Goal: Navigation & Orientation: Find specific page/section

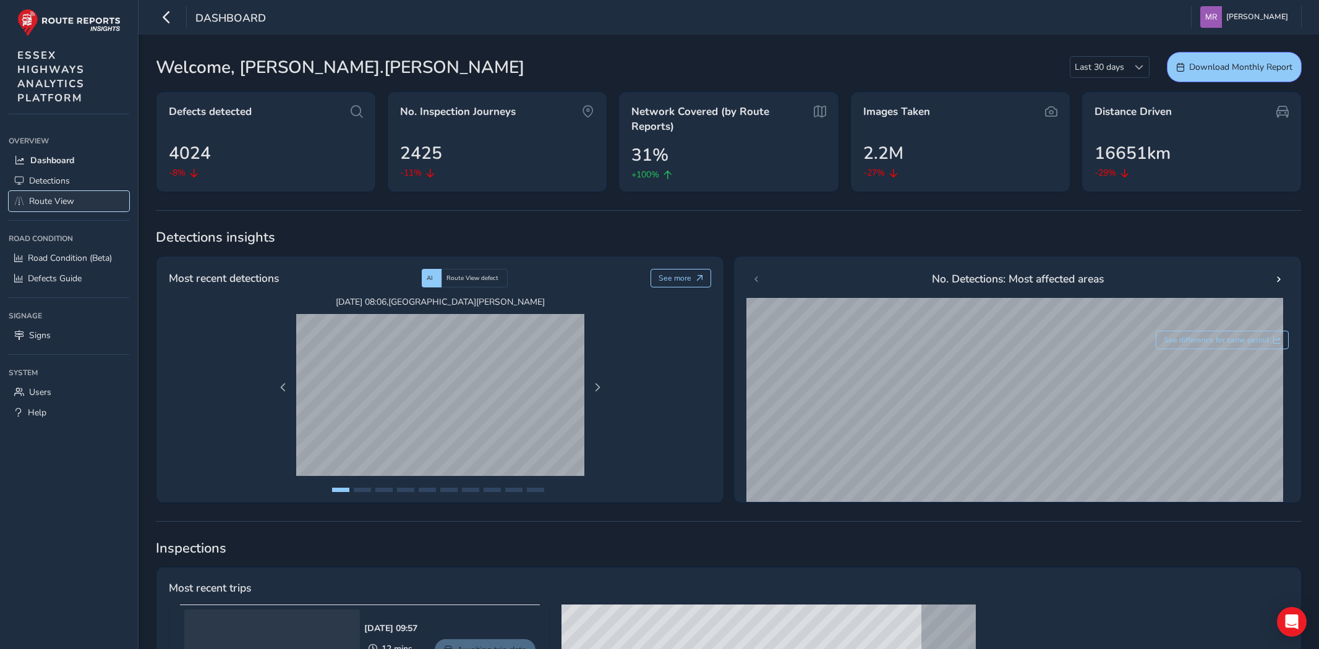
click at [57, 199] on span "Route View" at bounding box center [51, 201] width 45 height 12
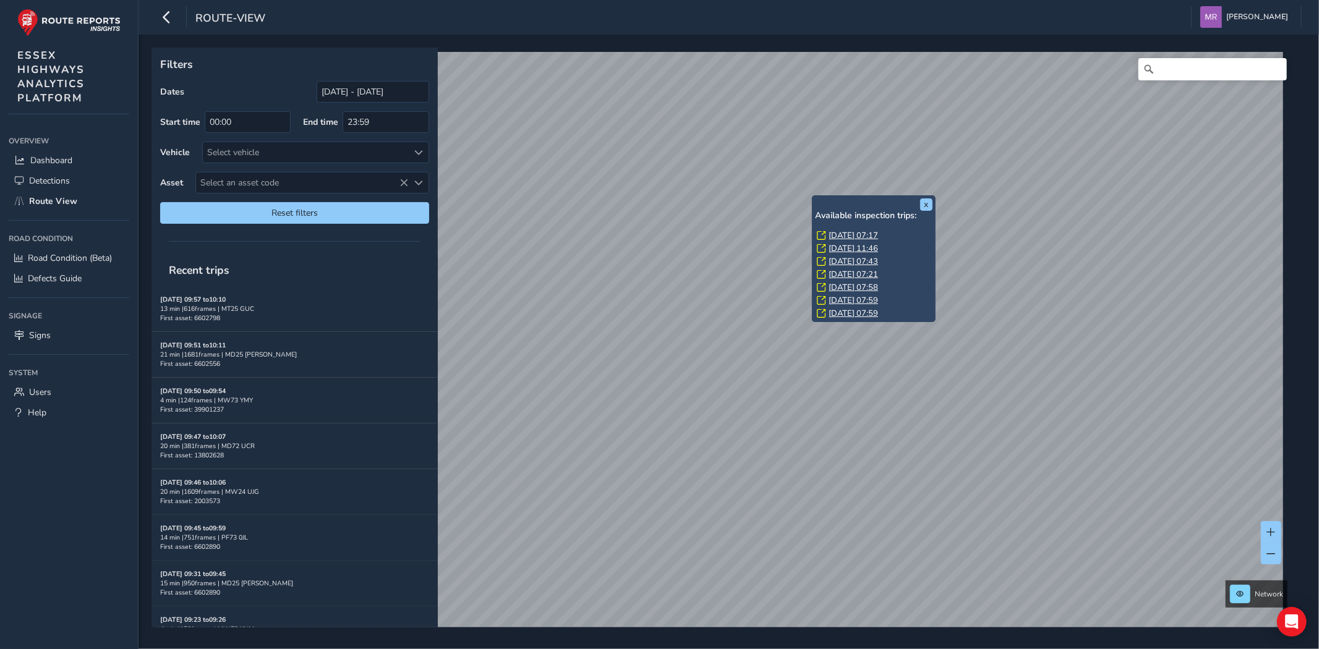
click at [869, 236] on link "[DATE] 07:17" at bounding box center [852, 235] width 49 height 11
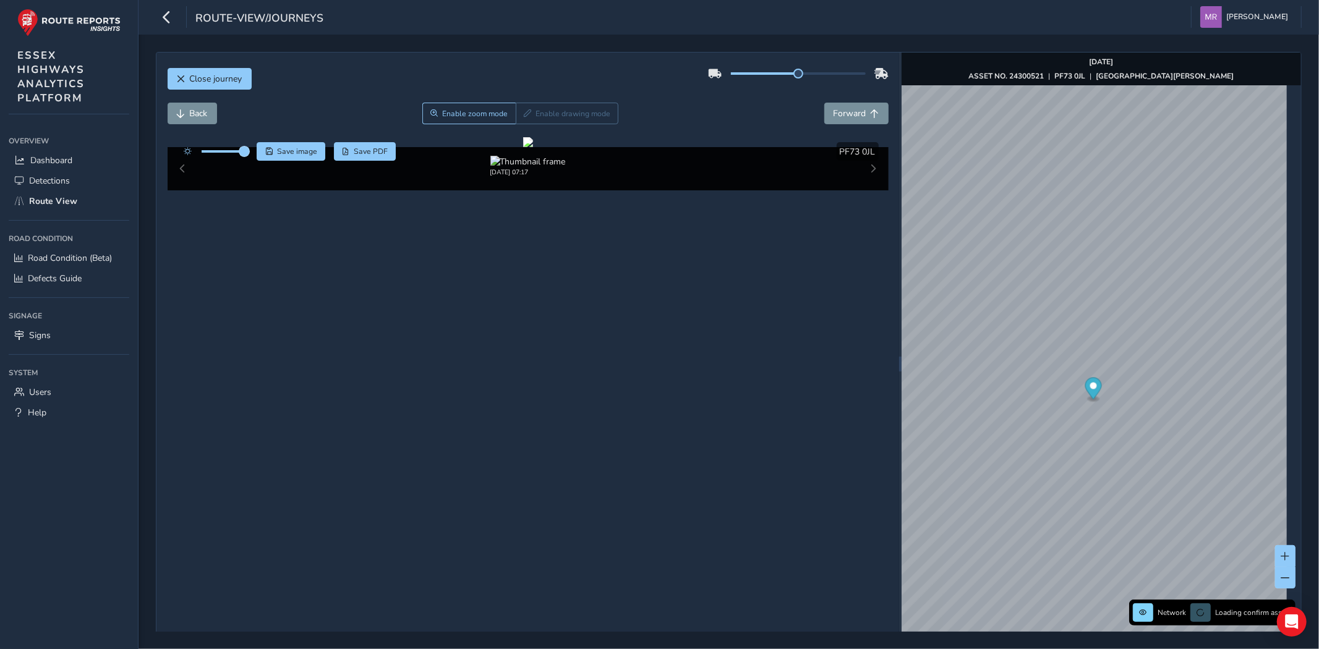
drag, startPoint x: 225, startPoint y: 153, endPoint x: 251, endPoint y: 156, distance: 26.1
click at [249, 156] on span at bounding box center [244, 152] width 10 height 10
click at [848, 114] on span "Forward" at bounding box center [849, 114] width 33 height 12
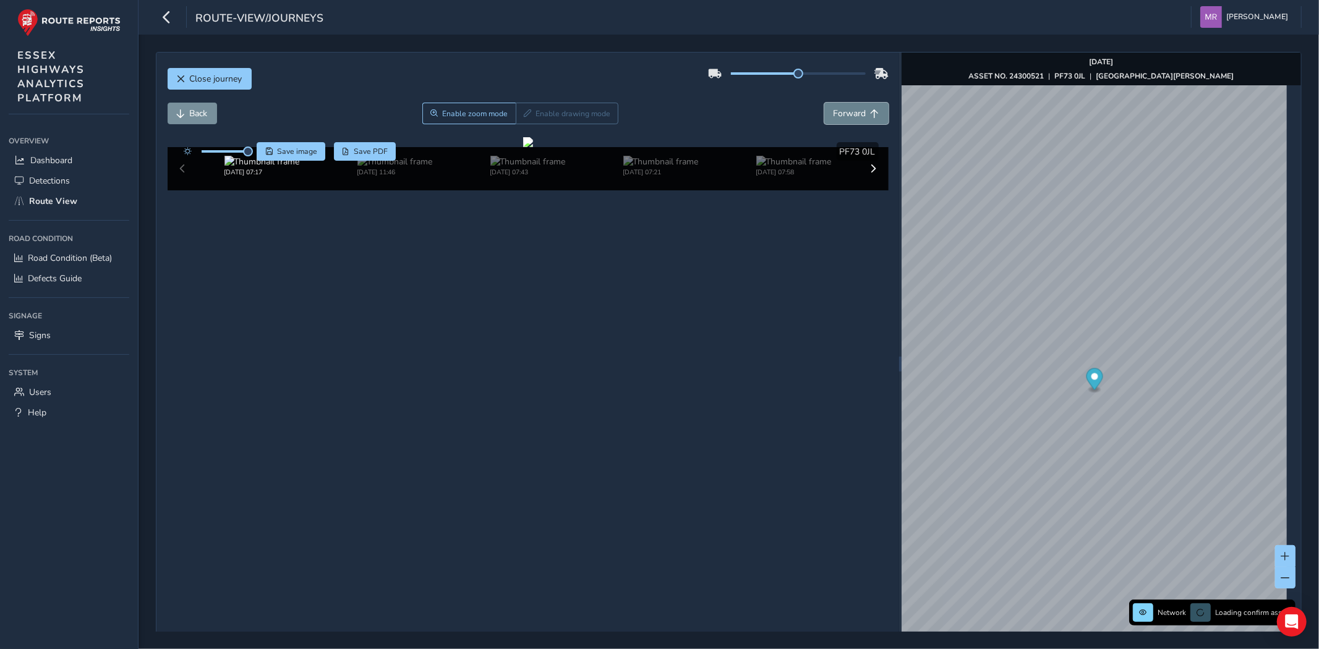
click at [843, 113] on span "Forward" at bounding box center [849, 114] width 33 height 12
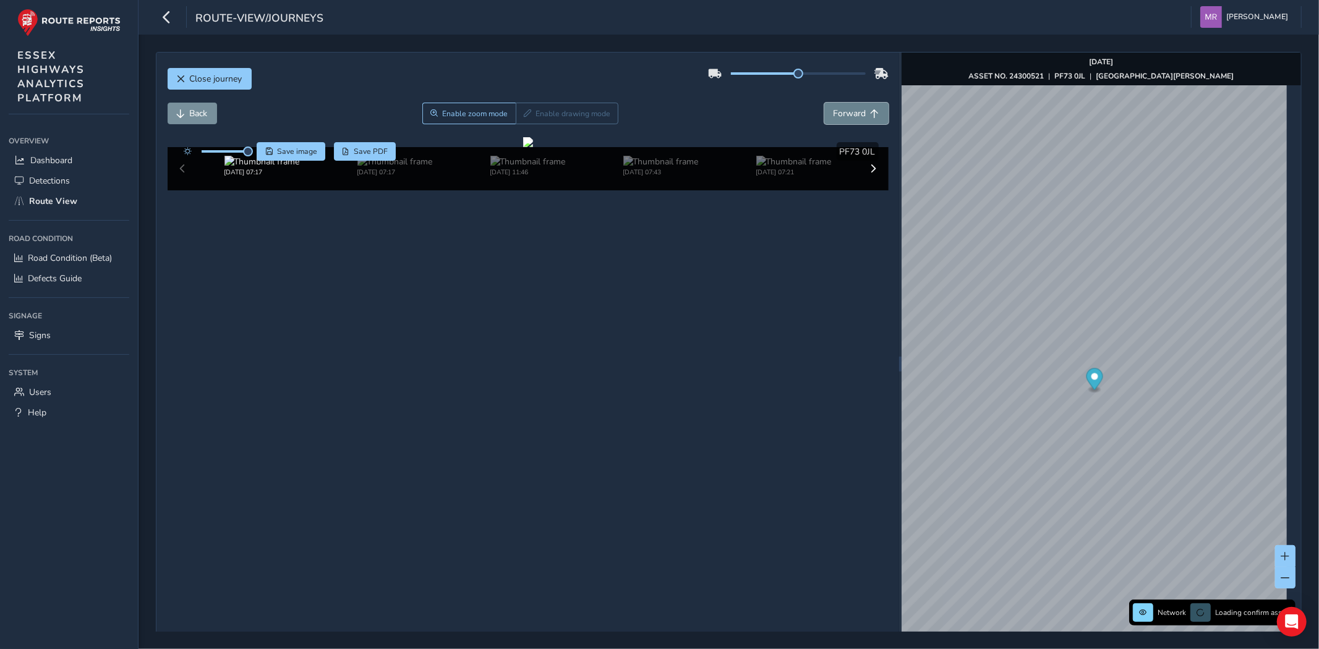
click at [843, 113] on span "Forward" at bounding box center [849, 114] width 33 height 12
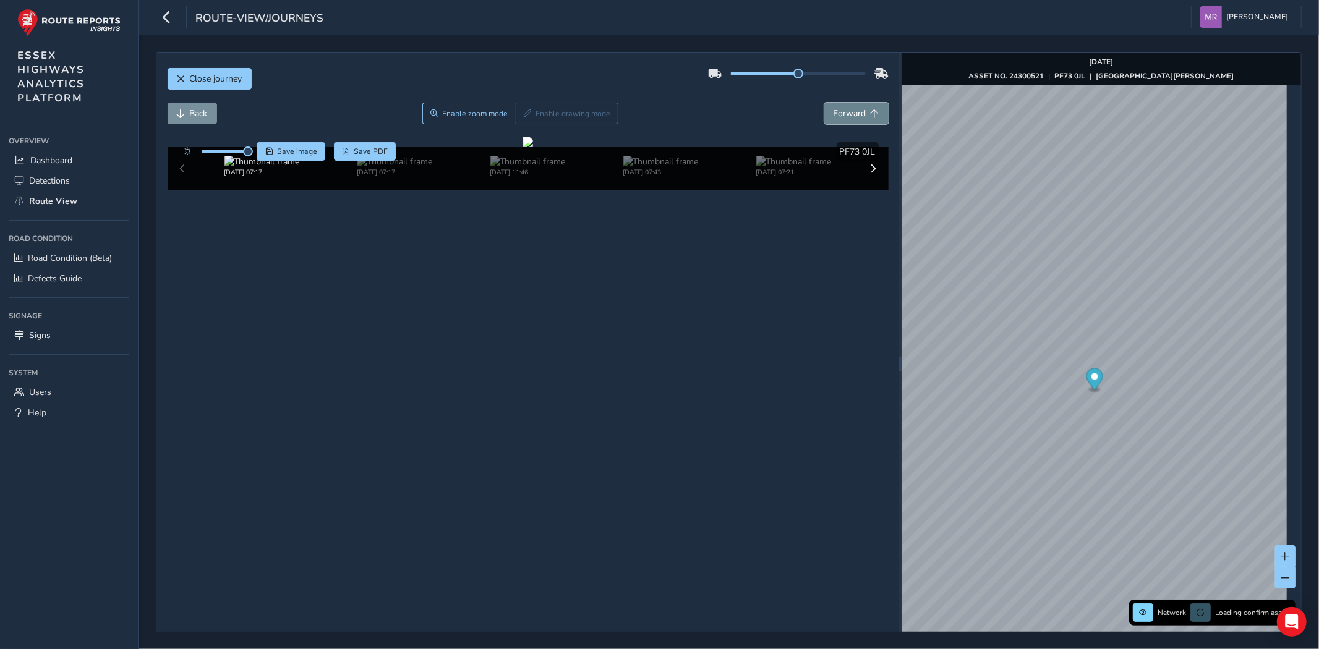
click at [843, 113] on span "Forward" at bounding box center [849, 114] width 33 height 12
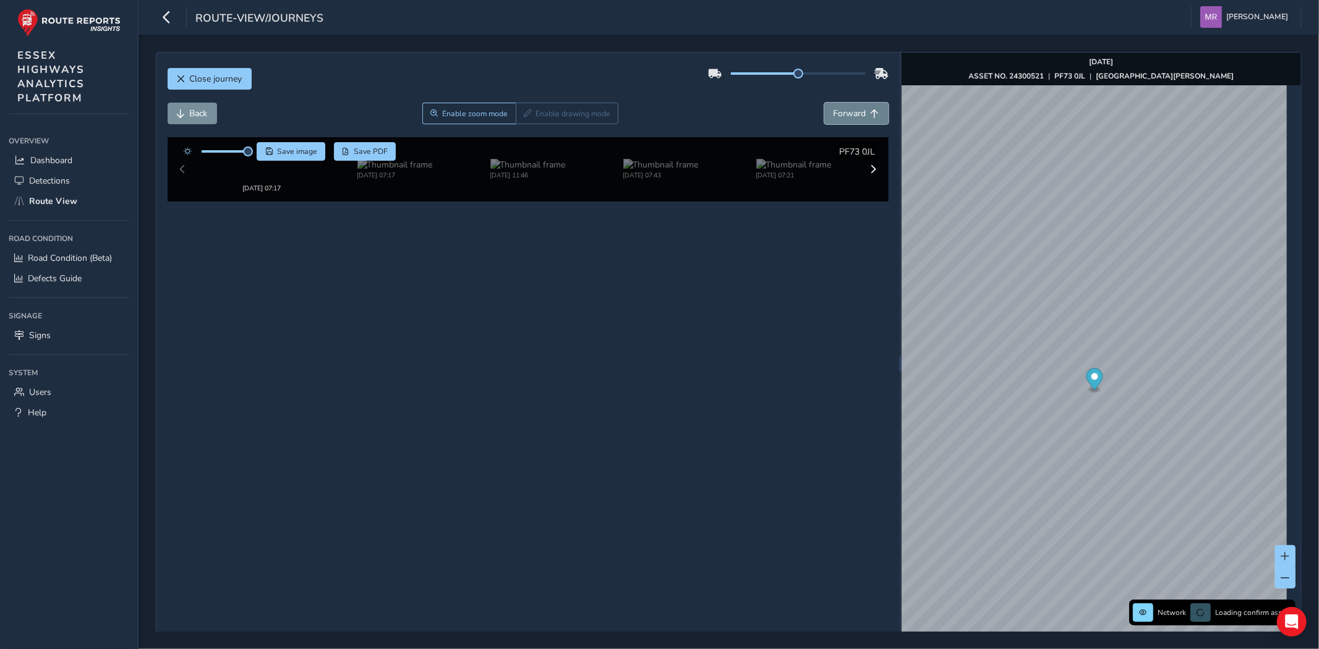
click at [843, 113] on span "Forward" at bounding box center [849, 114] width 33 height 12
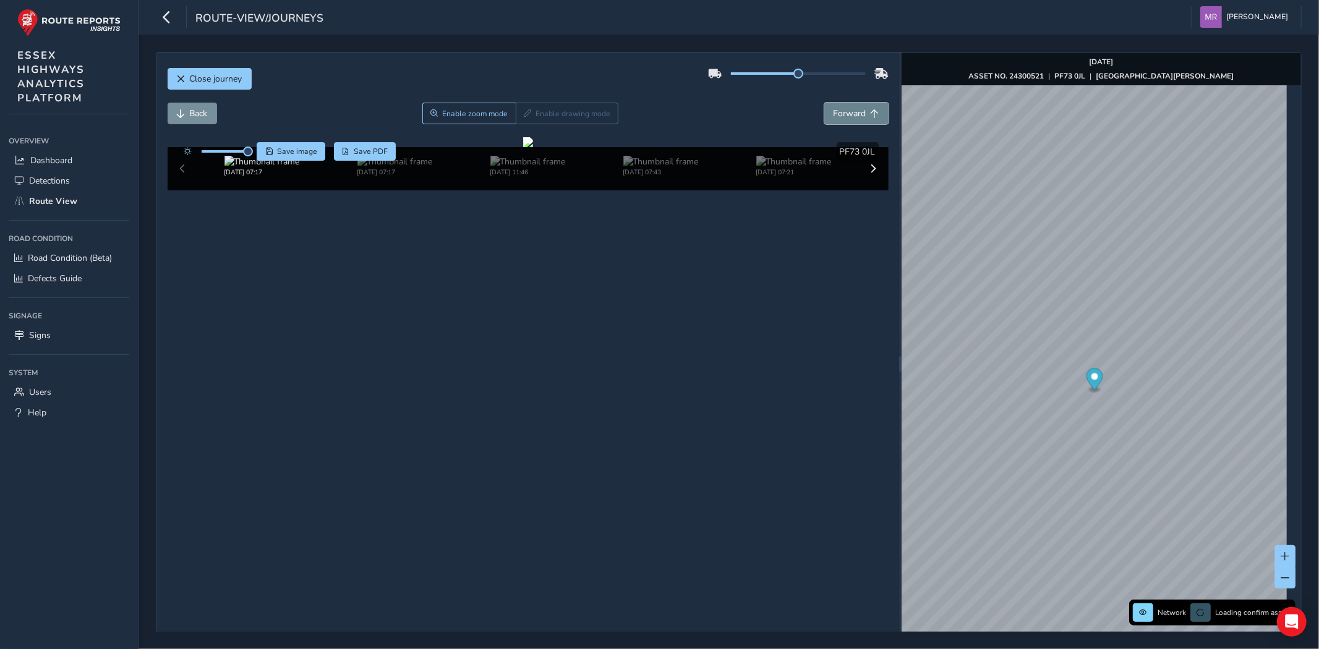
click at [843, 113] on span "Forward" at bounding box center [849, 114] width 33 height 12
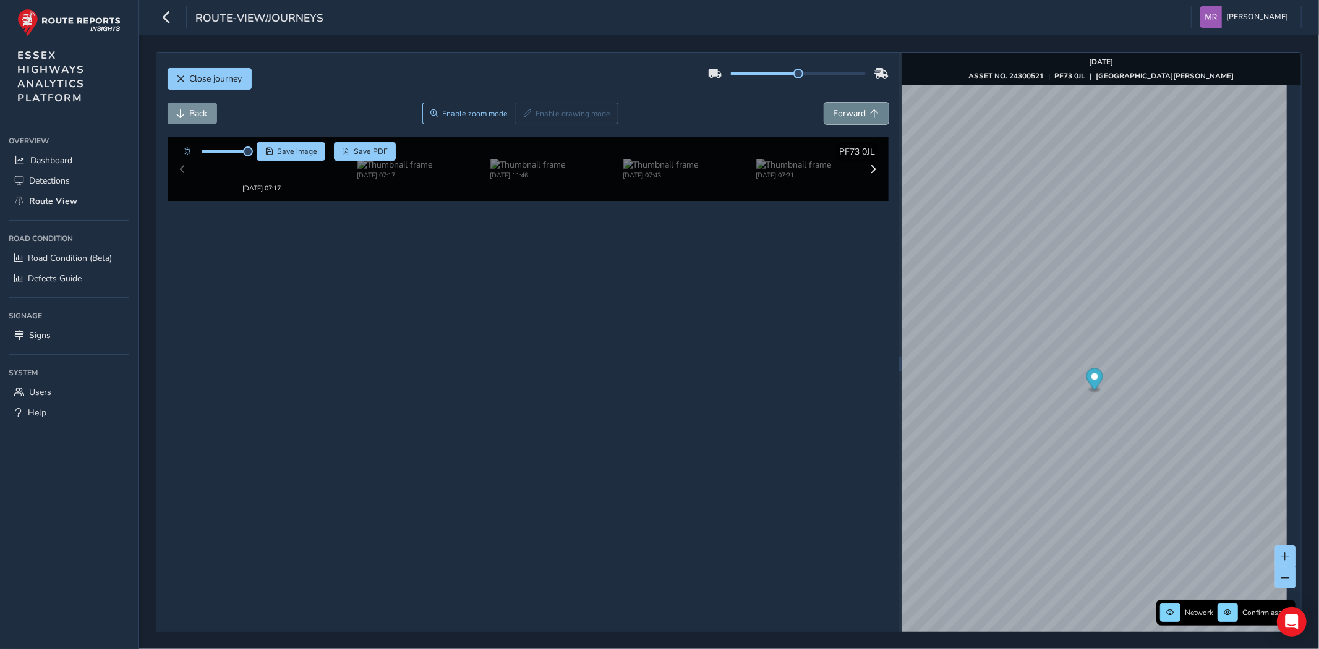
click at [843, 113] on span "Forward" at bounding box center [849, 114] width 33 height 12
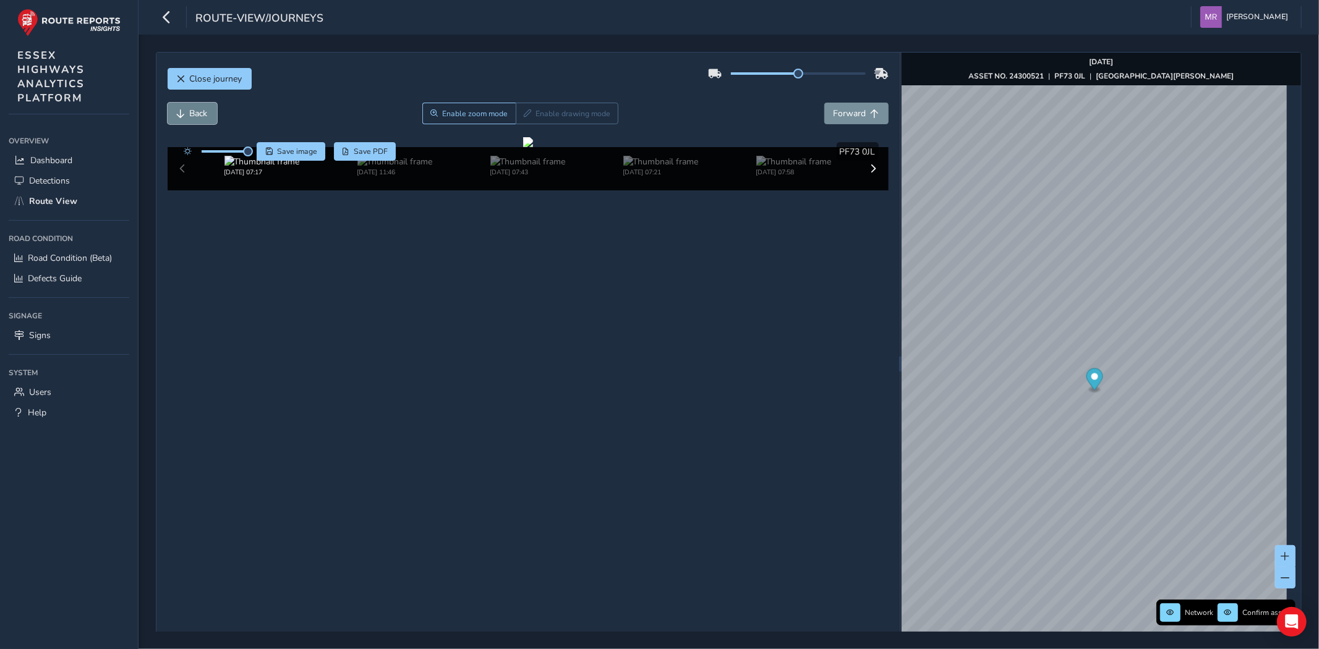
click at [195, 113] on span "Back" at bounding box center [199, 114] width 18 height 12
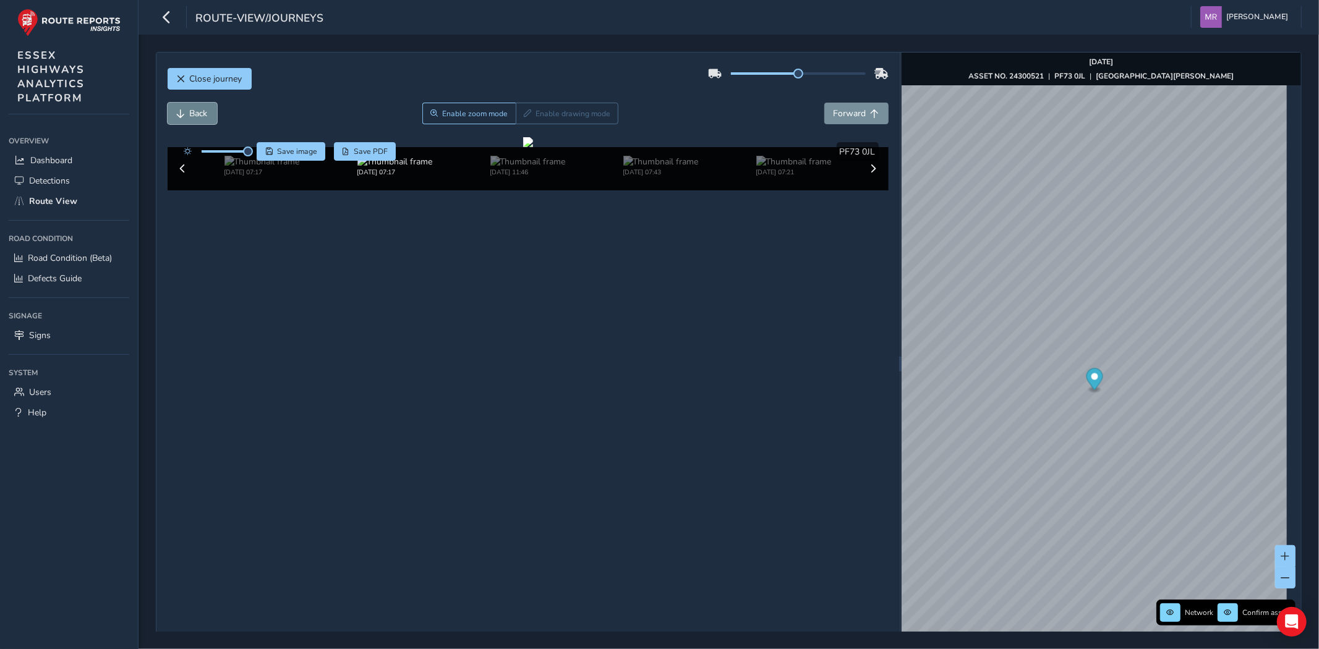
click at [195, 113] on span "Back" at bounding box center [199, 114] width 18 height 12
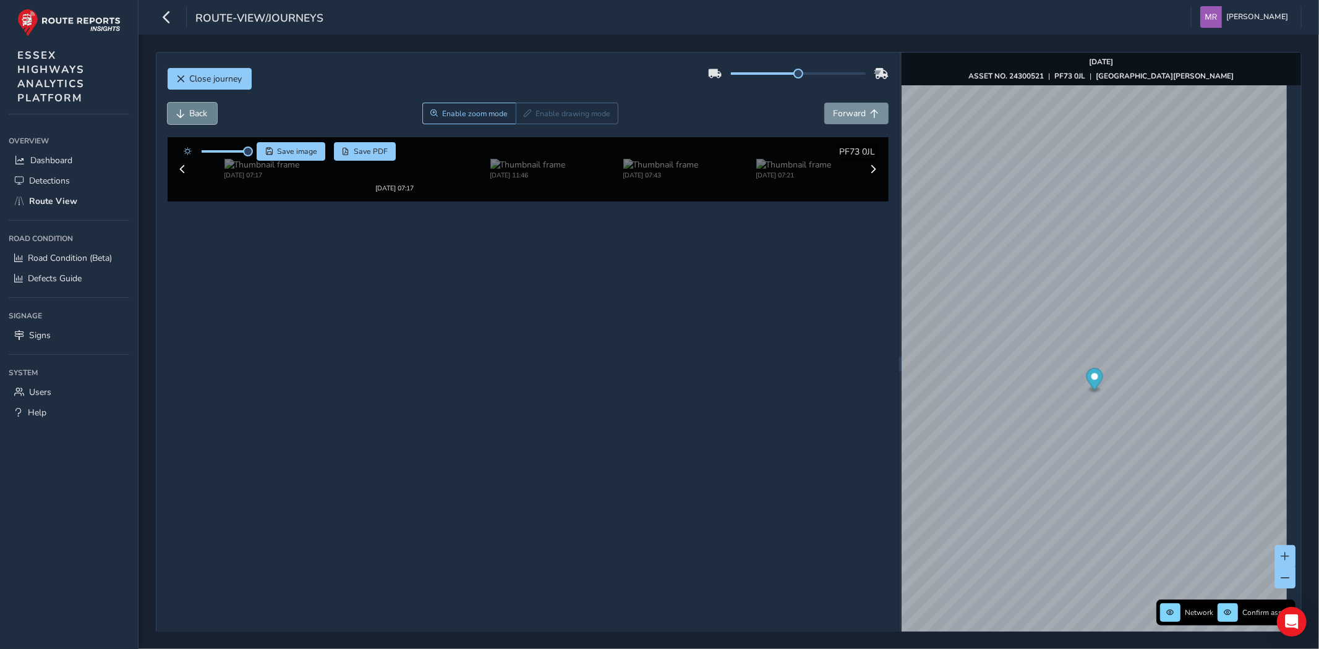
click at [195, 113] on span "Back" at bounding box center [199, 114] width 18 height 12
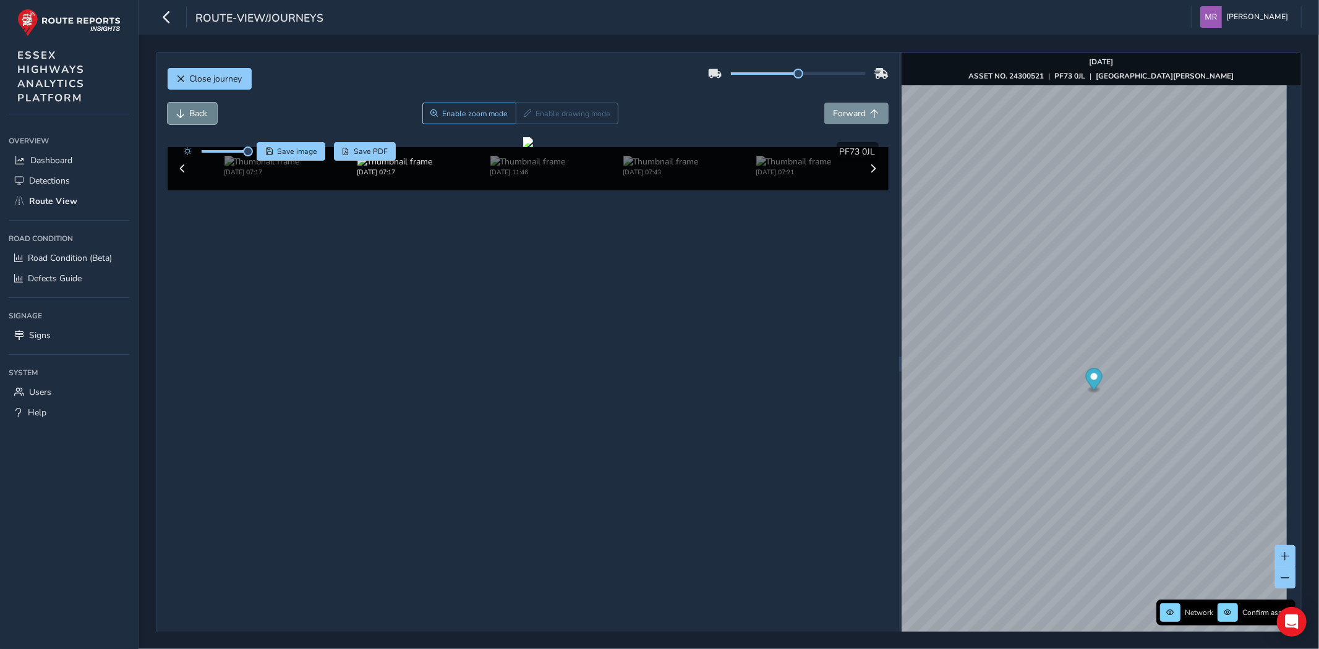
click at [195, 113] on span "Back" at bounding box center [199, 114] width 18 height 12
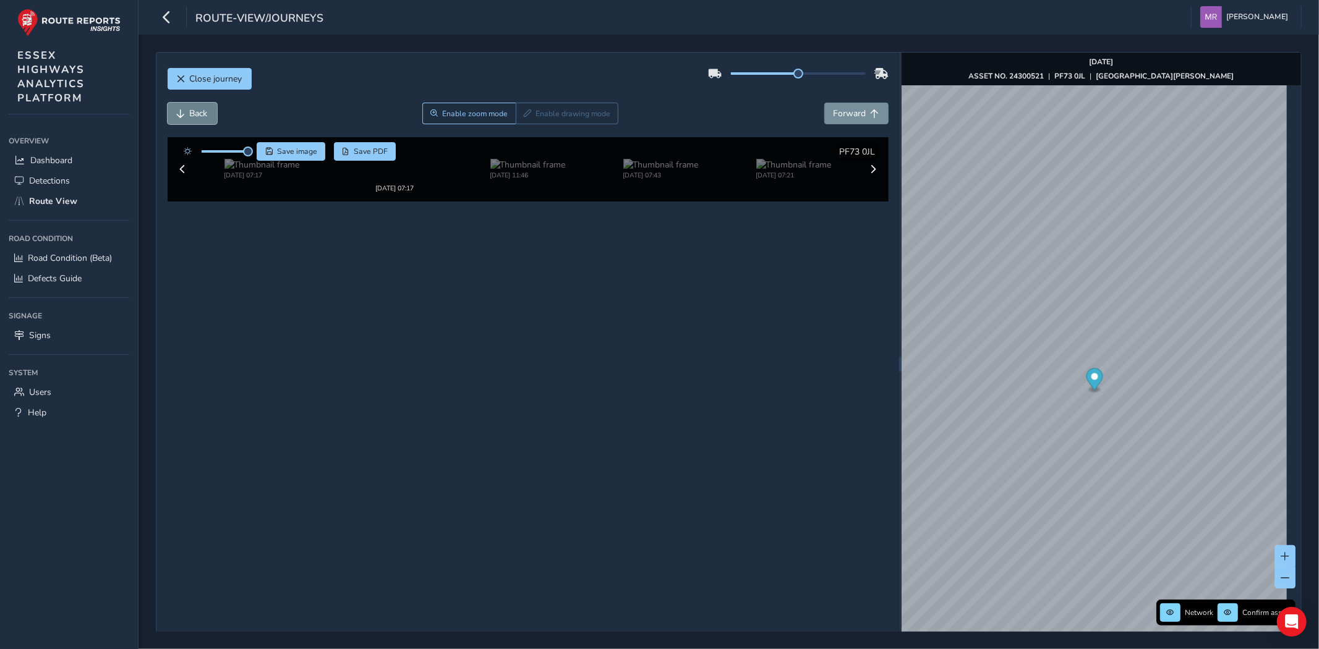
click at [195, 113] on span "Back" at bounding box center [199, 114] width 18 height 12
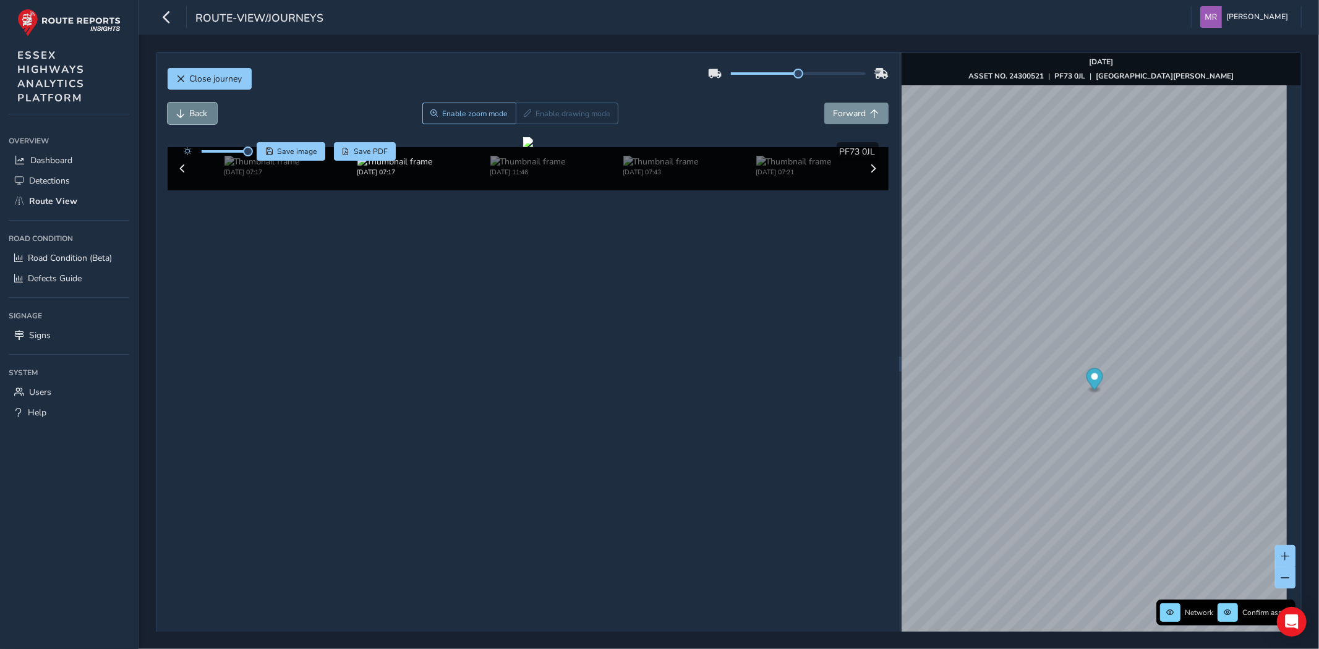
click at [195, 113] on span "Back" at bounding box center [199, 114] width 18 height 12
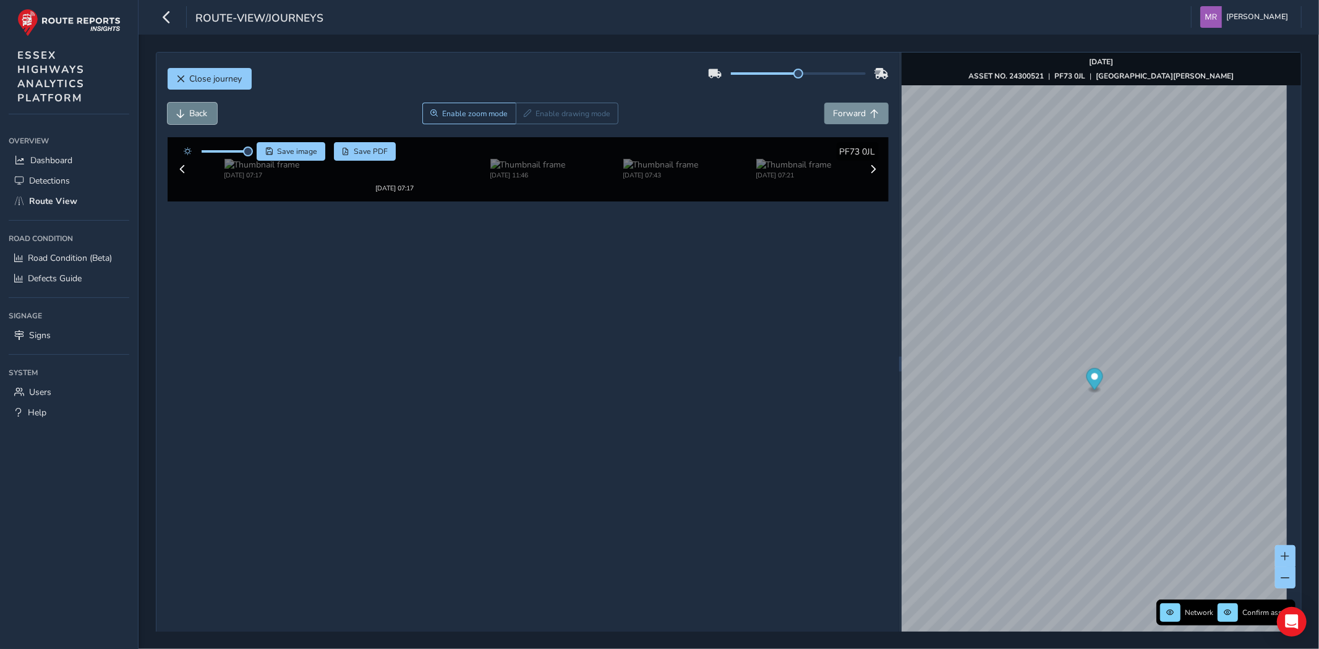
click at [195, 113] on span "Back" at bounding box center [199, 114] width 18 height 12
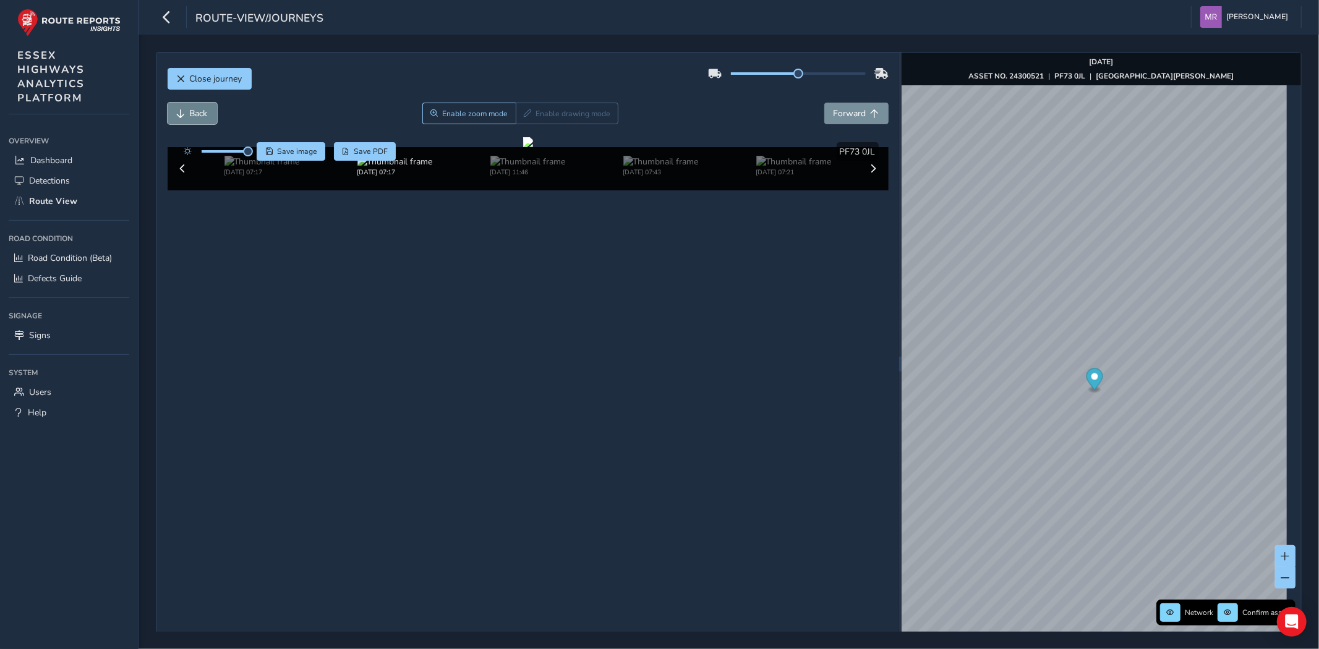
click at [195, 113] on span "Back" at bounding box center [199, 114] width 18 height 12
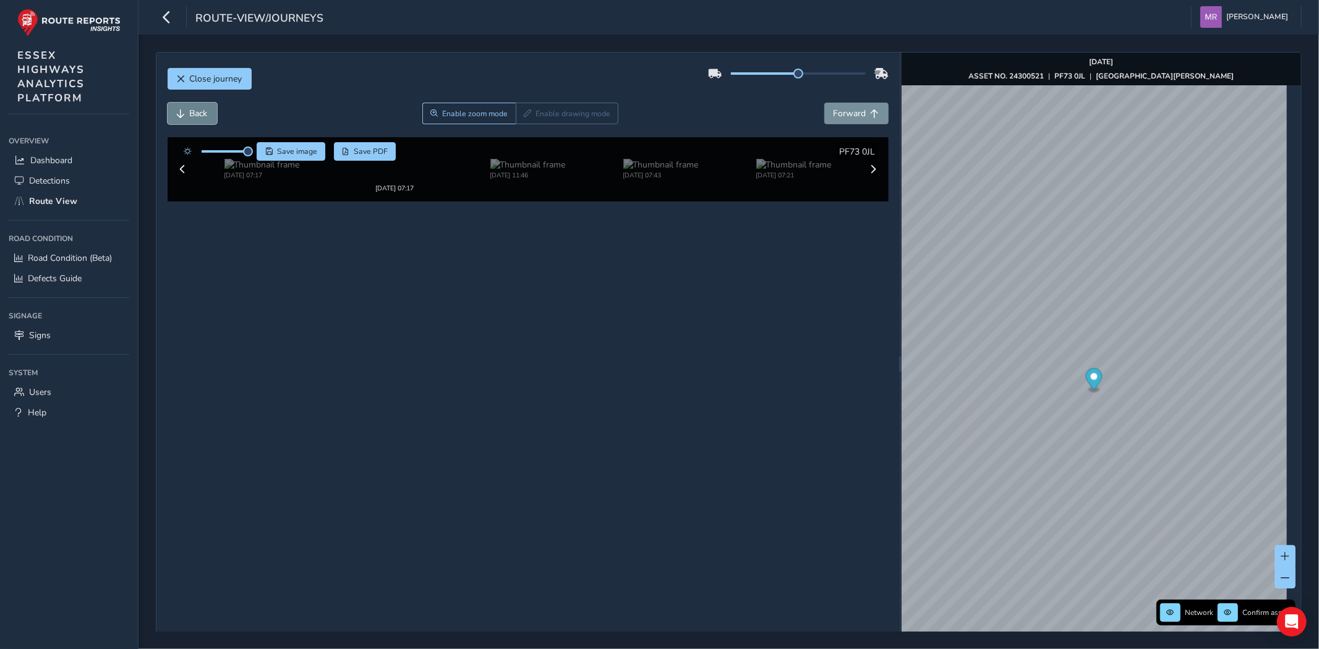
click at [195, 113] on span "Back" at bounding box center [199, 114] width 18 height 12
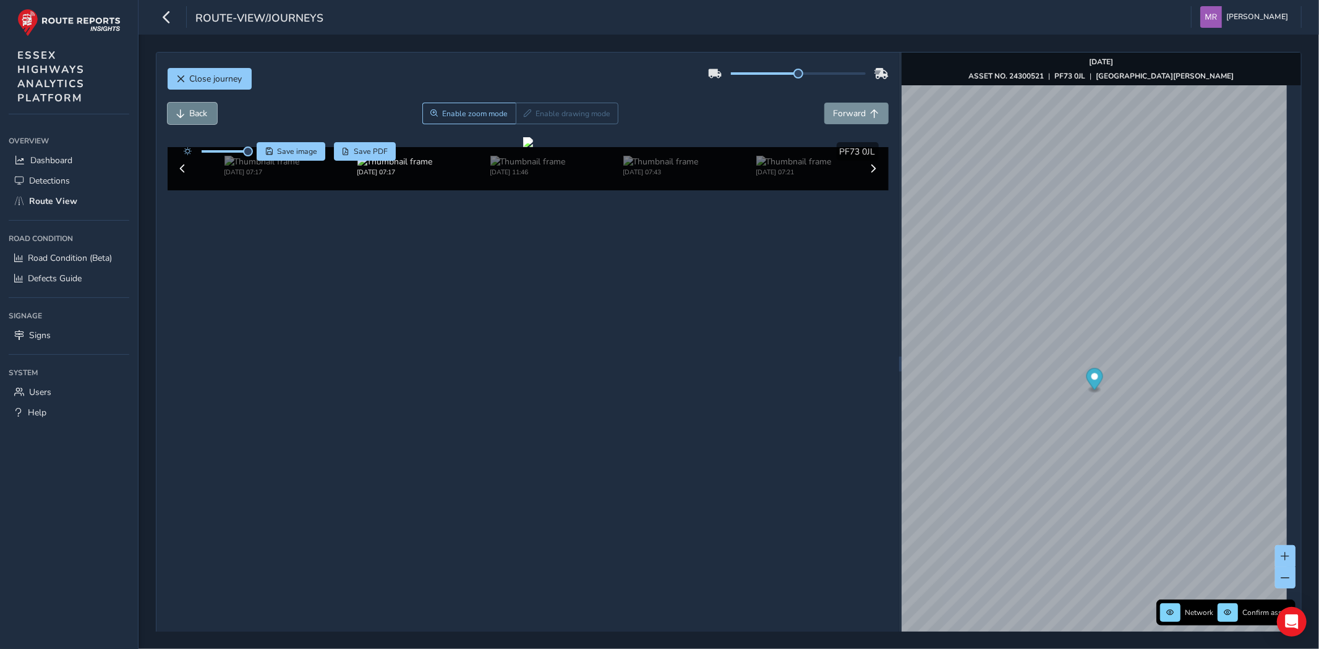
click at [195, 113] on span "Back" at bounding box center [199, 114] width 18 height 12
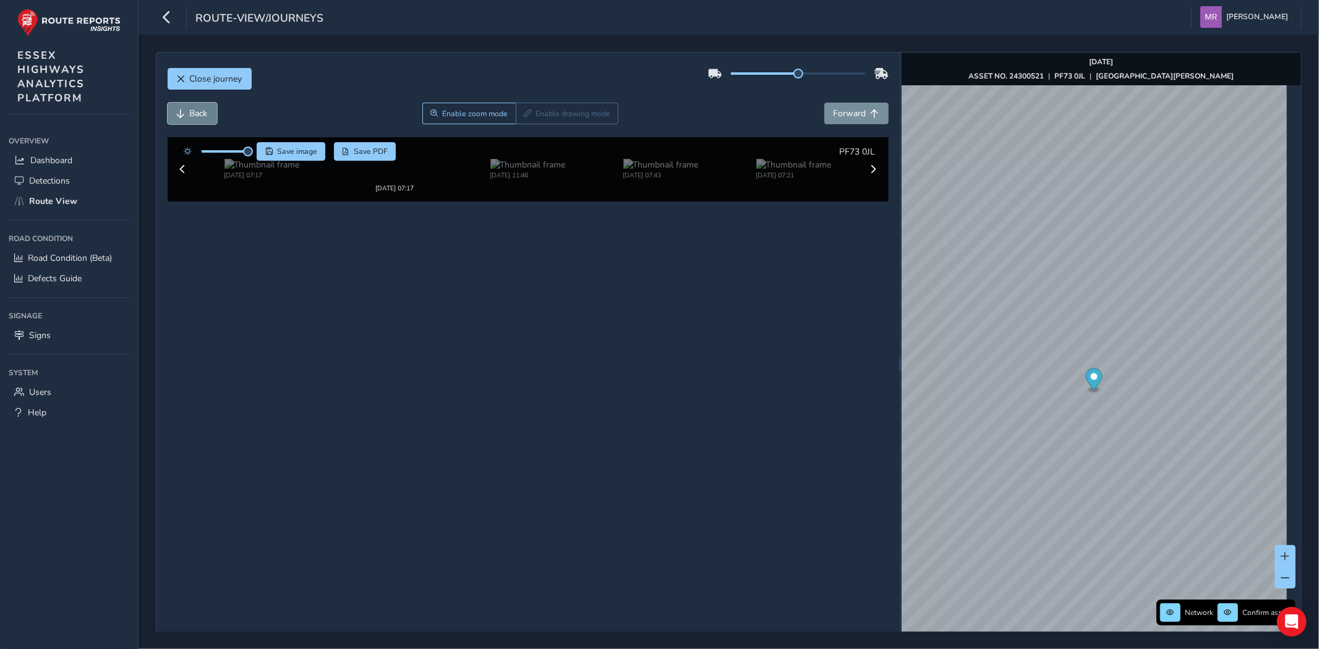
click at [195, 113] on span "Back" at bounding box center [199, 114] width 18 height 12
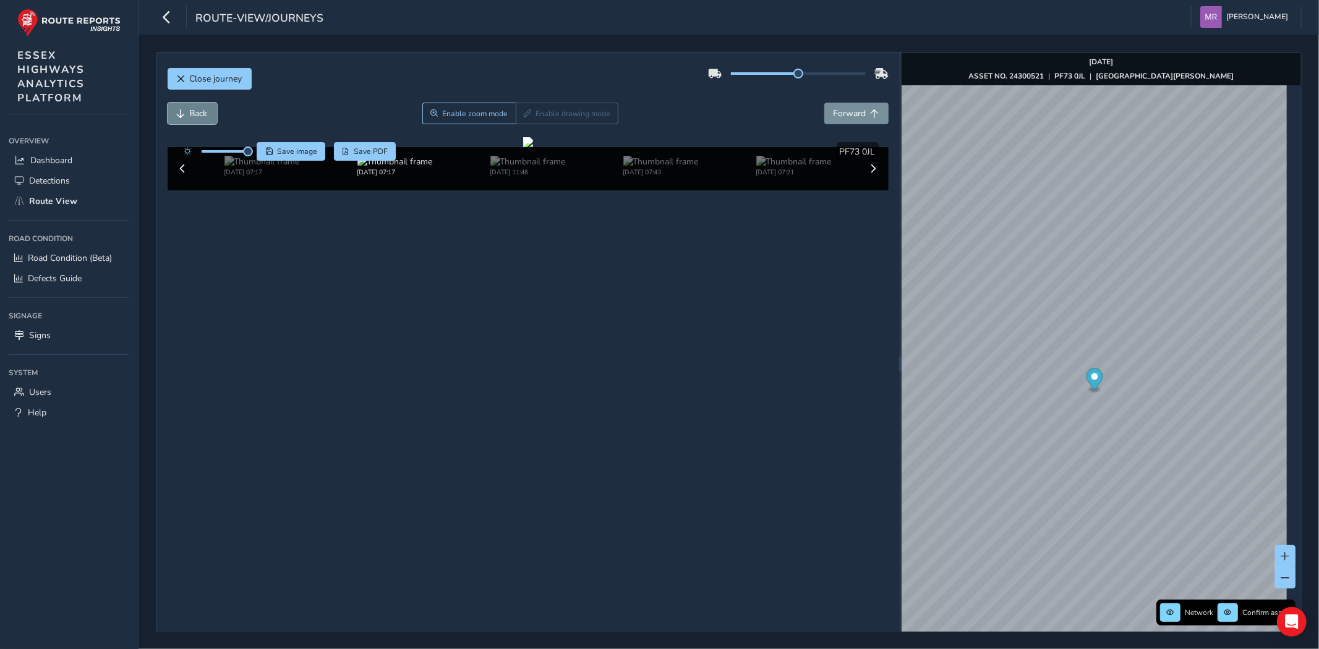
click at [195, 113] on span "Back" at bounding box center [199, 114] width 18 height 12
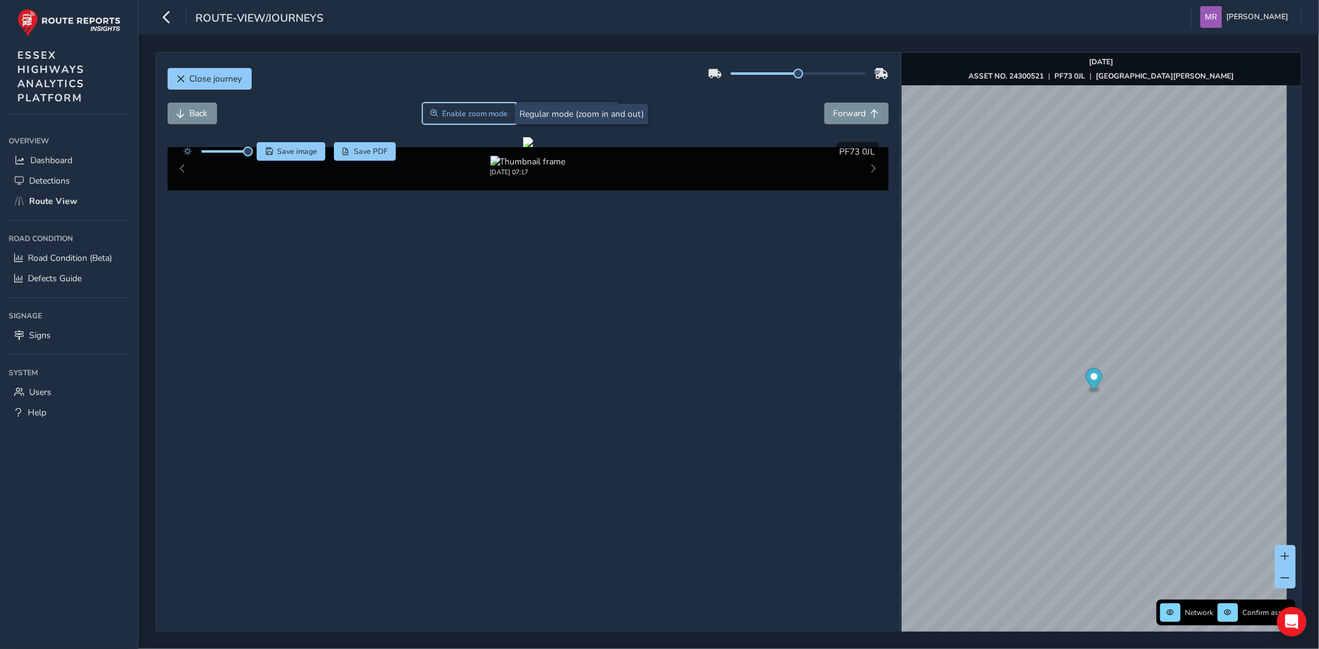
click at [464, 113] on span "Enable zoom mode" at bounding box center [475, 114] width 66 height 10
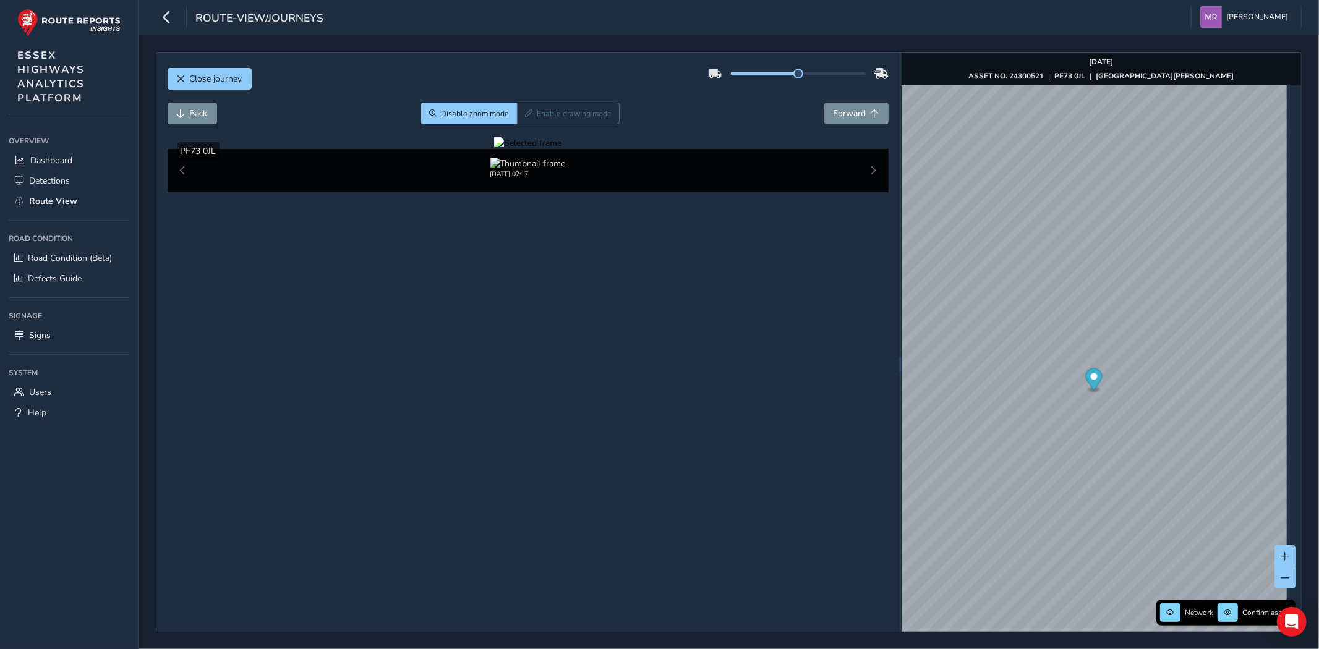
click at [561, 149] on div at bounding box center [527, 143] width 67 height 12
click at [650, 354] on img at bounding box center [664, 315] width 1780 height 1001
click at [846, 113] on span "Forward" at bounding box center [849, 114] width 33 height 12
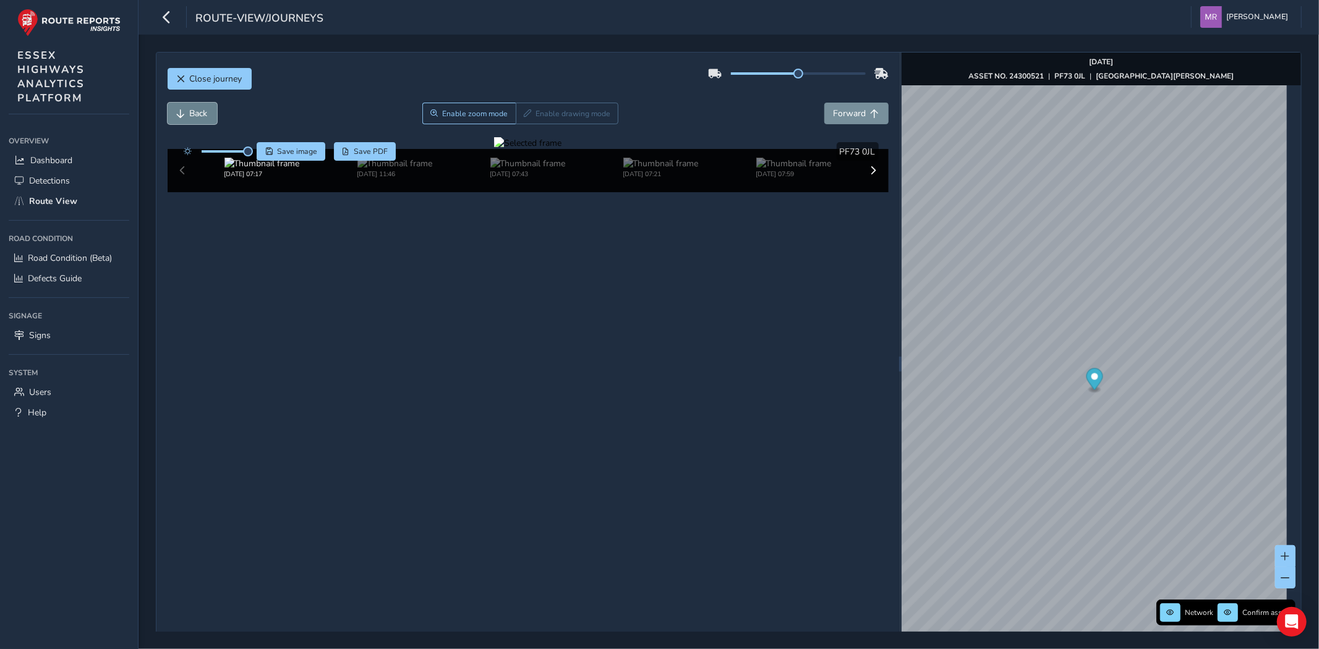
click at [182, 116] on span "Back" at bounding box center [181, 113] width 9 height 9
click at [184, 117] on span "Back" at bounding box center [181, 113] width 9 height 9
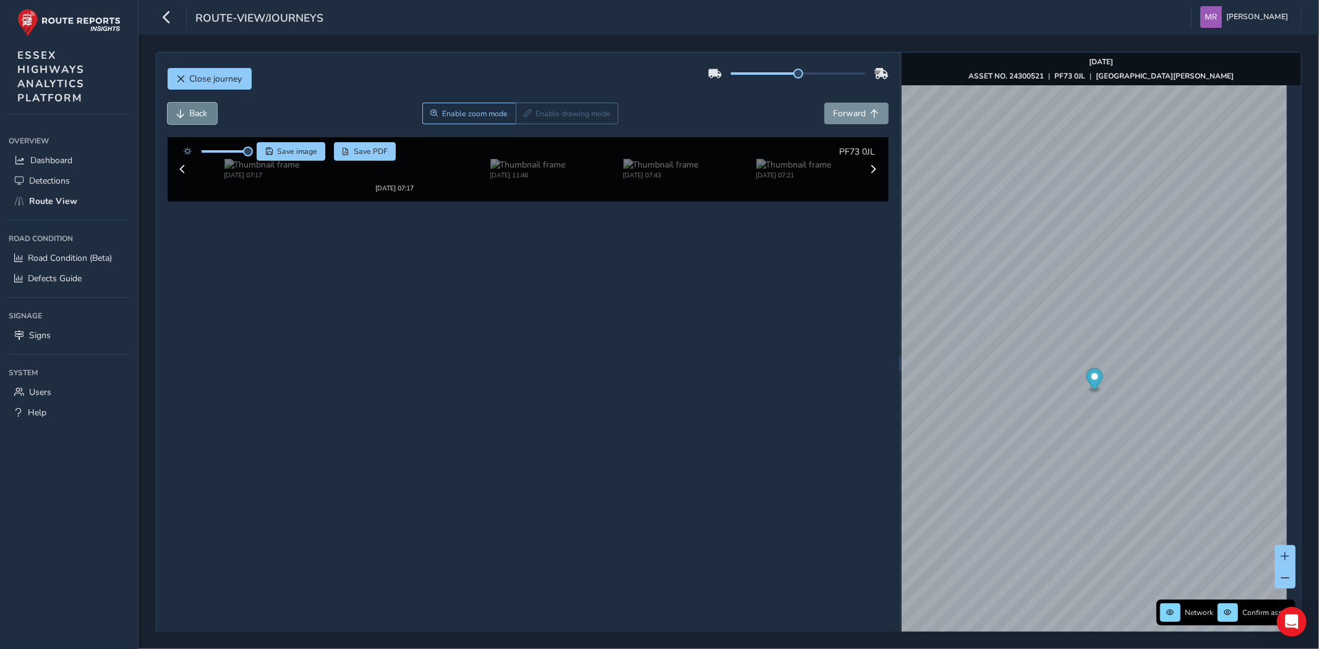
click at [184, 117] on span "Back" at bounding box center [181, 113] width 9 height 9
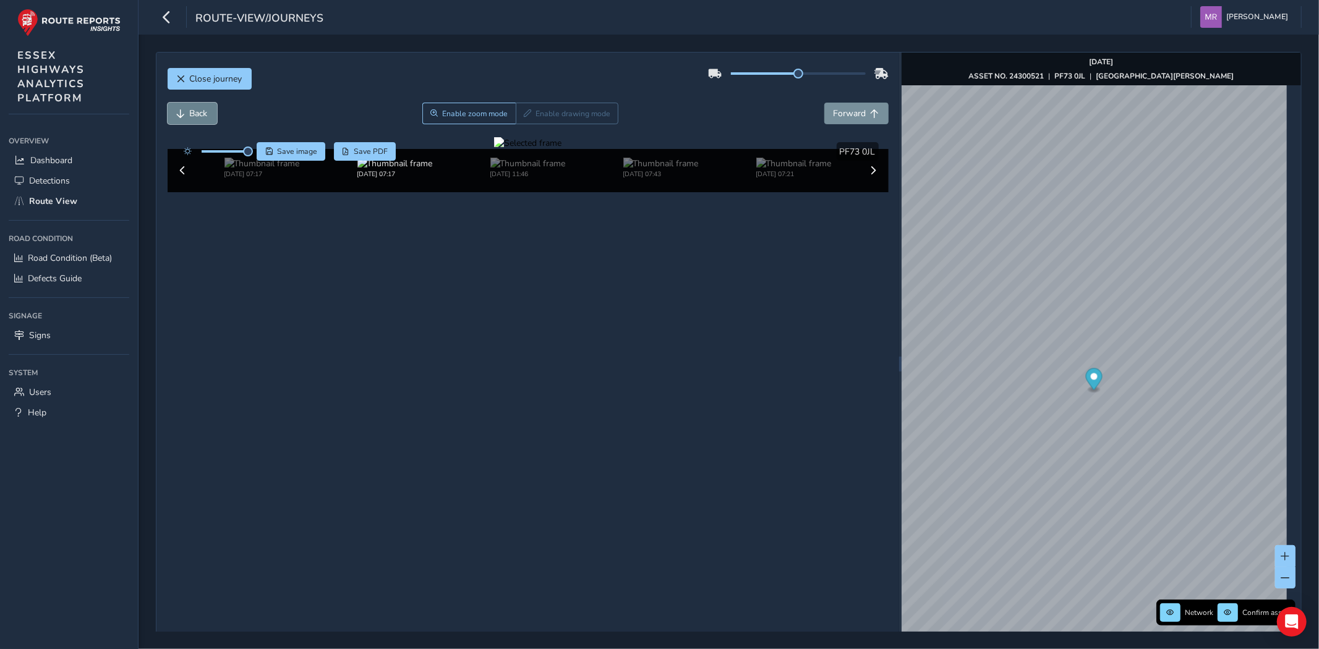
click at [184, 117] on span "Back" at bounding box center [181, 113] width 9 height 9
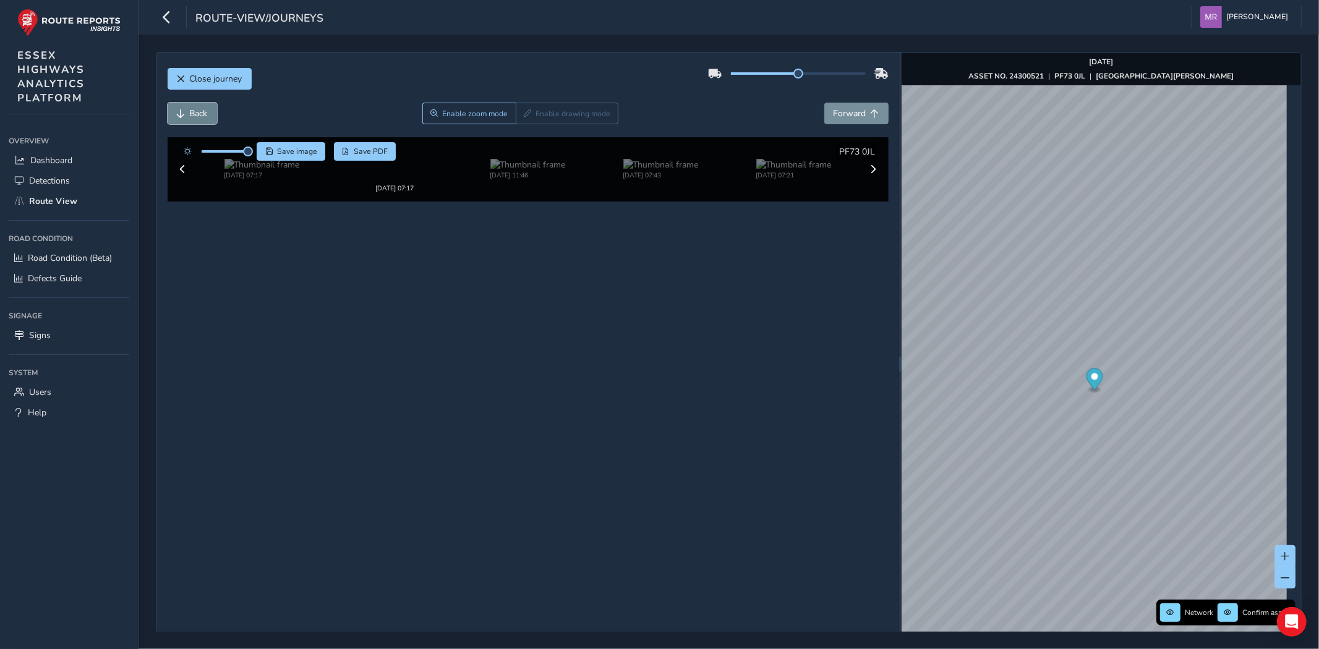
click at [184, 117] on span "Back" at bounding box center [181, 113] width 9 height 9
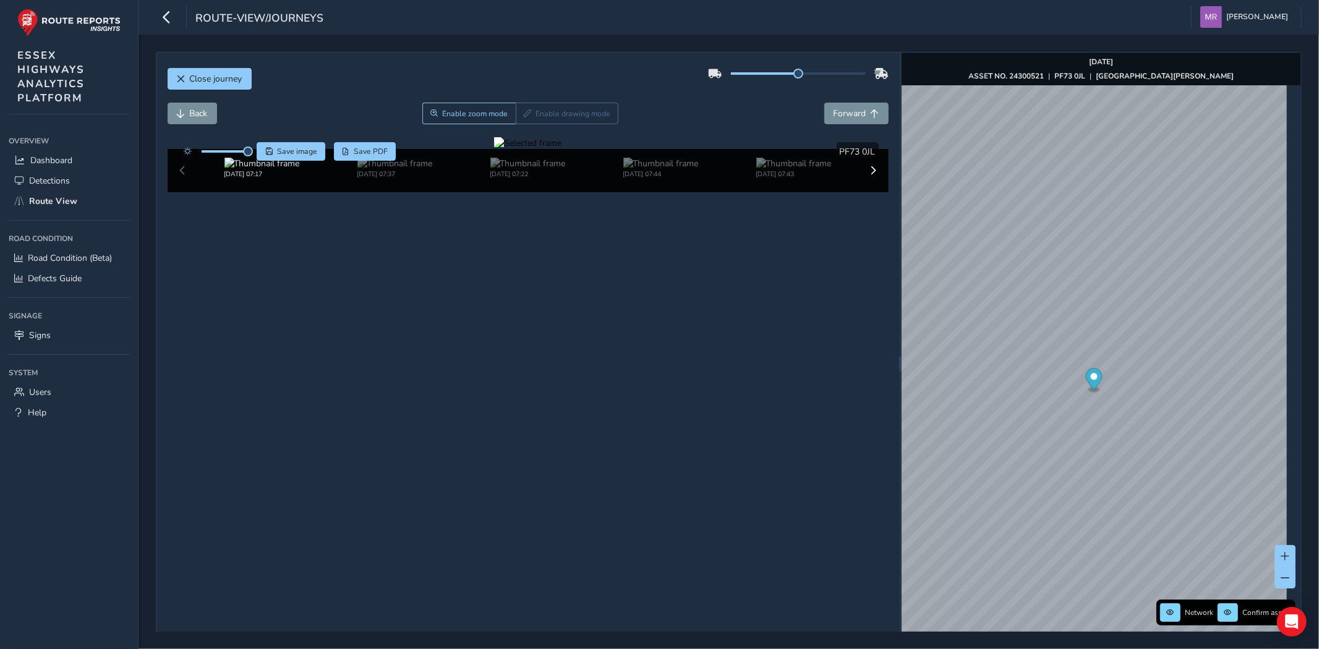
click at [853, 100] on div "Close journey" at bounding box center [528, 84] width 721 height 40
click at [853, 110] on span "Forward" at bounding box center [849, 114] width 33 height 12
click at [851, 112] on span "Forward" at bounding box center [849, 114] width 33 height 12
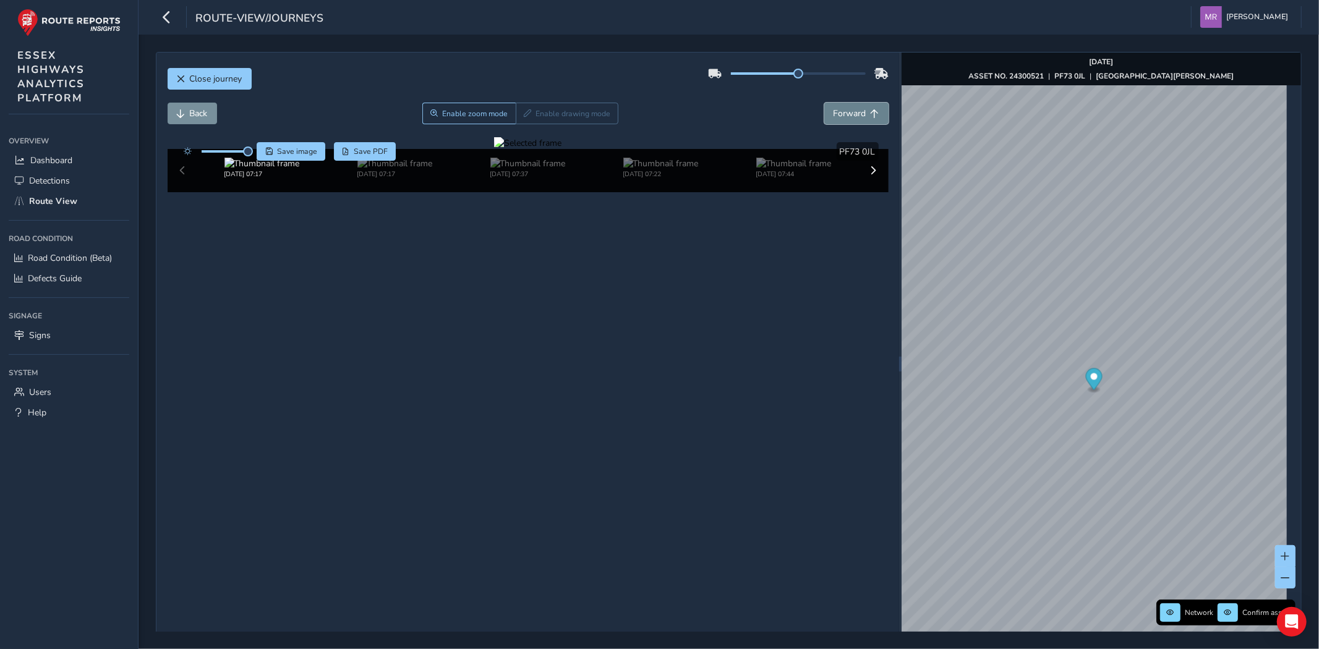
click at [851, 111] on span "Forward" at bounding box center [849, 114] width 33 height 12
click at [851, 108] on span "Forward" at bounding box center [849, 114] width 33 height 12
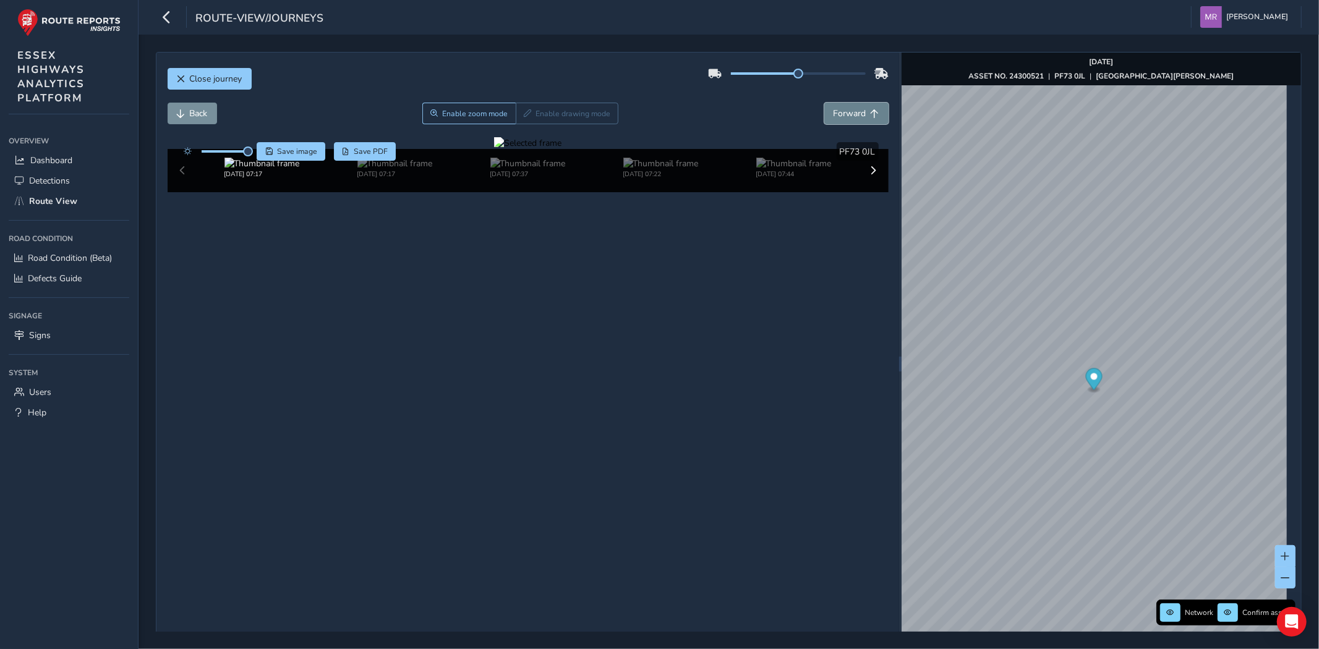
click at [851, 108] on span "Forward" at bounding box center [849, 114] width 33 height 12
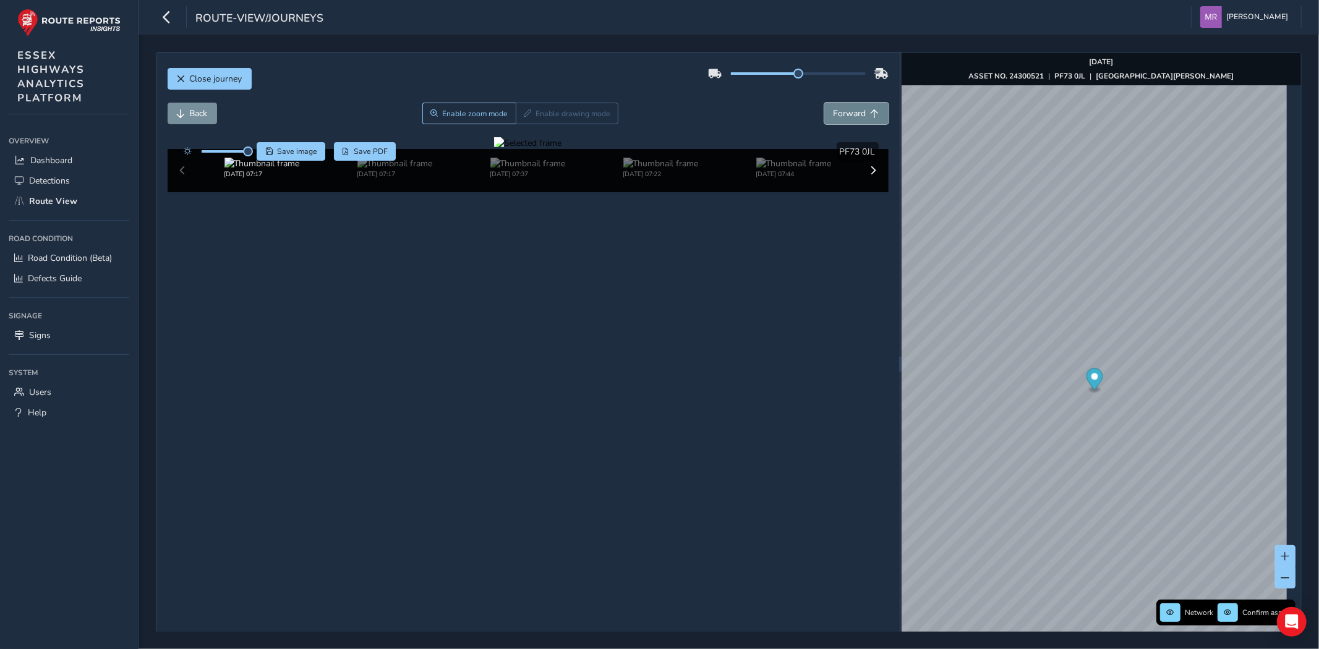
click at [851, 108] on span "Forward" at bounding box center [849, 114] width 33 height 12
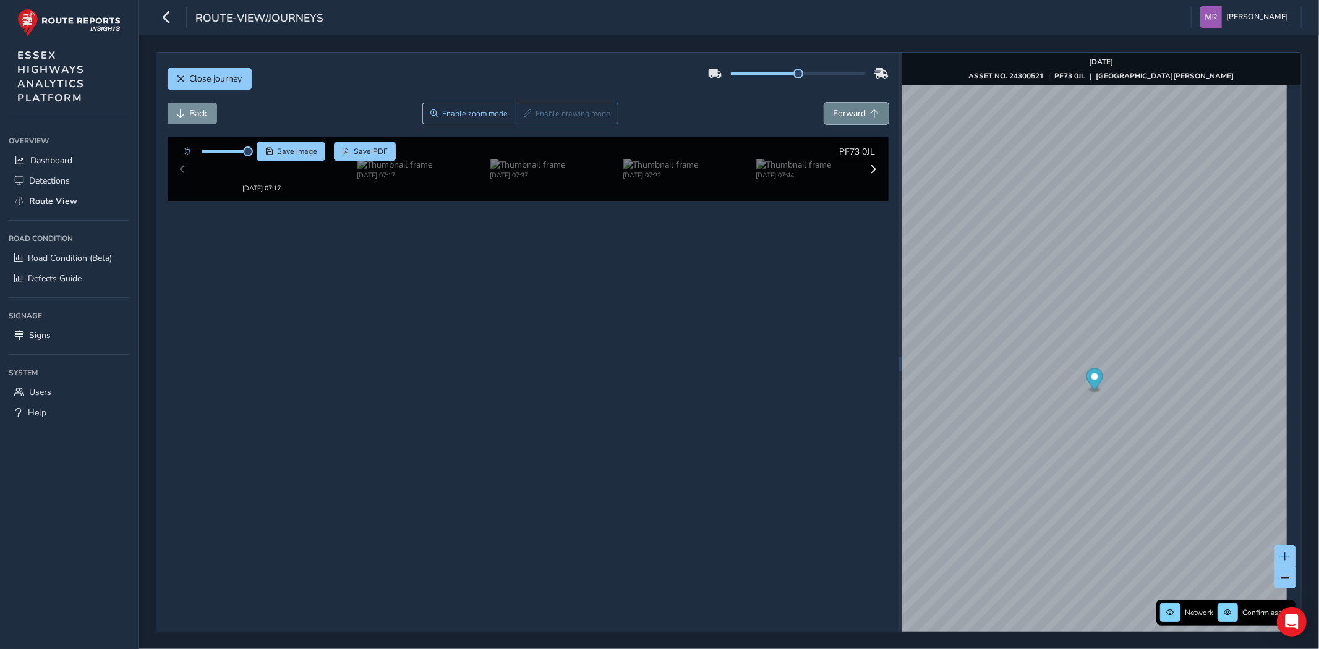
click at [851, 108] on span "Forward" at bounding box center [849, 114] width 33 height 12
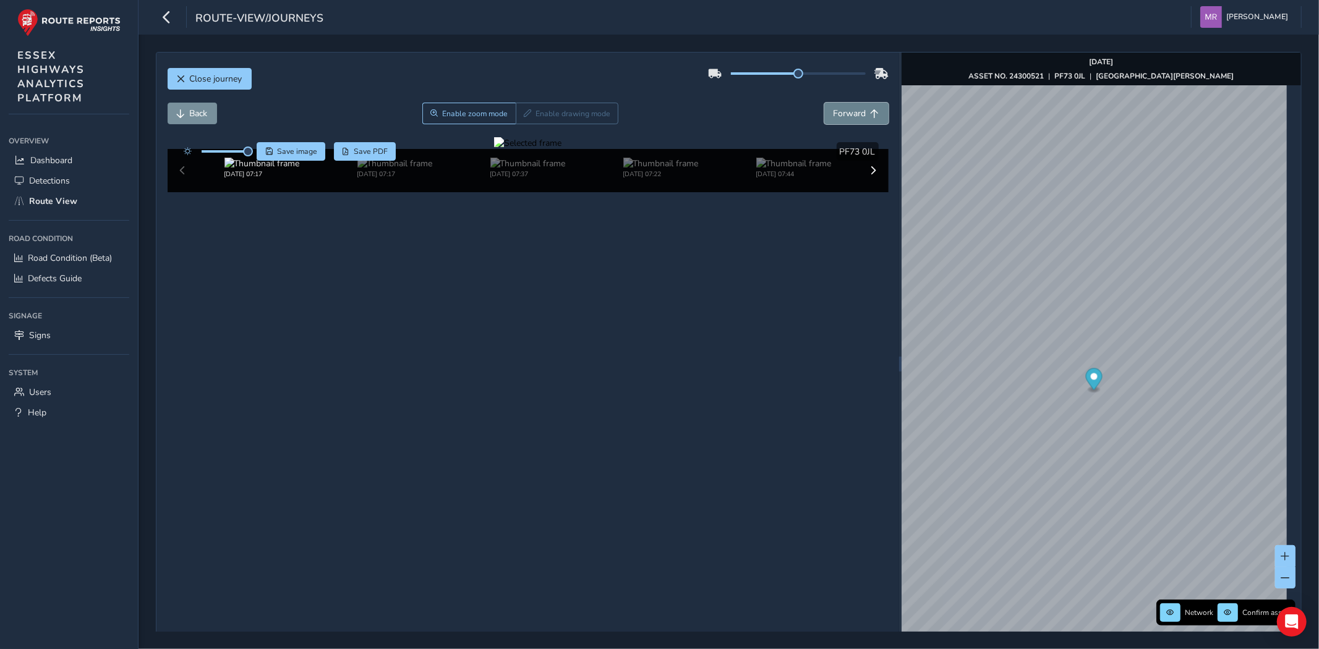
click at [851, 108] on span "Forward" at bounding box center [849, 114] width 33 height 12
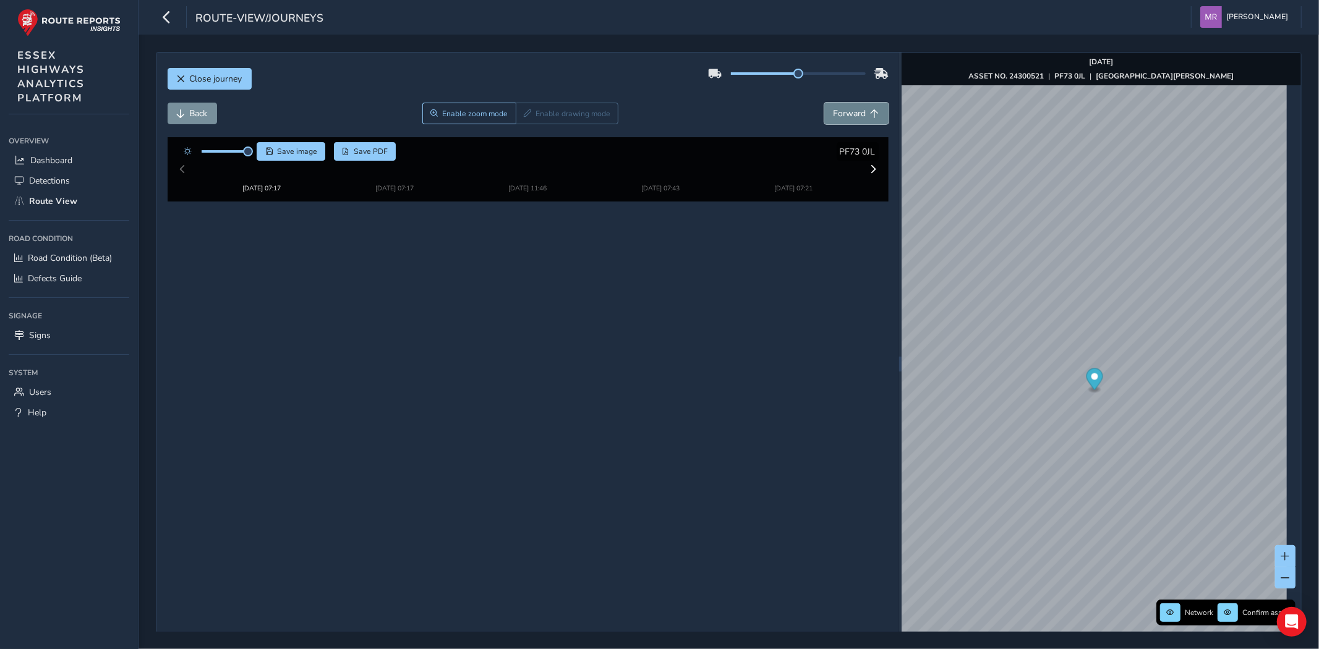
click at [851, 108] on span "Forward" at bounding box center [849, 114] width 33 height 12
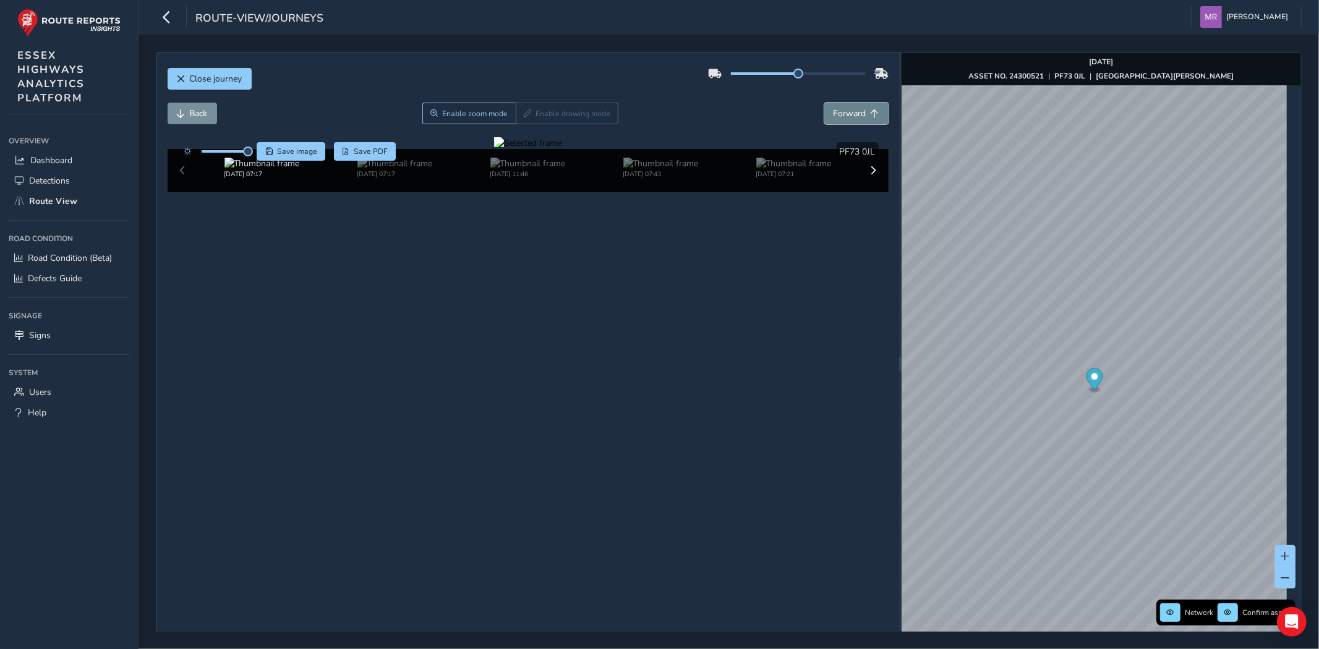
click at [851, 108] on span "Forward" at bounding box center [849, 114] width 33 height 12
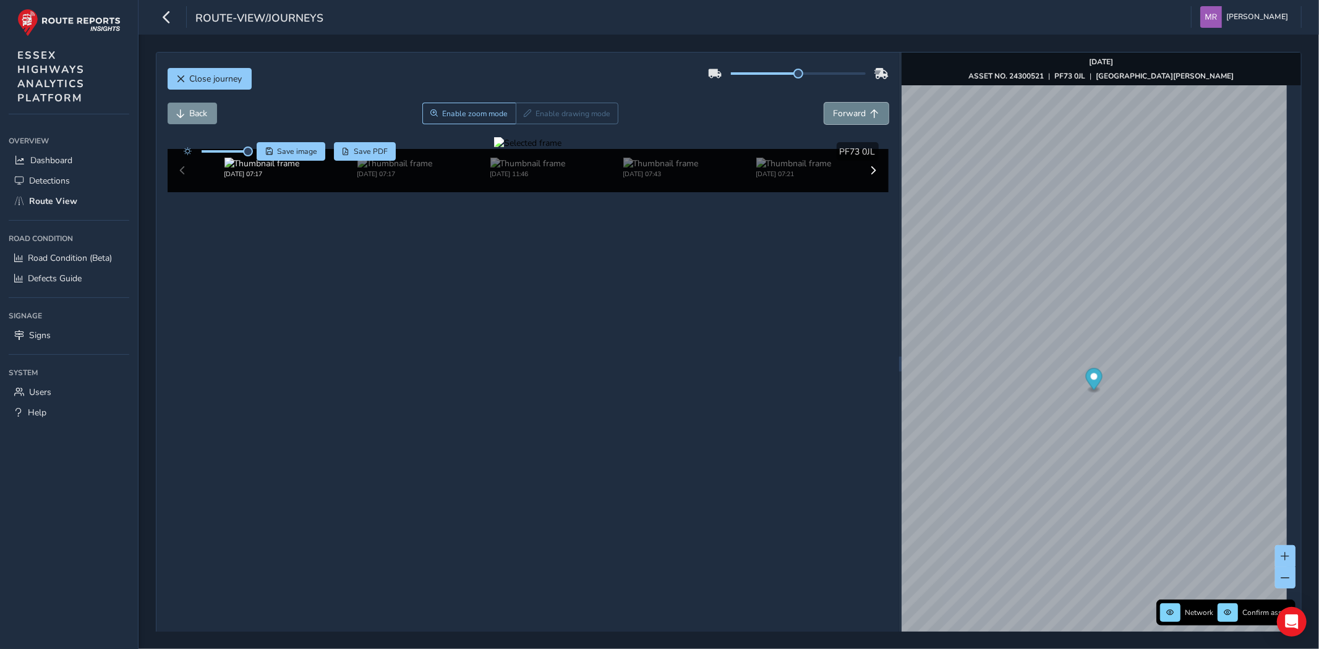
click at [851, 108] on span "Forward" at bounding box center [849, 114] width 33 height 12
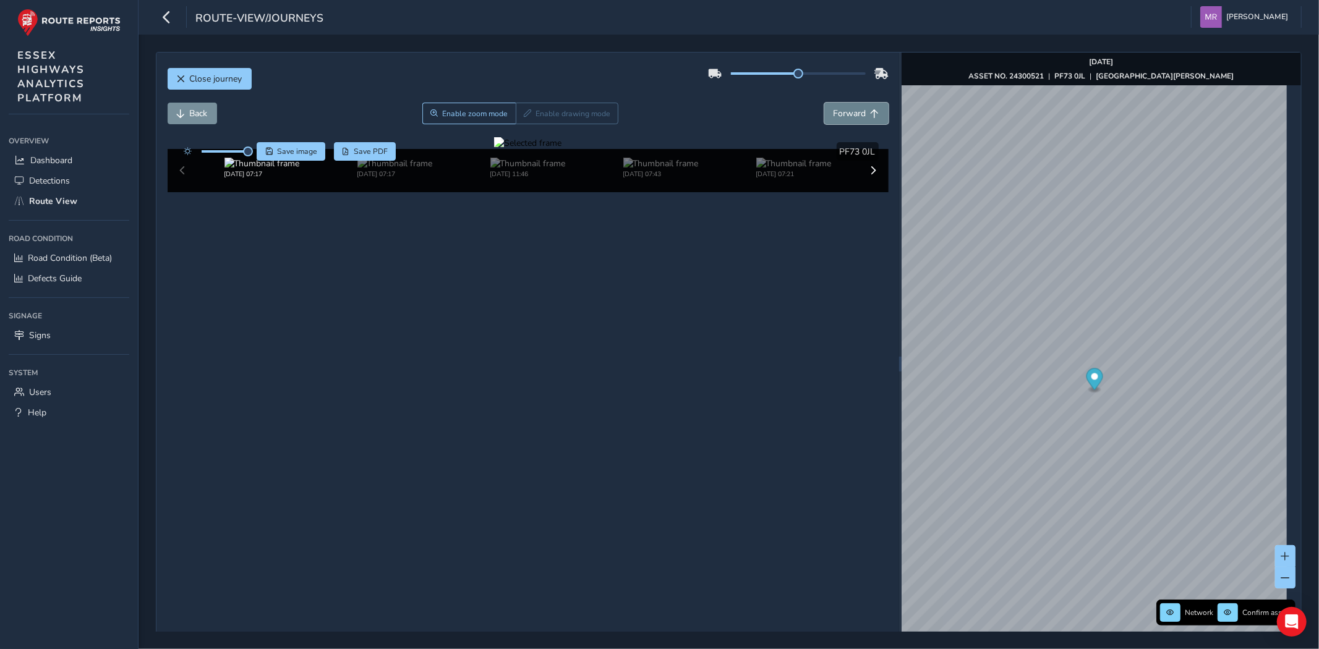
click at [851, 108] on span "Forward" at bounding box center [849, 114] width 33 height 12
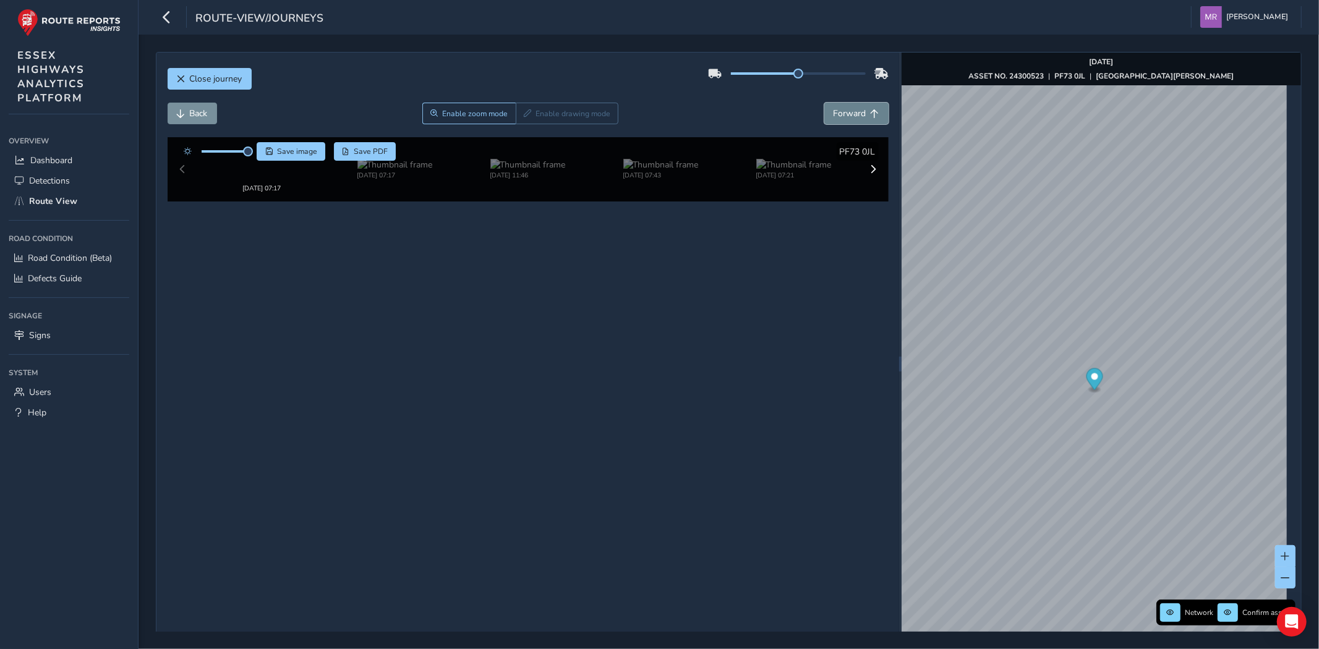
click at [851, 108] on span "Forward" at bounding box center [849, 114] width 33 height 12
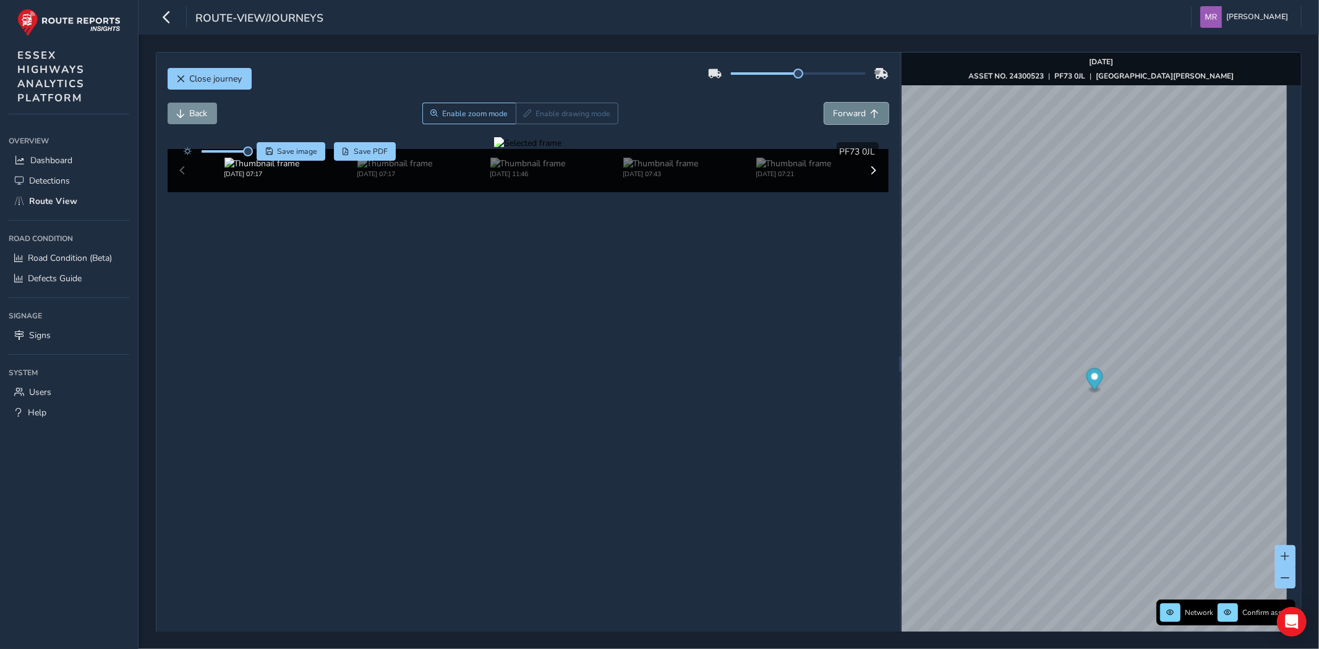
click at [851, 108] on span "Forward" at bounding box center [849, 114] width 33 height 12
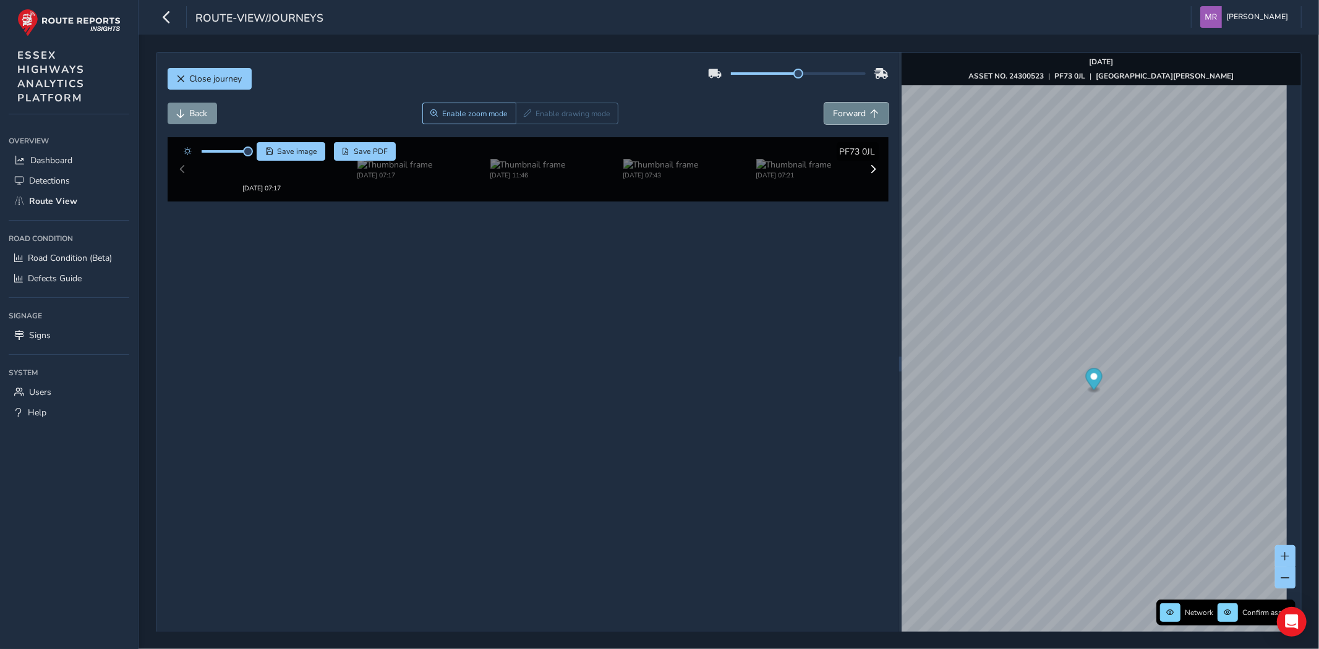
click at [851, 108] on span "Forward" at bounding box center [849, 114] width 33 height 12
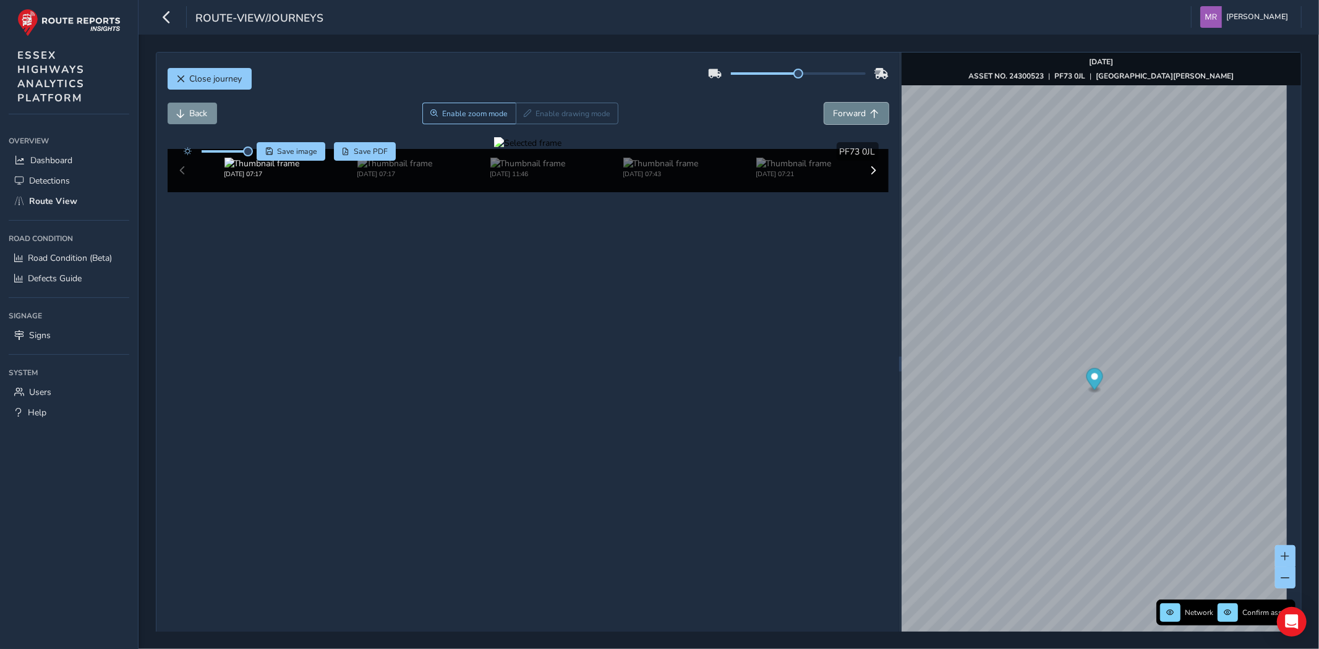
click at [851, 108] on span "Forward" at bounding box center [849, 114] width 33 height 12
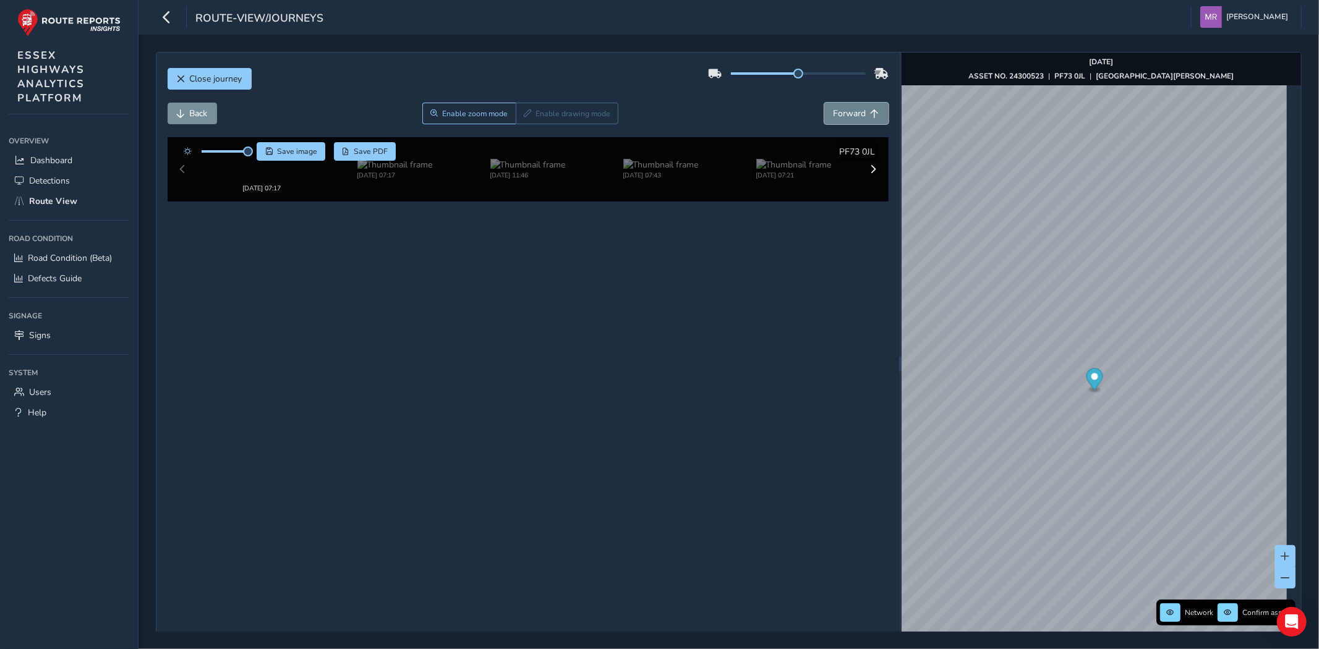
click at [851, 108] on span "Forward" at bounding box center [849, 114] width 33 height 12
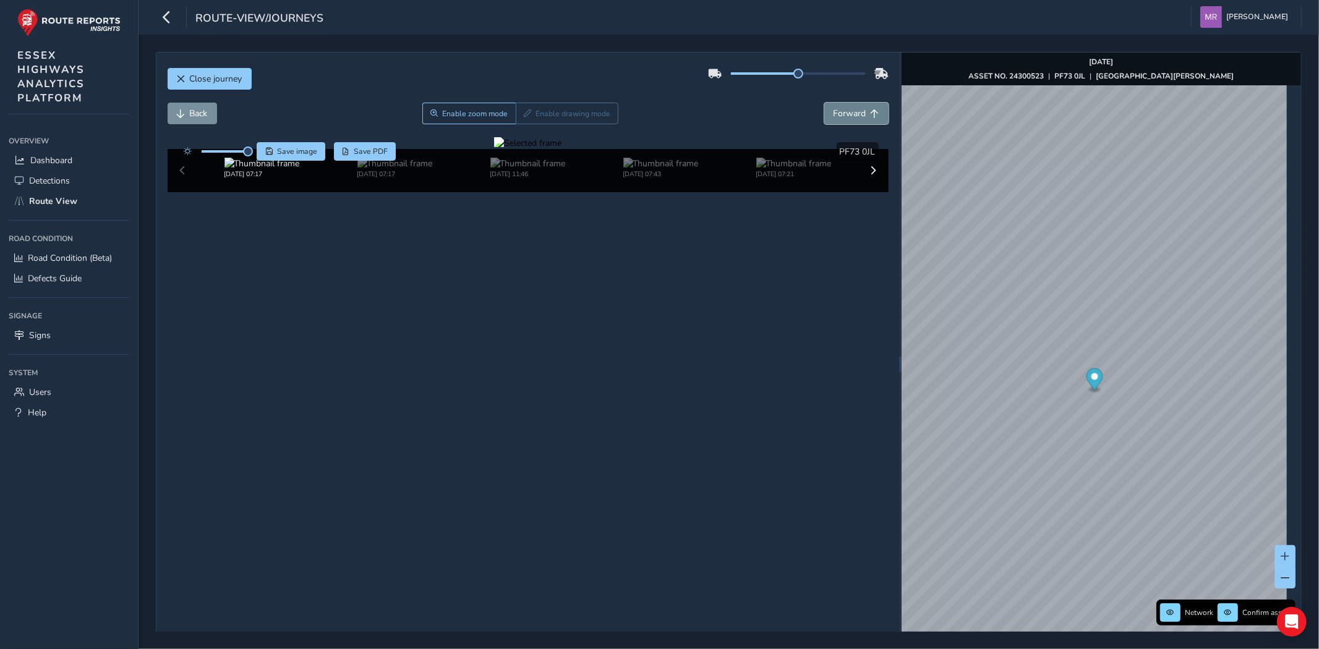
click at [851, 108] on span "Forward" at bounding box center [849, 114] width 33 height 12
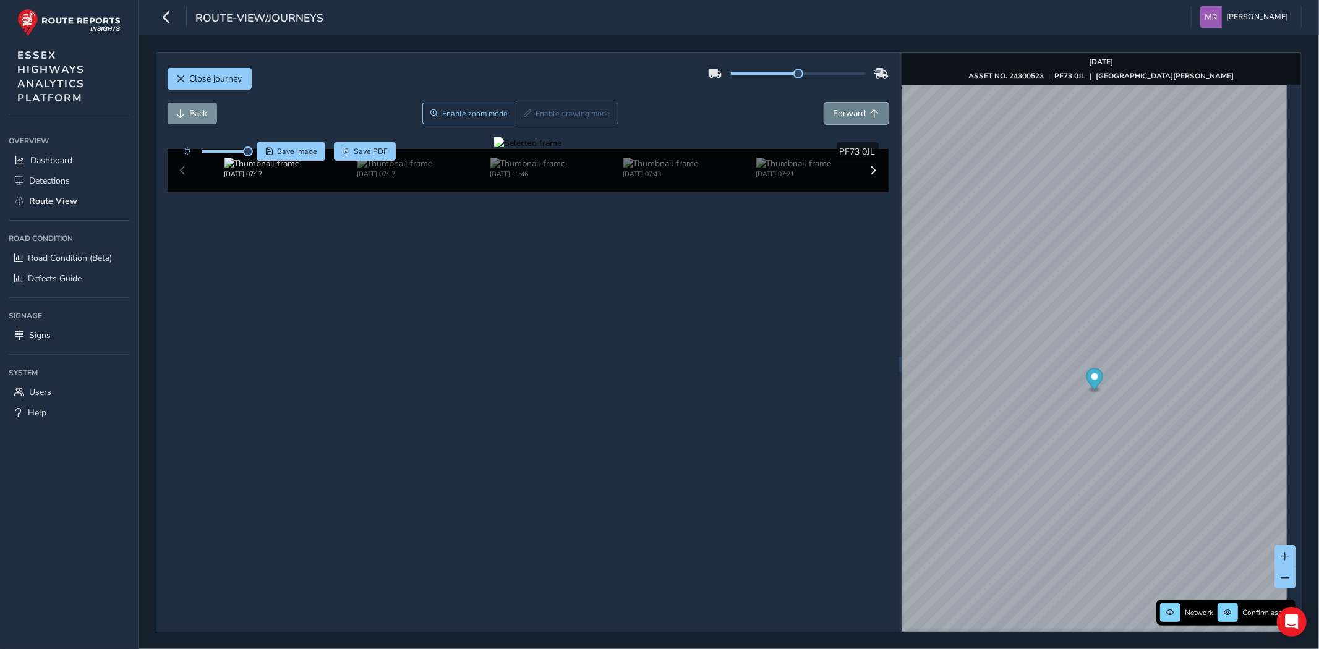
click at [851, 108] on span "Forward" at bounding box center [849, 114] width 33 height 12
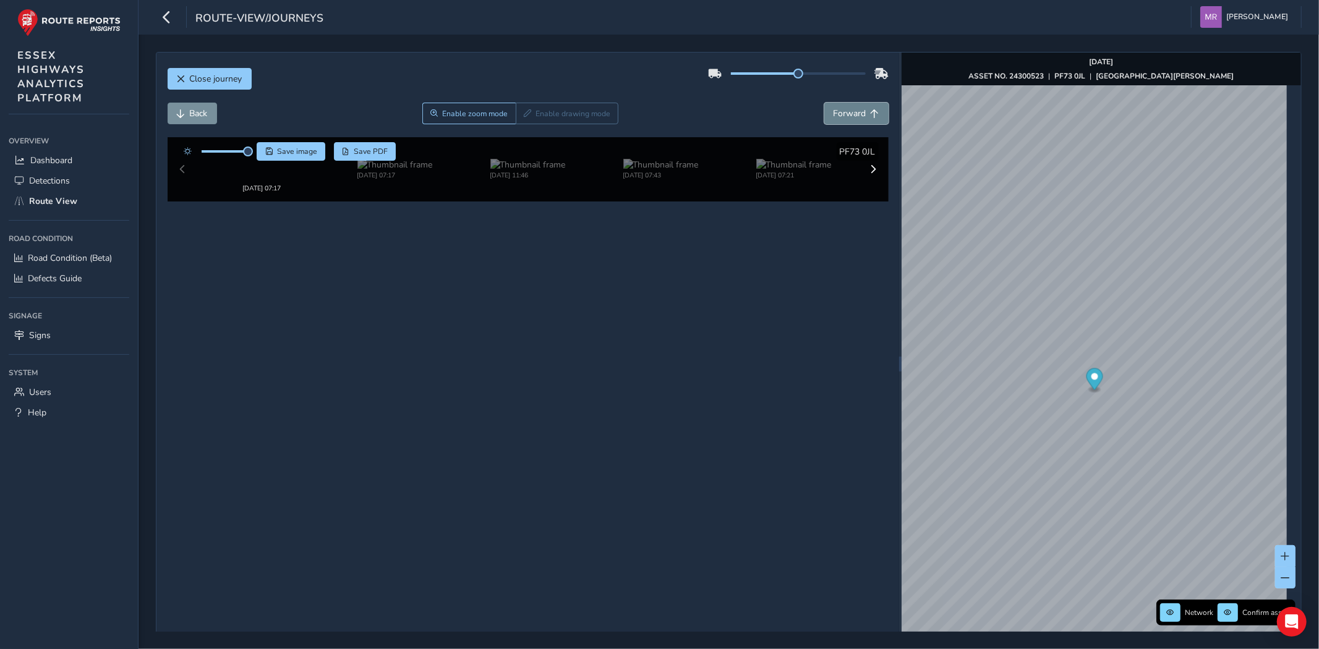
click at [851, 108] on span "Forward" at bounding box center [849, 114] width 33 height 12
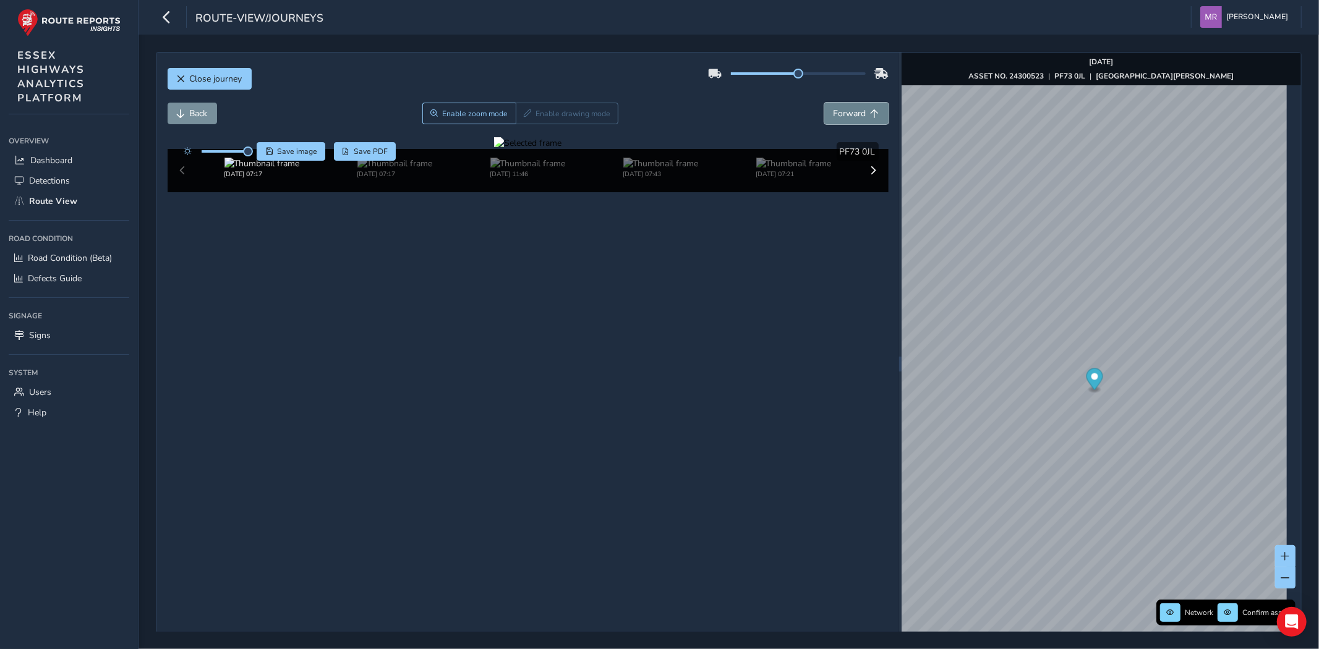
click at [851, 108] on span "Forward" at bounding box center [849, 114] width 33 height 12
click at [194, 83] on span "Close journey" at bounding box center [216, 79] width 53 height 12
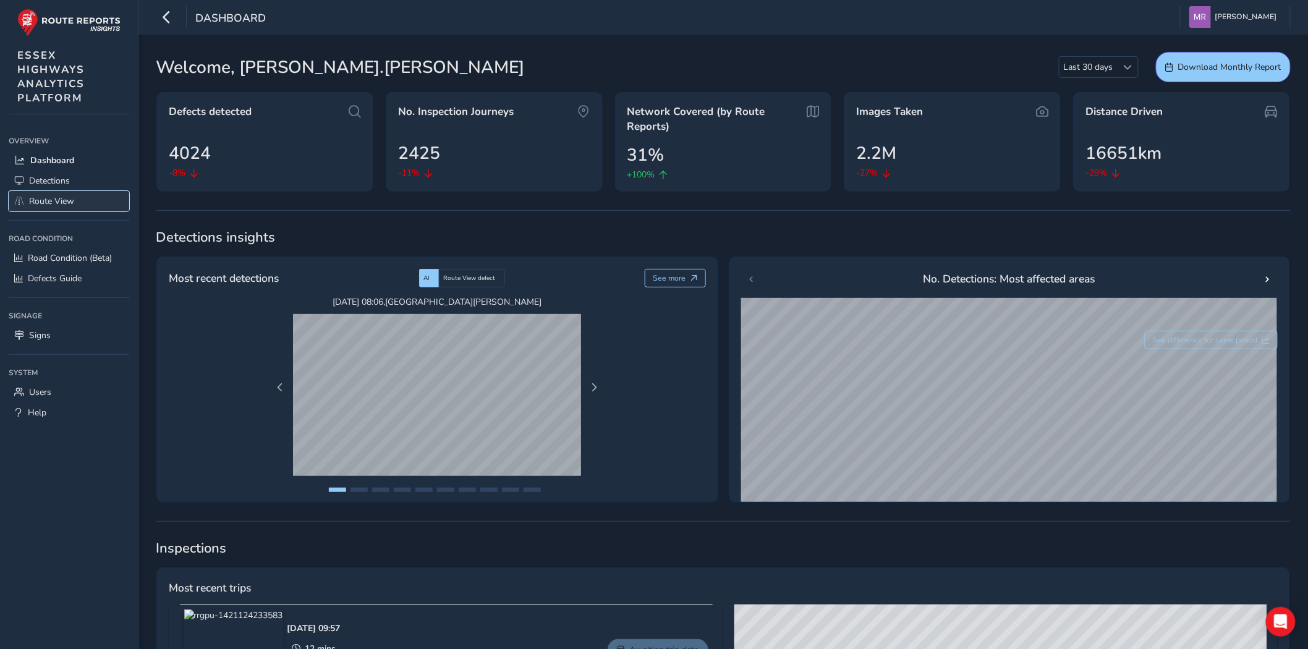
click at [70, 199] on span "Route View" at bounding box center [51, 201] width 45 height 12
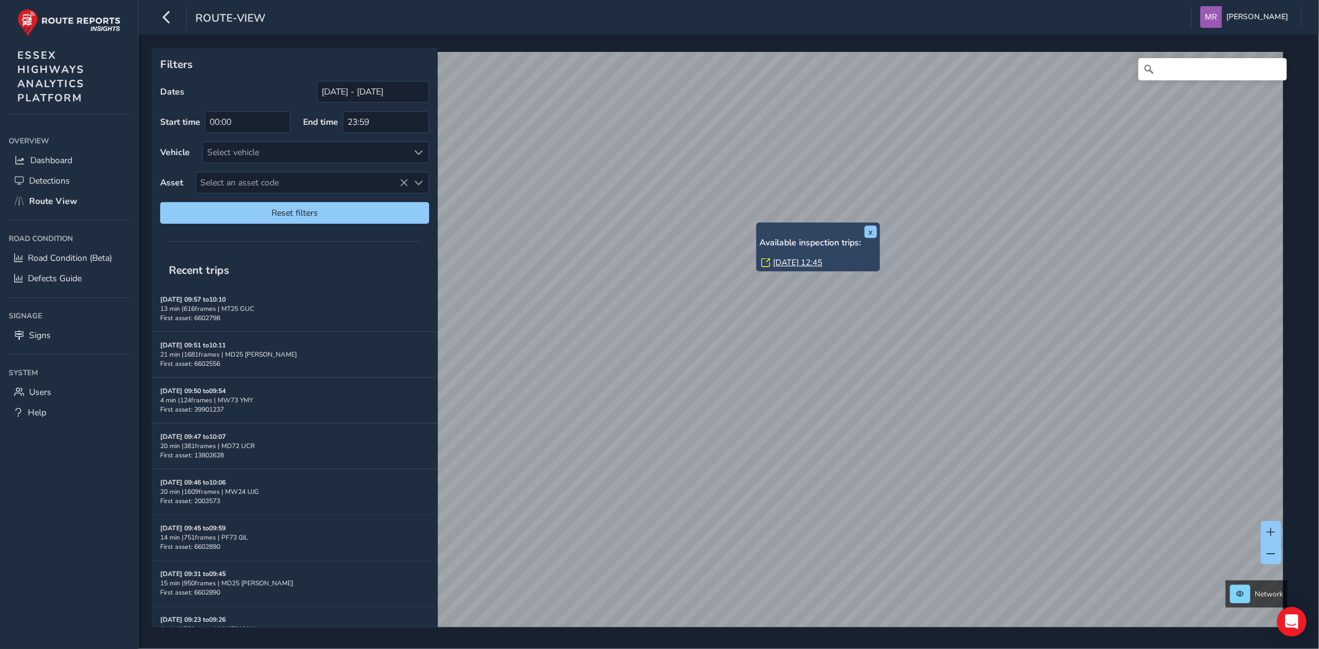
click at [793, 261] on link "Wed, 6 Aug, 12:45" at bounding box center [797, 262] width 49 height 11
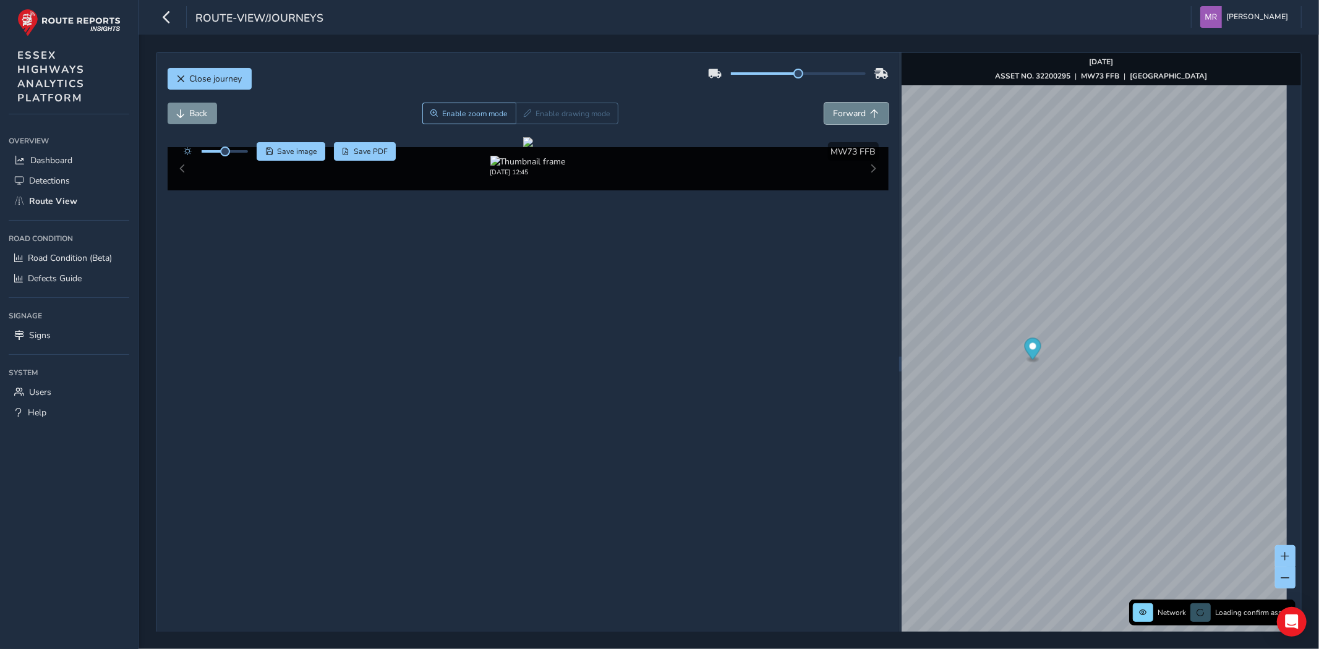
click at [843, 122] on button "Forward" at bounding box center [856, 114] width 64 height 22
click at [194, 115] on span "Back" at bounding box center [199, 114] width 18 height 12
click at [855, 116] on span "Forward" at bounding box center [849, 114] width 33 height 12
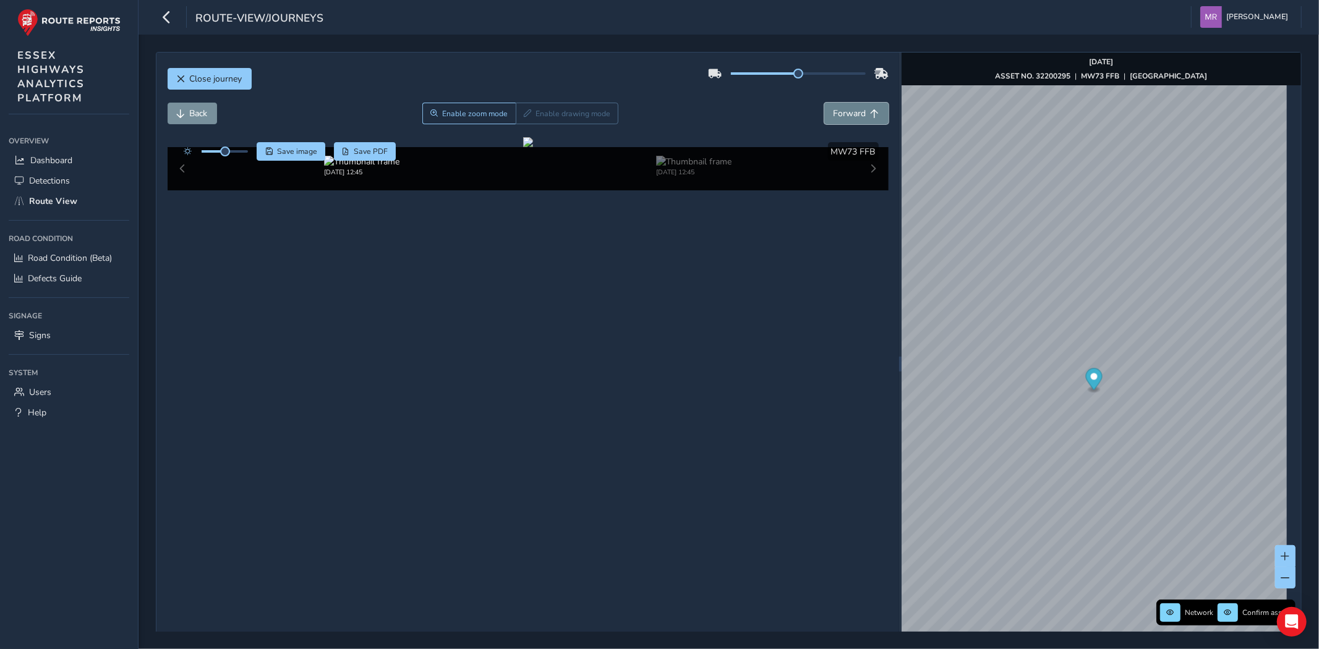
click at [855, 116] on span "Forward" at bounding box center [849, 114] width 33 height 12
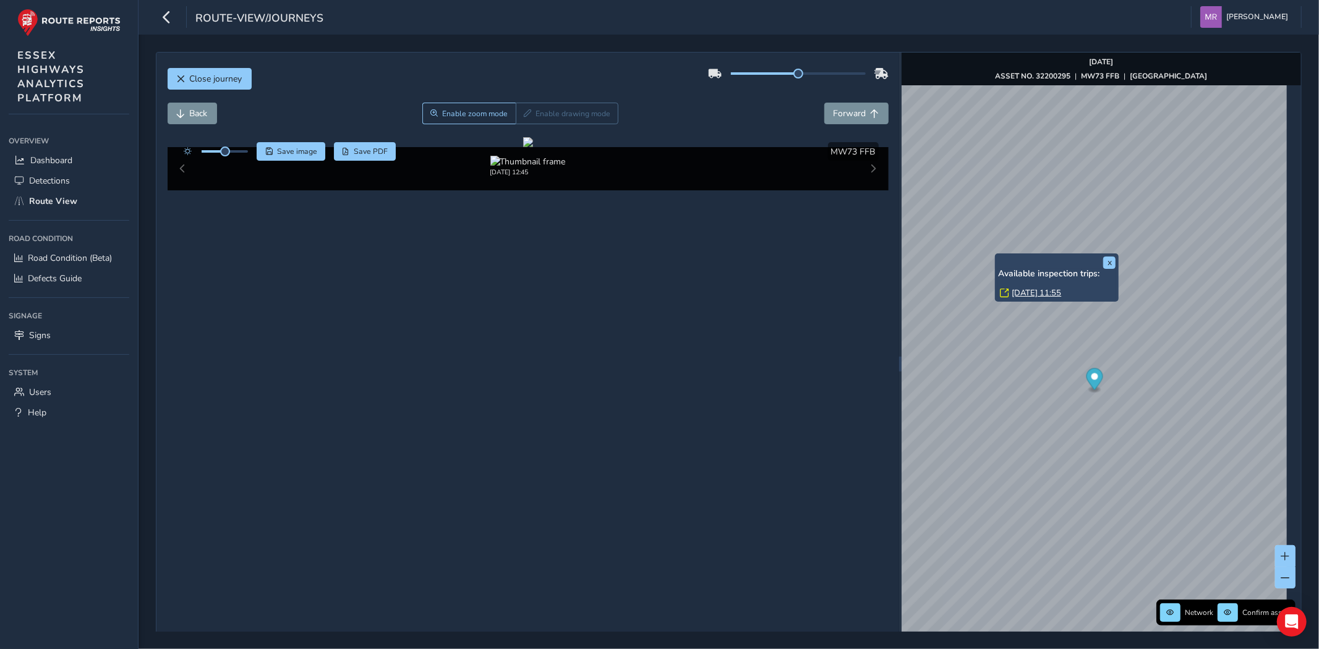
click at [1029, 289] on link "Wed, 6 Aug, 11:55" at bounding box center [1035, 292] width 49 height 11
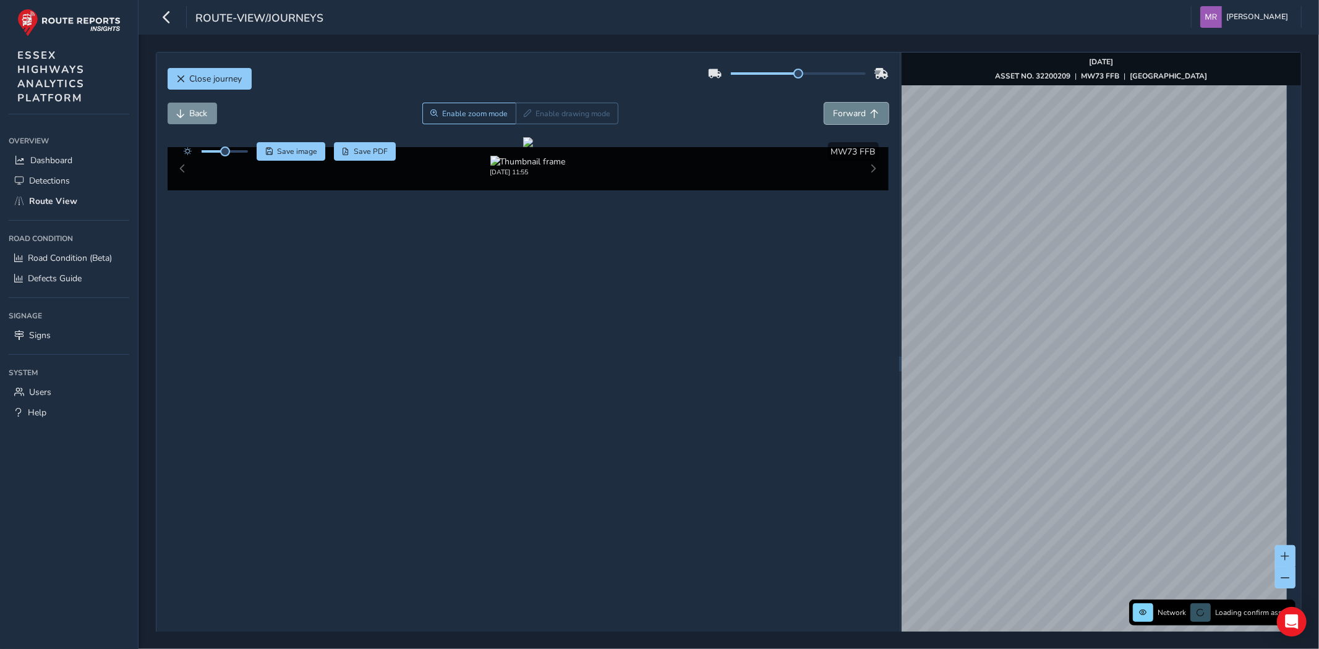
click at [843, 108] on span "Forward" at bounding box center [849, 114] width 33 height 12
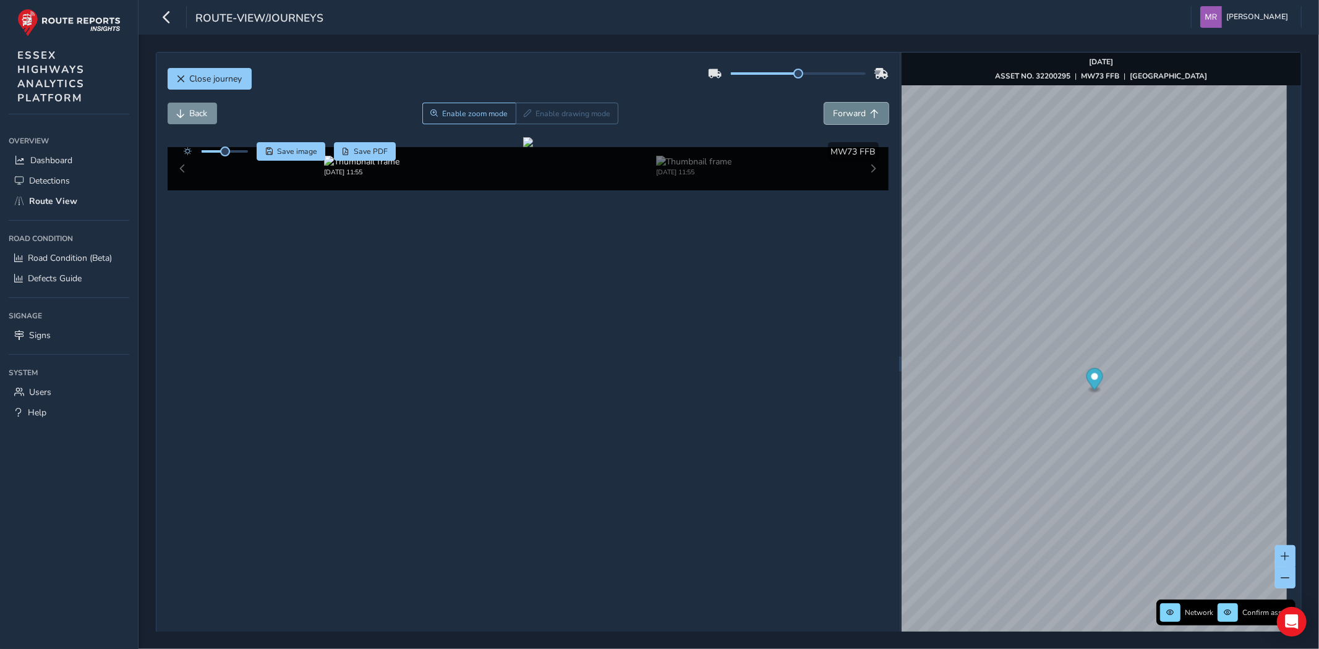
click at [843, 108] on span "Forward" at bounding box center [849, 114] width 33 height 12
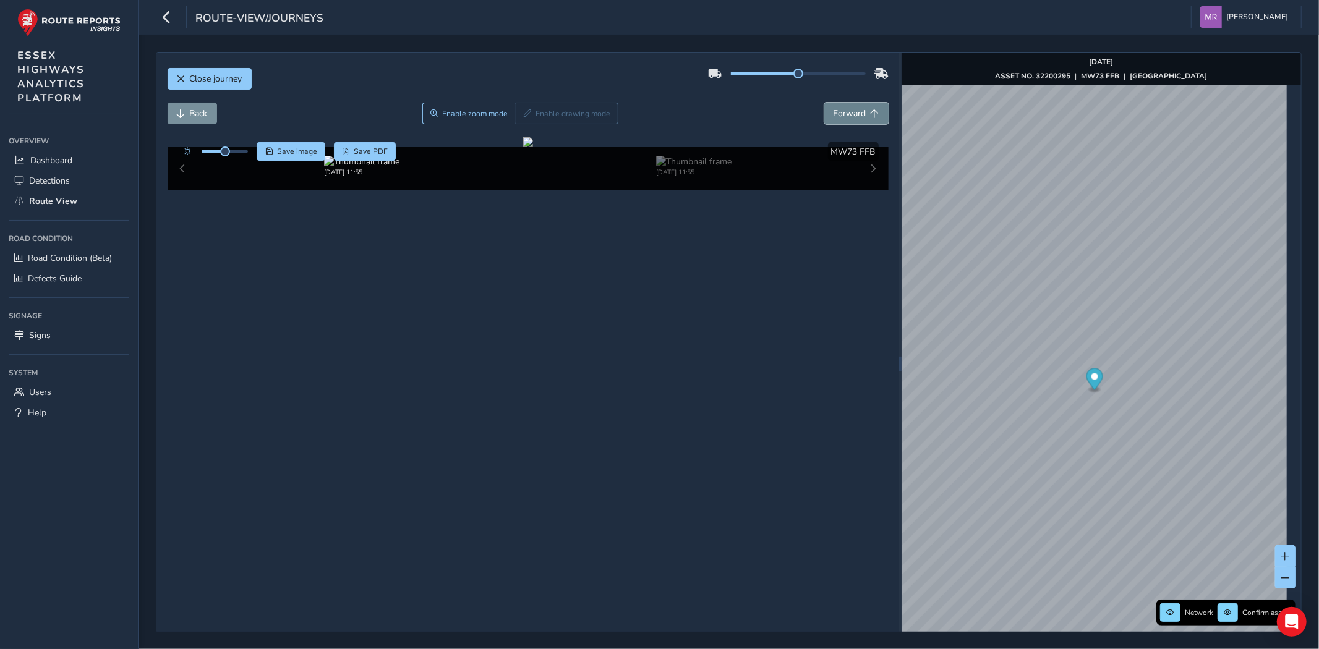
click at [843, 108] on span "Forward" at bounding box center [849, 114] width 33 height 12
click at [190, 109] on span "Back" at bounding box center [199, 114] width 18 height 12
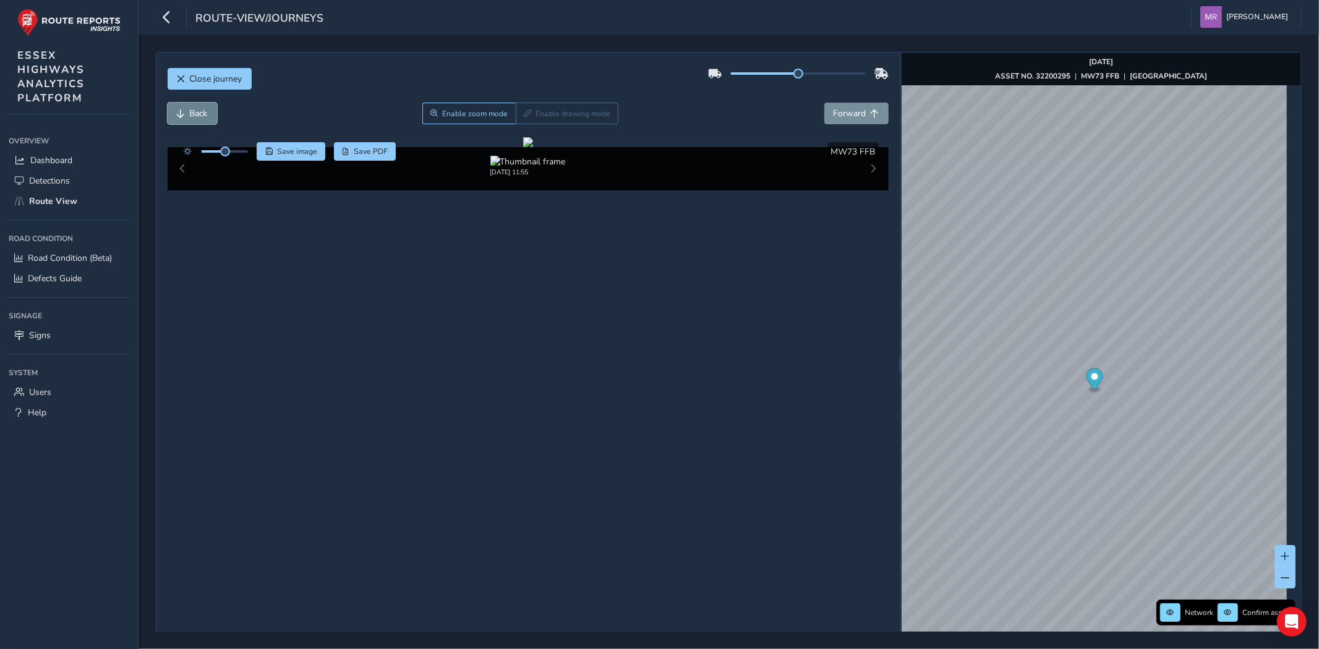
click at [195, 111] on span "Back" at bounding box center [199, 114] width 18 height 12
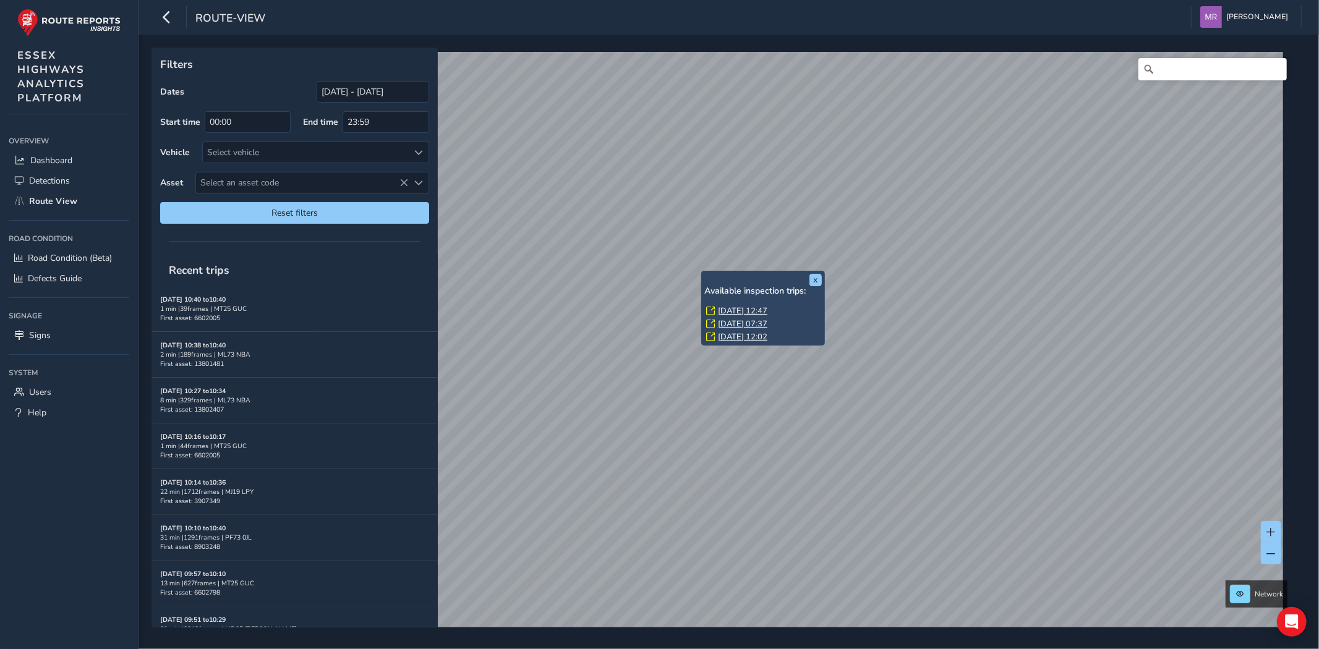
click at [731, 308] on link "Mon, 11 Aug, 12:47" at bounding box center [742, 310] width 49 height 11
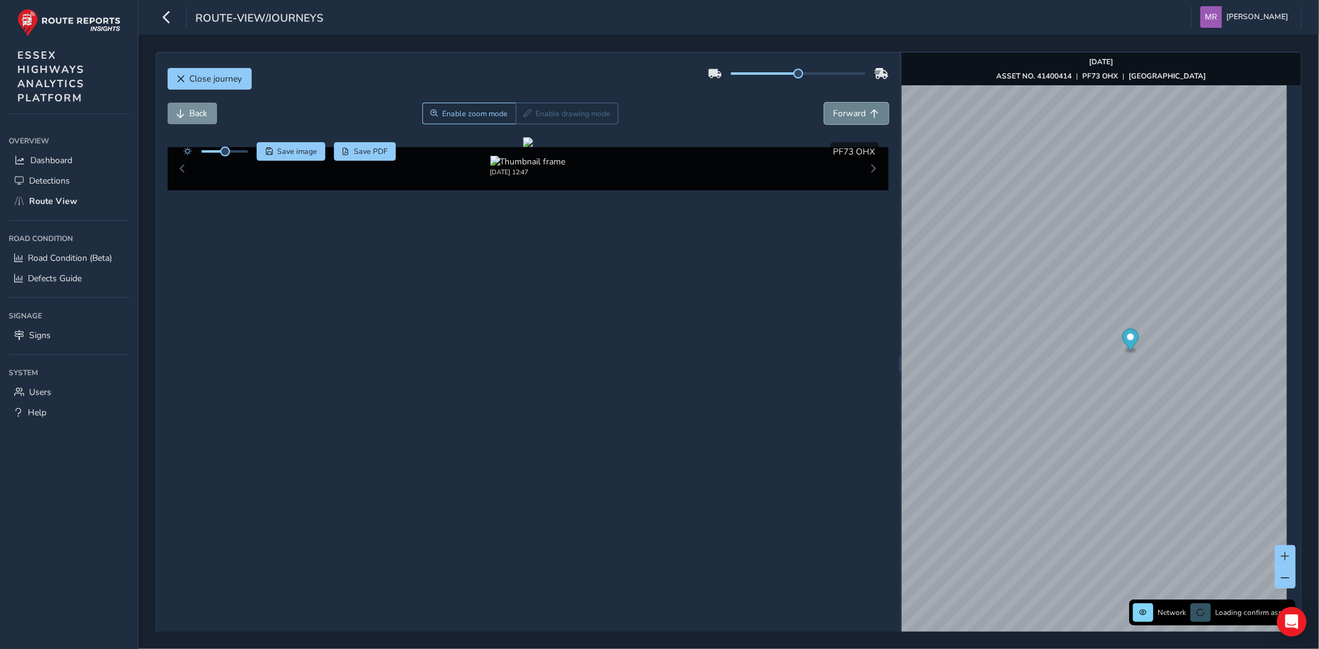
click at [836, 121] on button "Forward" at bounding box center [856, 114] width 64 height 22
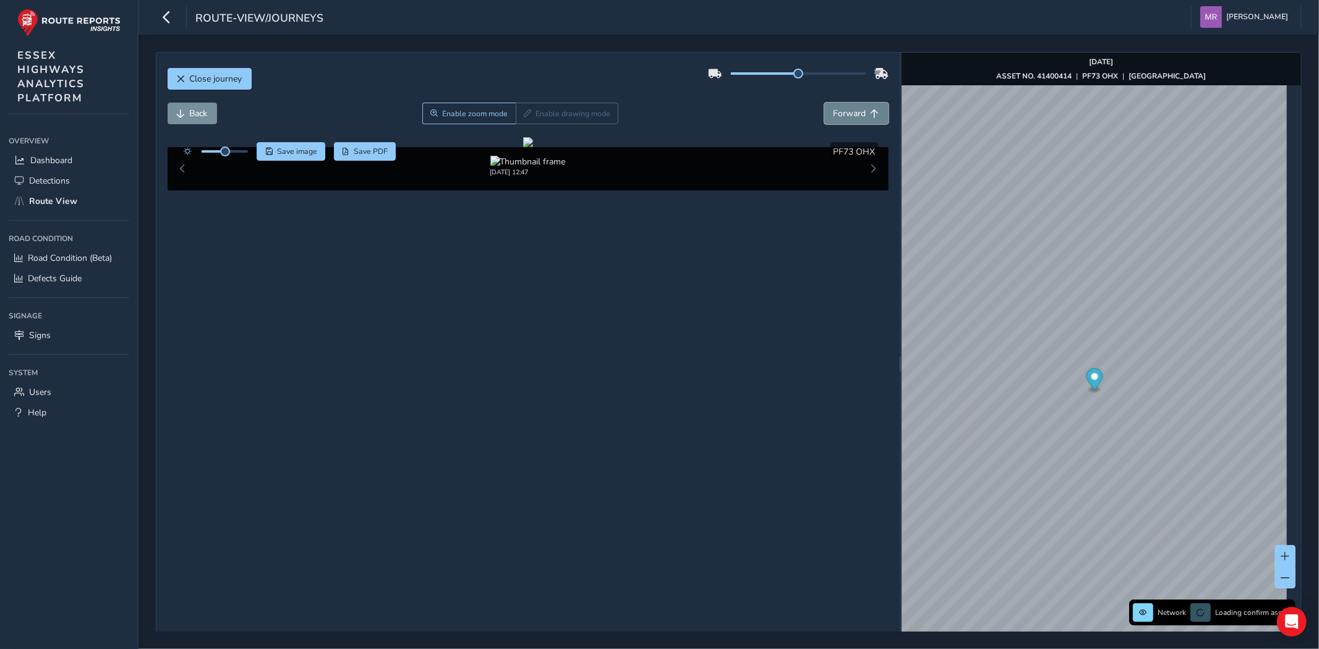
click at [836, 121] on button "Forward" at bounding box center [856, 114] width 64 height 22
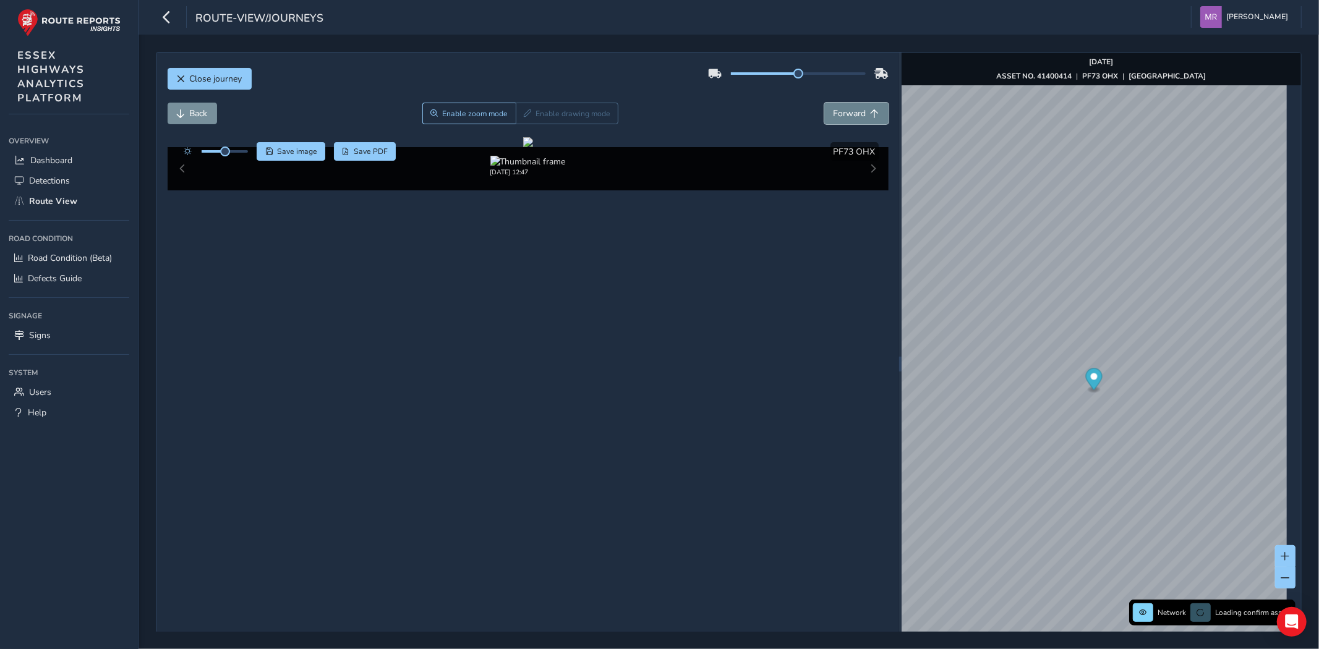
click at [836, 121] on button "Forward" at bounding box center [856, 114] width 64 height 22
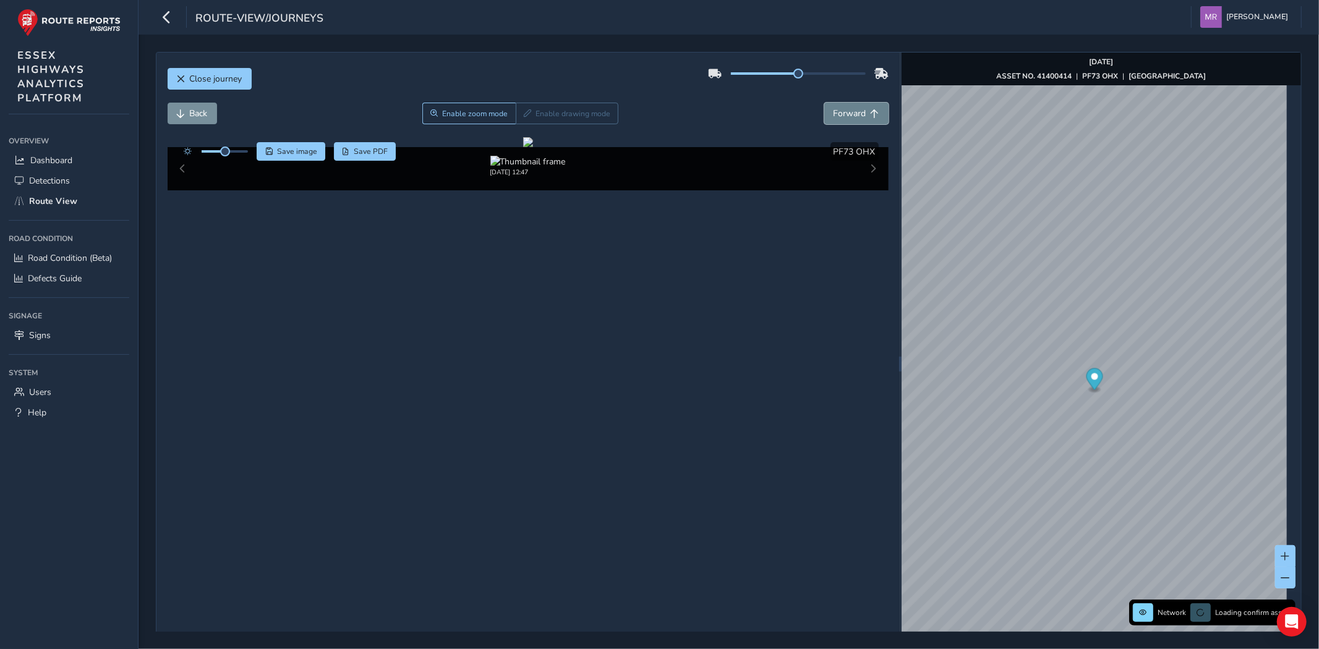
click at [836, 121] on button "Forward" at bounding box center [856, 114] width 64 height 22
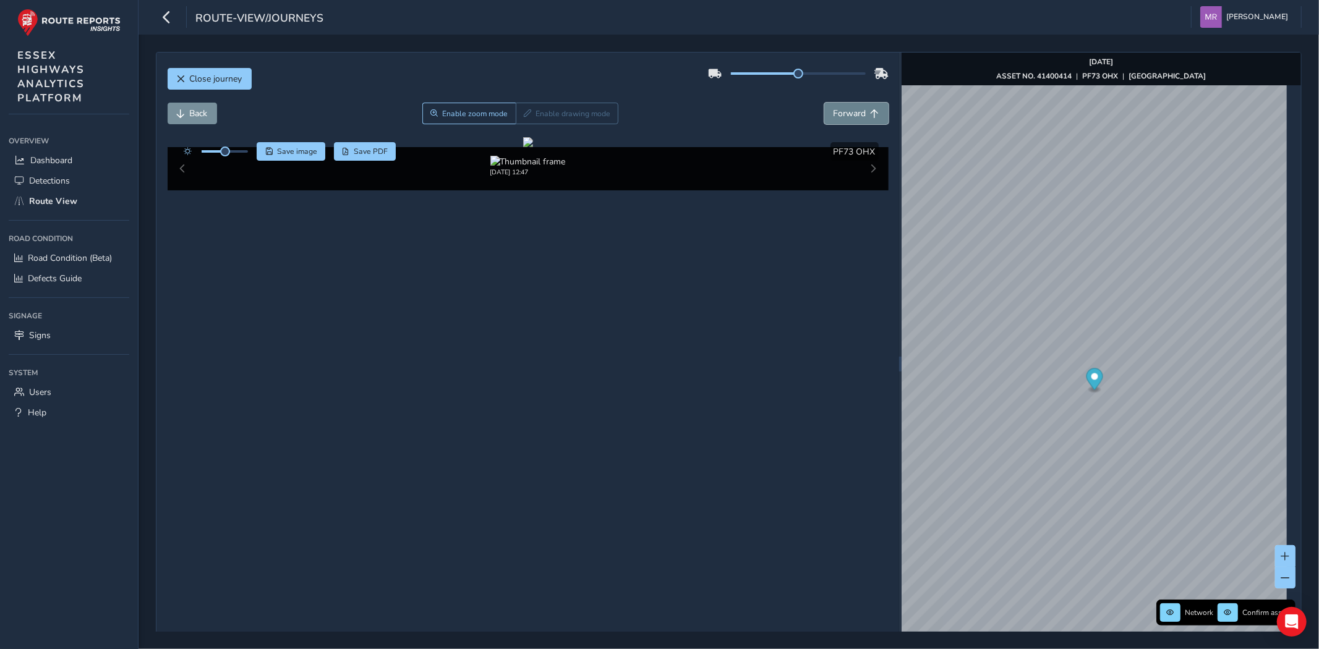
click at [836, 121] on button "Forward" at bounding box center [856, 114] width 64 height 22
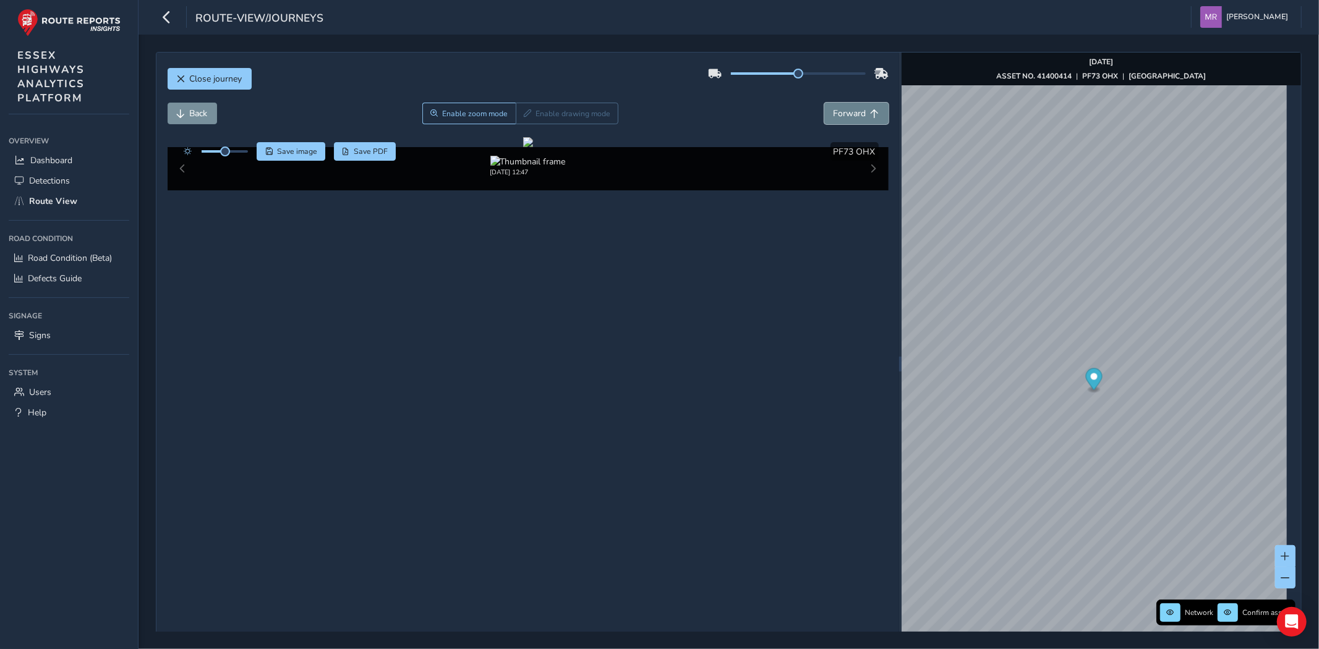
click at [836, 121] on button "Forward" at bounding box center [856, 114] width 64 height 22
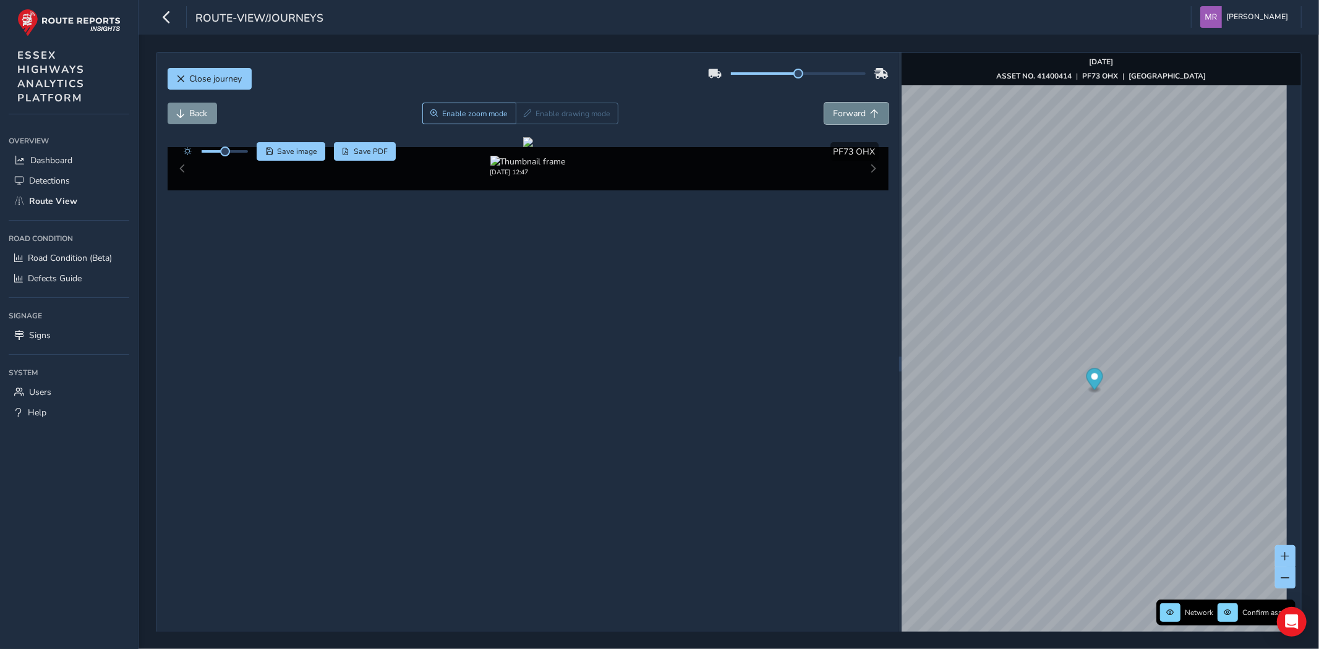
click at [836, 121] on button "Forward" at bounding box center [856, 114] width 64 height 22
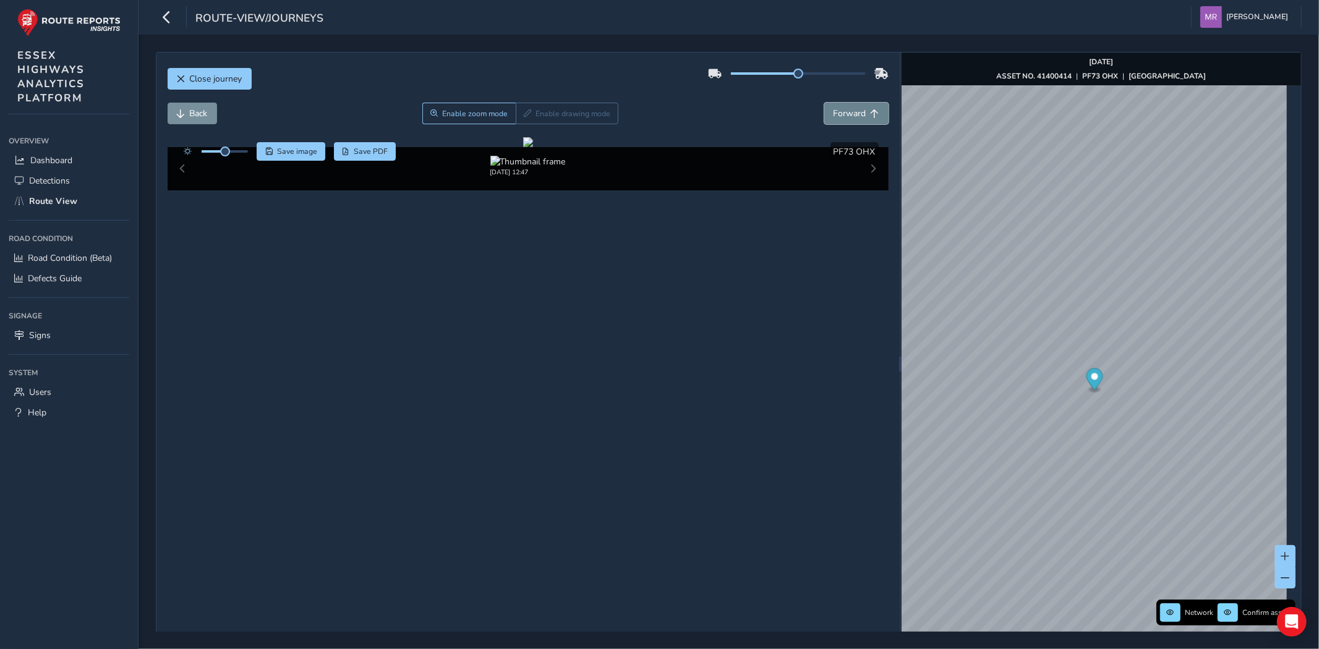
click at [836, 121] on button "Forward" at bounding box center [856, 114] width 64 height 22
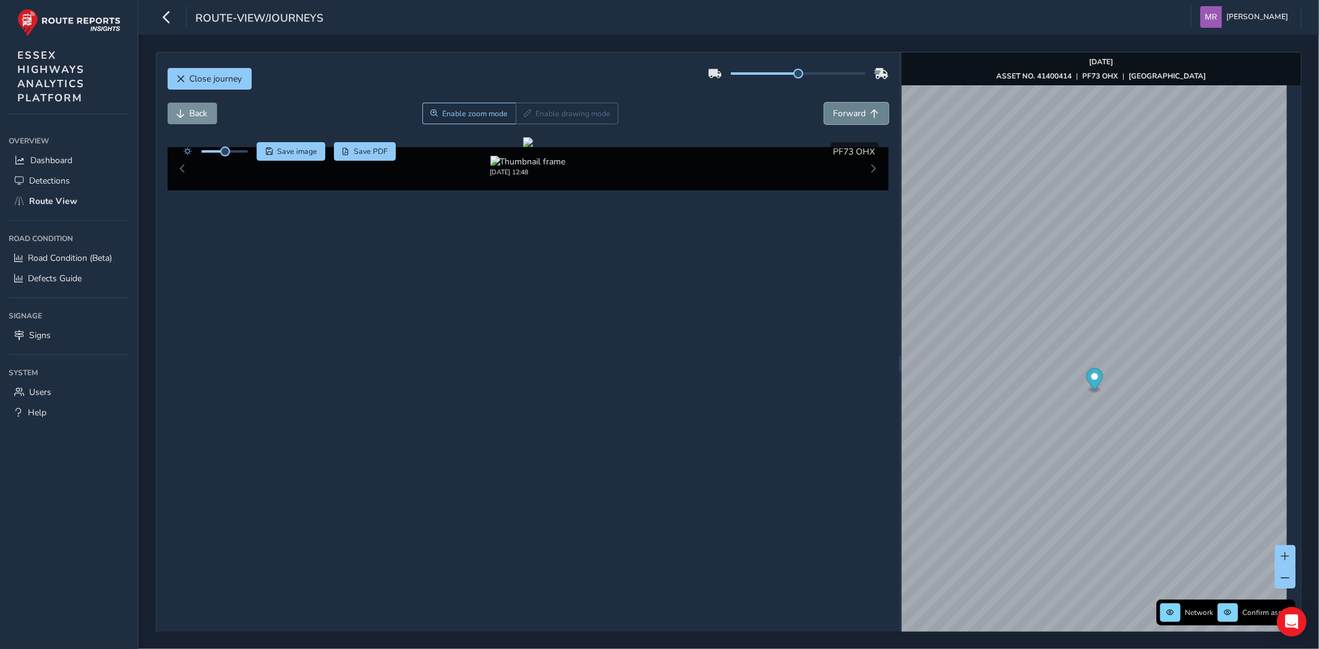
click at [836, 121] on button "Forward" at bounding box center [856, 114] width 64 height 22
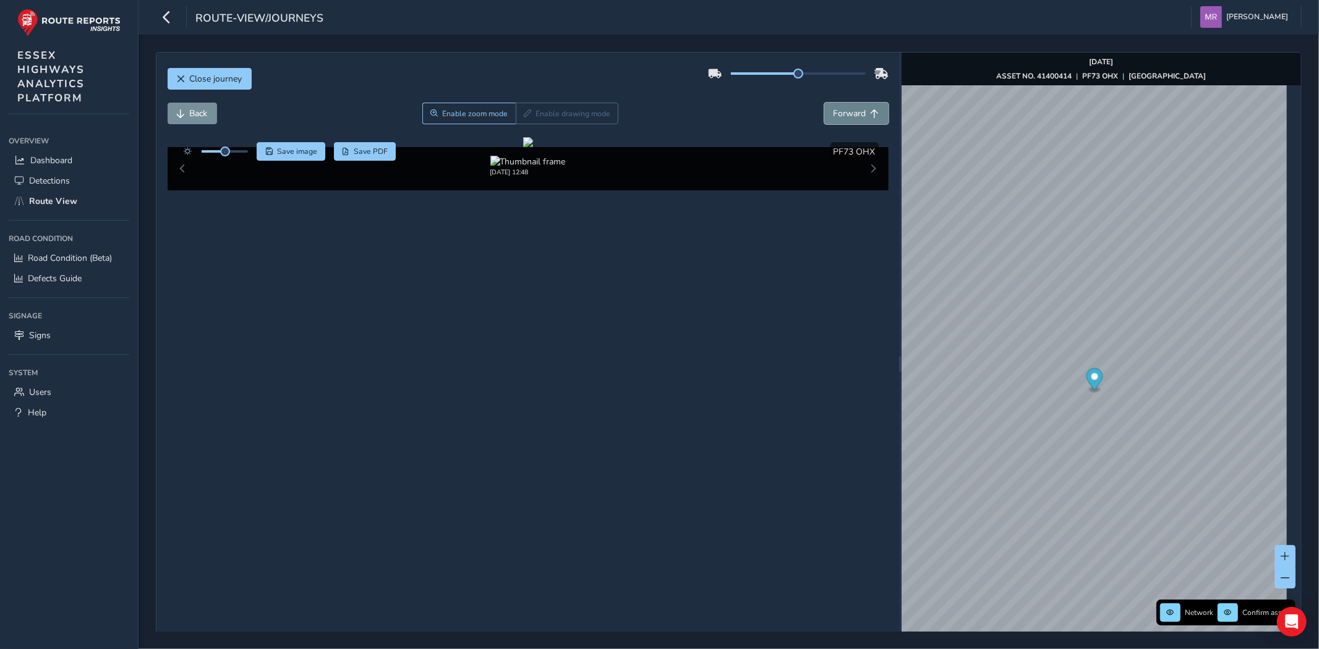
click at [836, 120] on button "Forward" at bounding box center [856, 114] width 64 height 22
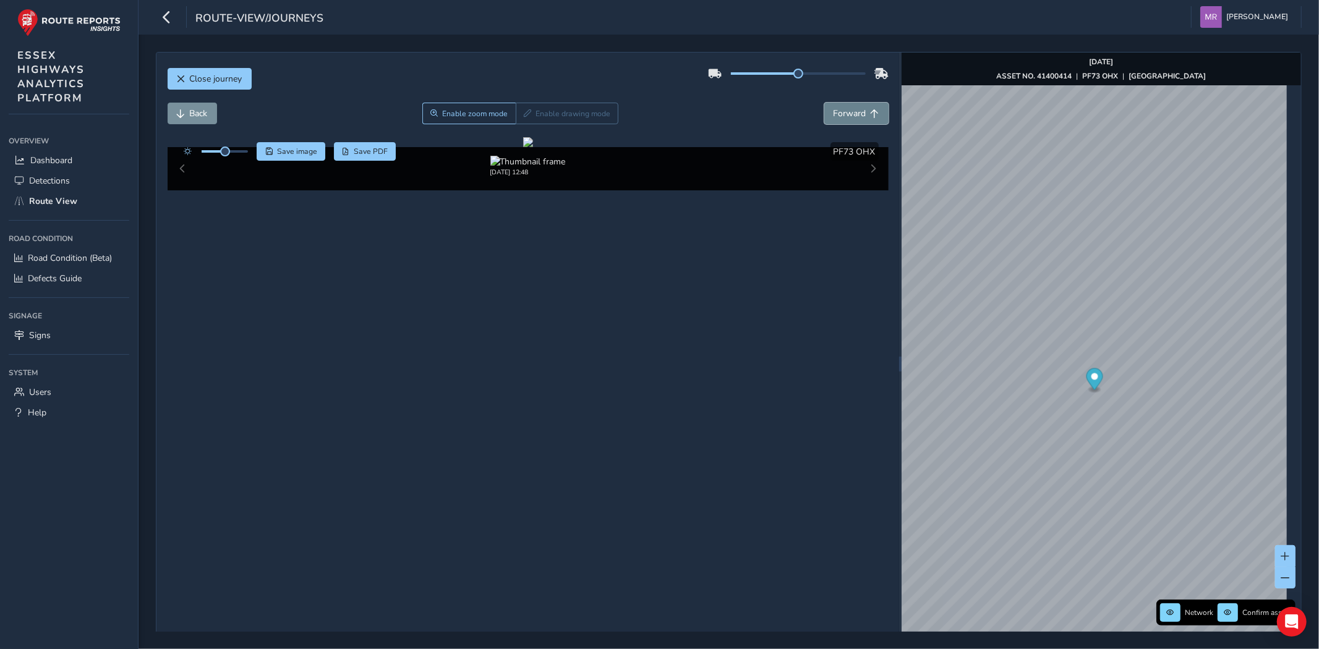
click at [836, 120] on button "Forward" at bounding box center [856, 114] width 64 height 22
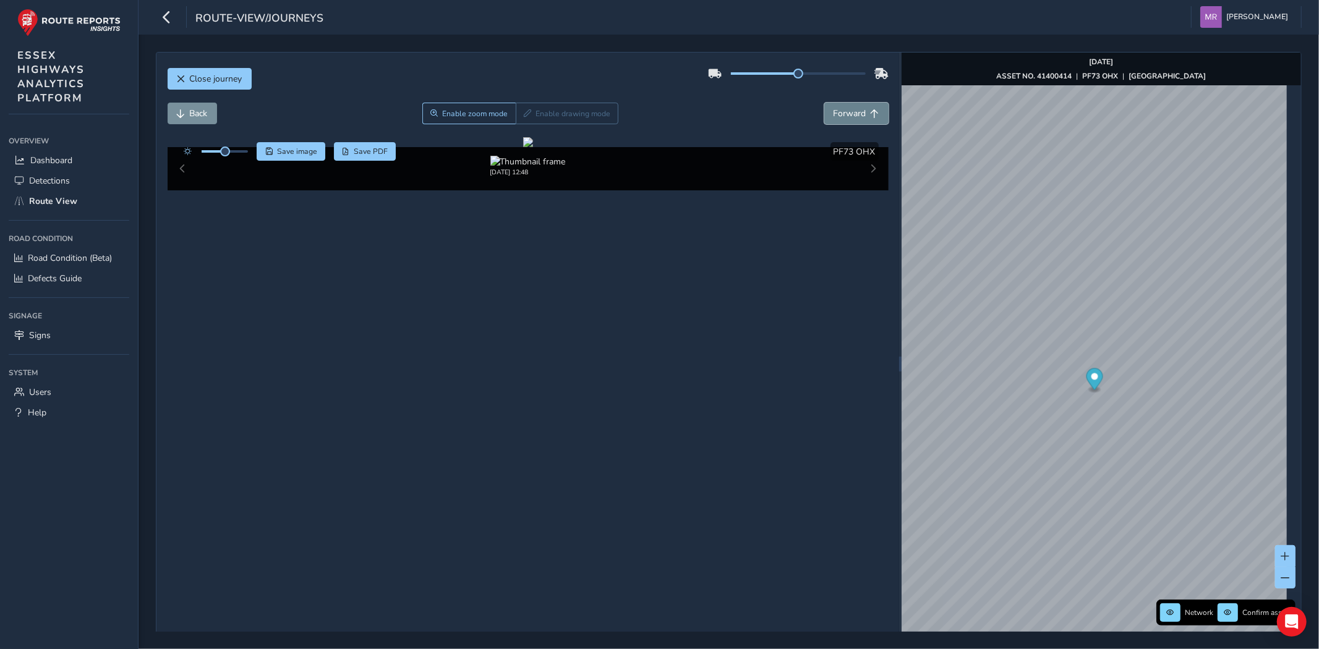
click at [836, 120] on button "Forward" at bounding box center [856, 114] width 64 height 22
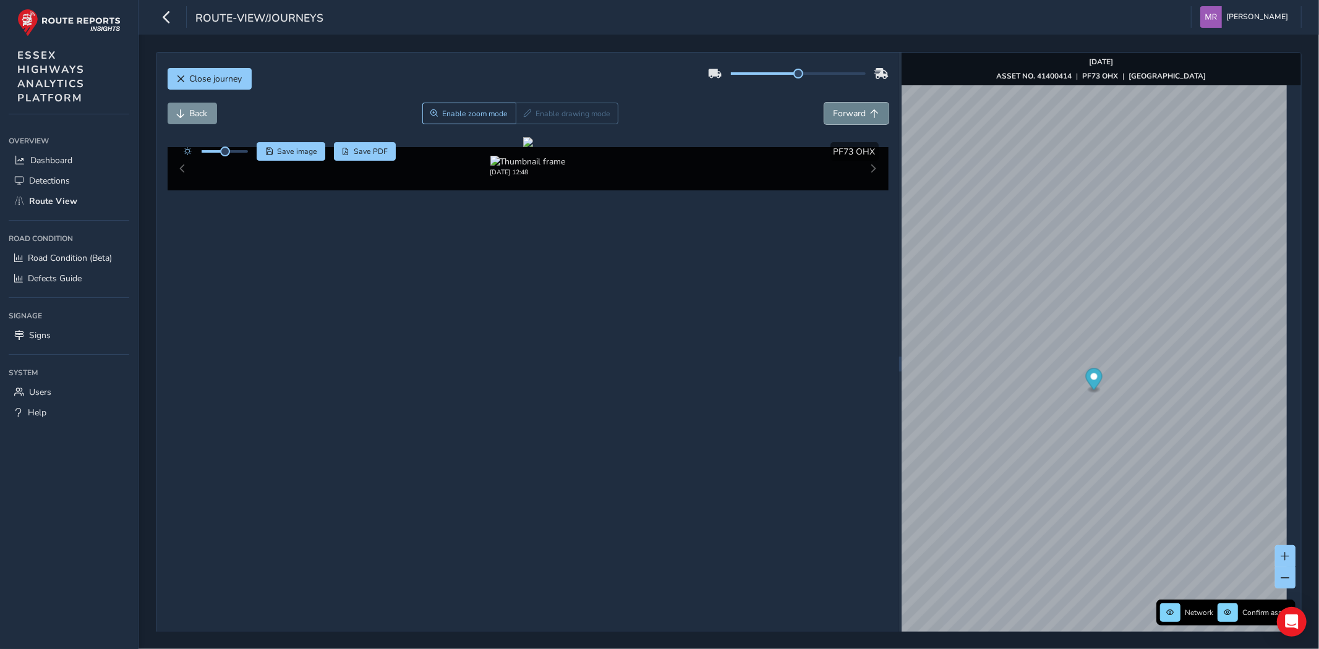
click at [836, 120] on button "Forward" at bounding box center [856, 114] width 64 height 22
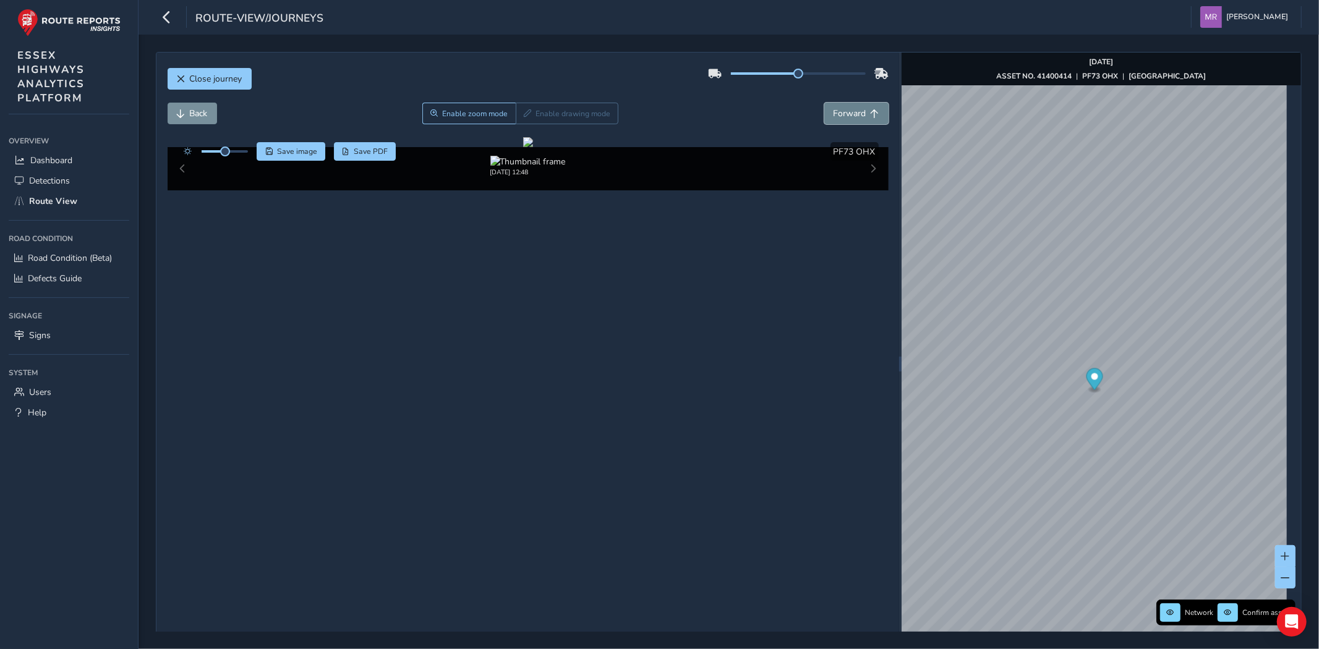
click at [836, 120] on button "Forward" at bounding box center [856, 114] width 64 height 22
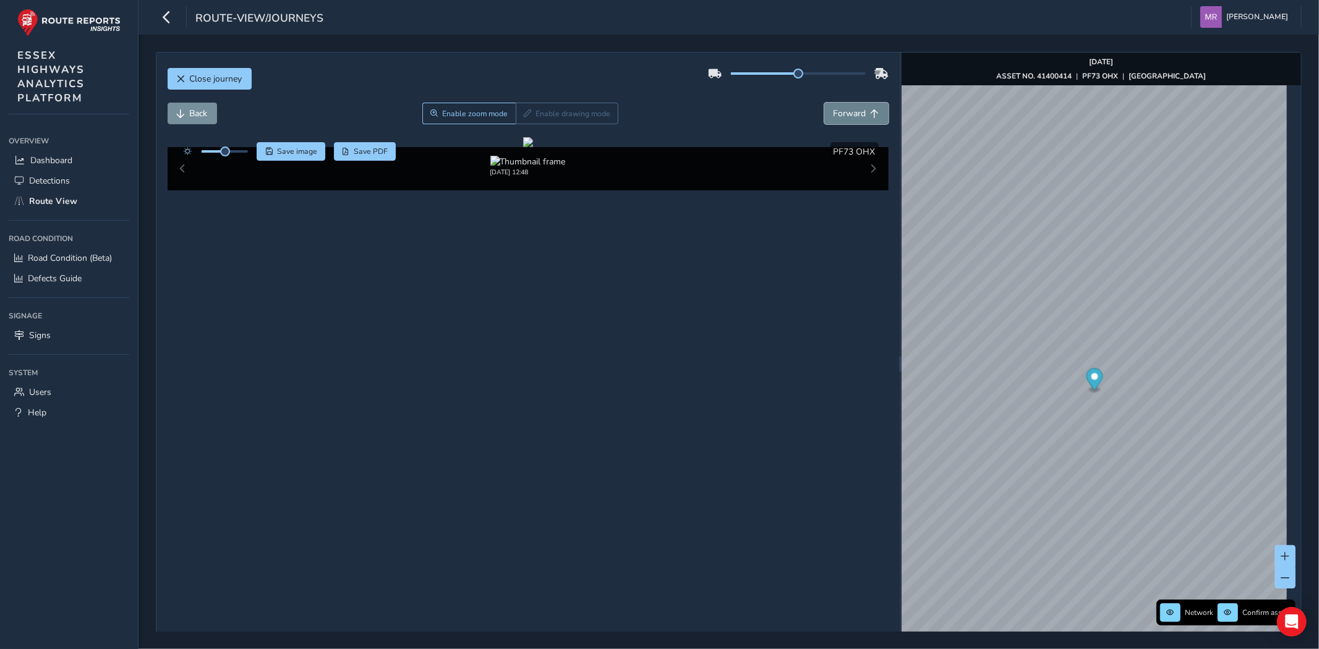
click at [836, 120] on button "Forward" at bounding box center [856, 114] width 64 height 22
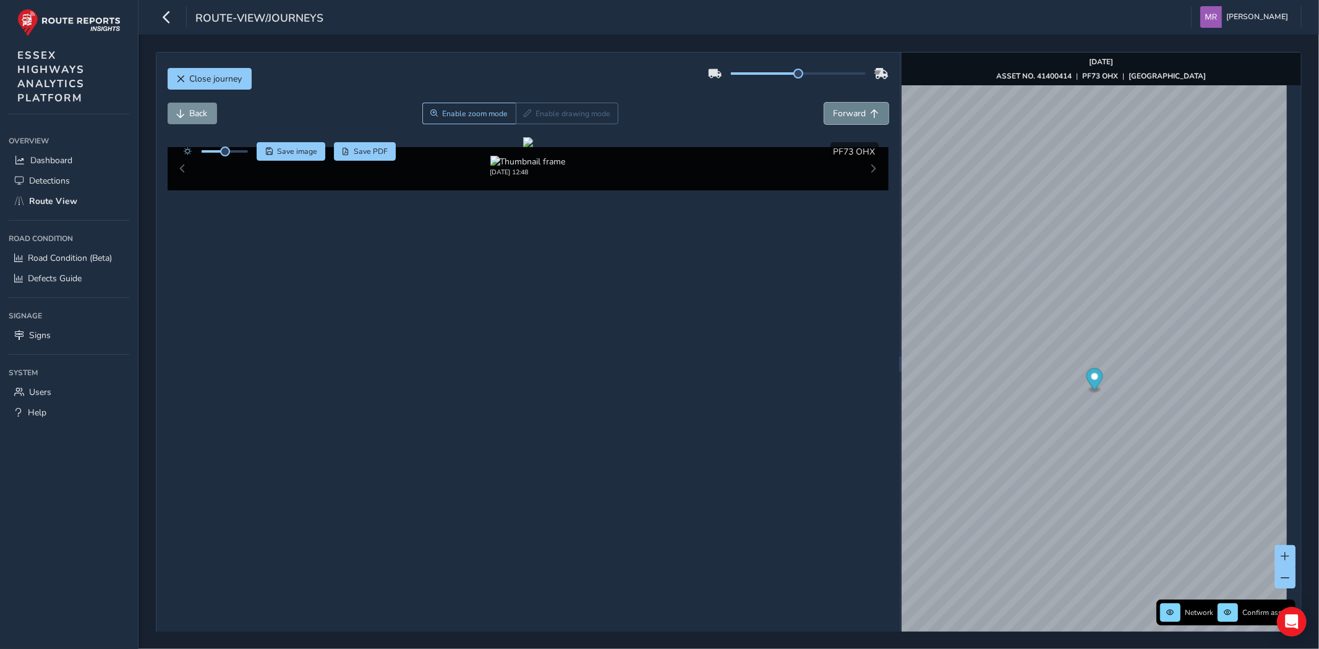
click at [836, 120] on button "Forward" at bounding box center [856, 114] width 64 height 22
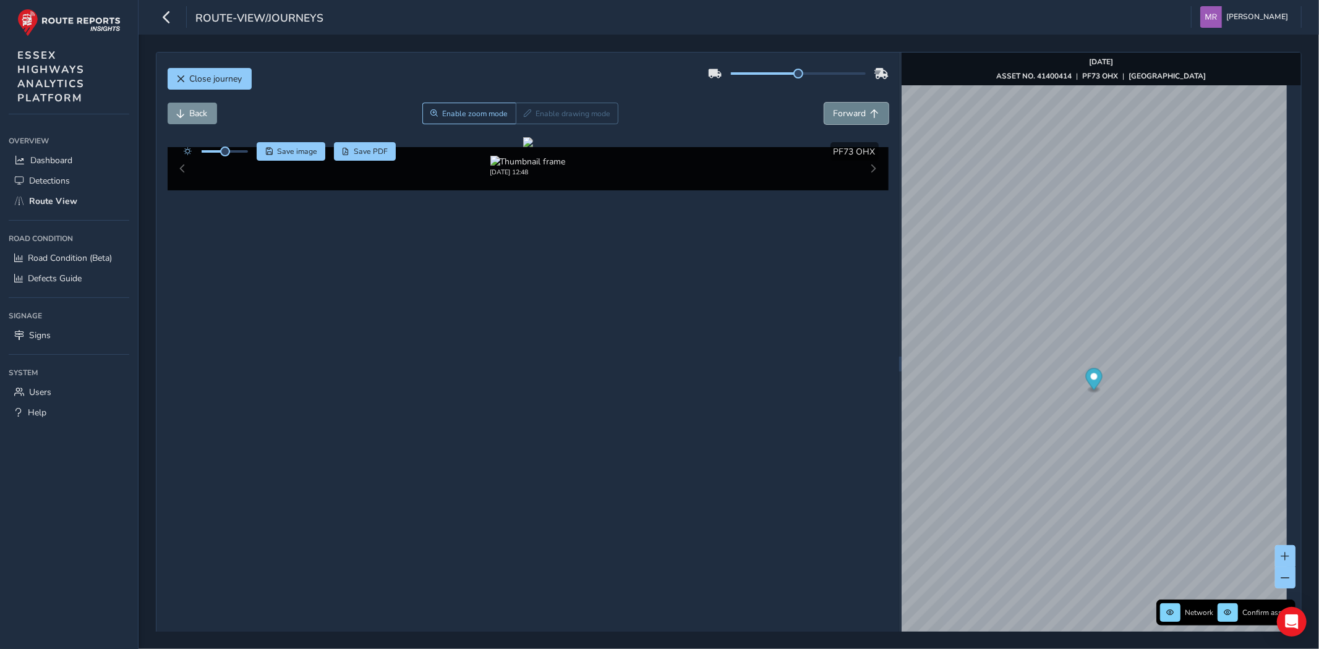
click at [836, 120] on button "Forward" at bounding box center [856, 114] width 64 height 22
click at [836, 119] on span "Forward" at bounding box center [849, 114] width 33 height 12
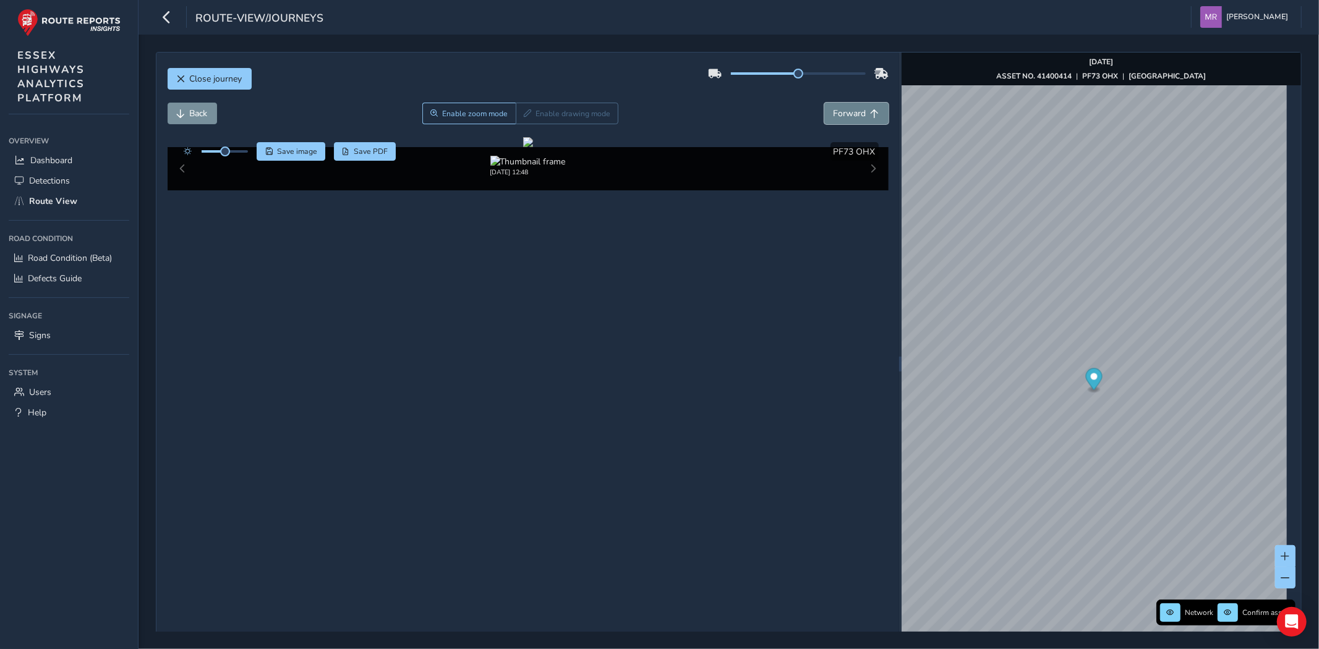
click at [836, 119] on span "Forward" at bounding box center [849, 114] width 33 height 12
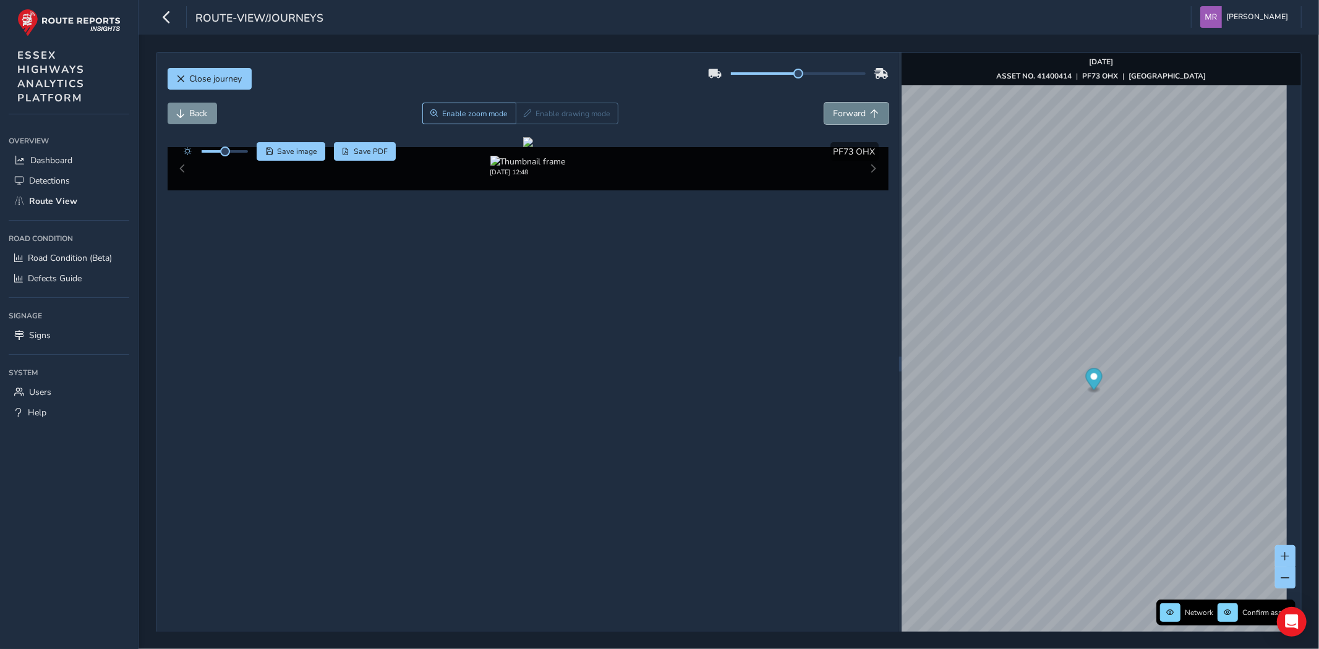
click at [836, 119] on span "Forward" at bounding box center [849, 114] width 33 height 12
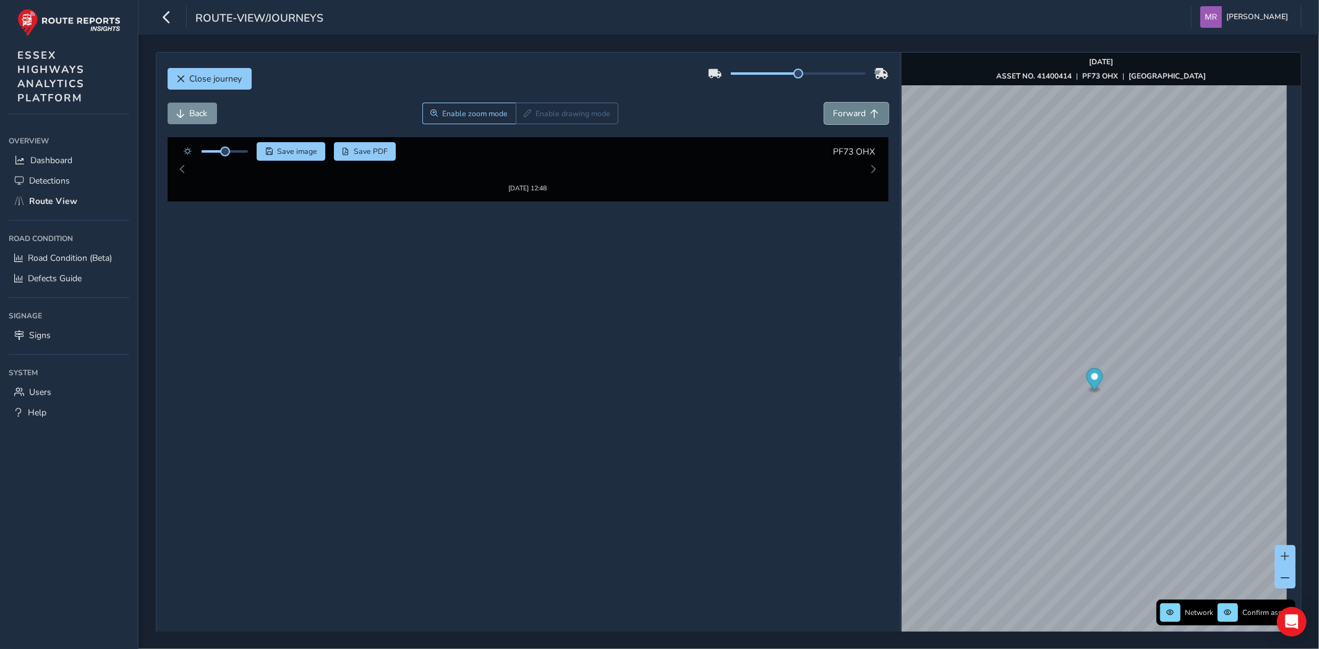
click at [836, 119] on span "Forward" at bounding box center [849, 114] width 33 height 12
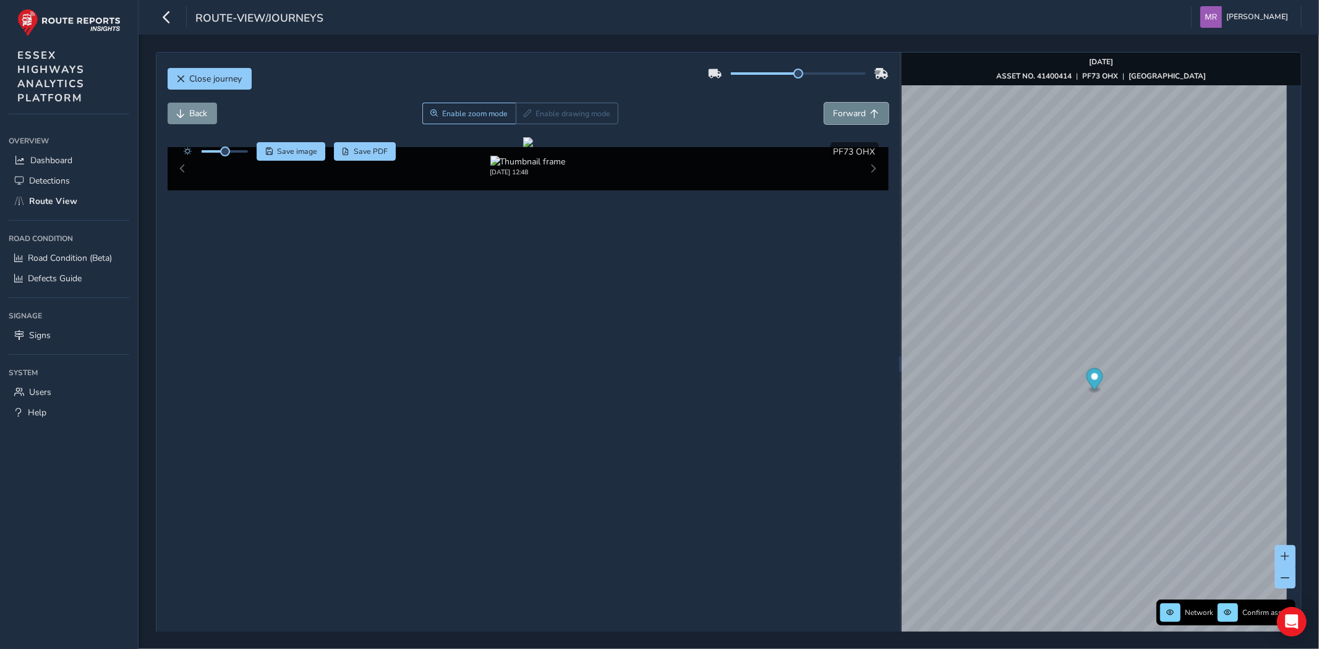
click at [836, 119] on span "Forward" at bounding box center [849, 114] width 33 height 12
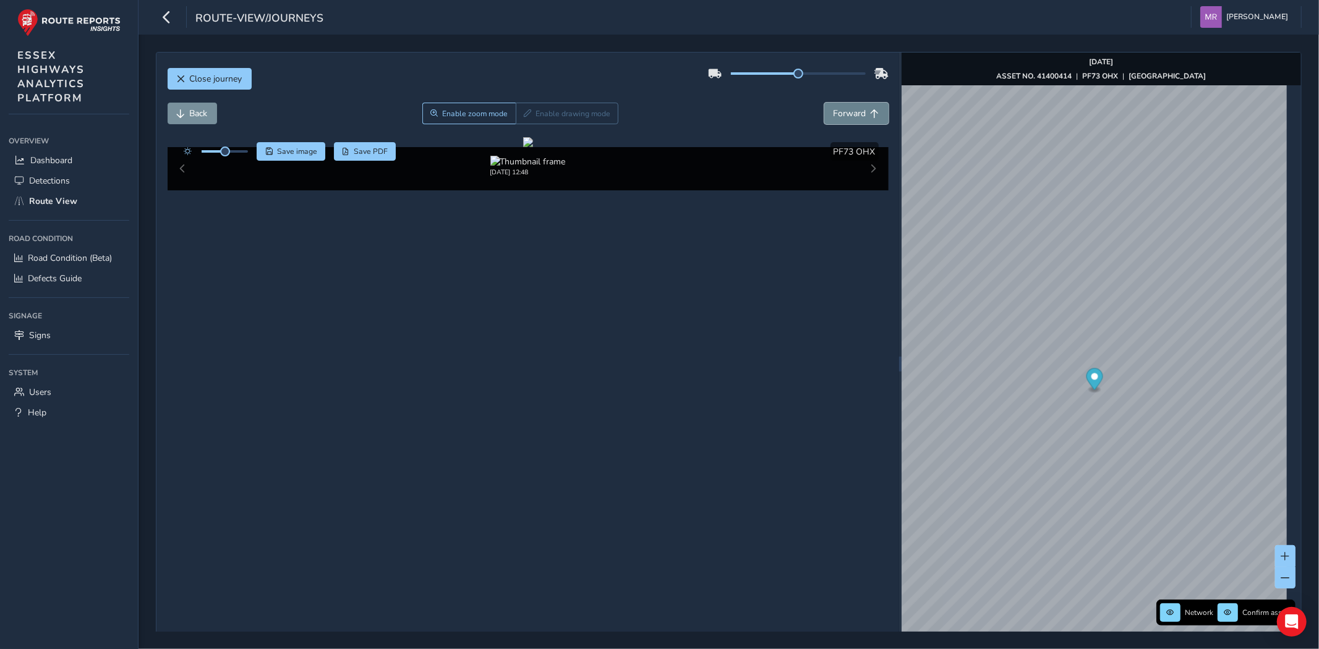
click at [836, 119] on span "Forward" at bounding box center [849, 114] width 33 height 12
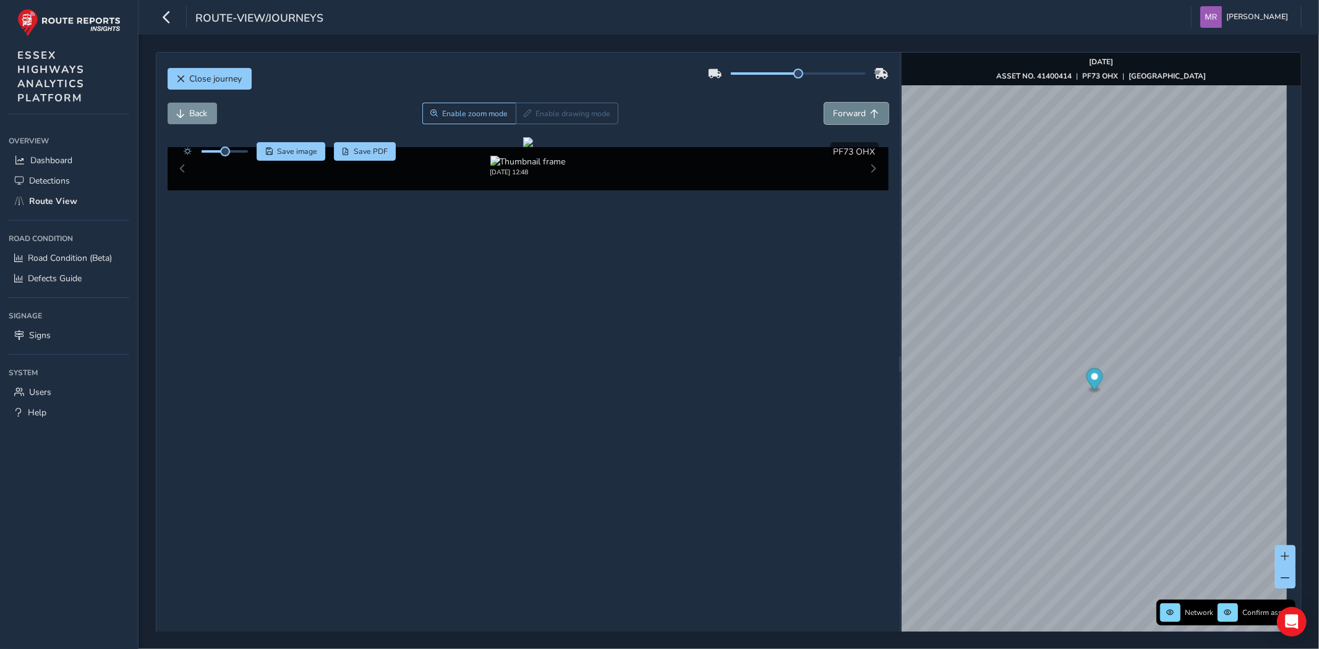
click at [836, 119] on span "Forward" at bounding box center [849, 114] width 33 height 12
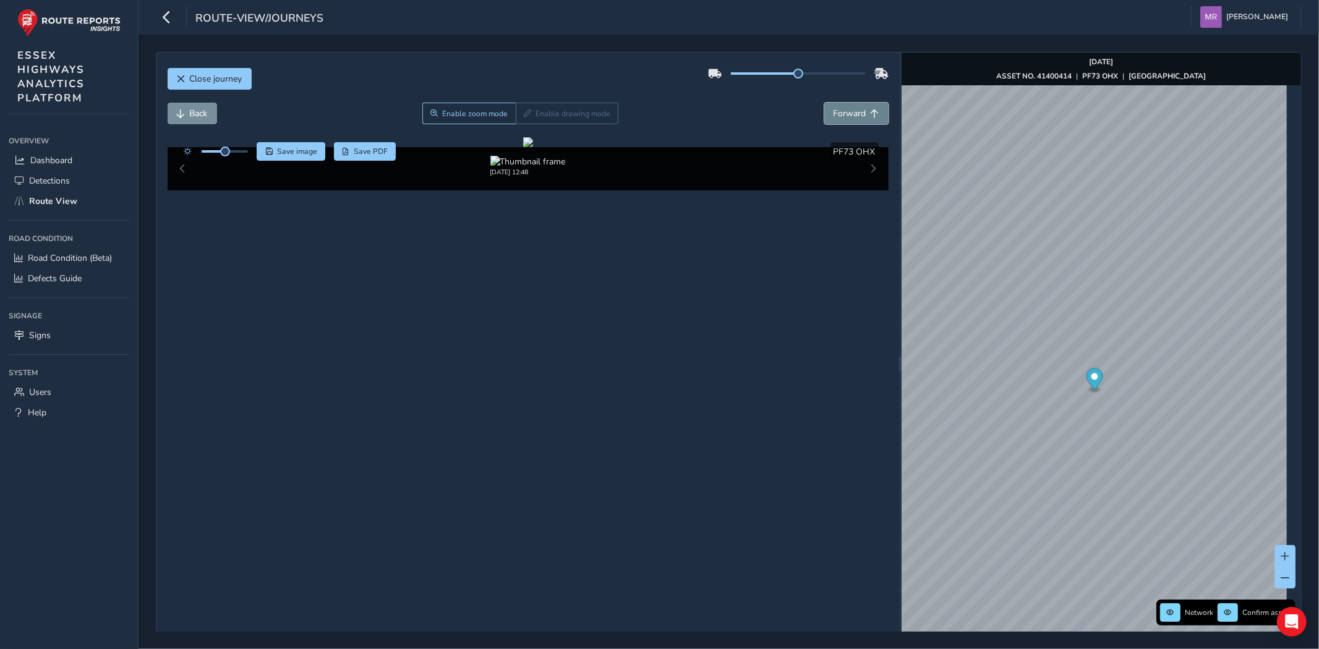
click at [836, 119] on span "Forward" at bounding box center [849, 114] width 33 height 12
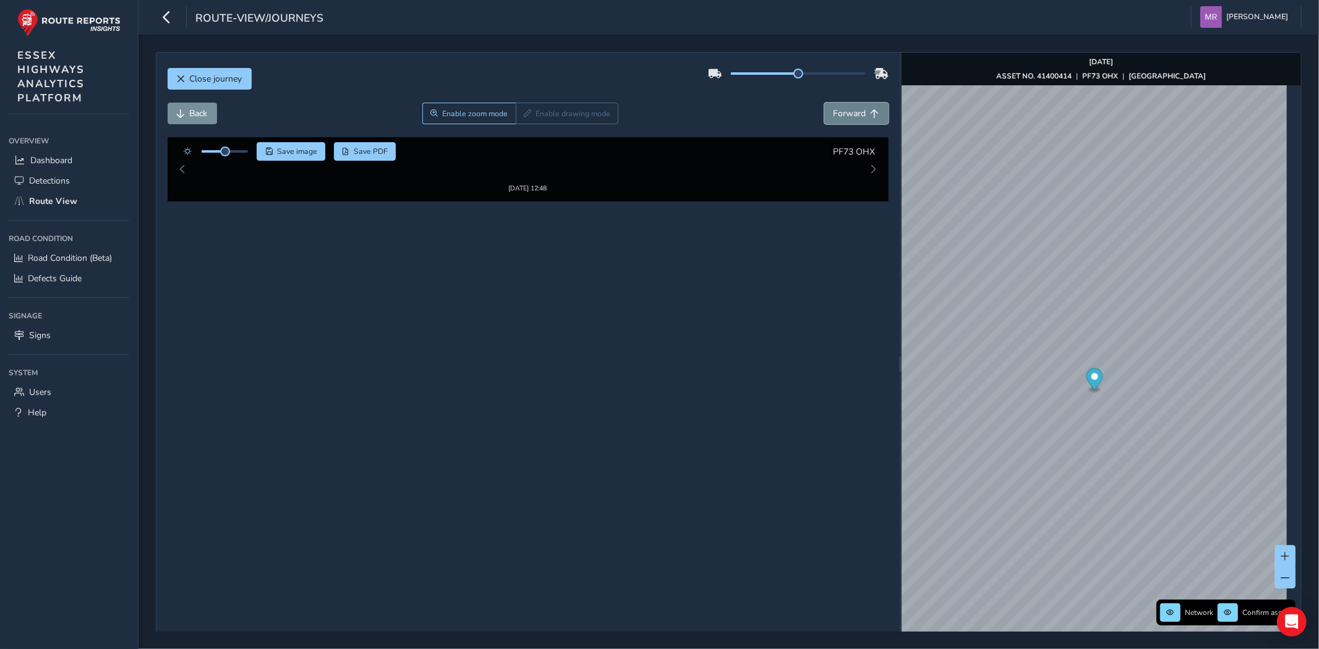
click at [836, 119] on span "Forward" at bounding box center [849, 114] width 33 height 12
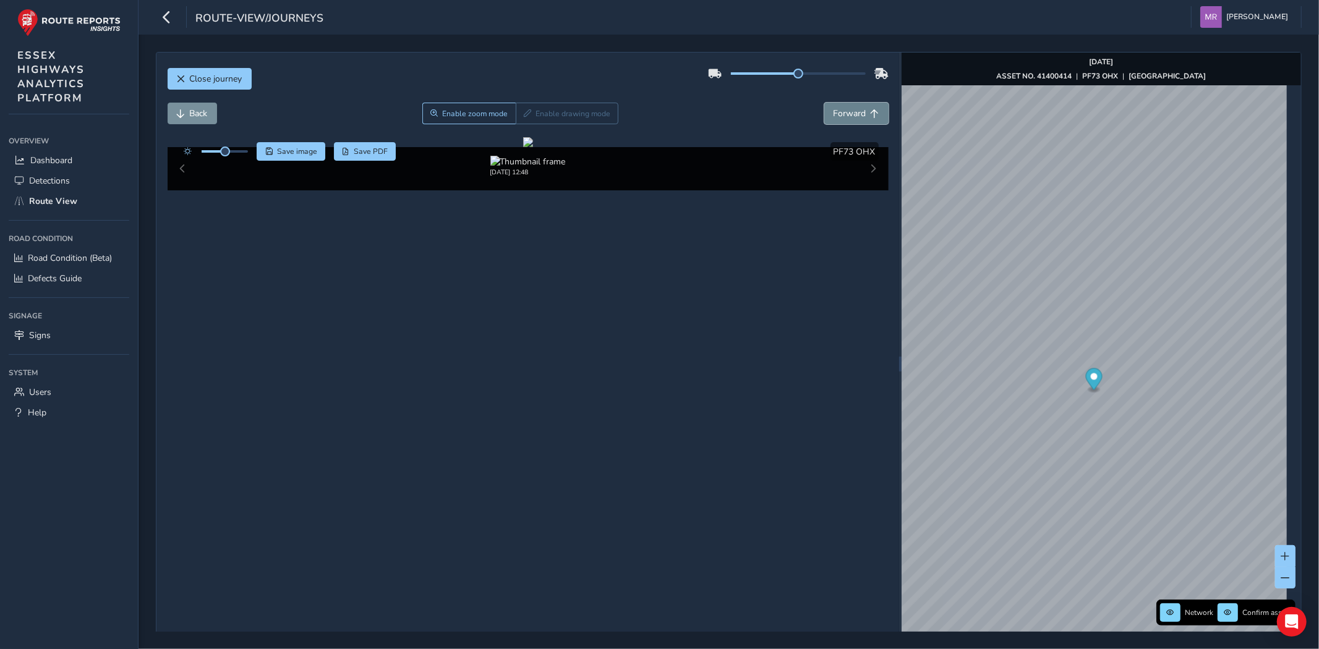
click at [836, 119] on span "Forward" at bounding box center [849, 114] width 33 height 12
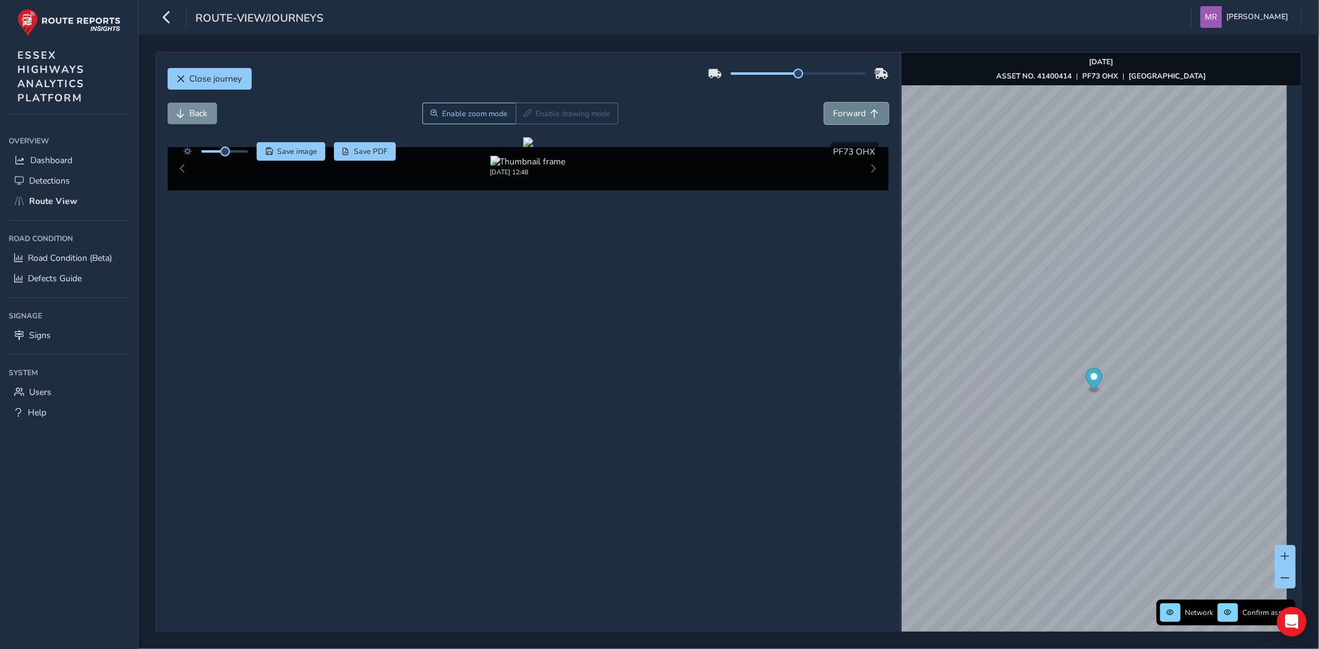
click at [836, 119] on span "Forward" at bounding box center [849, 114] width 33 height 12
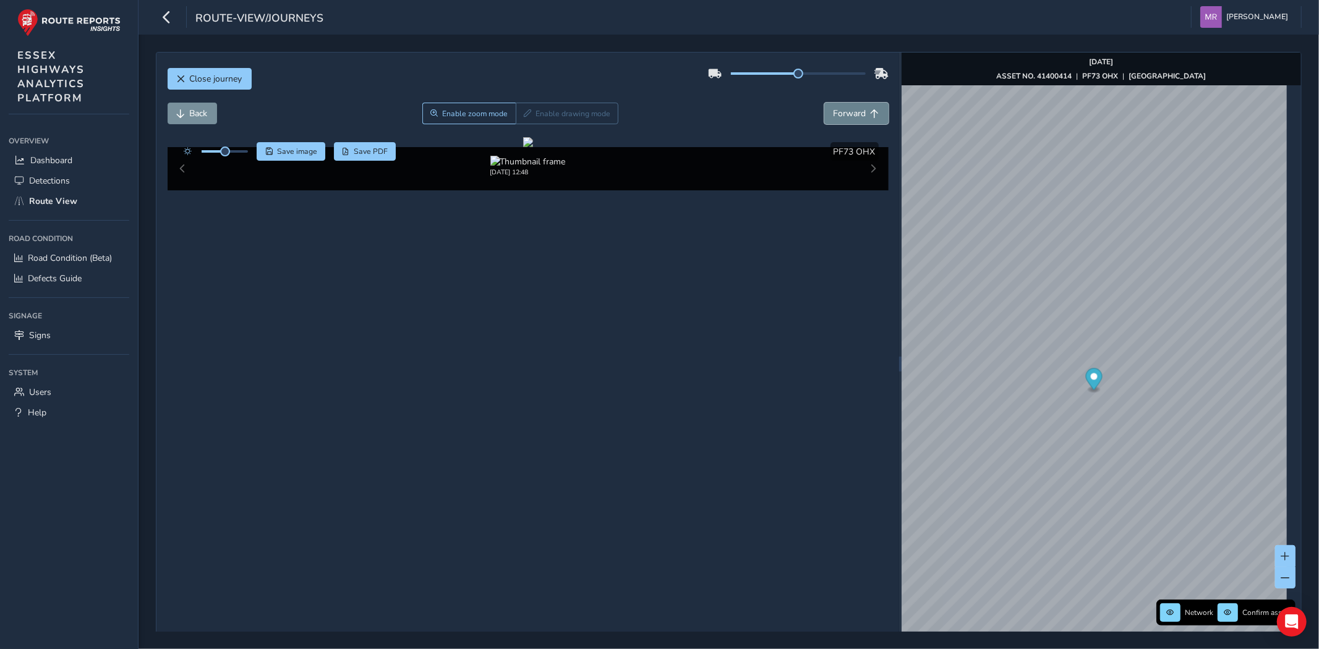
click at [836, 119] on span "Forward" at bounding box center [849, 114] width 33 height 12
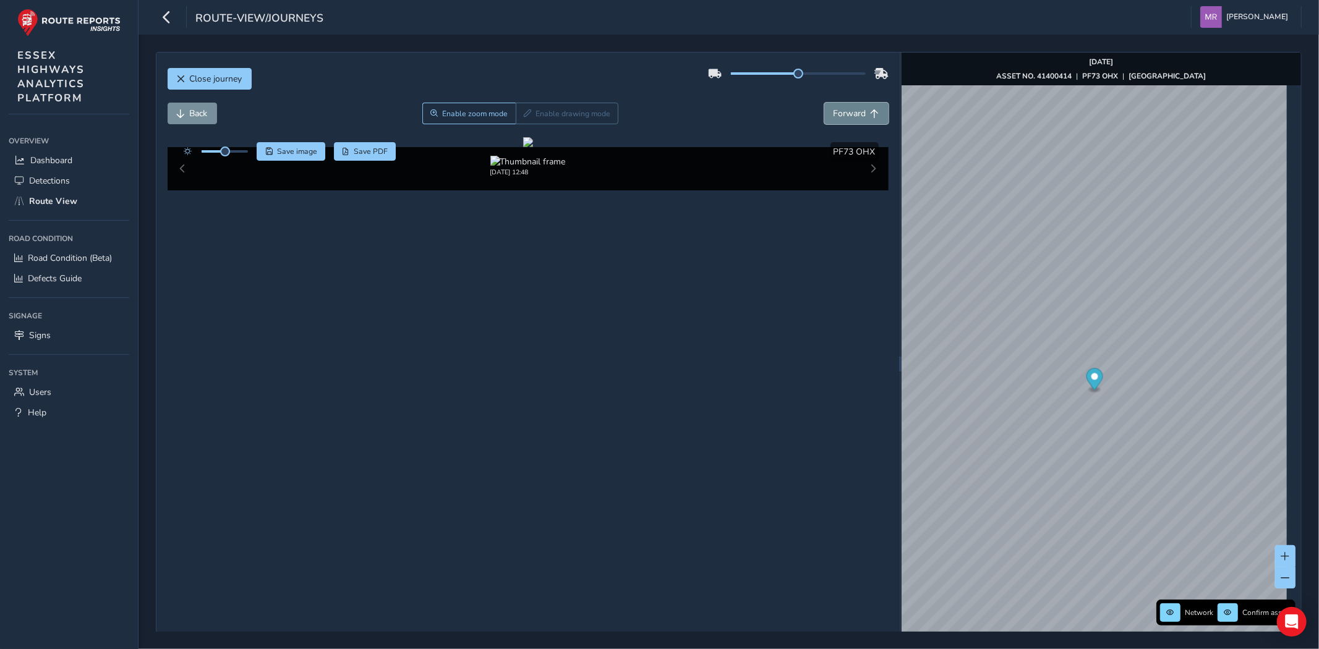
click at [836, 119] on span "Forward" at bounding box center [849, 114] width 33 height 12
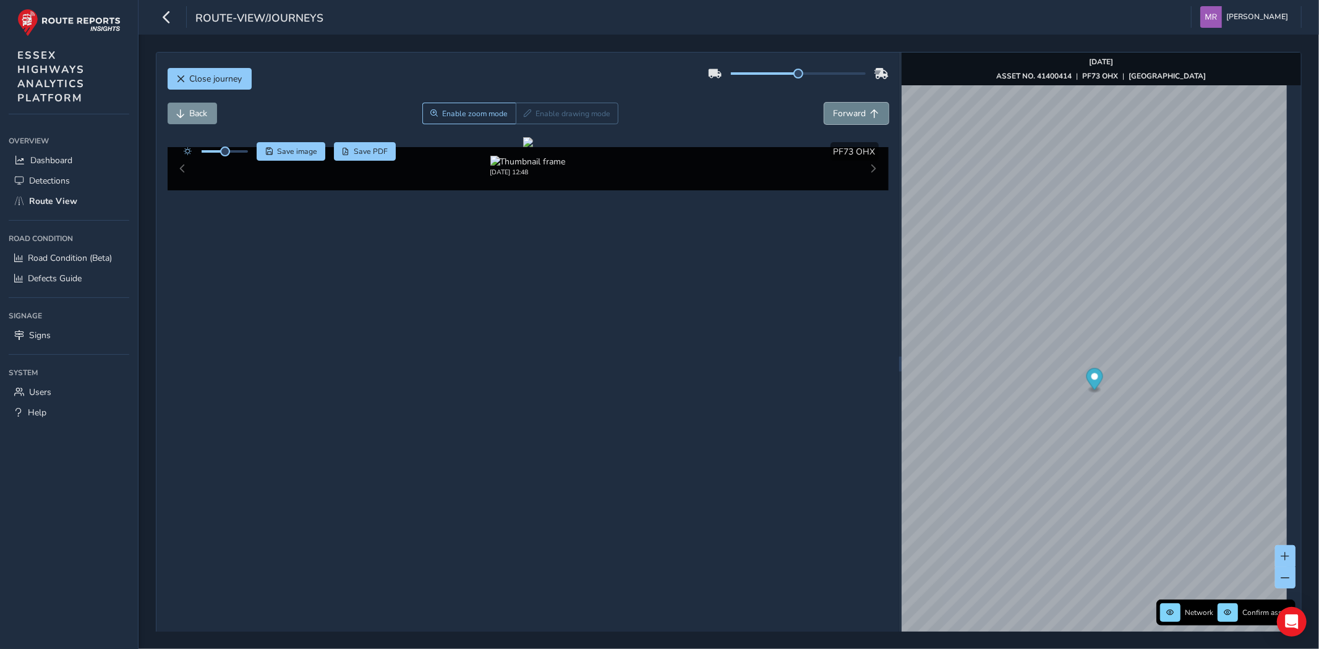
click at [836, 119] on span "Forward" at bounding box center [849, 114] width 33 height 12
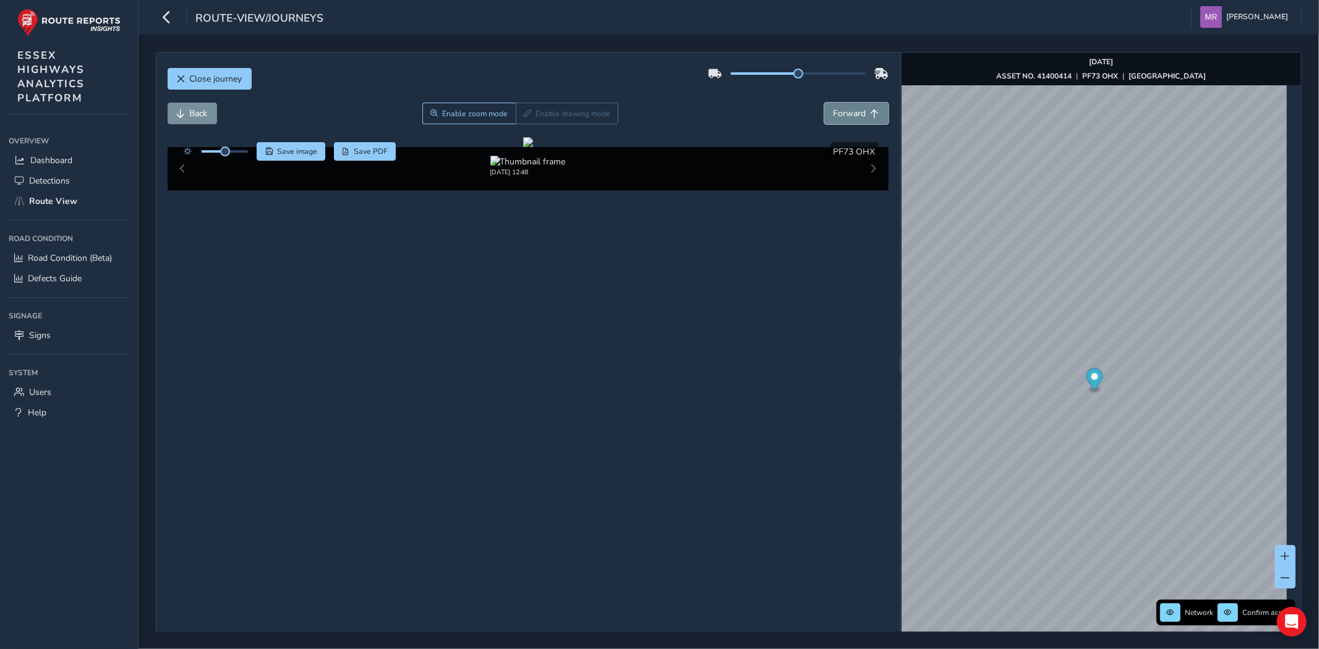
click at [836, 119] on span "Forward" at bounding box center [849, 114] width 33 height 12
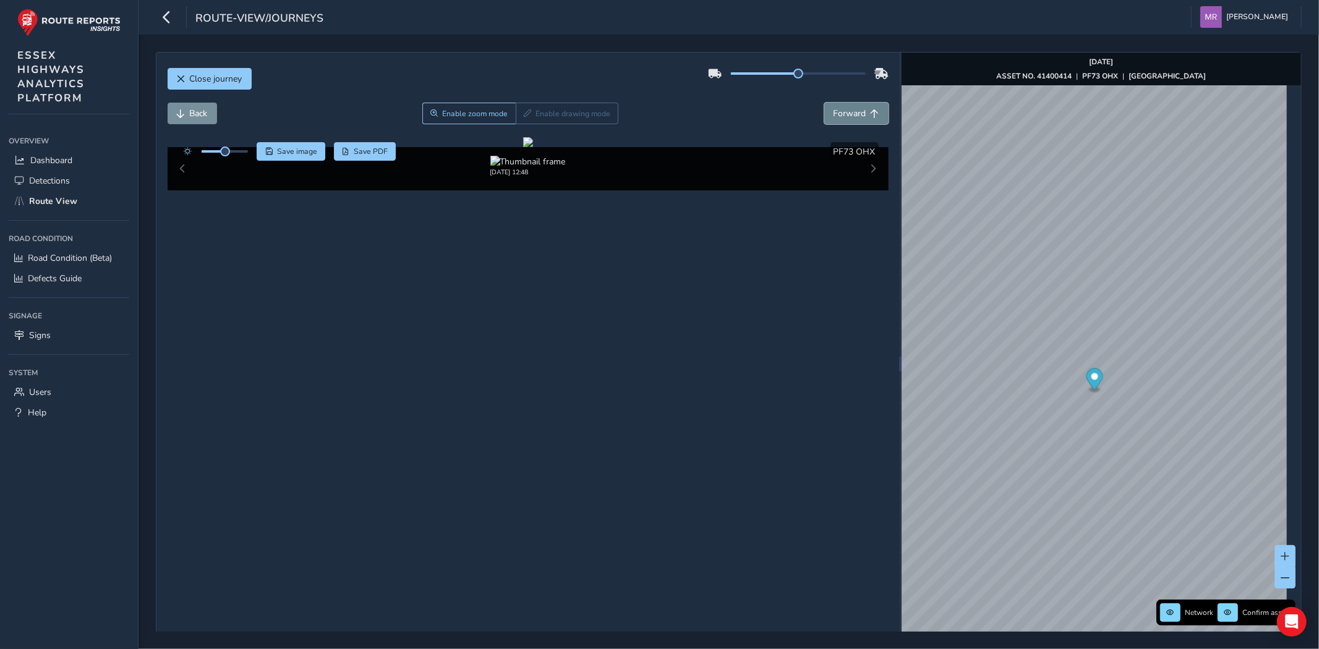
click at [836, 119] on span "Forward" at bounding box center [849, 114] width 33 height 12
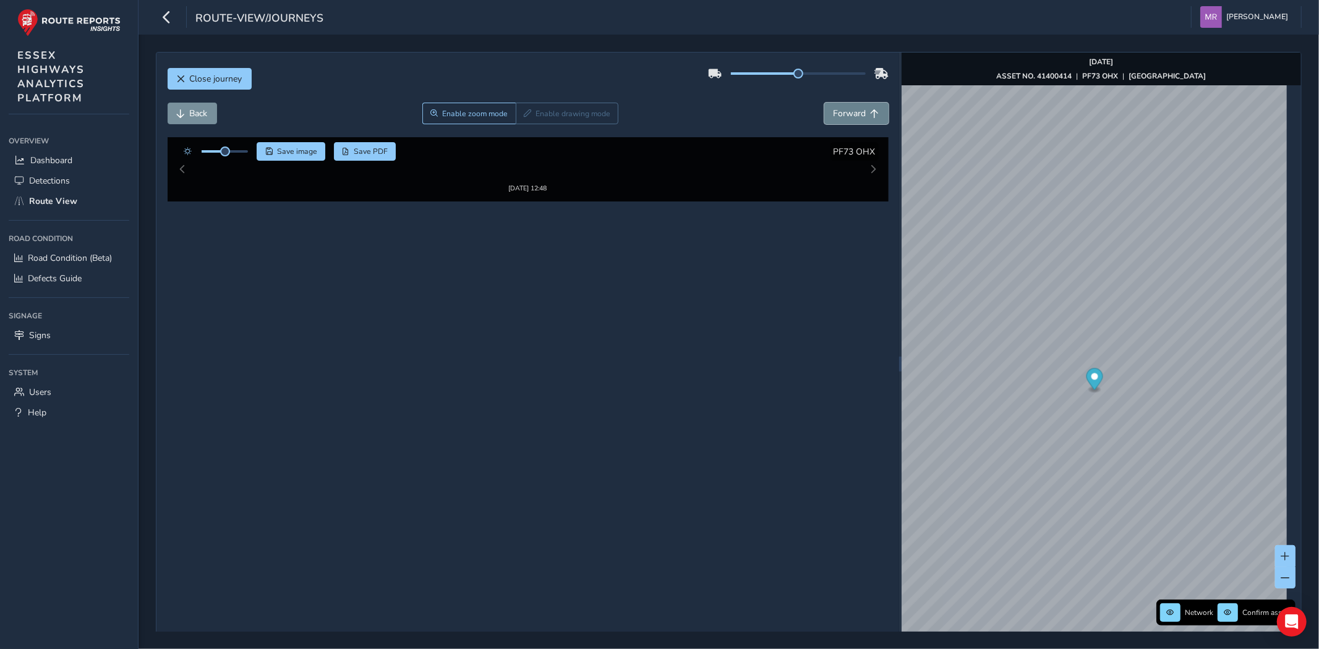
click at [836, 119] on span "Forward" at bounding box center [849, 114] width 33 height 12
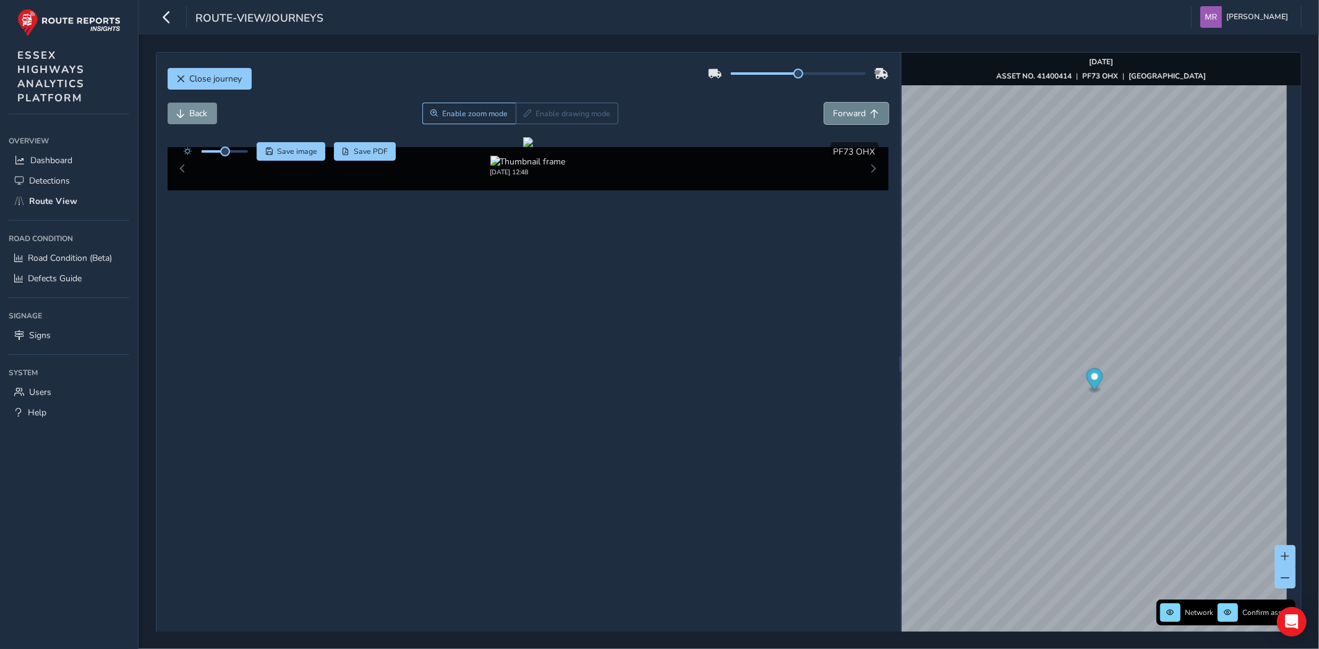
click at [836, 119] on span "Forward" at bounding box center [849, 114] width 33 height 12
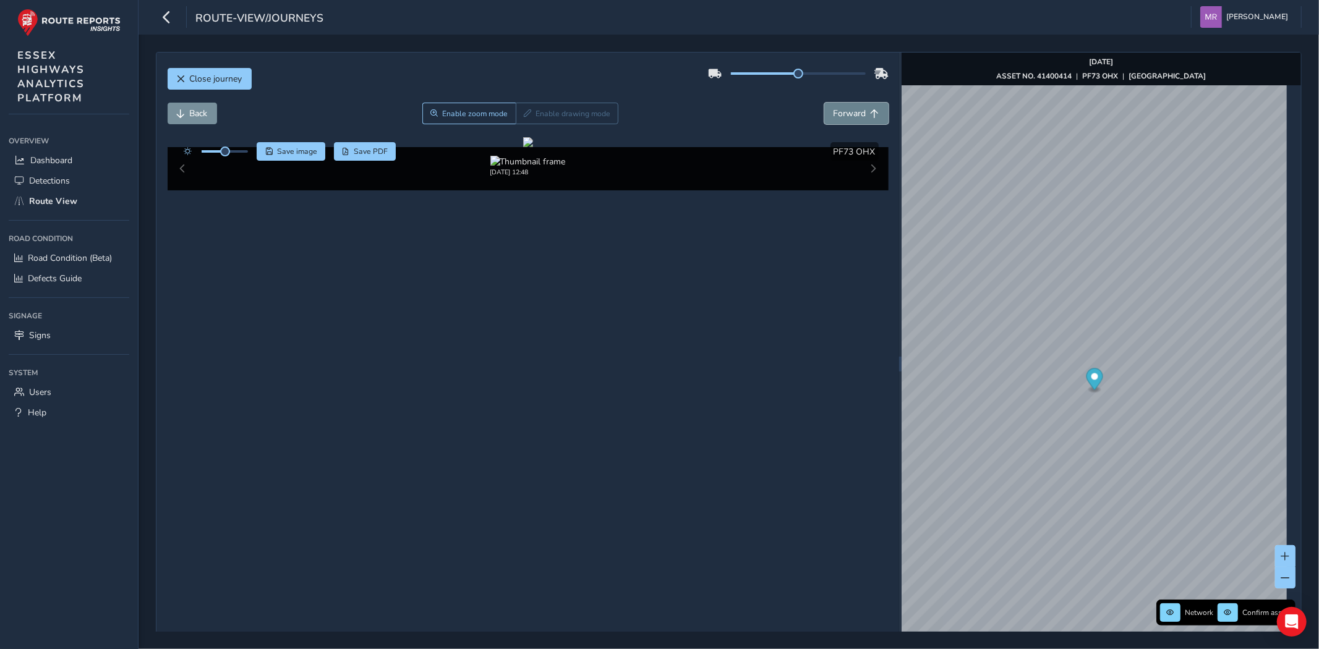
click at [836, 119] on span "Forward" at bounding box center [849, 114] width 33 height 12
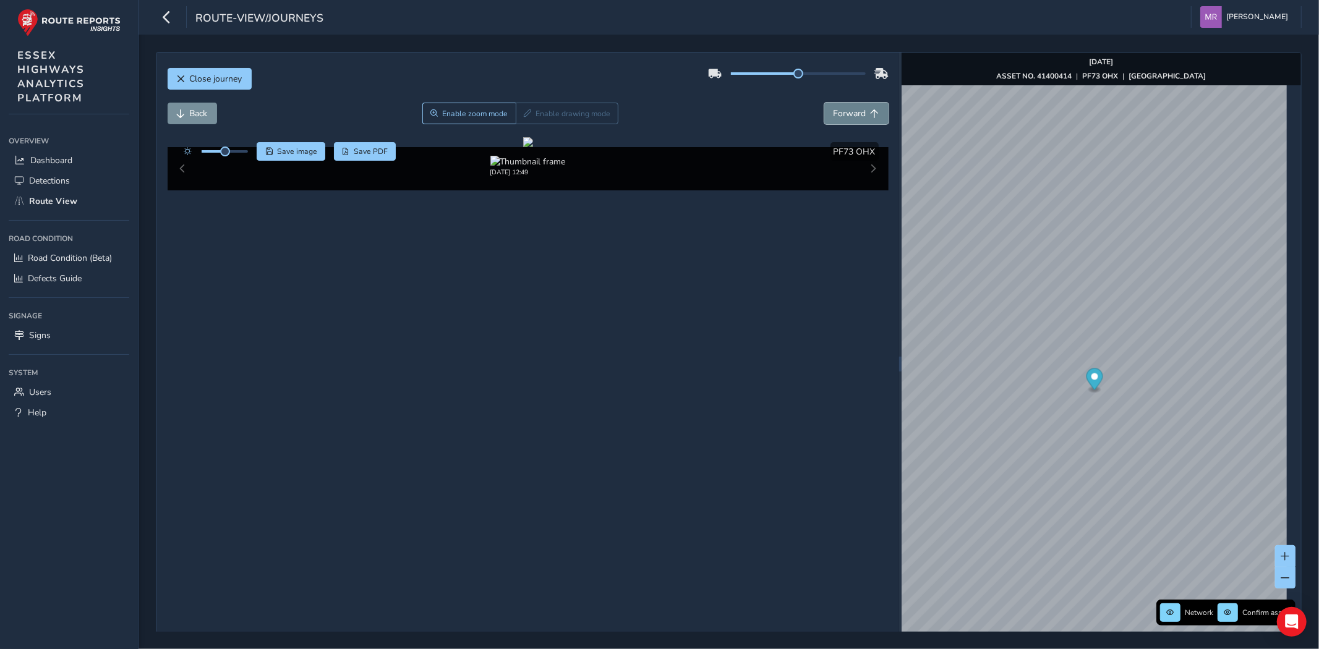
click at [836, 119] on span "Forward" at bounding box center [849, 114] width 33 height 12
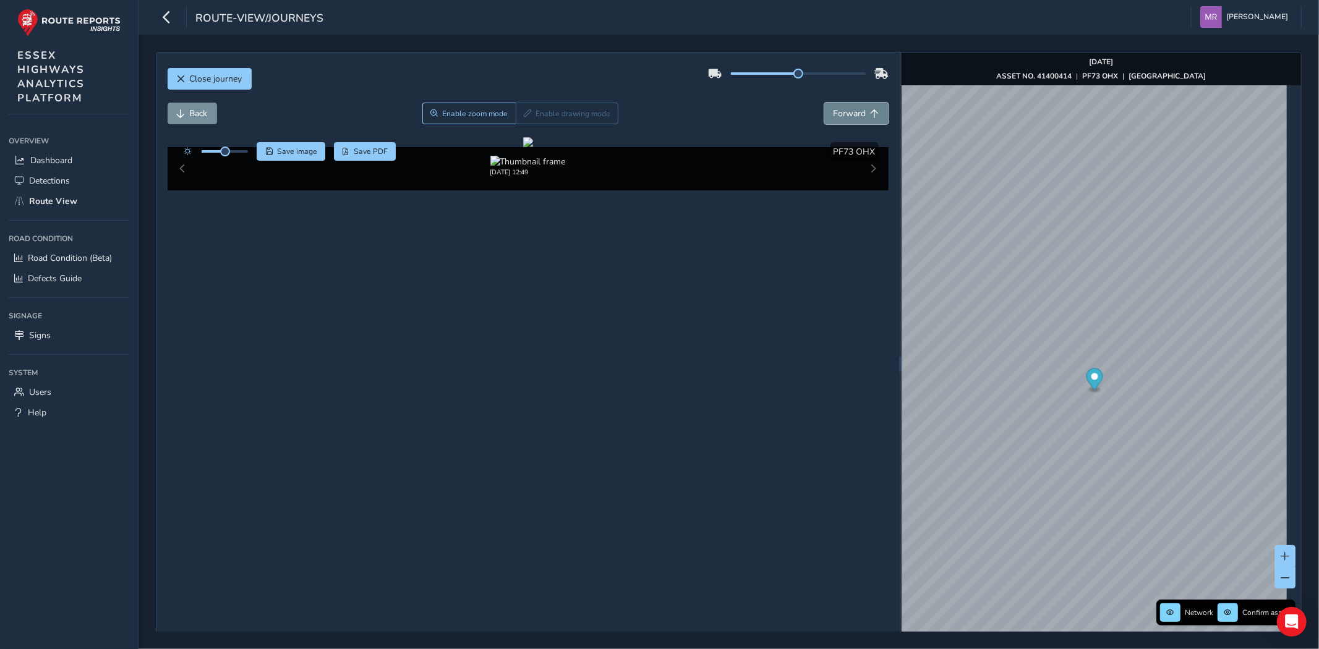
click at [836, 119] on span "Forward" at bounding box center [849, 114] width 33 height 12
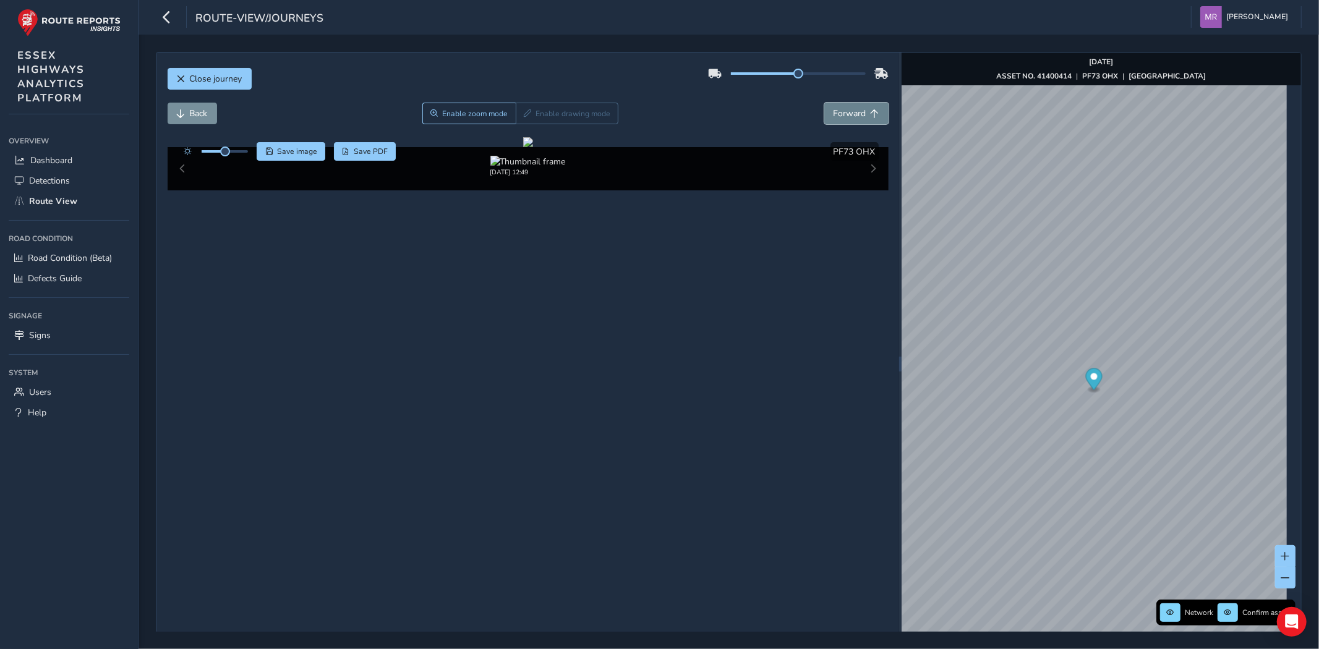
click at [836, 119] on span "Forward" at bounding box center [849, 114] width 33 height 12
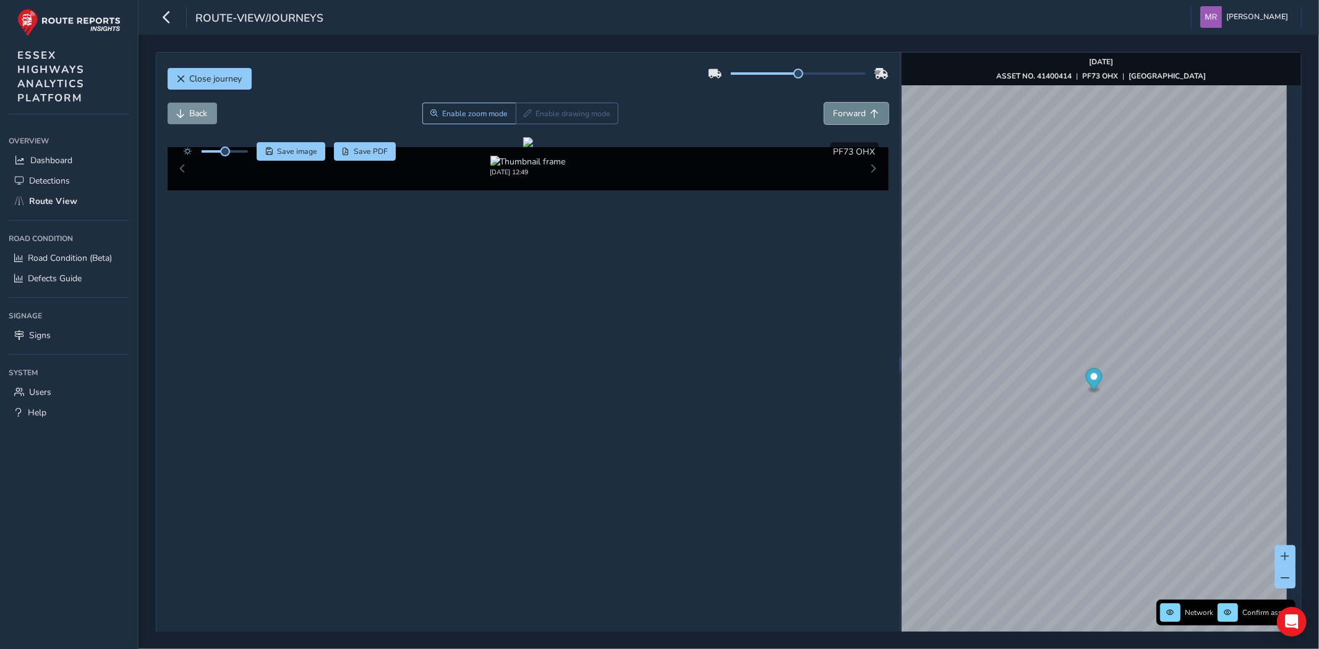
click at [836, 119] on span "Forward" at bounding box center [849, 114] width 33 height 12
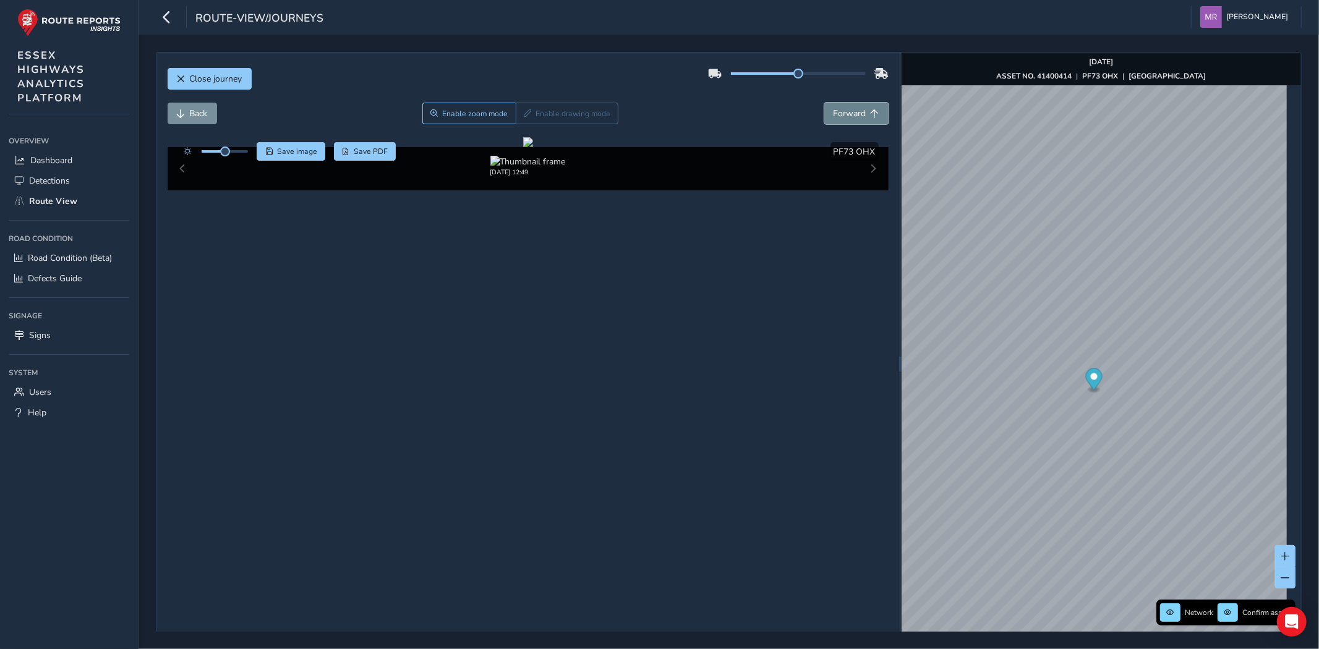
click at [836, 119] on span "Forward" at bounding box center [849, 114] width 33 height 12
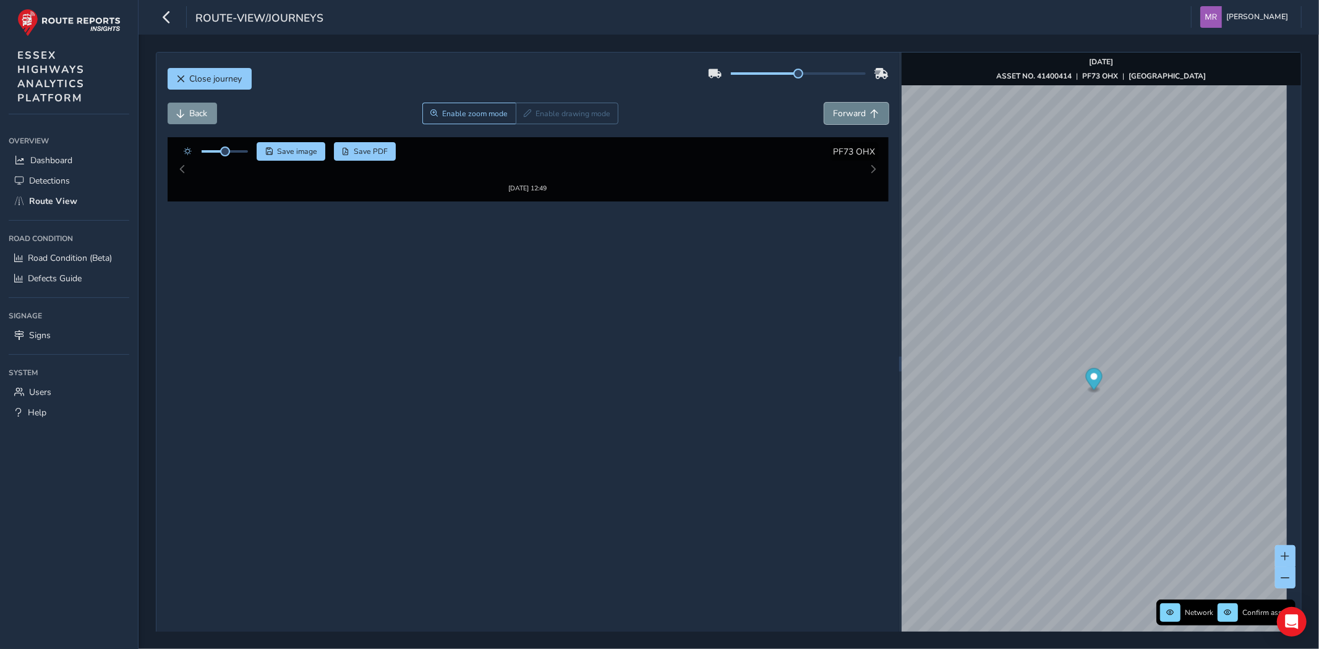
click at [836, 119] on span "Forward" at bounding box center [849, 114] width 33 height 12
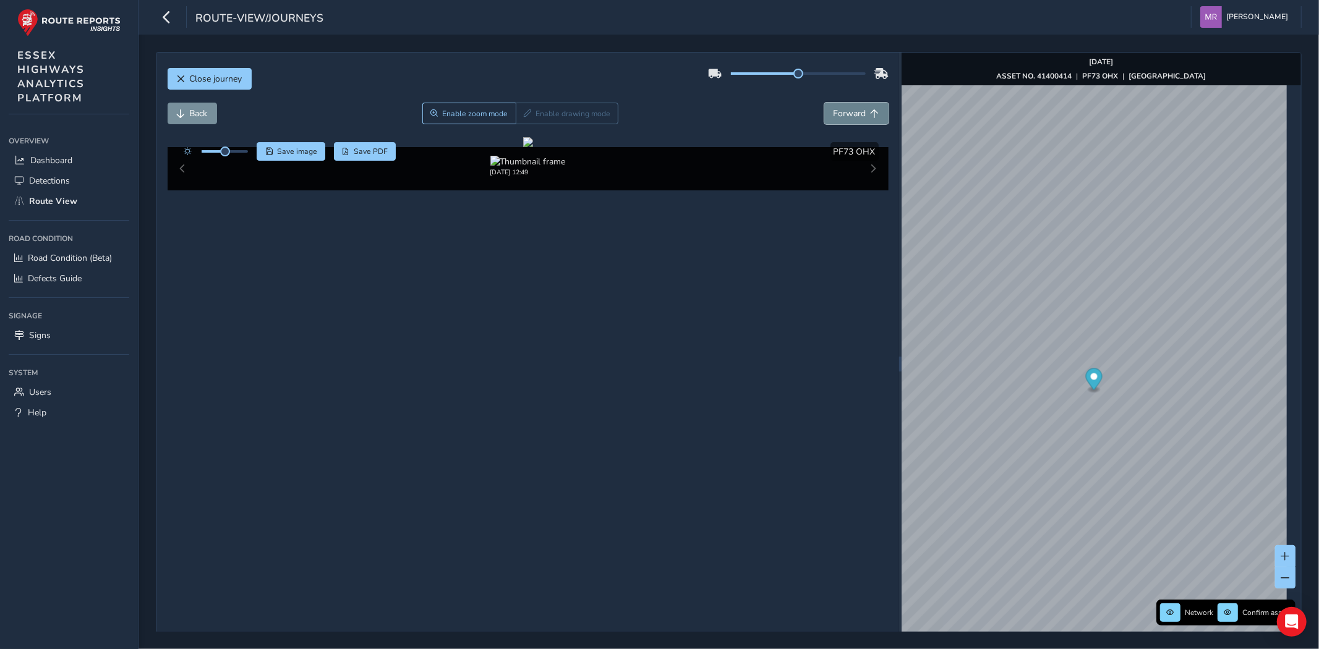
click at [836, 119] on span "Forward" at bounding box center [849, 114] width 33 height 12
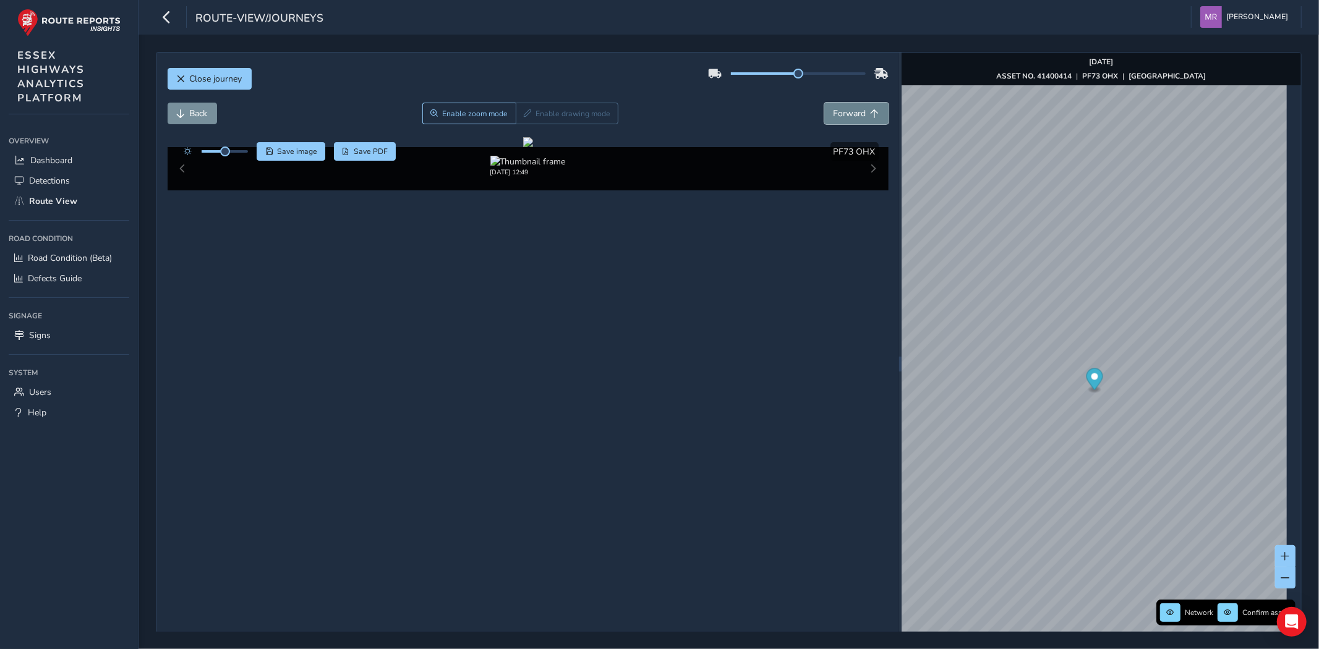
click at [836, 119] on span "Forward" at bounding box center [849, 114] width 33 height 12
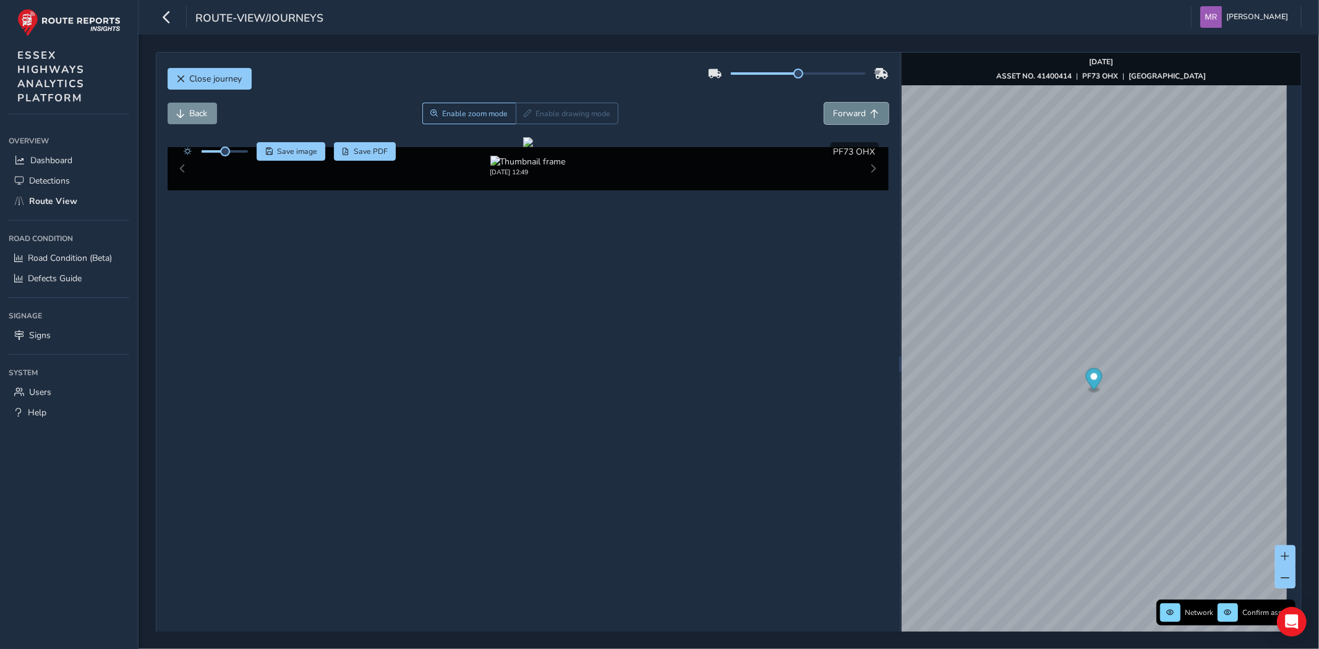
click at [836, 119] on span "Forward" at bounding box center [849, 114] width 33 height 12
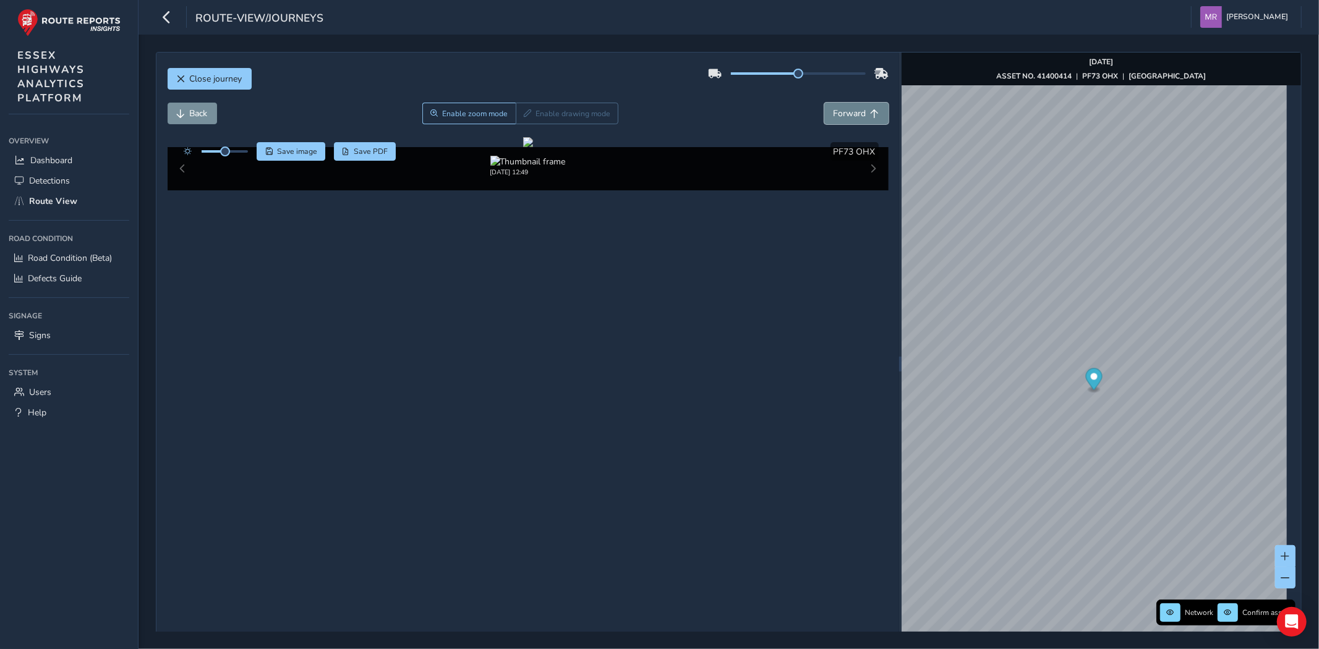
click at [836, 119] on span "Forward" at bounding box center [849, 114] width 33 height 12
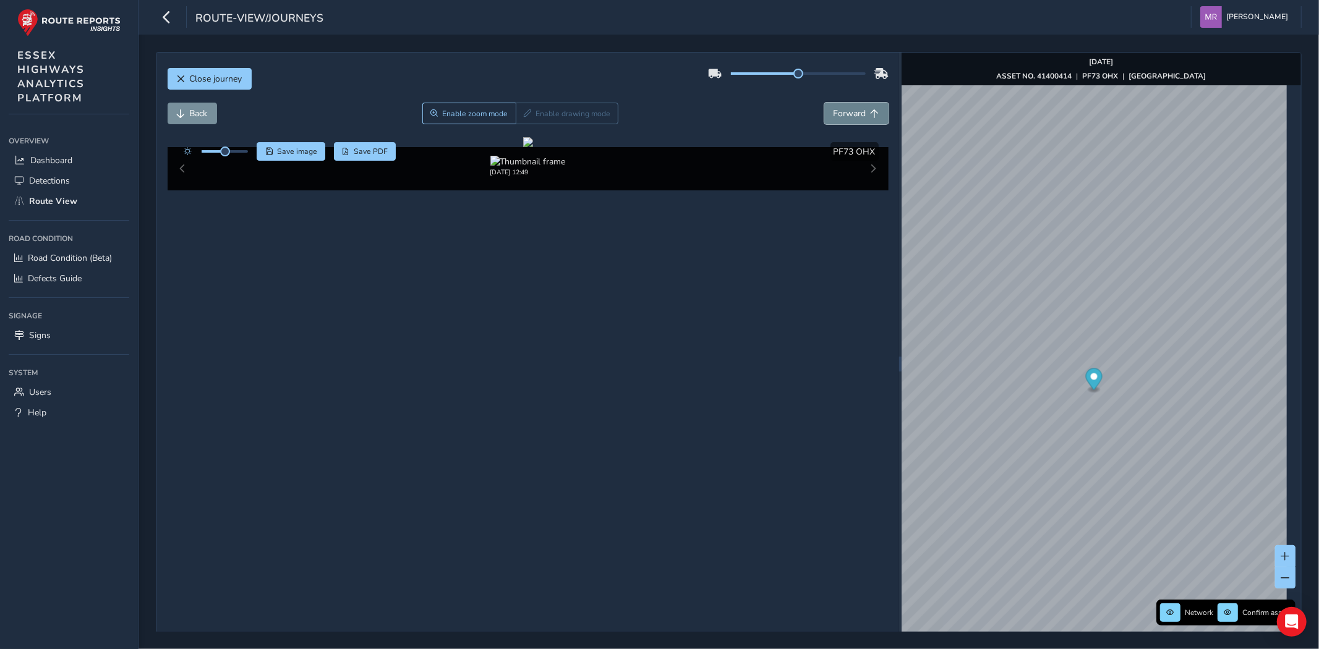
click at [836, 119] on span "Forward" at bounding box center [849, 114] width 33 height 12
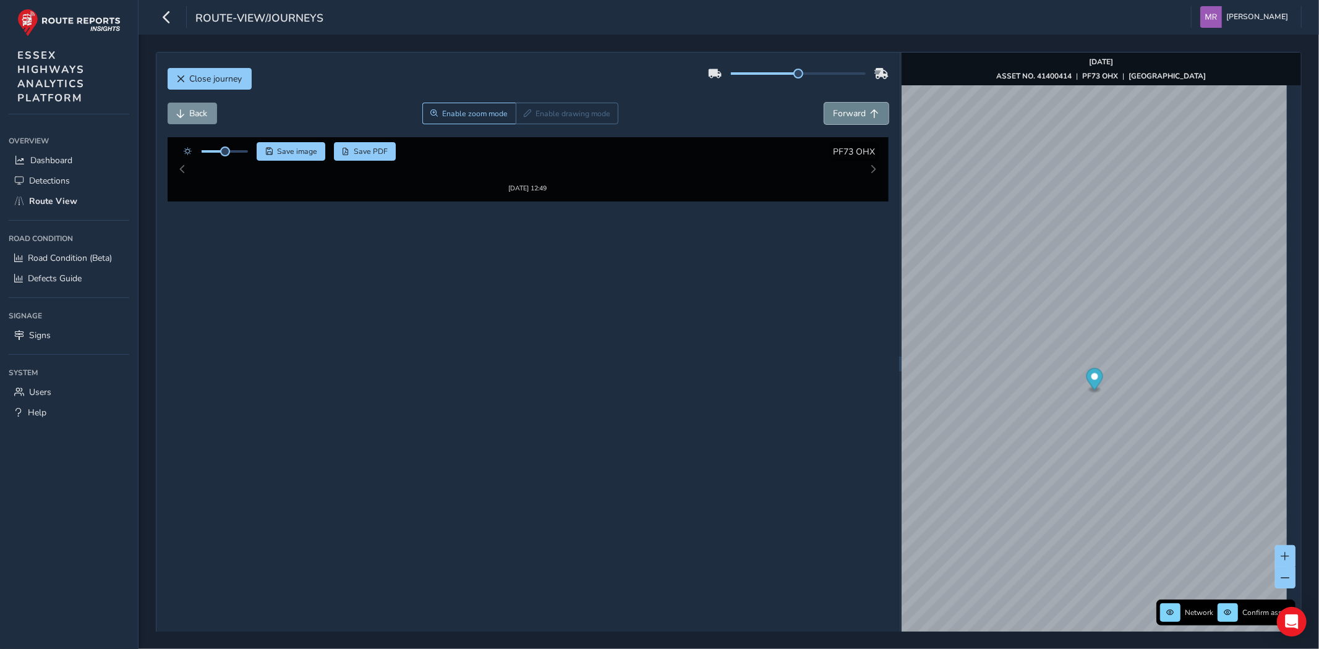
click at [836, 119] on span "Forward" at bounding box center [849, 114] width 33 height 12
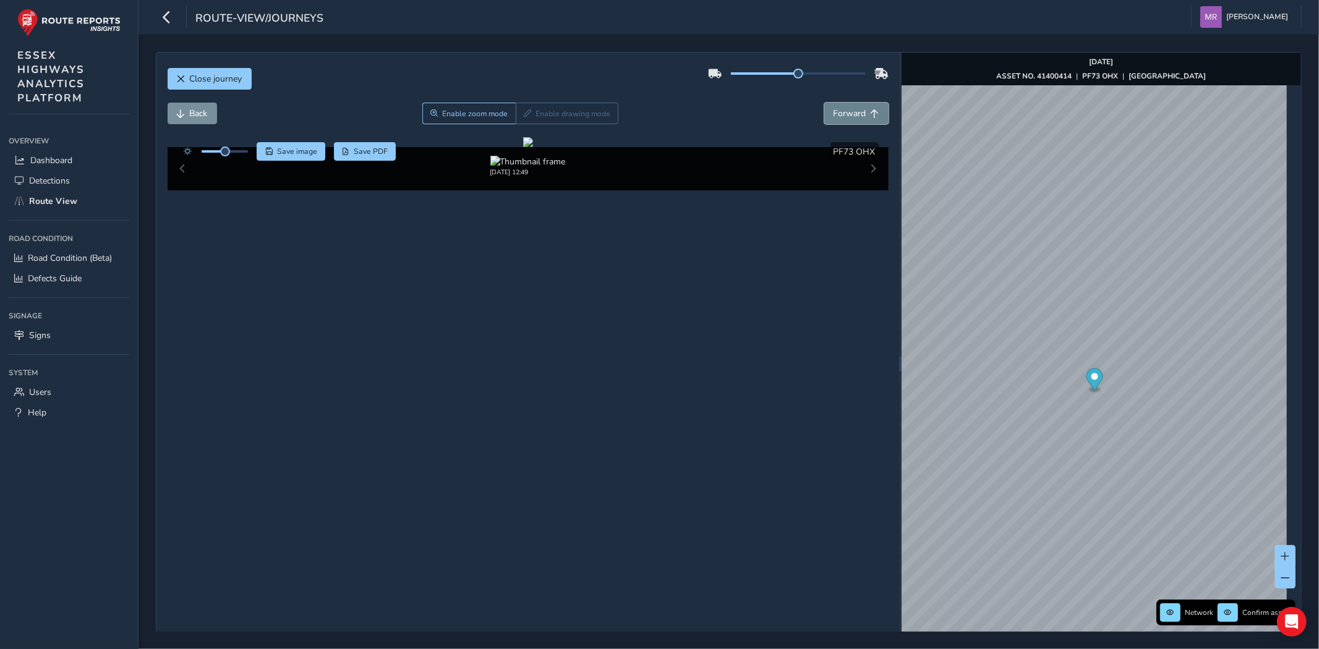
click at [836, 119] on span "Forward" at bounding box center [849, 114] width 33 height 12
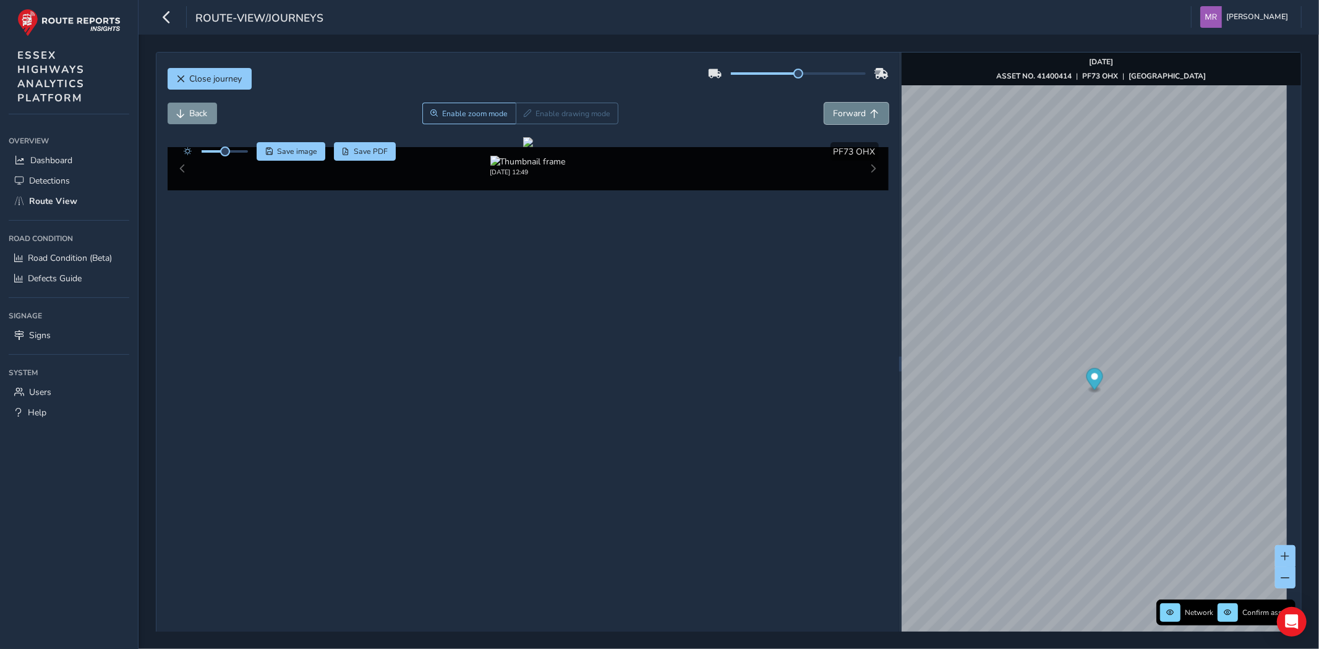
click at [836, 119] on span "Forward" at bounding box center [849, 114] width 33 height 12
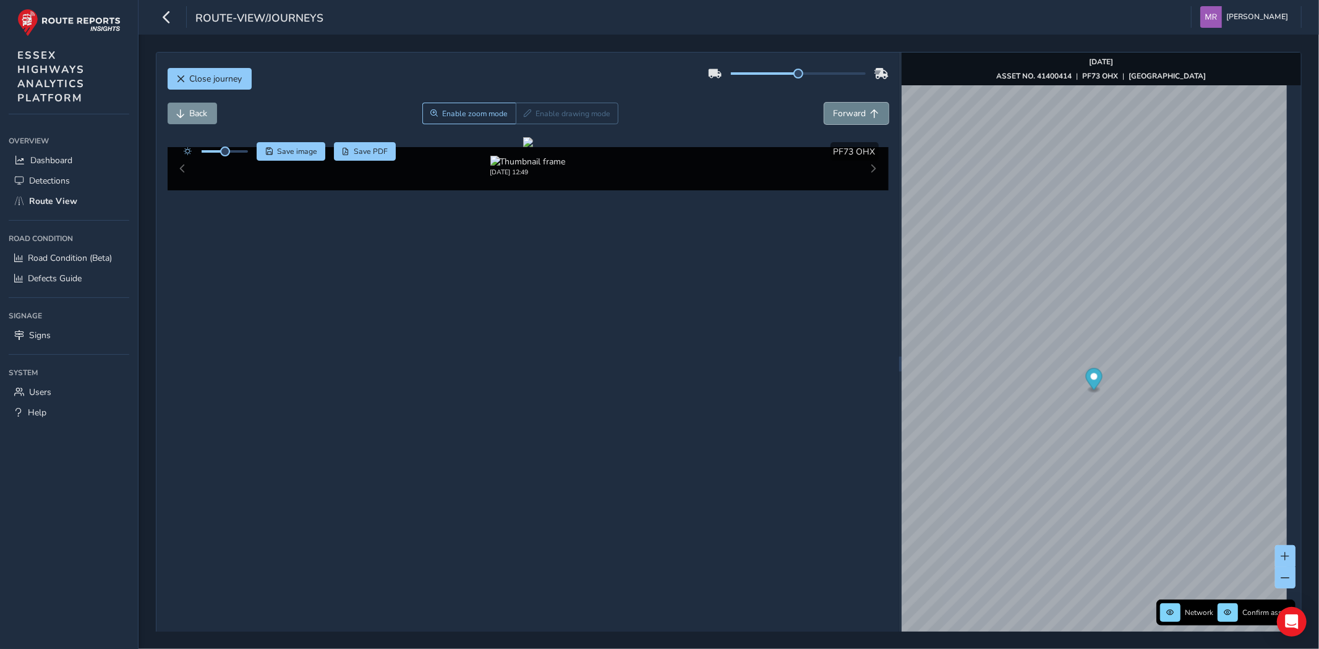
click at [836, 119] on span "Forward" at bounding box center [849, 114] width 33 height 12
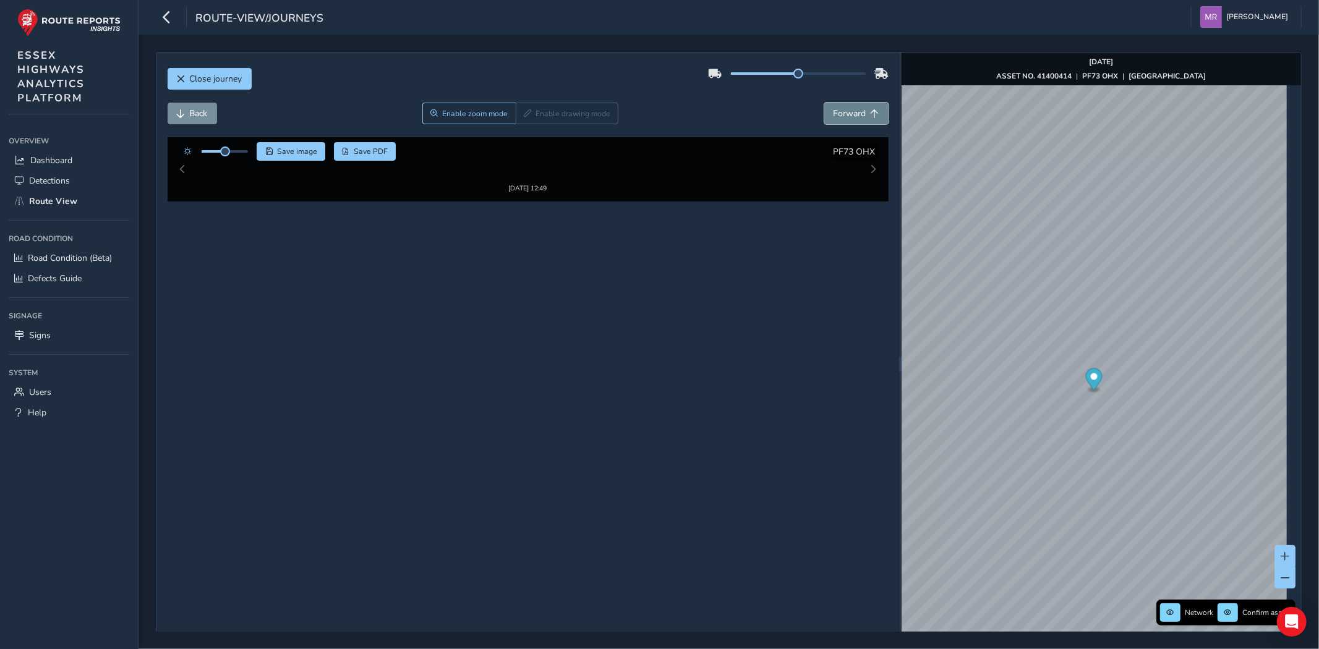
click at [836, 119] on span "Forward" at bounding box center [849, 114] width 33 height 12
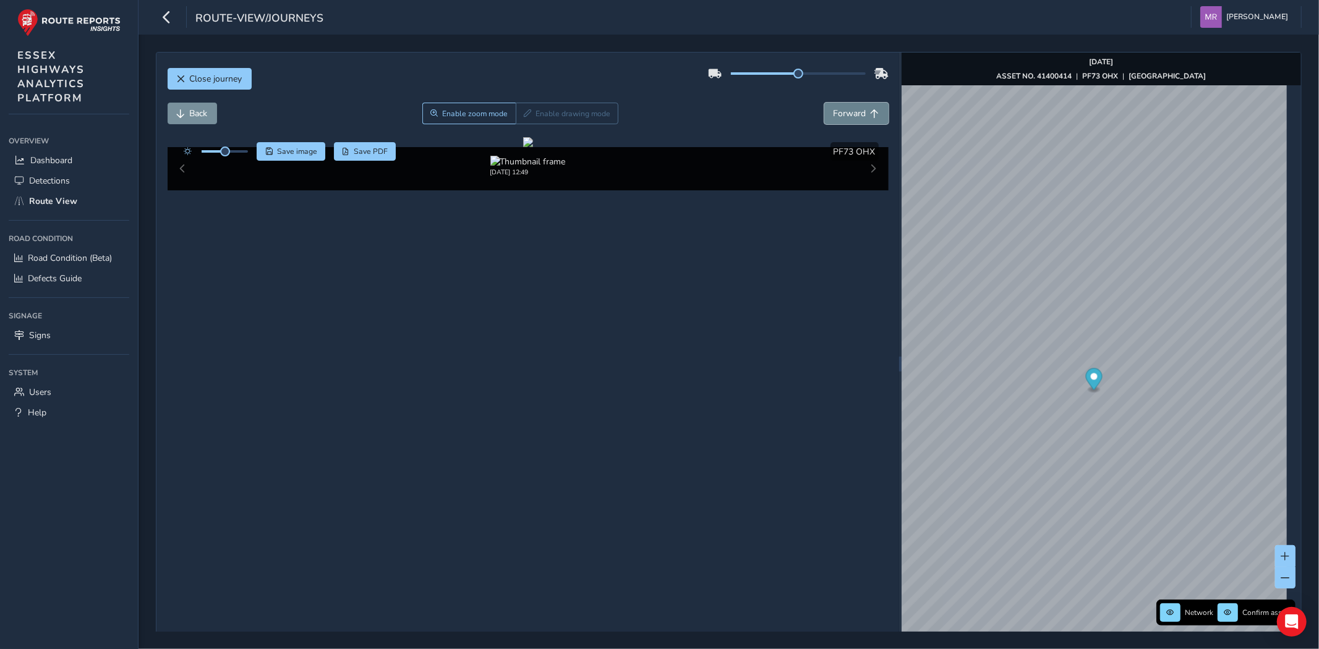
click at [836, 119] on span "Forward" at bounding box center [849, 114] width 33 height 12
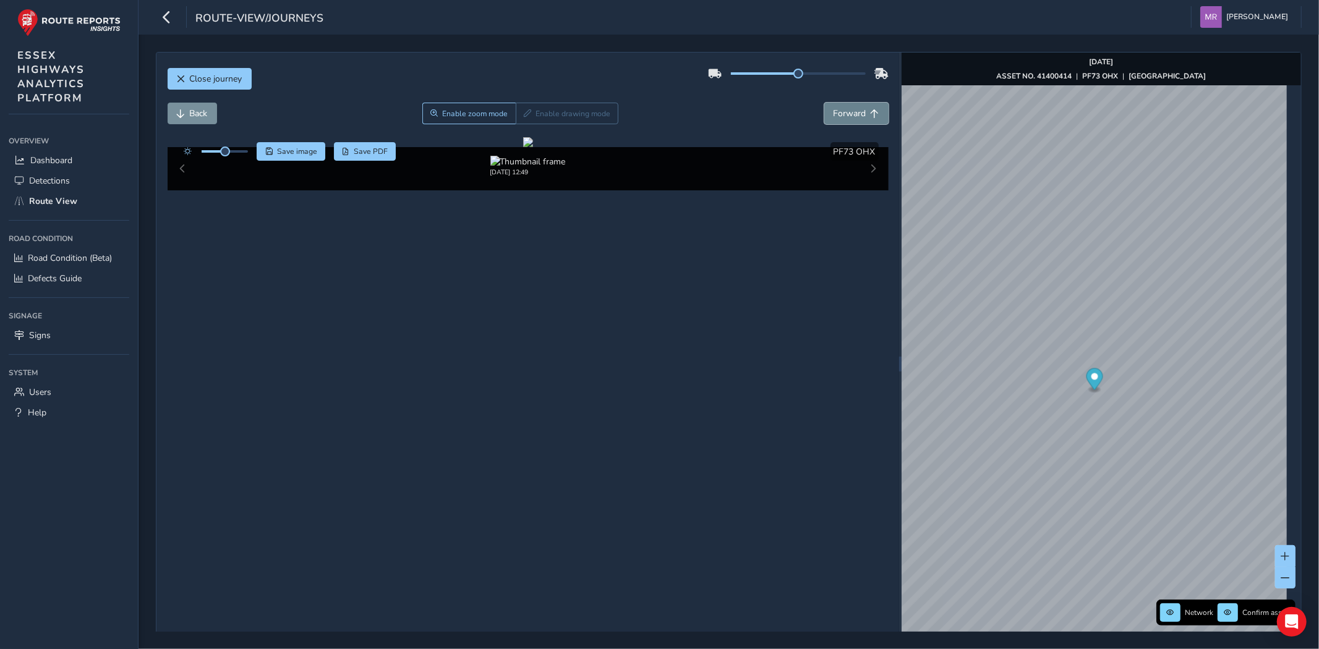
click at [836, 119] on span "Forward" at bounding box center [849, 114] width 33 height 12
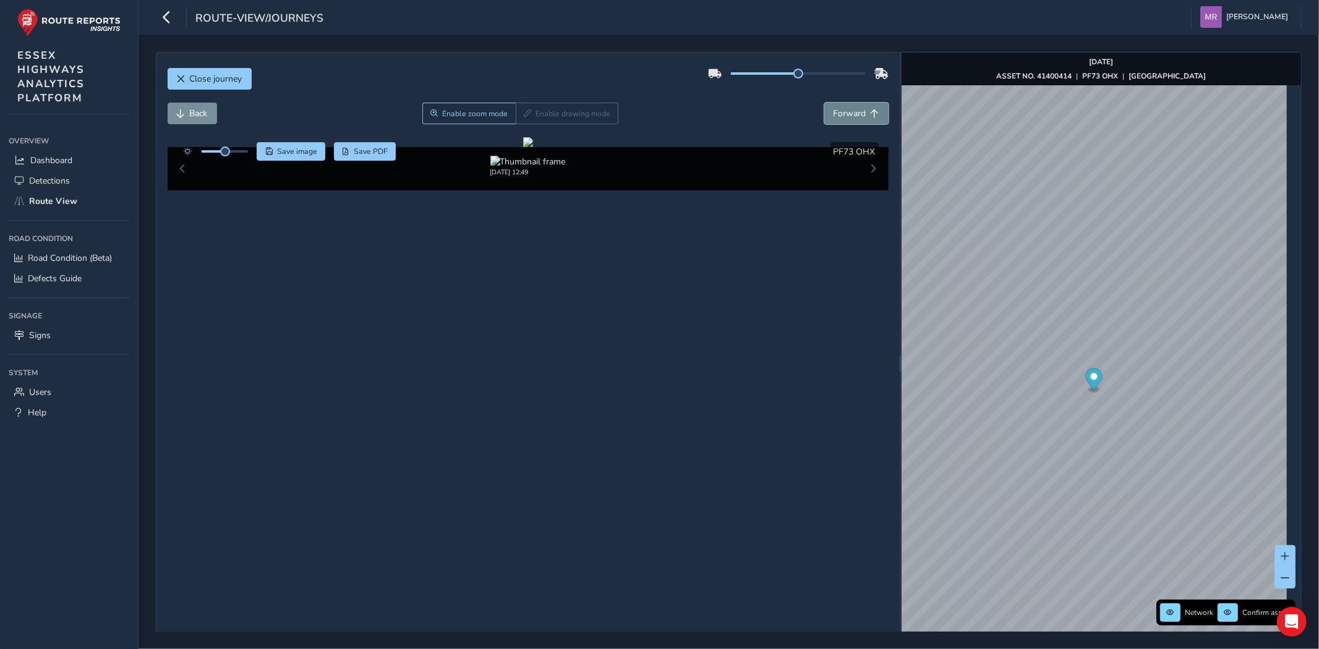
click at [836, 119] on span "Forward" at bounding box center [849, 114] width 33 height 12
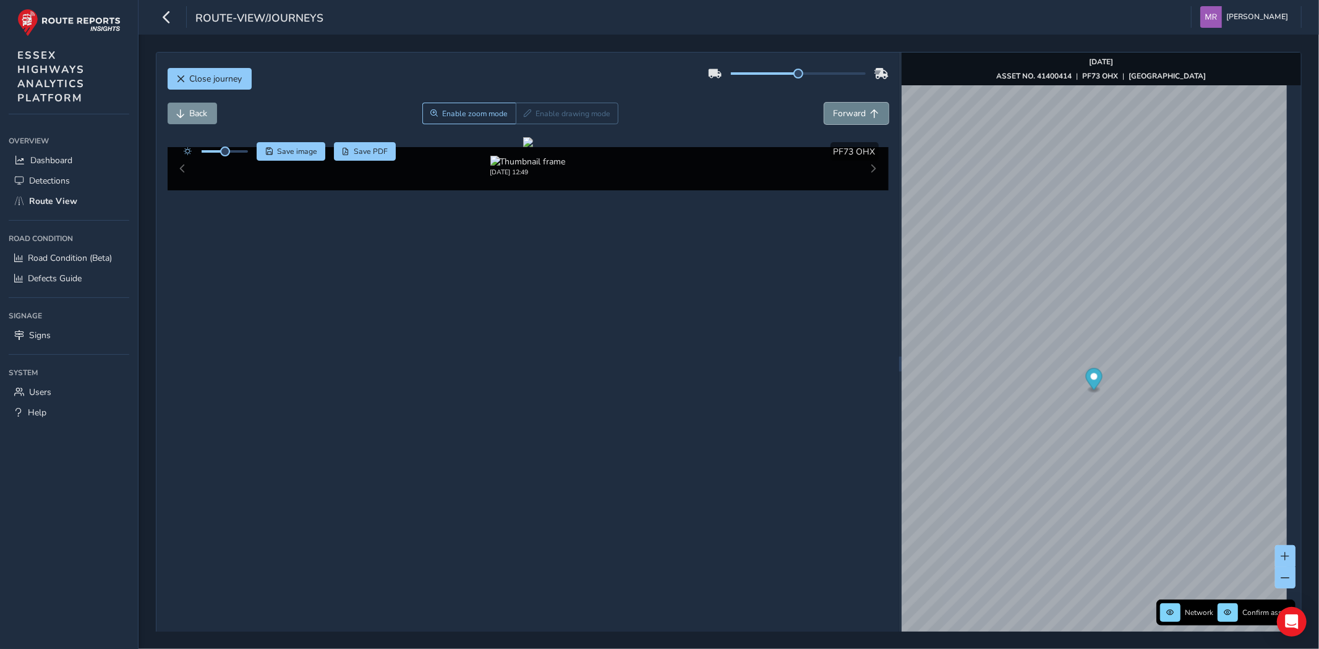
click at [836, 119] on span "Forward" at bounding box center [849, 114] width 33 height 12
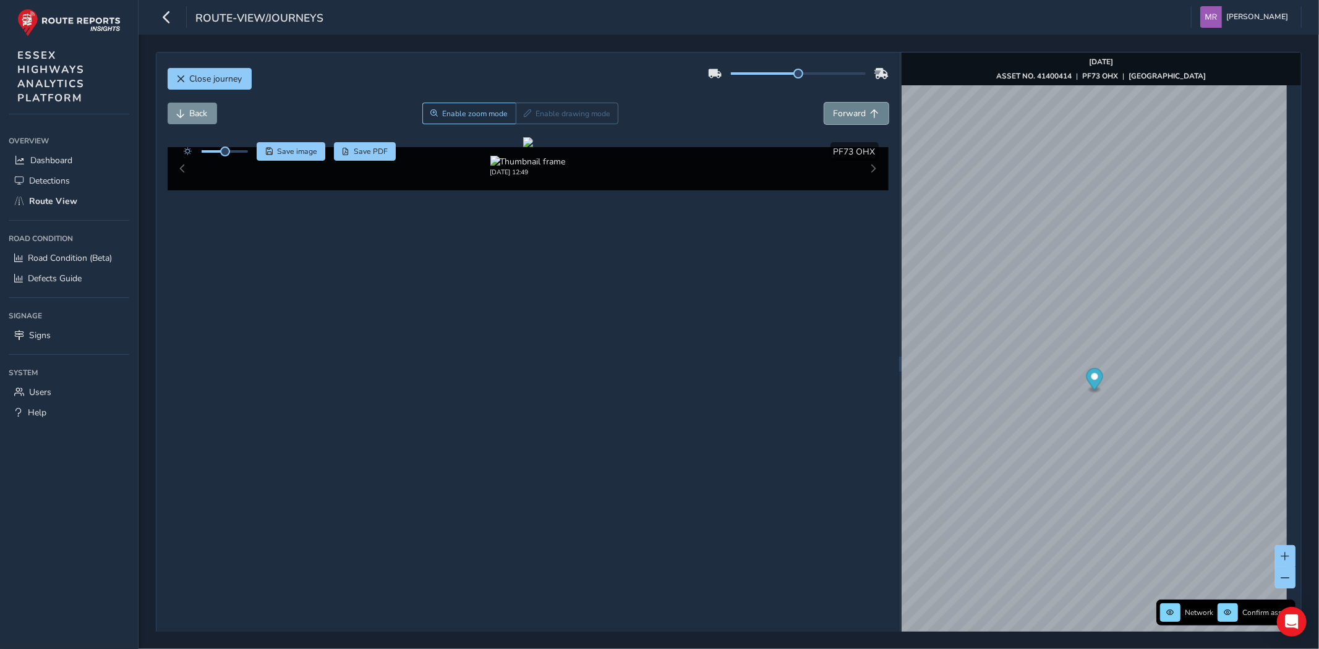
click at [836, 119] on span "Forward" at bounding box center [849, 114] width 33 height 12
click at [200, 78] on span "Close journey" at bounding box center [216, 79] width 53 height 12
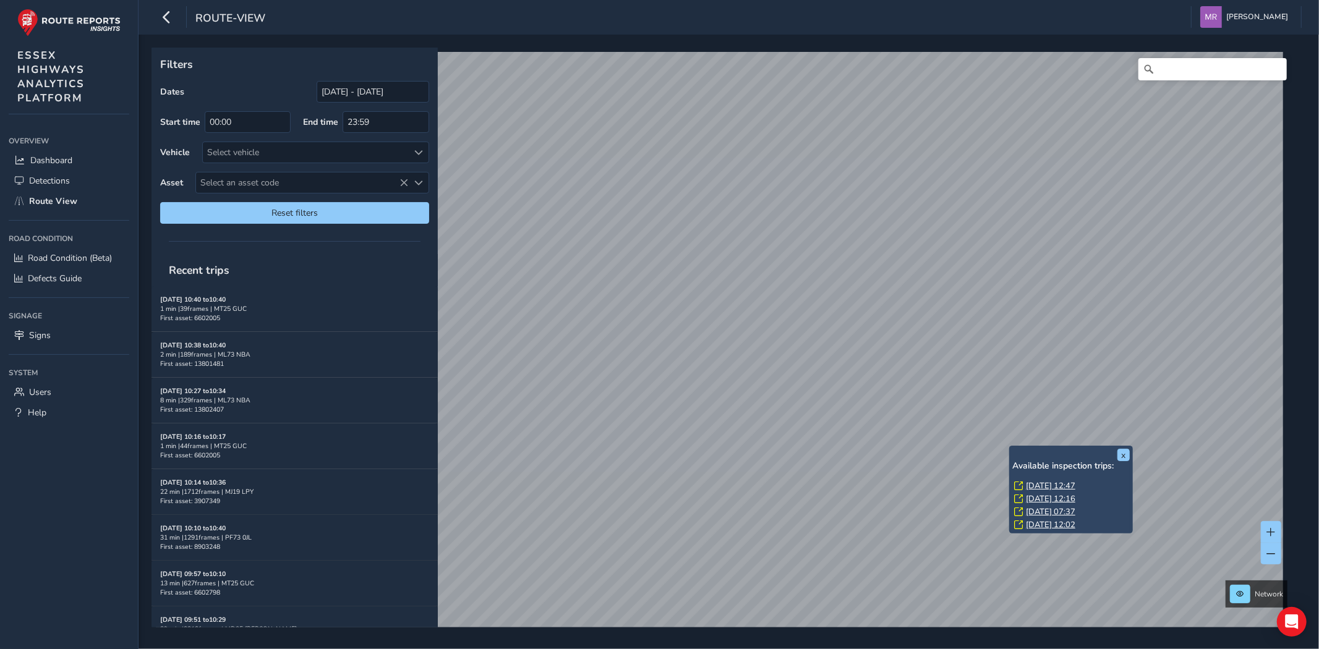
click at [1037, 483] on link "Mon, 11 Aug, 12:47" at bounding box center [1050, 485] width 49 height 11
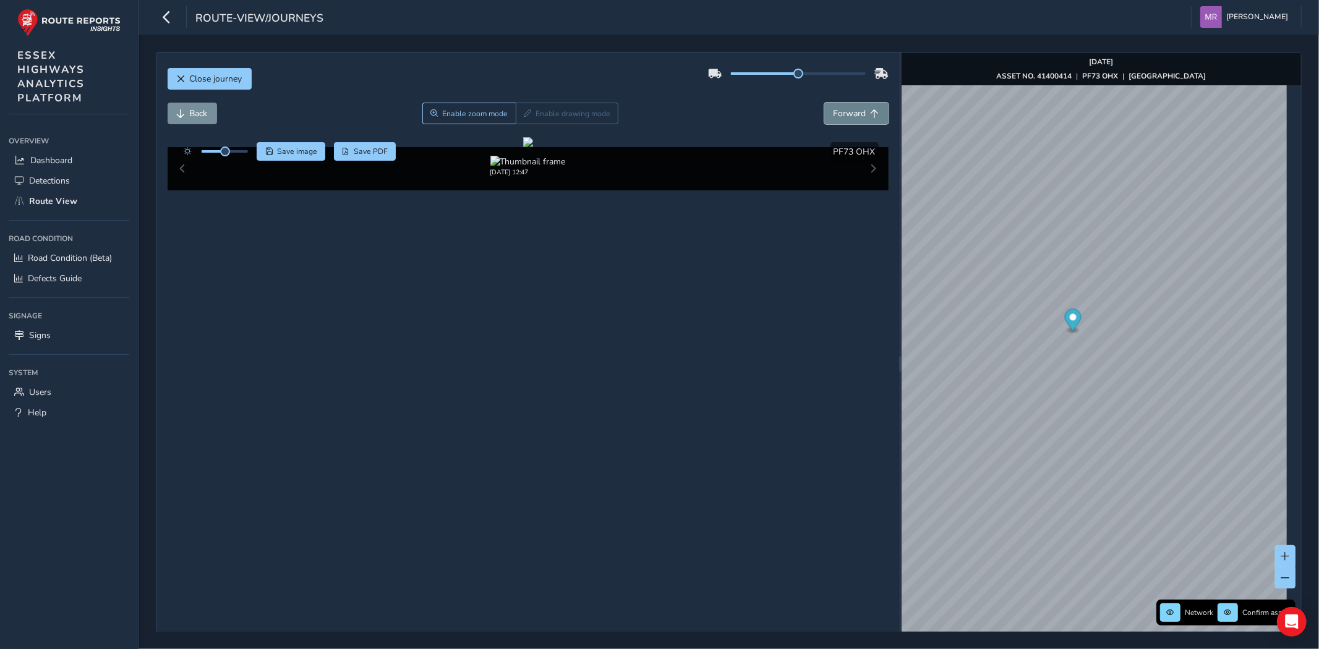
click at [837, 124] on button "Forward" at bounding box center [856, 114] width 64 height 22
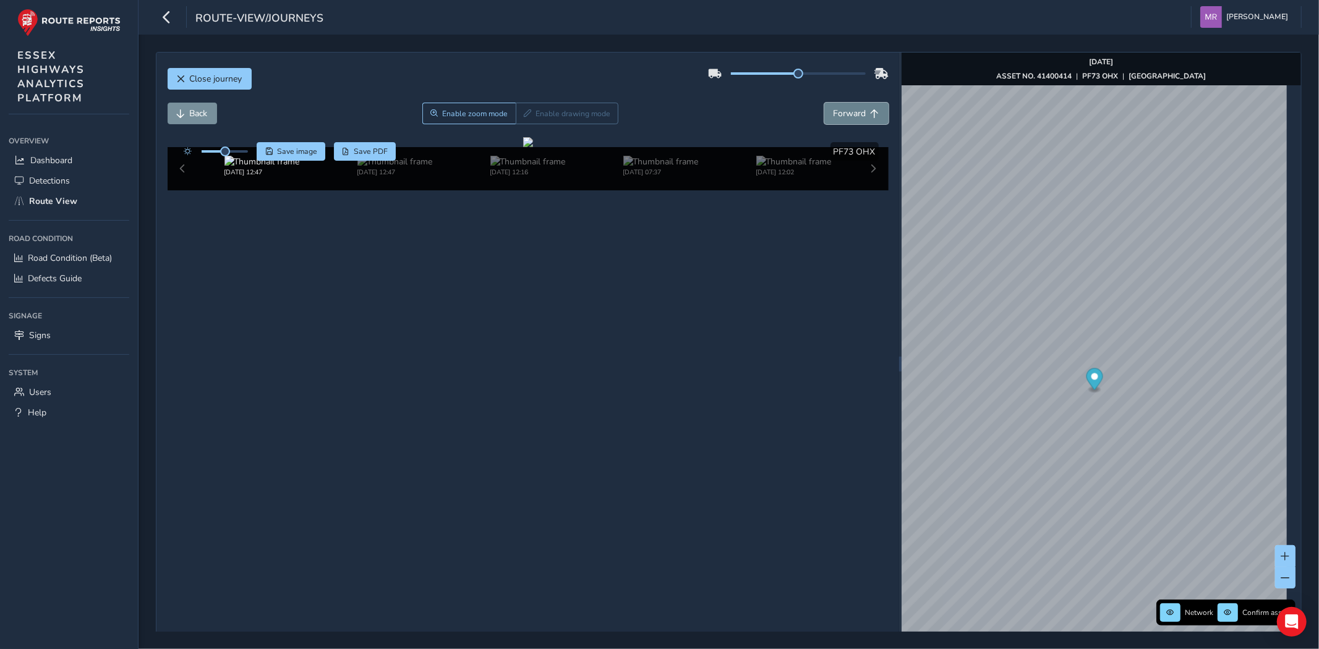
click at [837, 124] on button "Forward" at bounding box center [856, 114] width 64 height 22
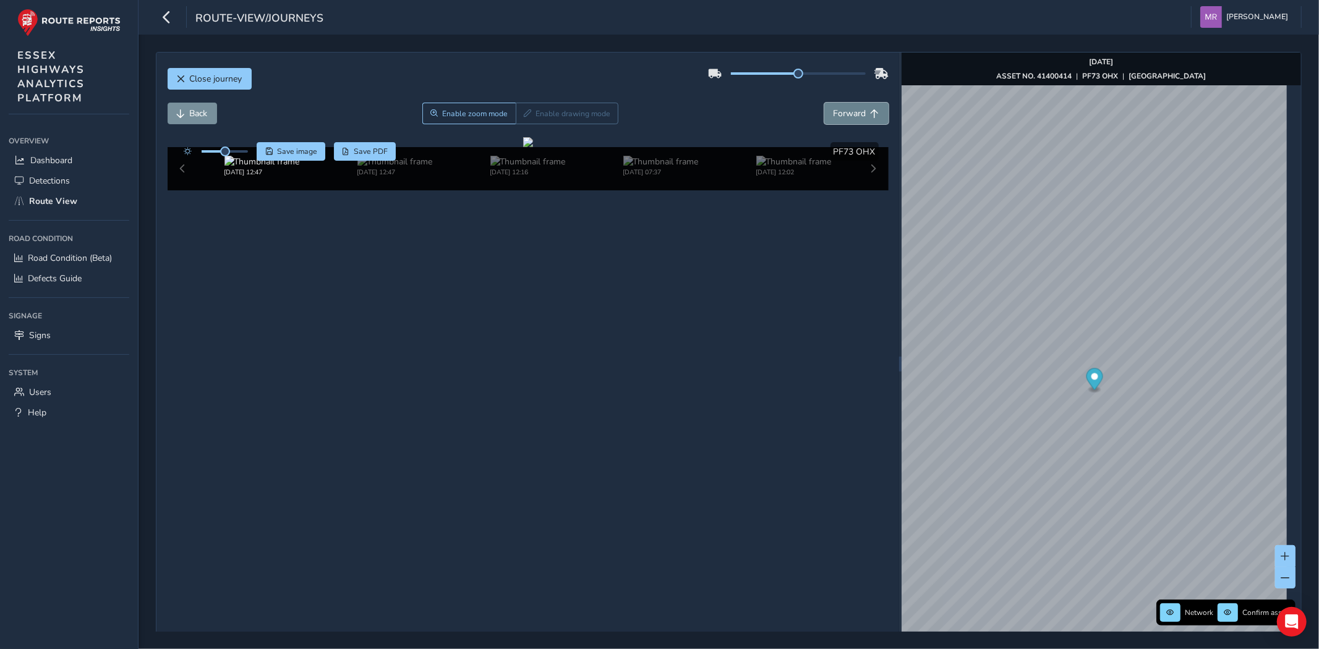
click at [837, 124] on button "Forward" at bounding box center [856, 114] width 64 height 22
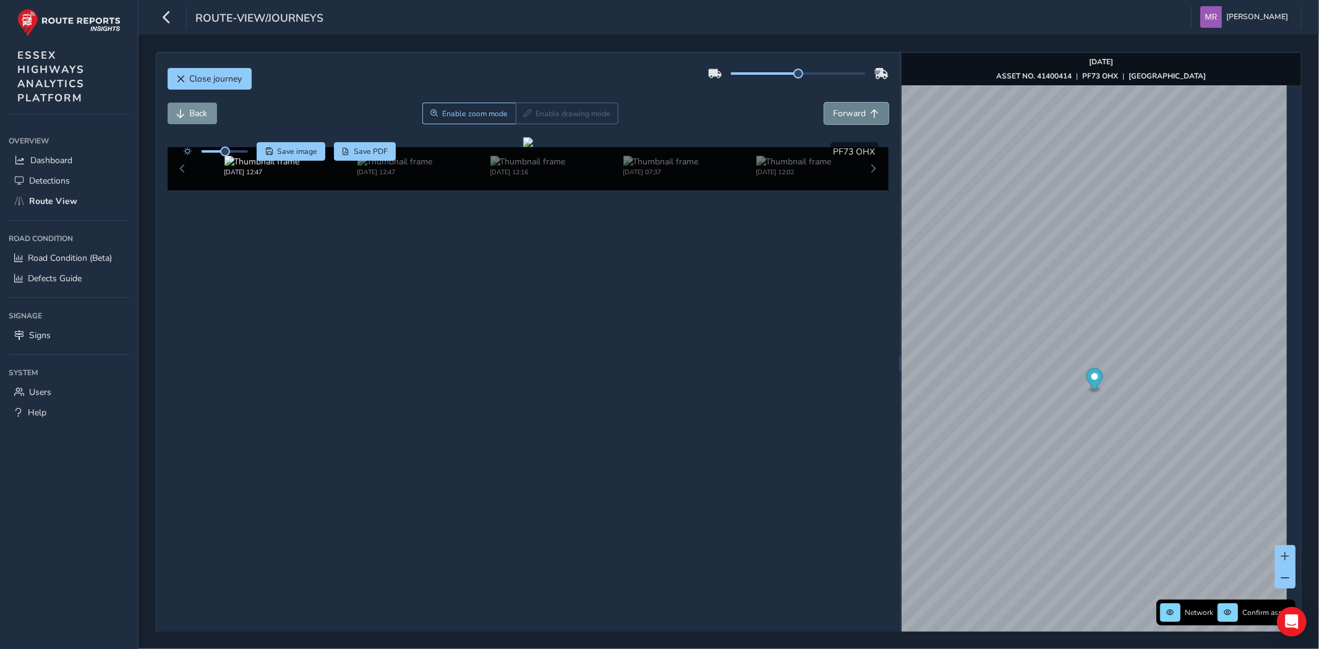
click at [837, 124] on button "Forward" at bounding box center [856, 114] width 64 height 22
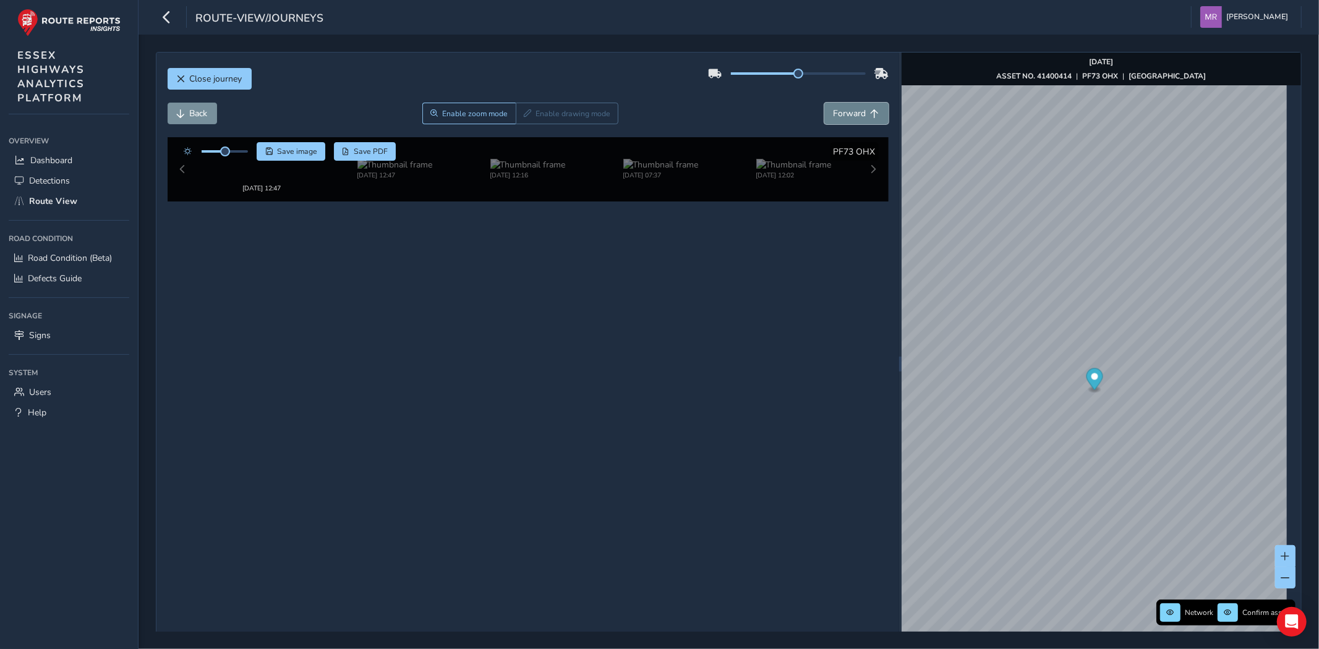
click at [837, 124] on button "Forward" at bounding box center [856, 114] width 64 height 22
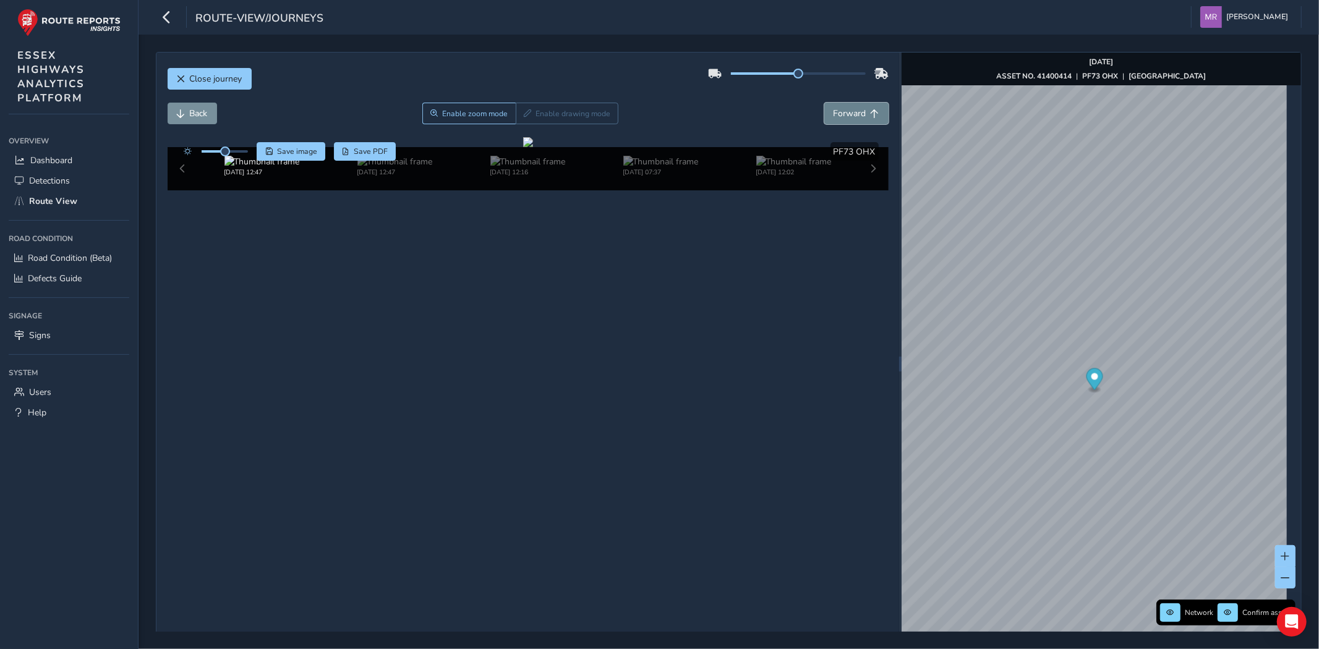
click at [837, 124] on button "Forward" at bounding box center [856, 114] width 64 height 22
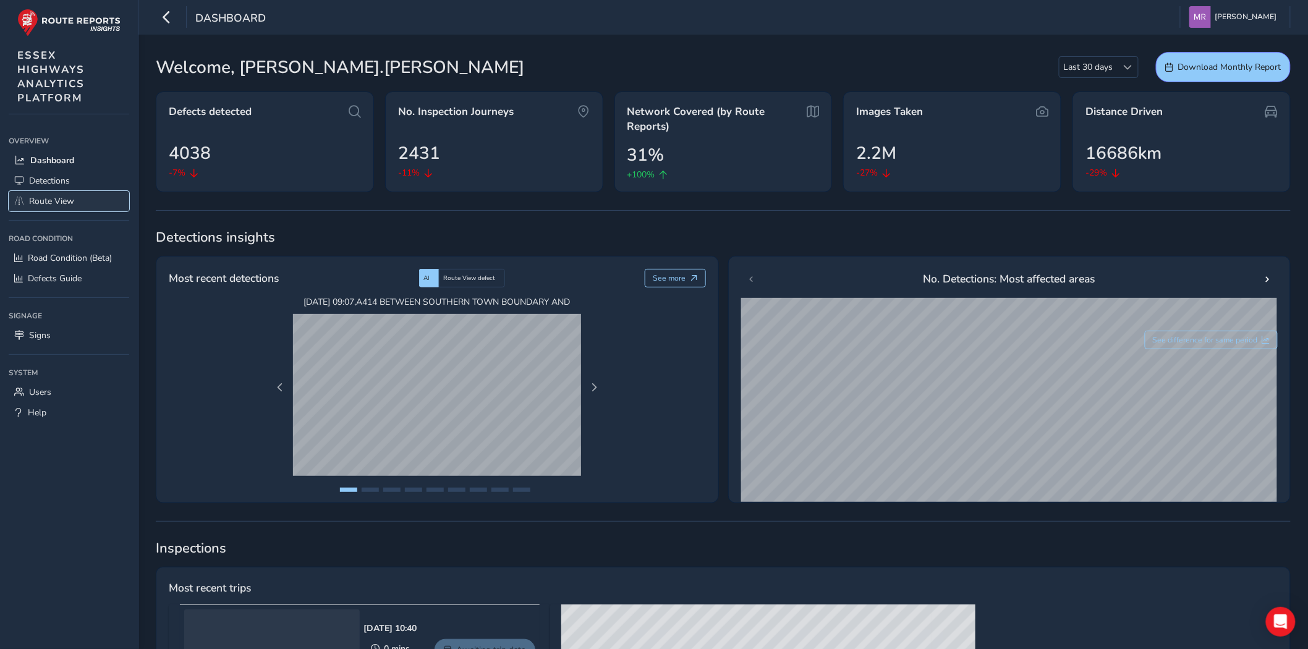
click at [52, 198] on span "Route View" at bounding box center [51, 201] width 45 height 12
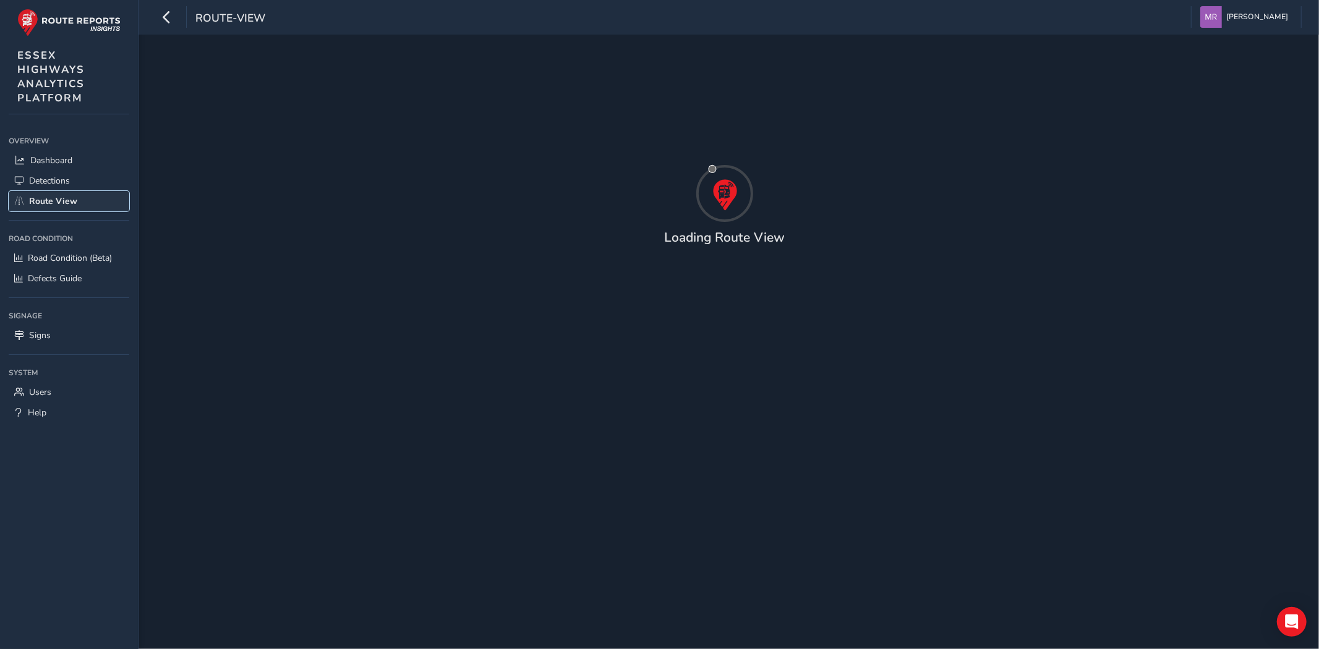
type input "[DATE] - [DATE]"
type input "00:00"
type input "23:59"
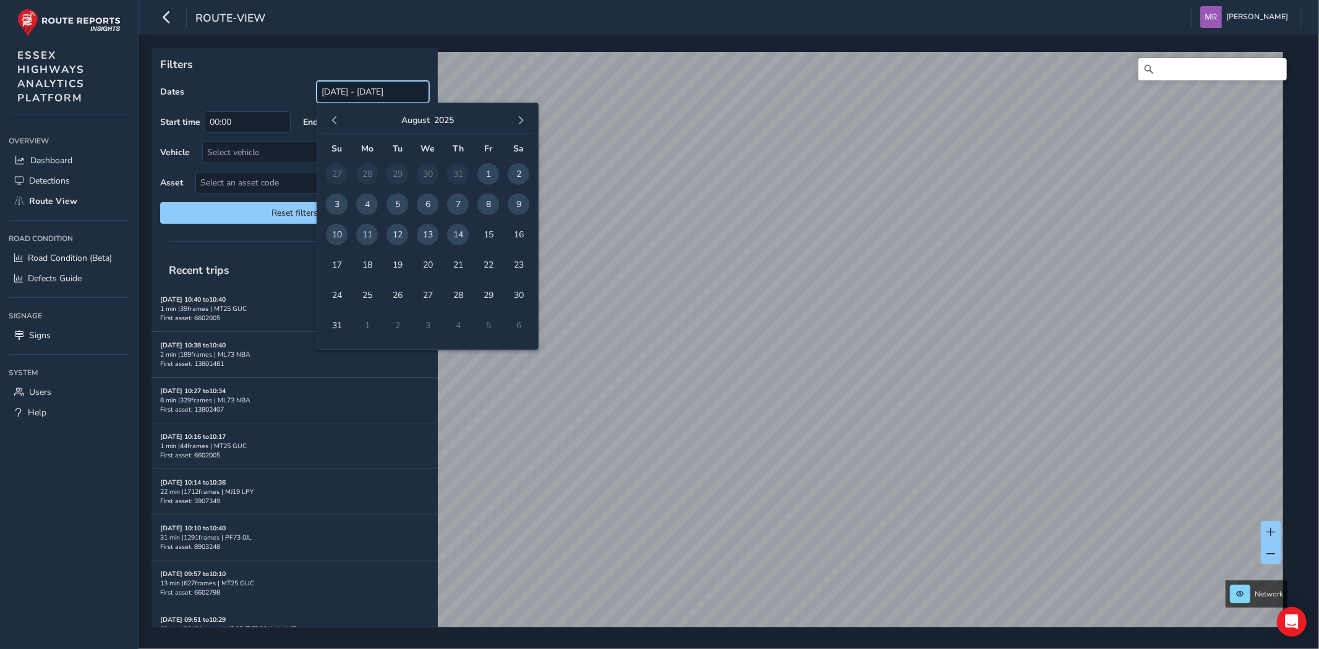
click at [343, 93] on input "[DATE] - [DATE]" at bounding box center [373, 92] width 113 height 22
click at [331, 128] on button "button" at bounding box center [334, 120] width 17 height 17
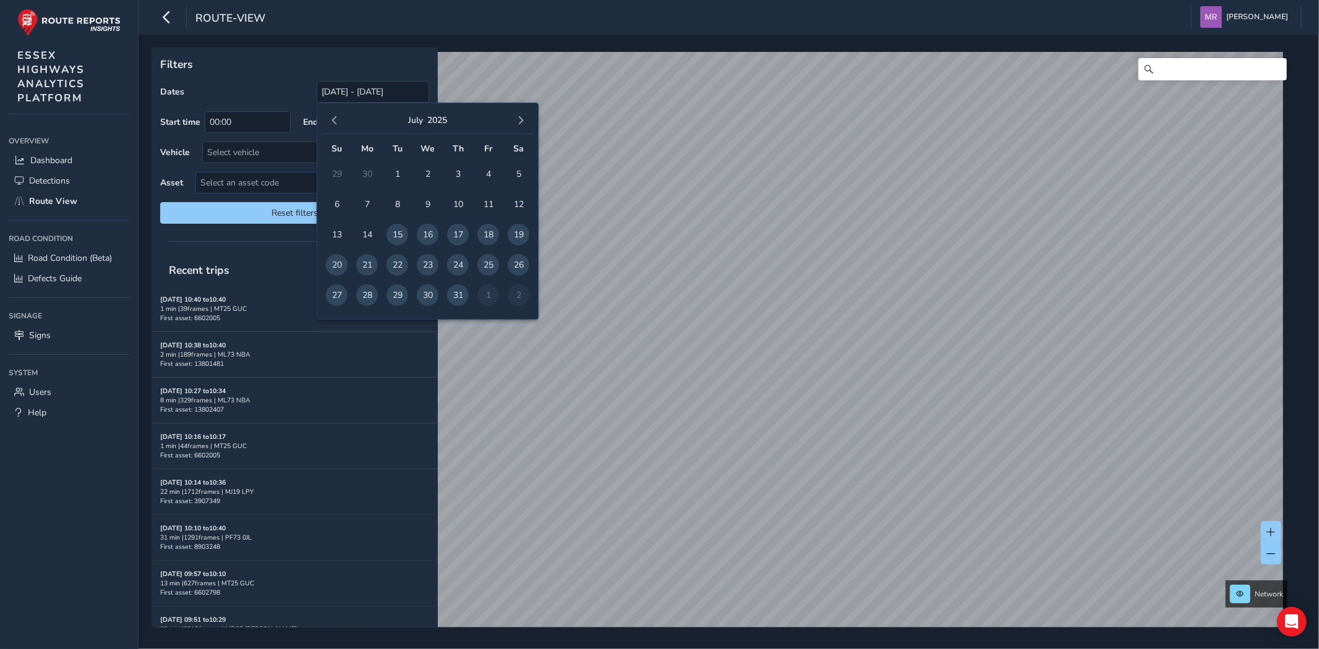
click at [331, 128] on button "button" at bounding box center [334, 120] width 17 height 17
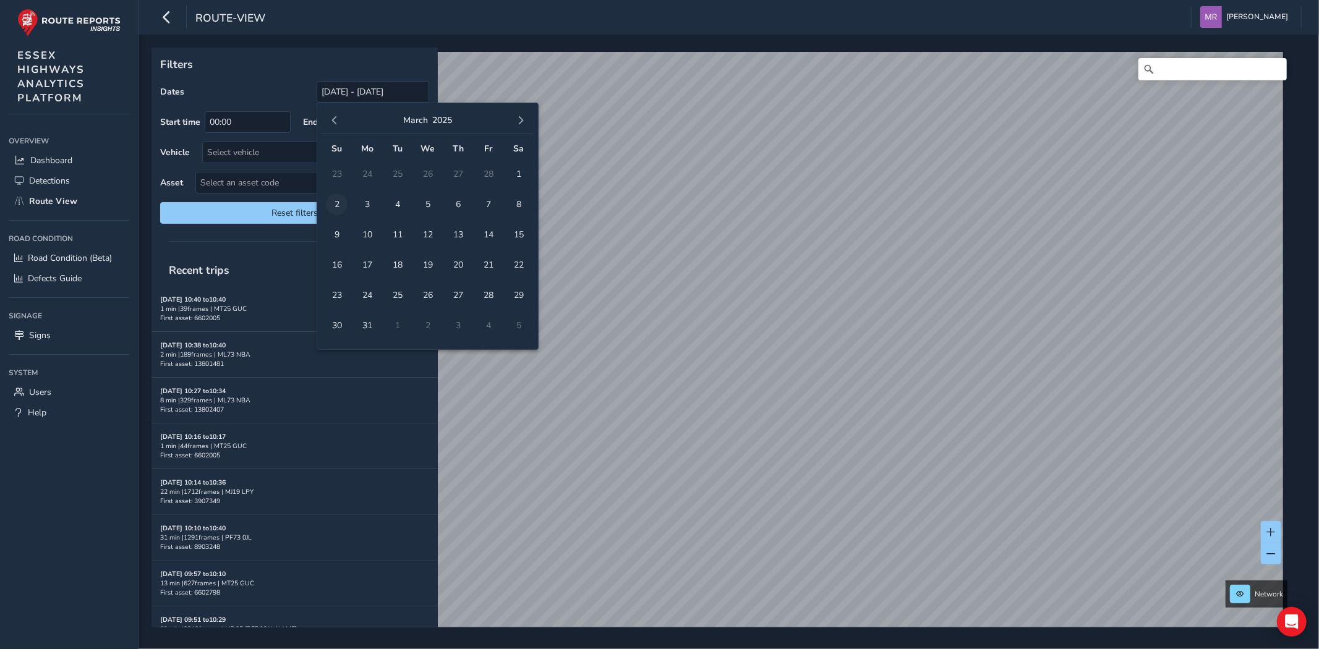
click at [331, 205] on span "2" at bounding box center [337, 204] width 22 height 22
click at [502, 116] on div "March 2025" at bounding box center [427, 121] width 212 height 27
click at [518, 118] on span "button" at bounding box center [520, 120] width 9 height 9
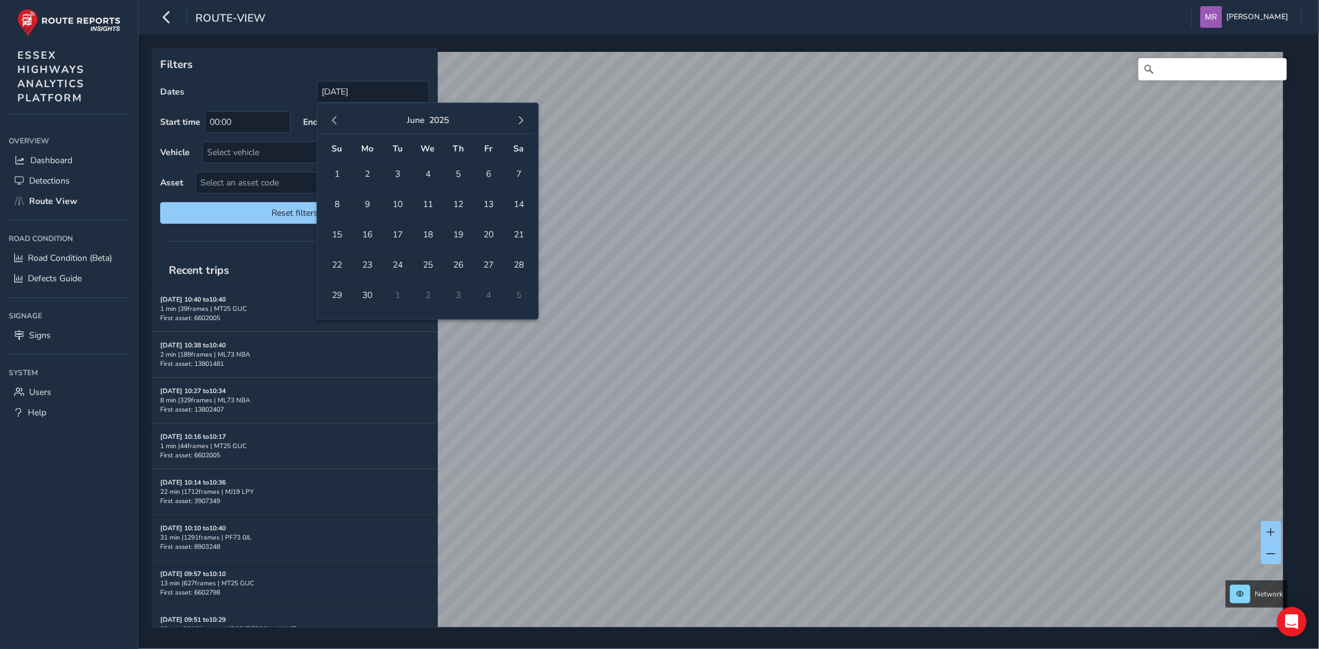
click at [518, 118] on span "button" at bounding box center [520, 120] width 9 height 9
click at [461, 229] on span "14" at bounding box center [458, 235] width 22 height 22
type input "02/03/2025 - 14/08/2025"
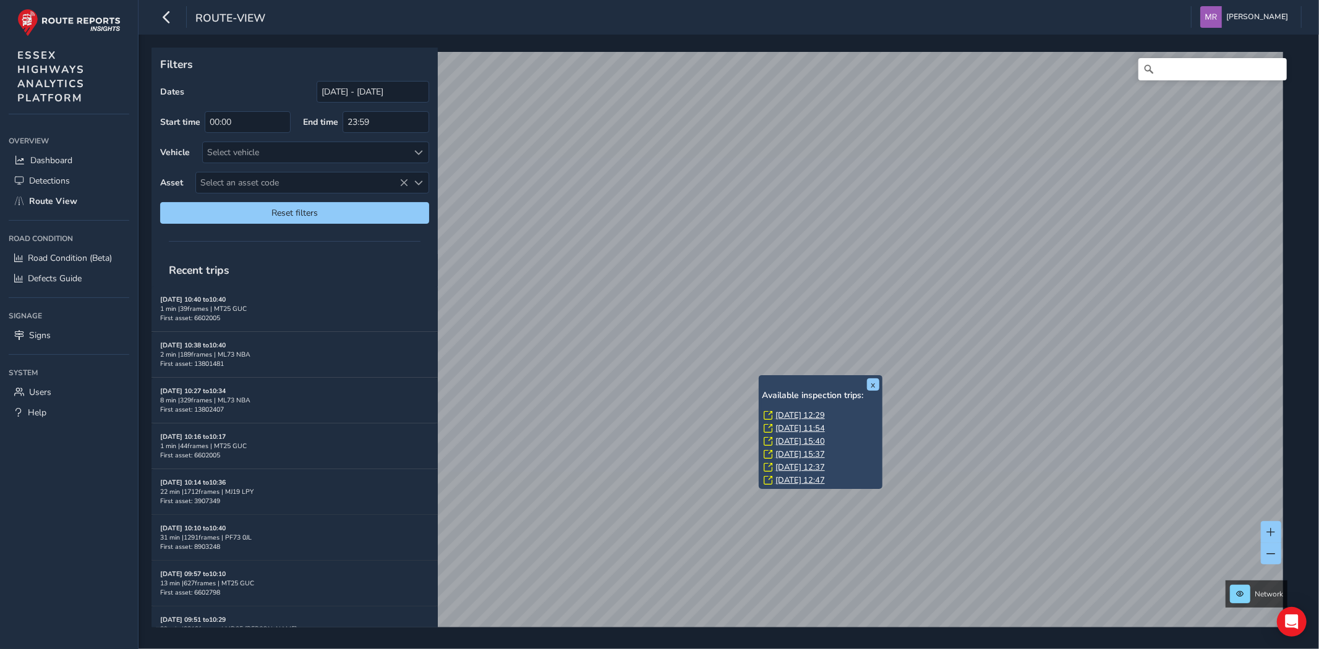
click at [794, 415] on link "Wed, 9 Jul, 12:29" at bounding box center [799, 415] width 49 height 11
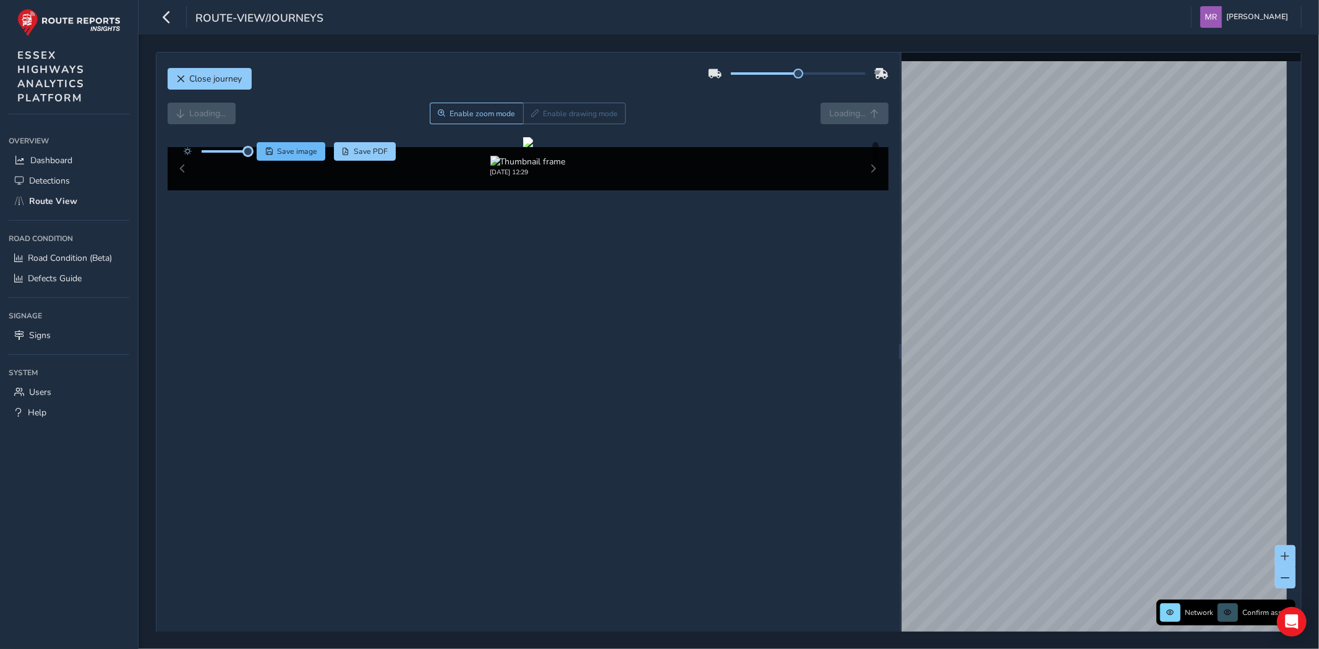
drag, startPoint x: 223, startPoint y: 153, endPoint x: 257, endPoint y: 156, distance: 34.1
click at [257, 156] on div "Save image Save PDF" at bounding box center [286, 151] width 219 height 19
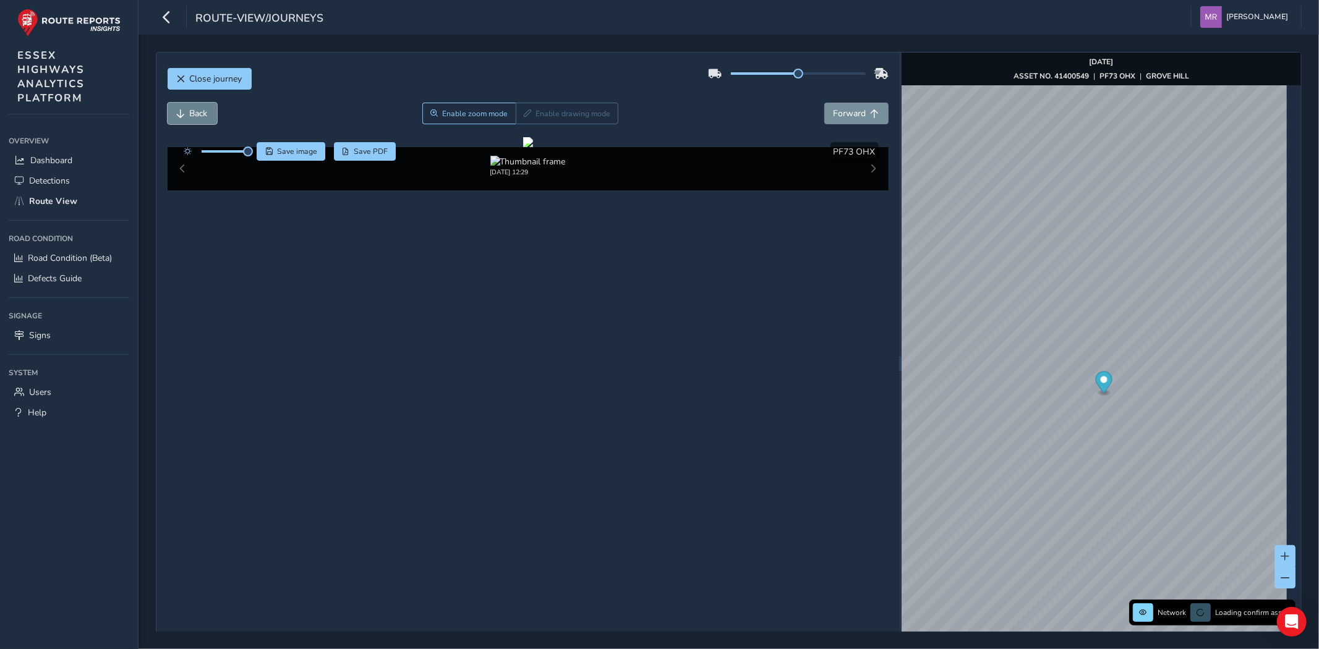
click at [195, 108] on span "Back" at bounding box center [199, 114] width 18 height 12
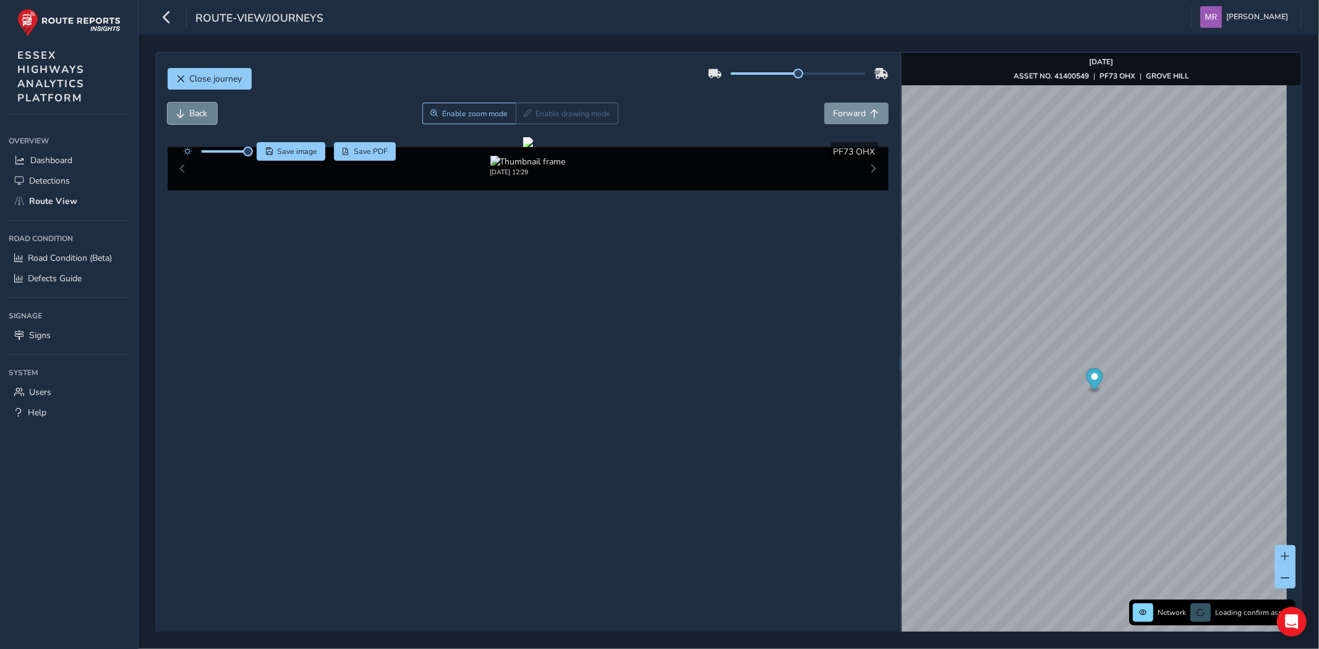
click at [195, 108] on span "Back" at bounding box center [199, 114] width 18 height 12
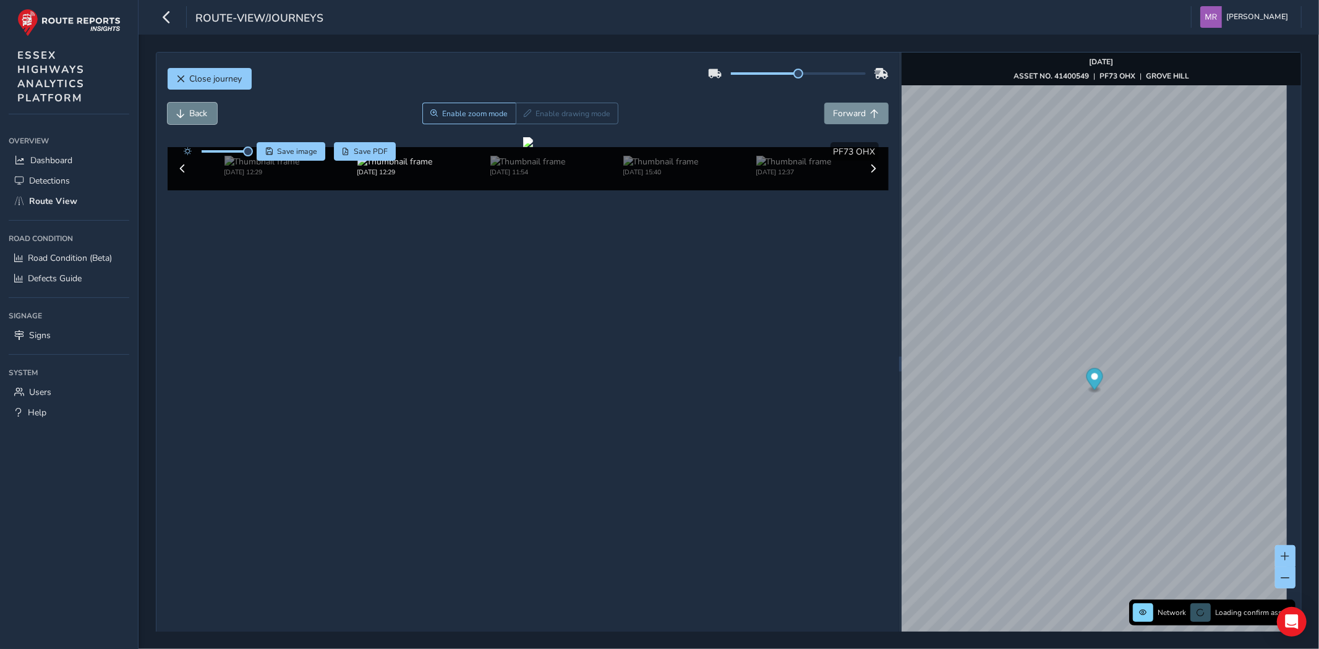
click at [195, 108] on span "Back" at bounding box center [199, 114] width 18 height 12
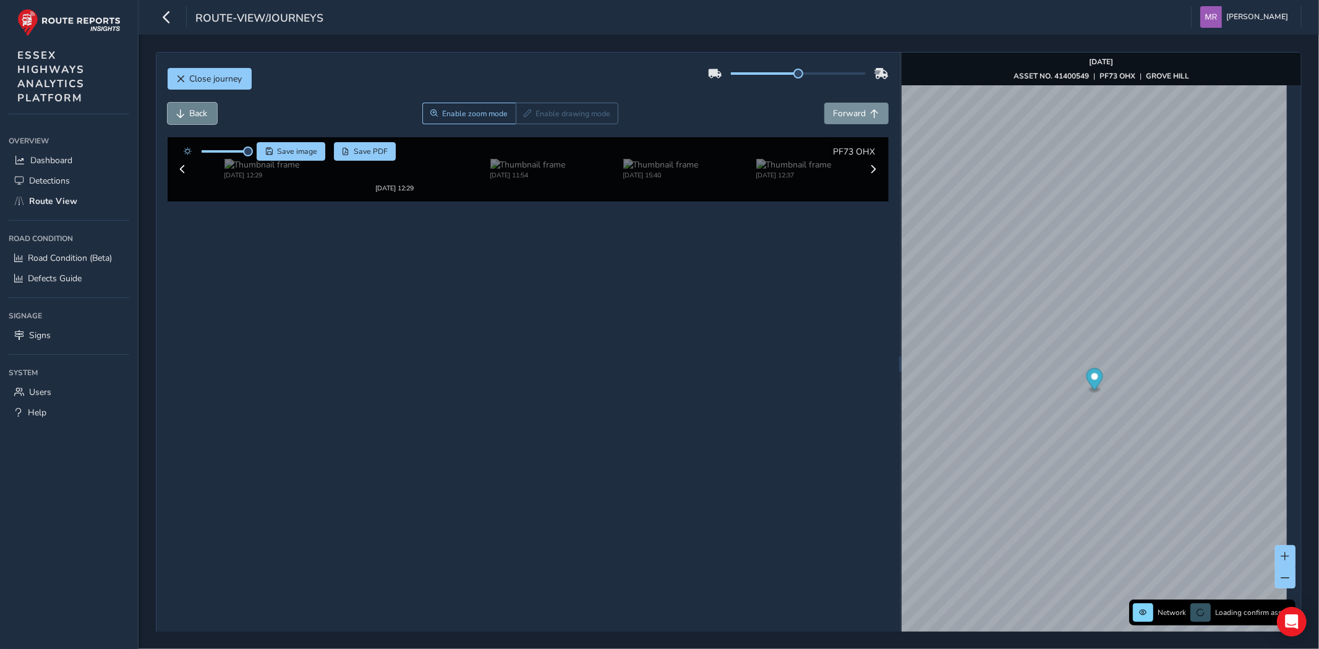
click at [195, 108] on span "Back" at bounding box center [199, 114] width 18 height 12
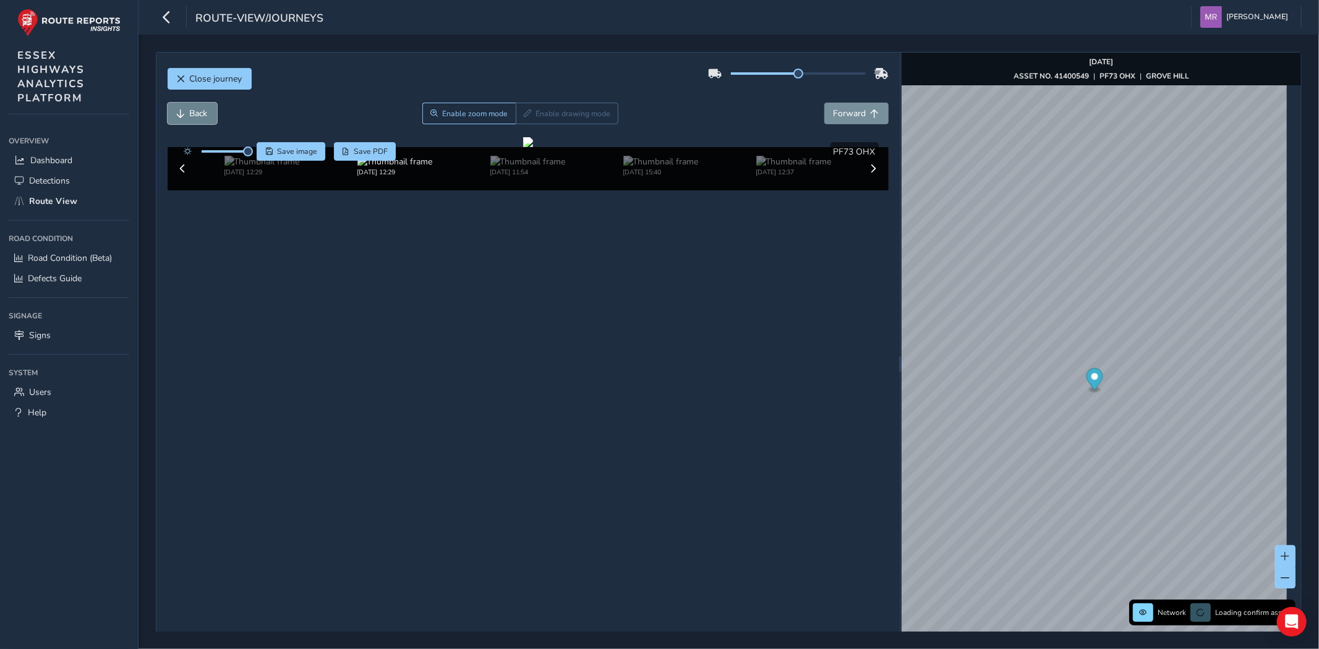
click at [195, 108] on span "Back" at bounding box center [199, 114] width 18 height 12
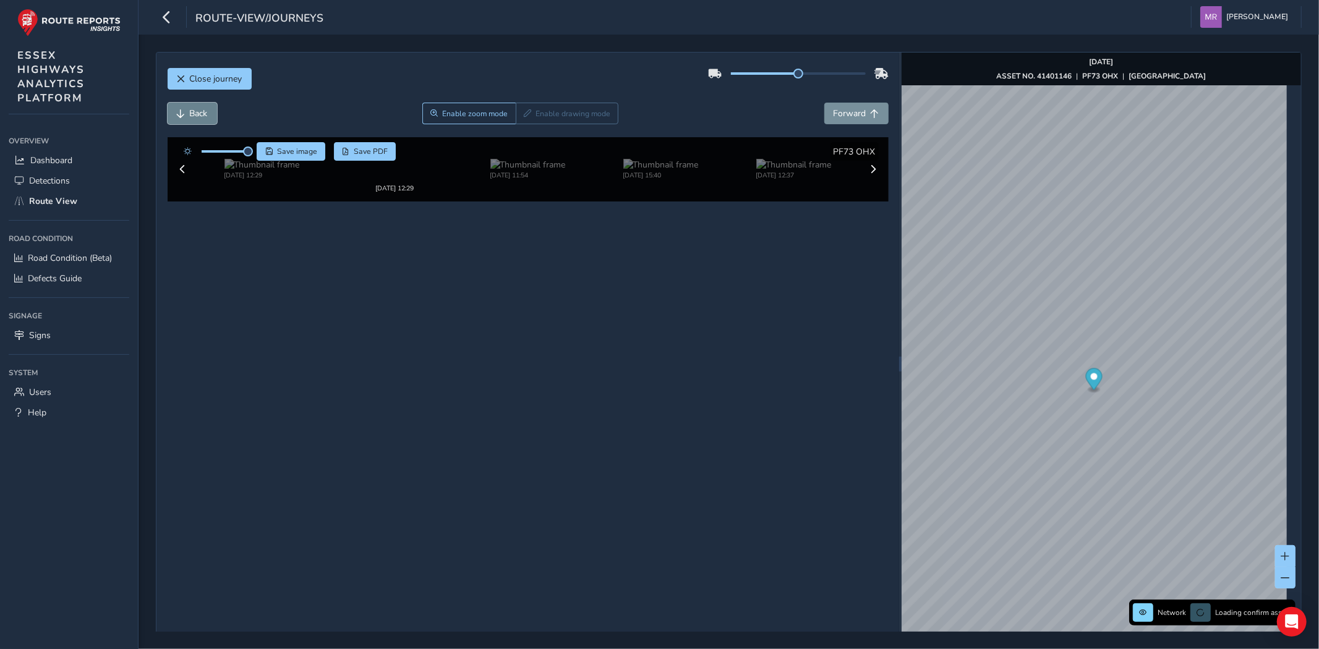
click at [195, 108] on span "Back" at bounding box center [199, 114] width 18 height 12
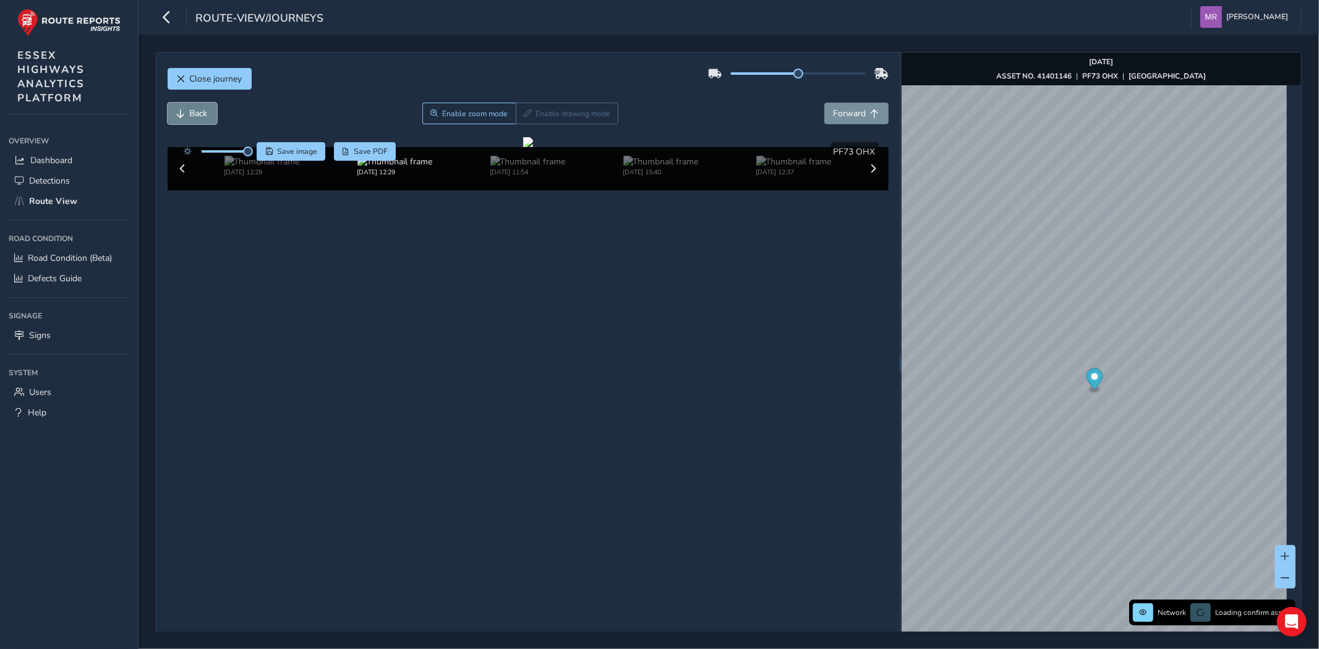
click at [195, 108] on span "Back" at bounding box center [199, 114] width 18 height 12
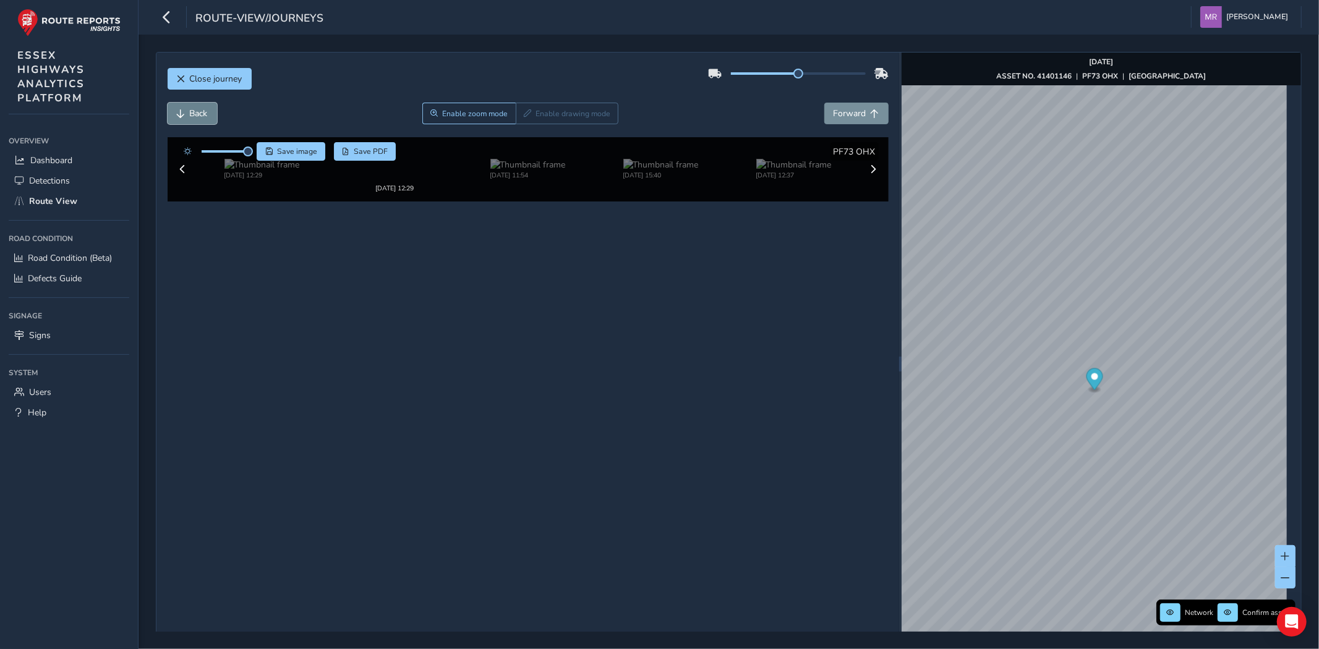
click at [195, 108] on span "Back" at bounding box center [199, 114] width 18 height 12
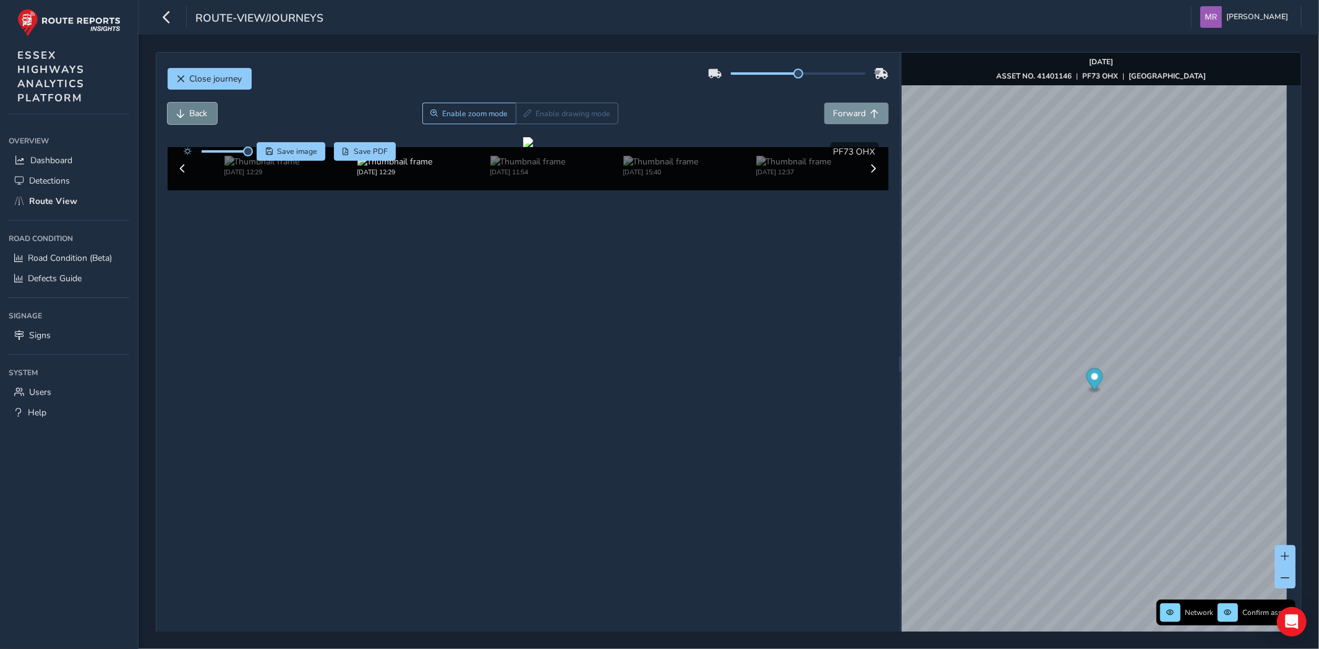
click at [195, 108] on span "Back" at bounding box center [199, 114] width 18 height 12
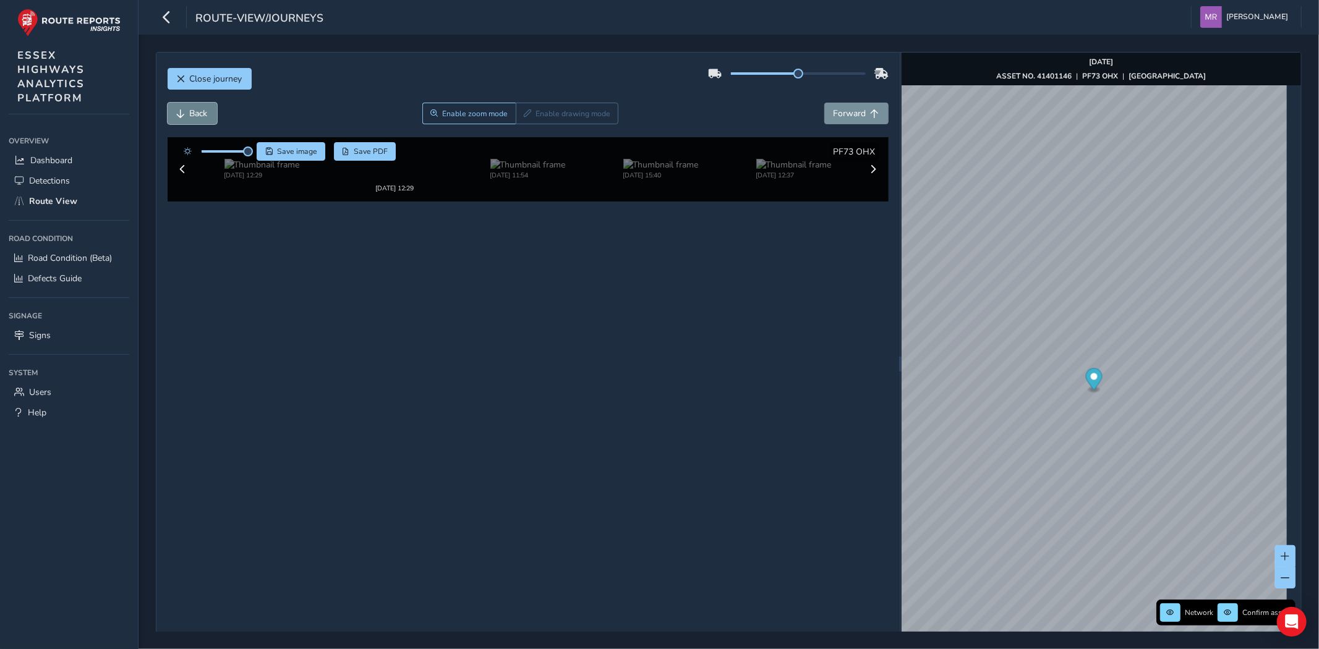
click at [195, 108] on span "Back" at bounding box center [199, 114] width 18 height 12
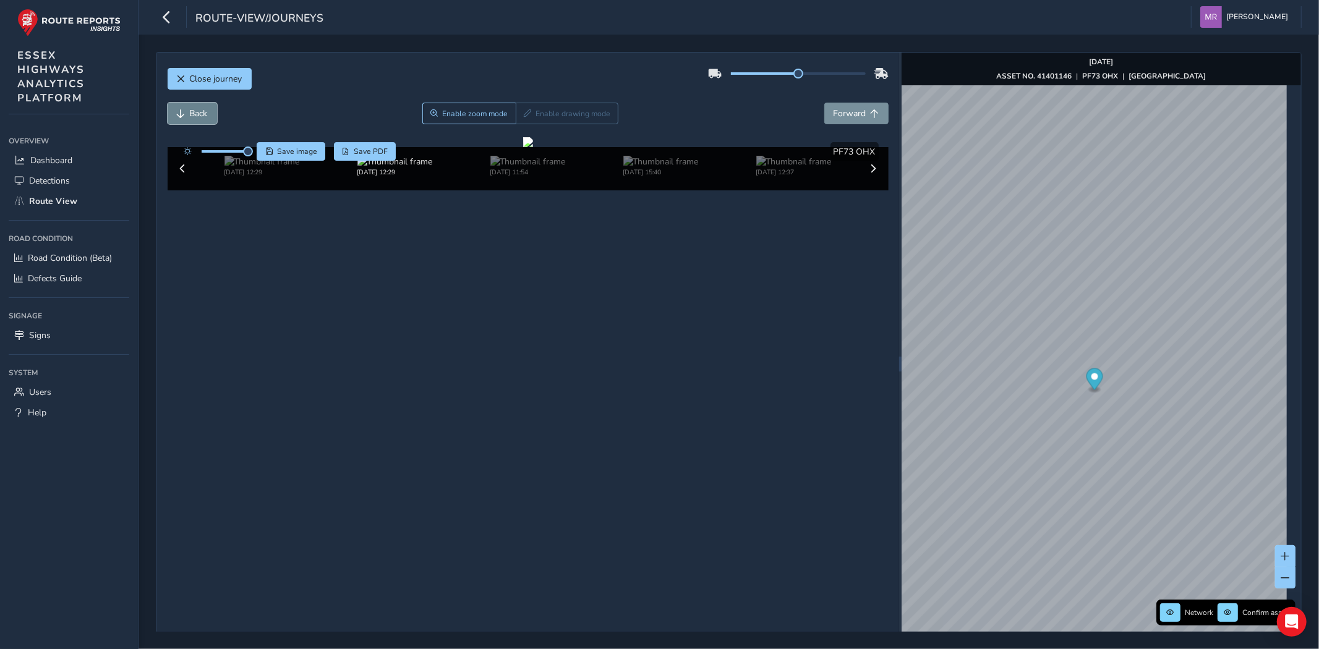
click at [195, 108] on span "Back" at bounding box center [199, 114] width 18 height 12
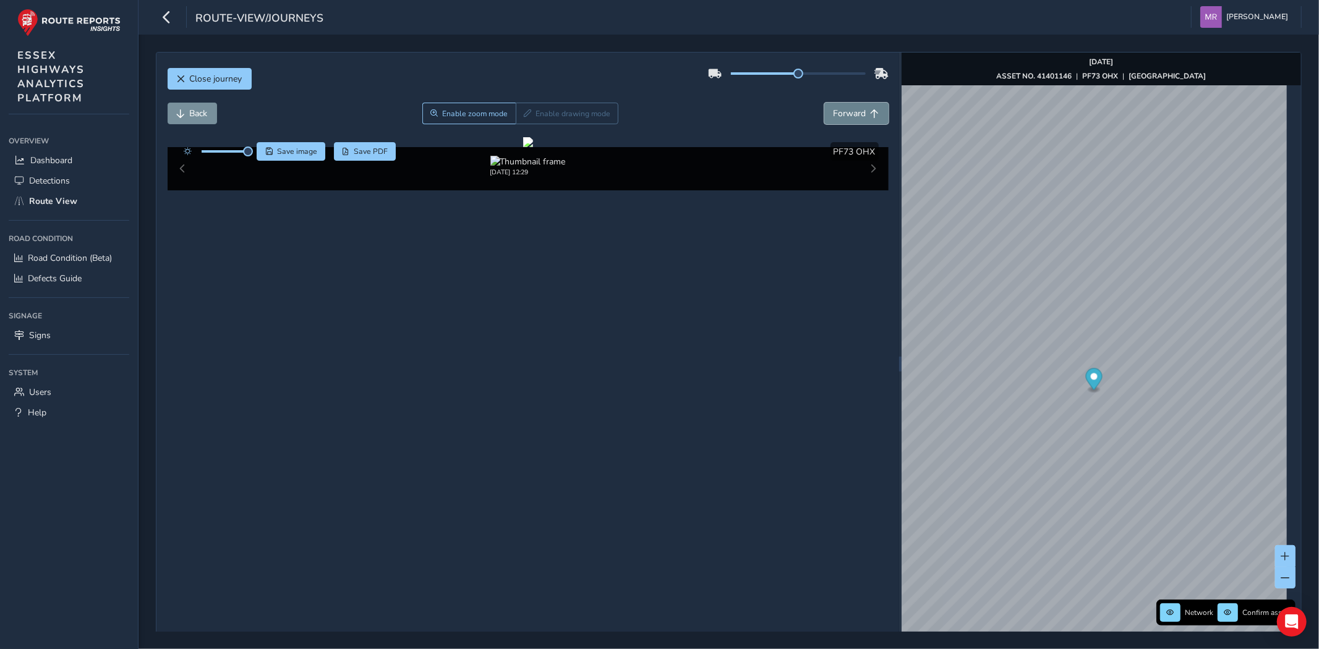
click at [848, 114] on span "Forward" at bounding box center [849, 114] width 33 height 12
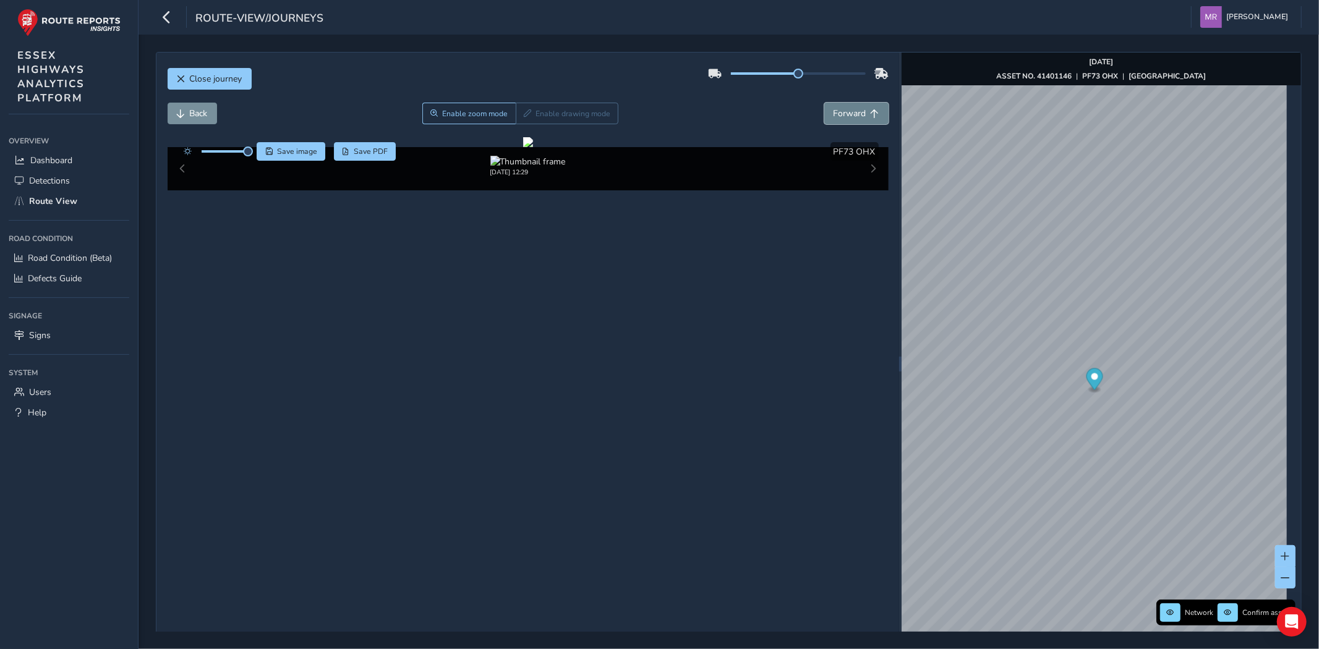
click at [848, 114] on span "Forward" at bounding box center [849, 114] width 33 height 12
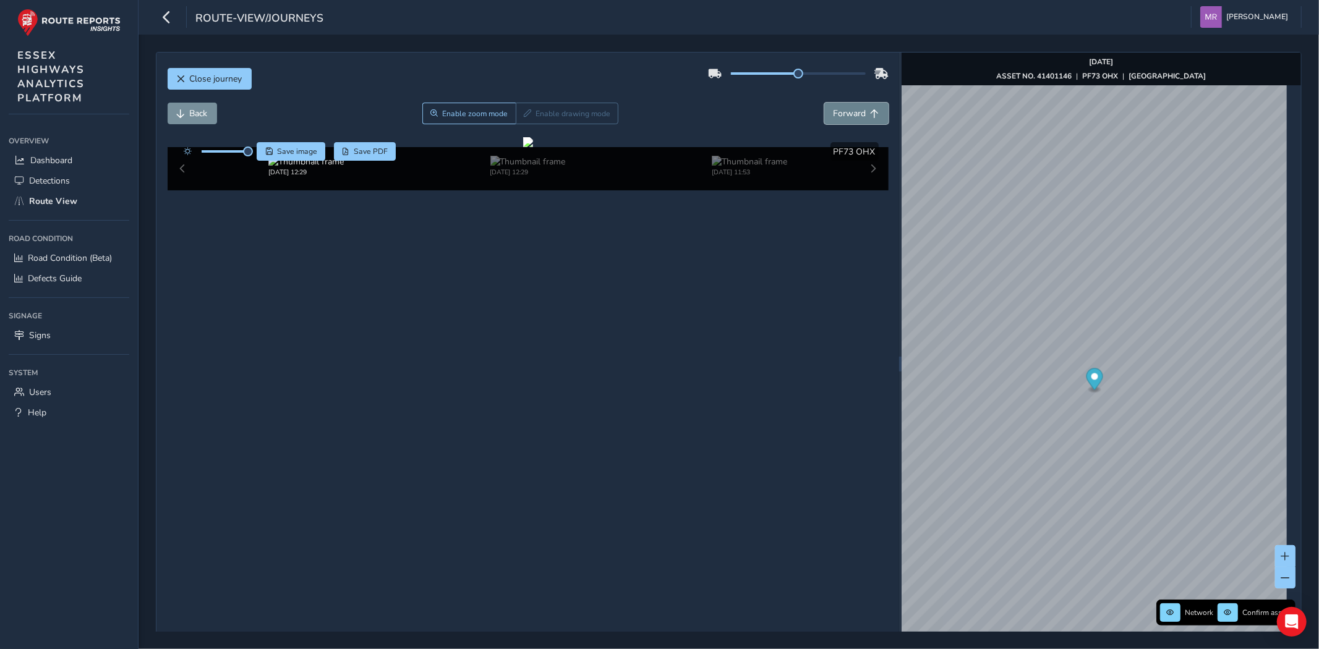
click at [848, 114] on span "Forward" at bounding box center [849, 114] width 33 height 12
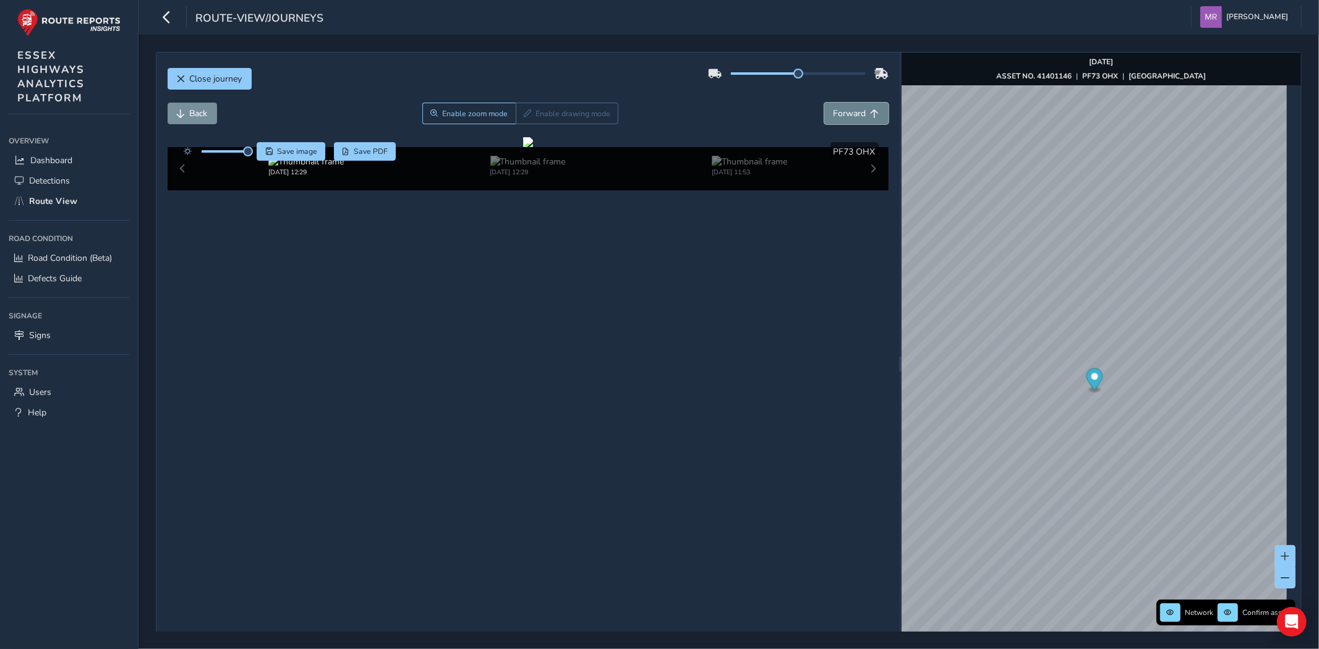
click at [848, 114] on span "Forward" at bounding box center [849, 114] width 33 height 12
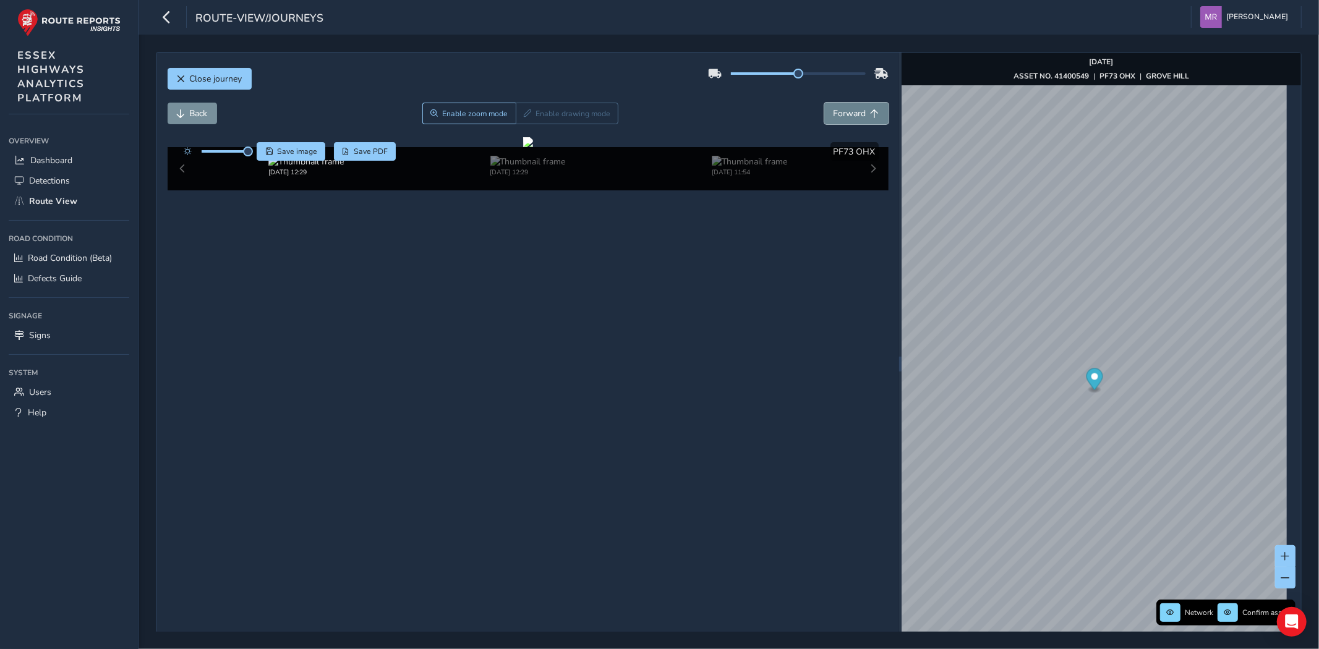
click at [848, 114] on span "Forward" at bounding box center [849, 114] width 33 height 12
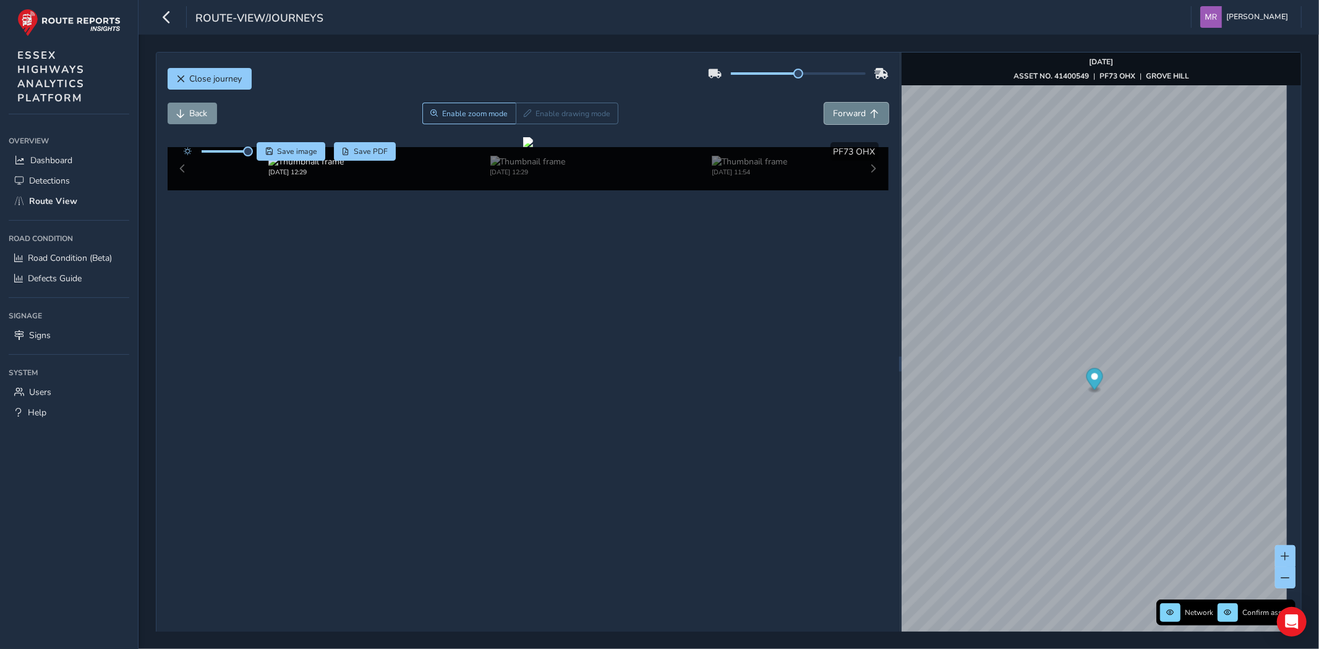
click at [848, 114] on span "Forward" at bounding box center [849, 114] width 33 height 12
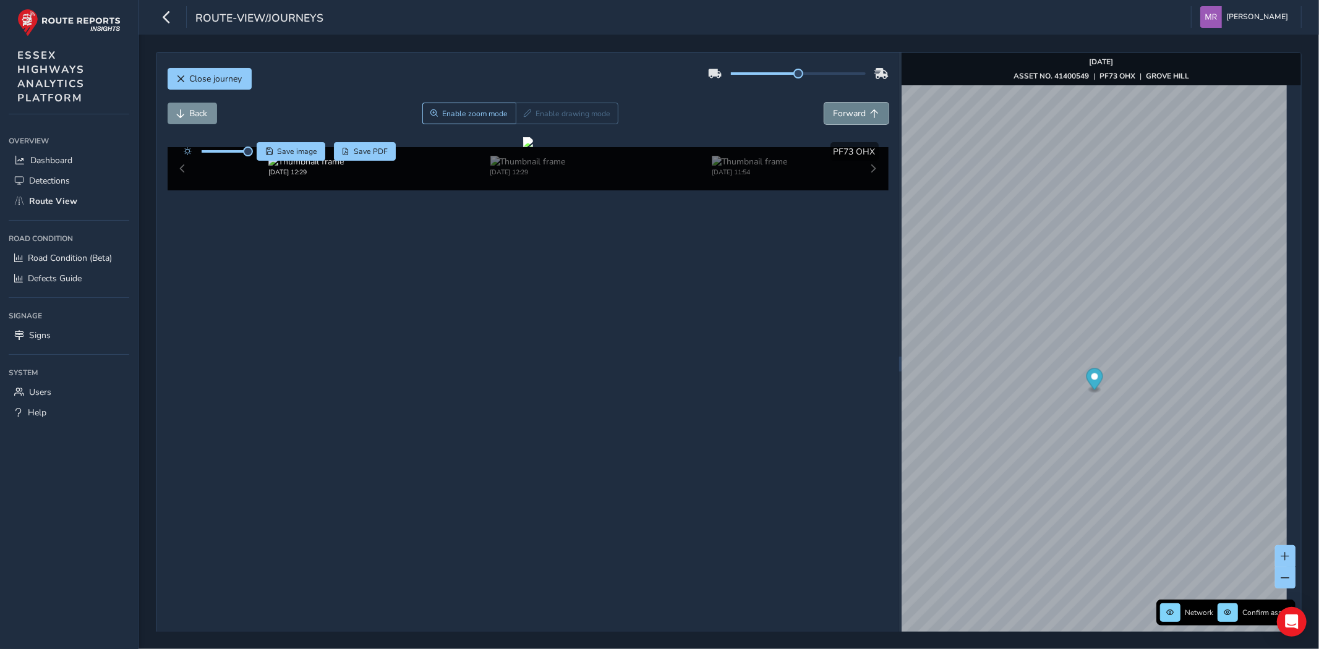
click at [848, 114] on span "Forward" at bounding box center [849, 114] width 33 height 12
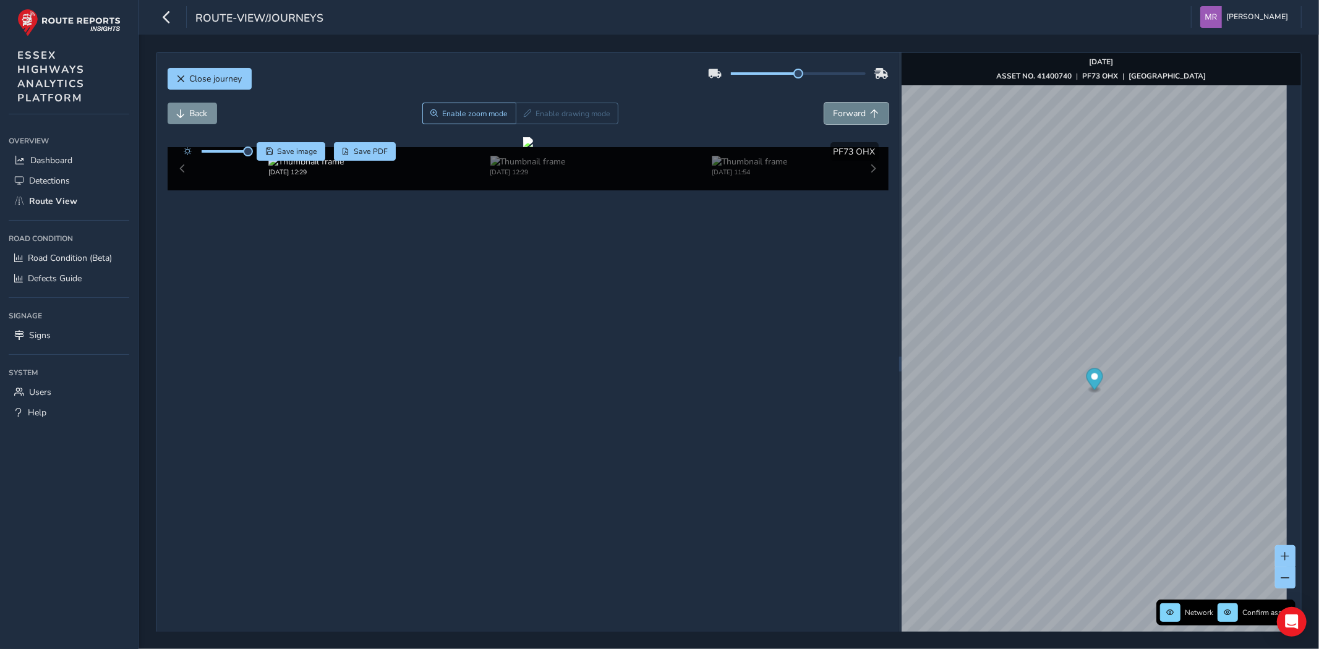
click at [848, 114] on span "Forward" at bounding box center [849, 114] width 33 height 12
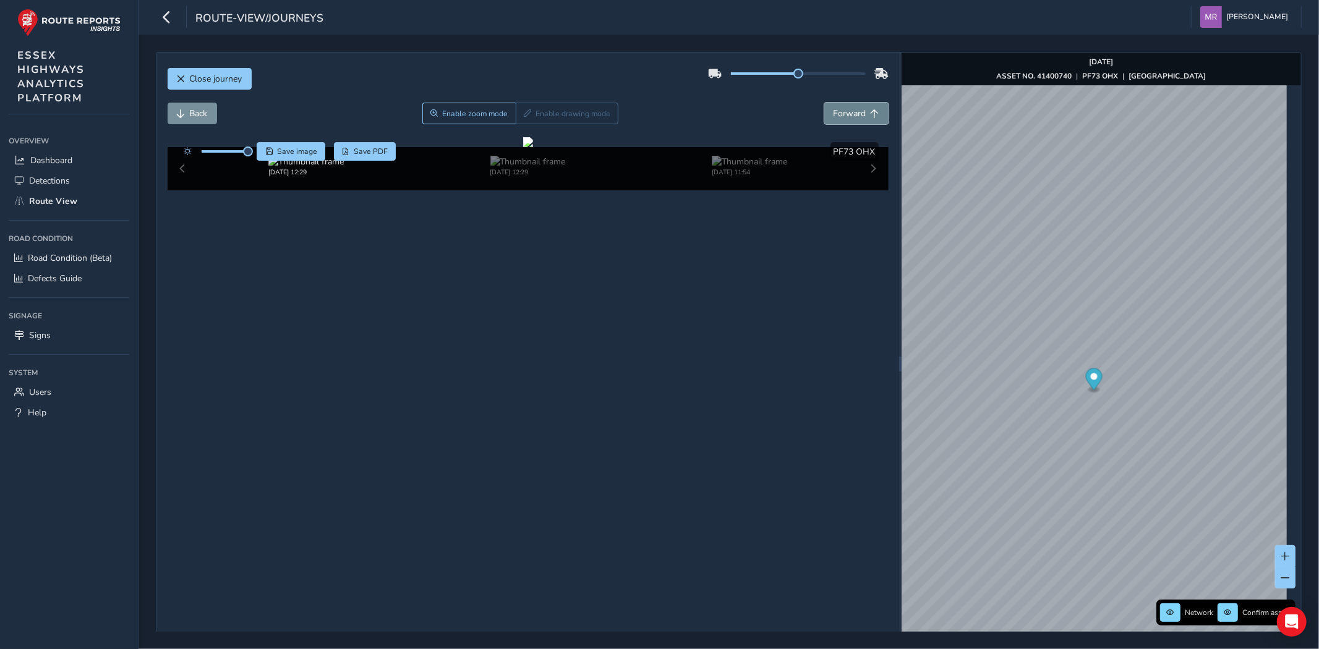
click at [848, 114] on span "Forward" at bounding box center [849, 114] width 33 height 12
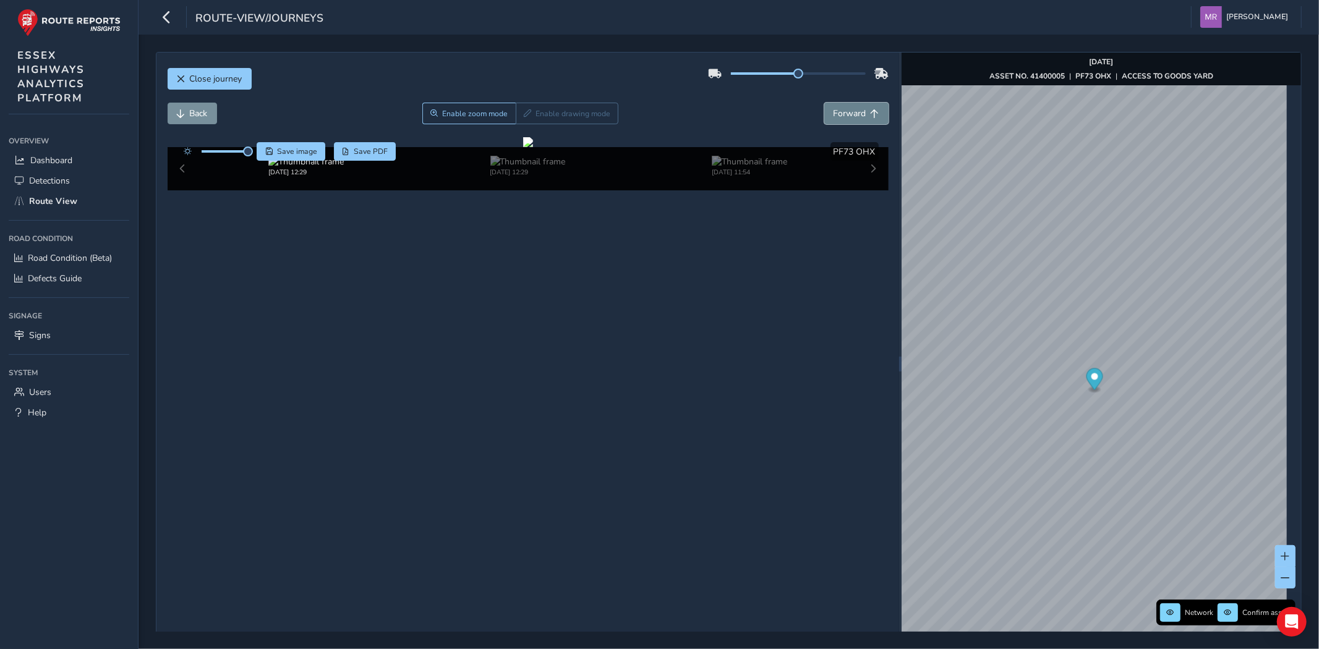
click at [848, 114] on span "Forward" at bounding box center [849, 114] width 33 height 12
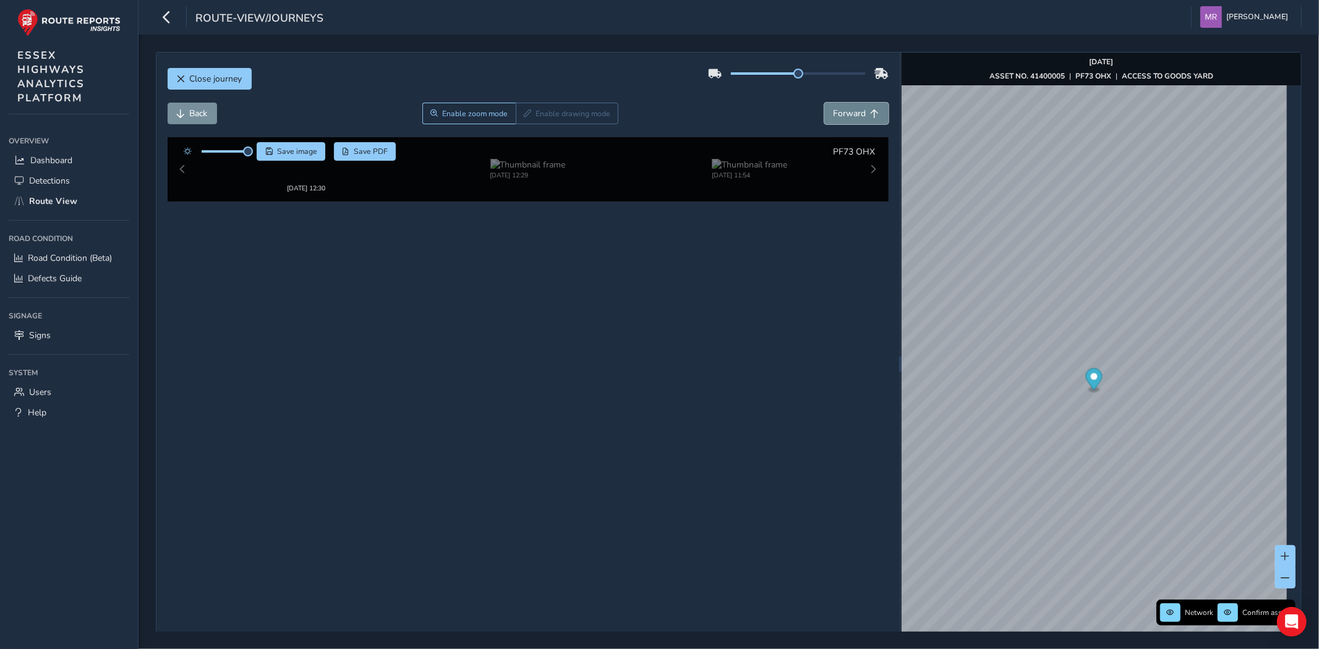
click at [848, 114] on span "Forward" at bounding box center [849, 114] width 33 height 12
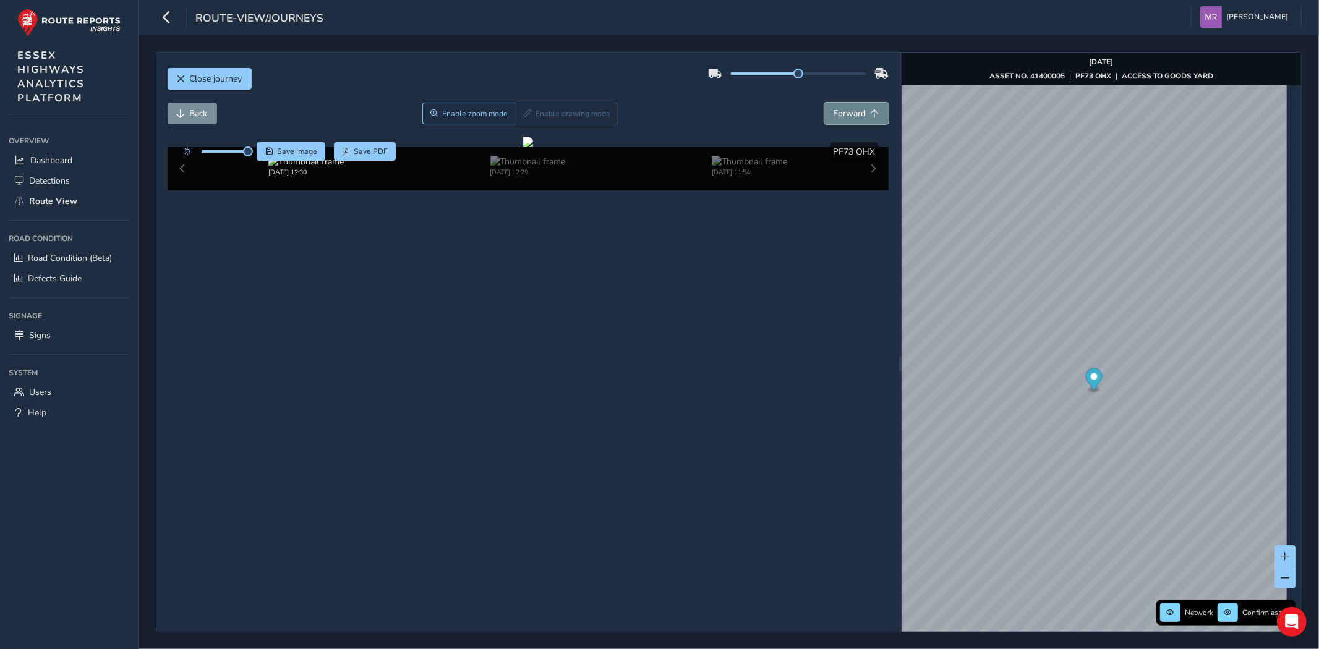
click at [848, 114] on span "Forward" at bounding box center [849, 114] width 33 height 12
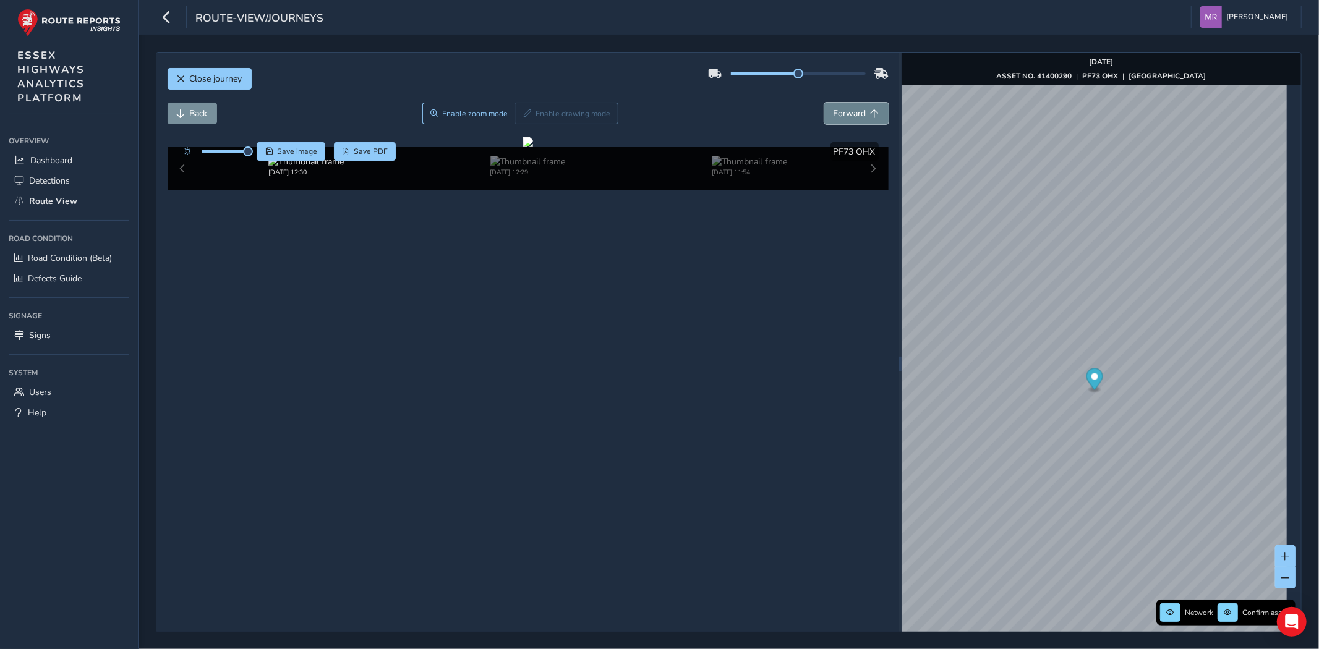
click at [848, 114] on span "Forward" at bounding box center [849, 114] width 33 height 12
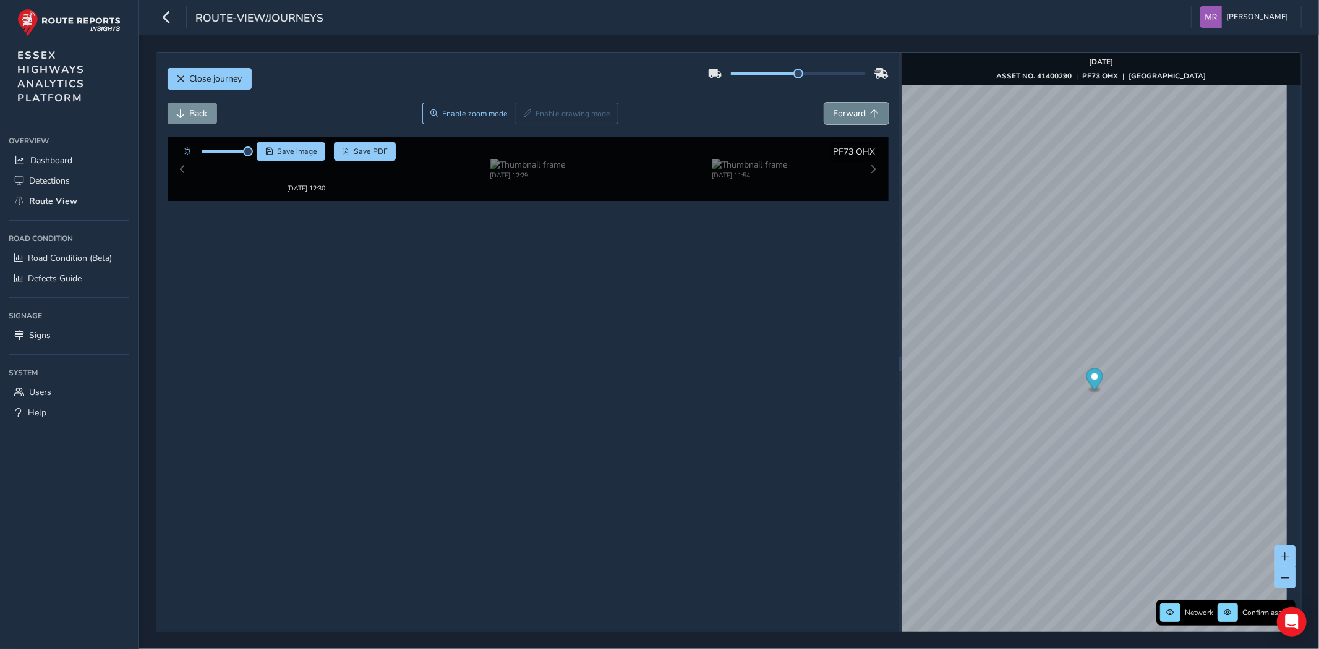
click at [848, 114] on span "Forward" at bounding box center [849, 114] width 33 height 12
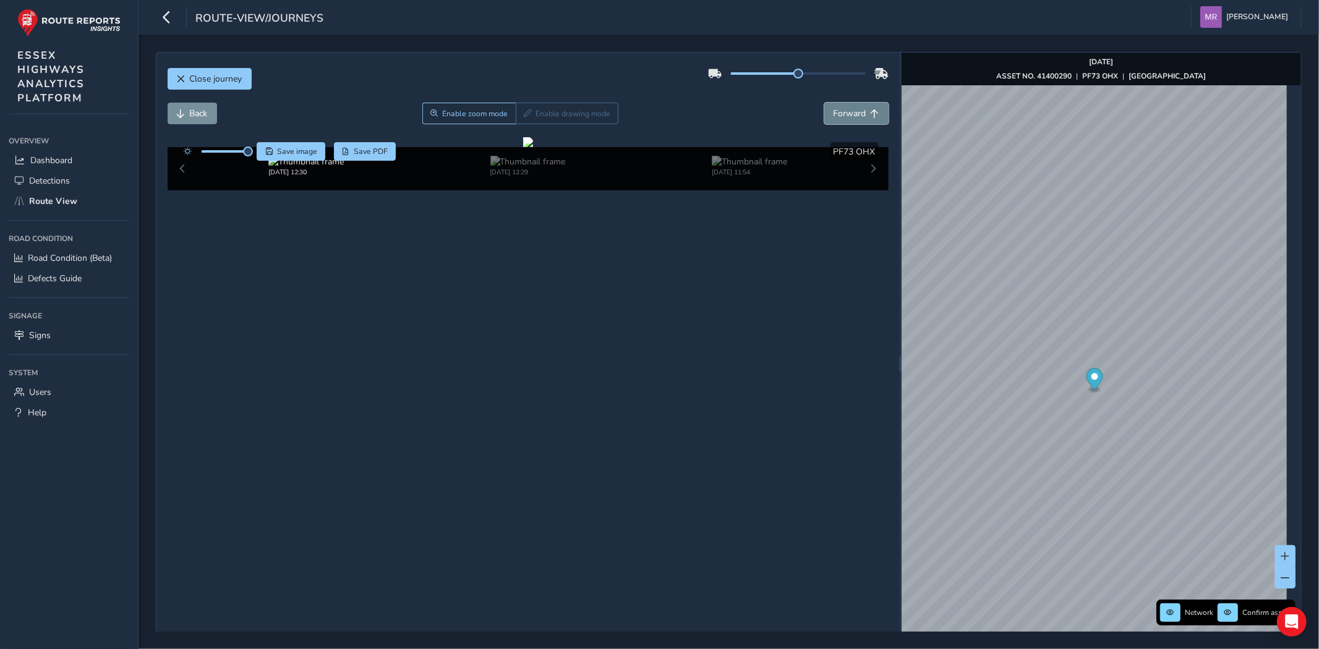
click at [848, 114] on span "Forward" at bounding box center [849, 114] width 33 height 12
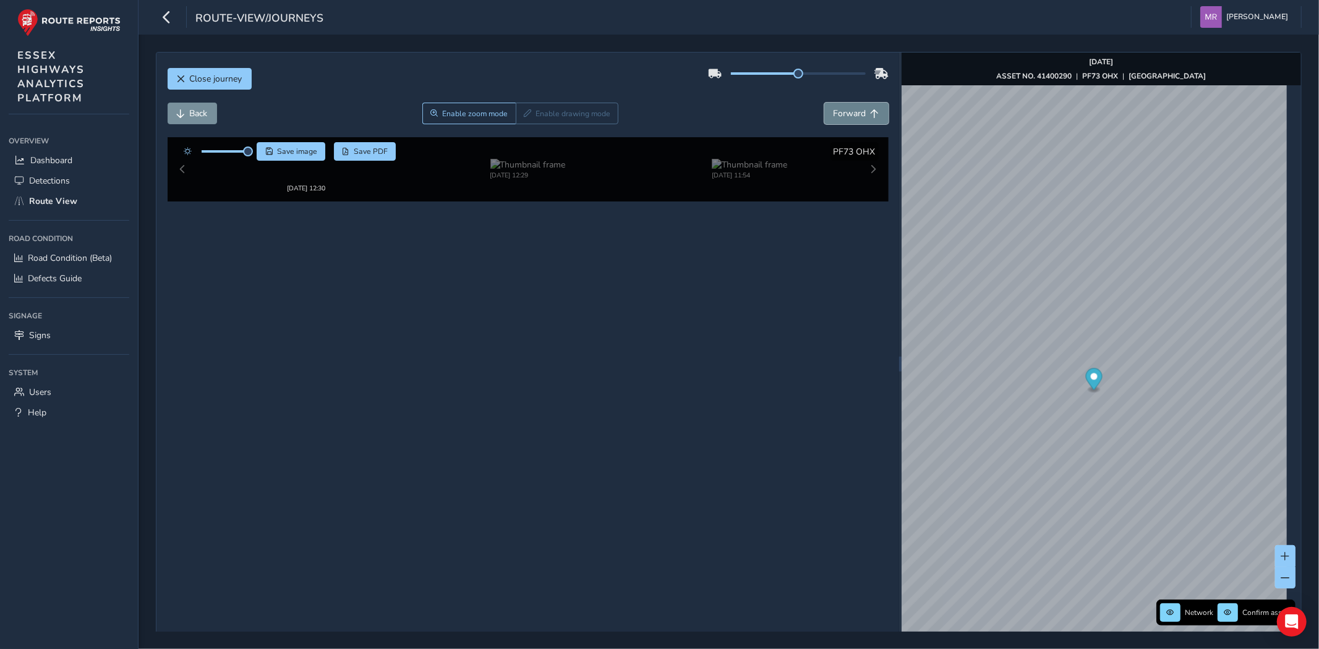
click at [848, 114] on span "Forward" at bounding box center [849, 114] width 33 height 12
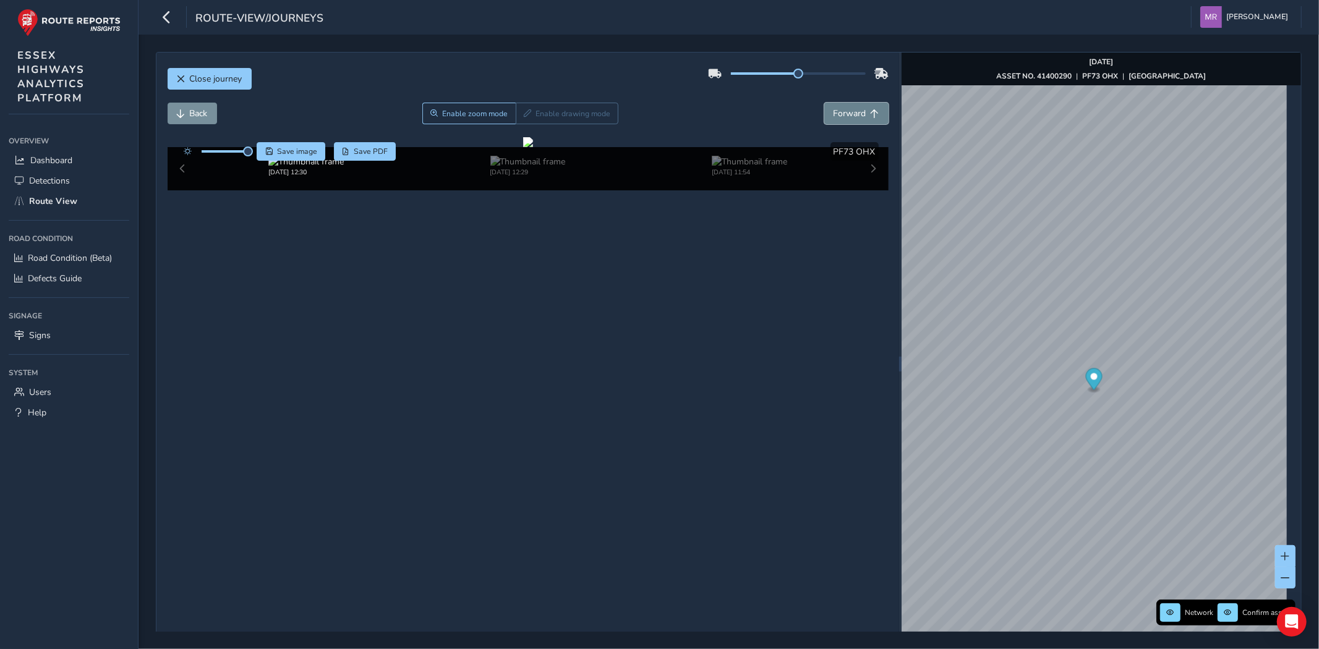
click at [848, 114] on span "Forward" at bounding box center [849, 114] width 33 height 12
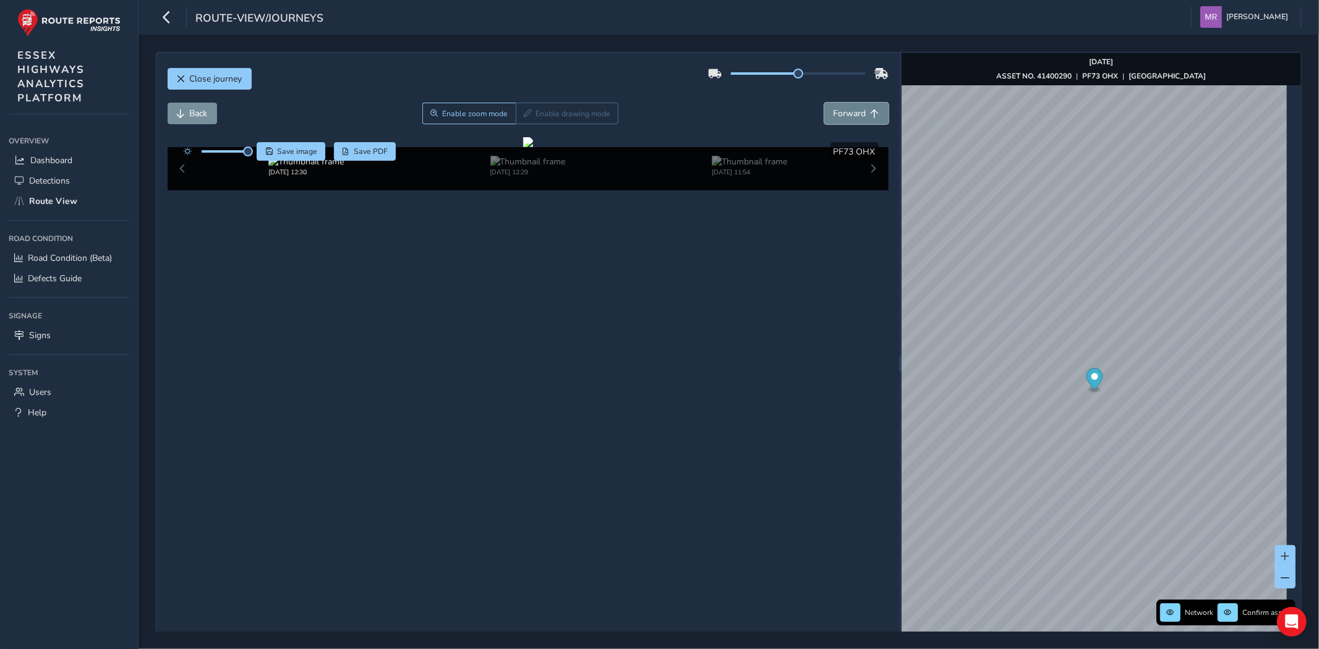
click at [848, 114] on span "Forward" at bounding box center [849, 114] width 33 height 12
